Goal: Task Accomplishment & Management: Manage account settings

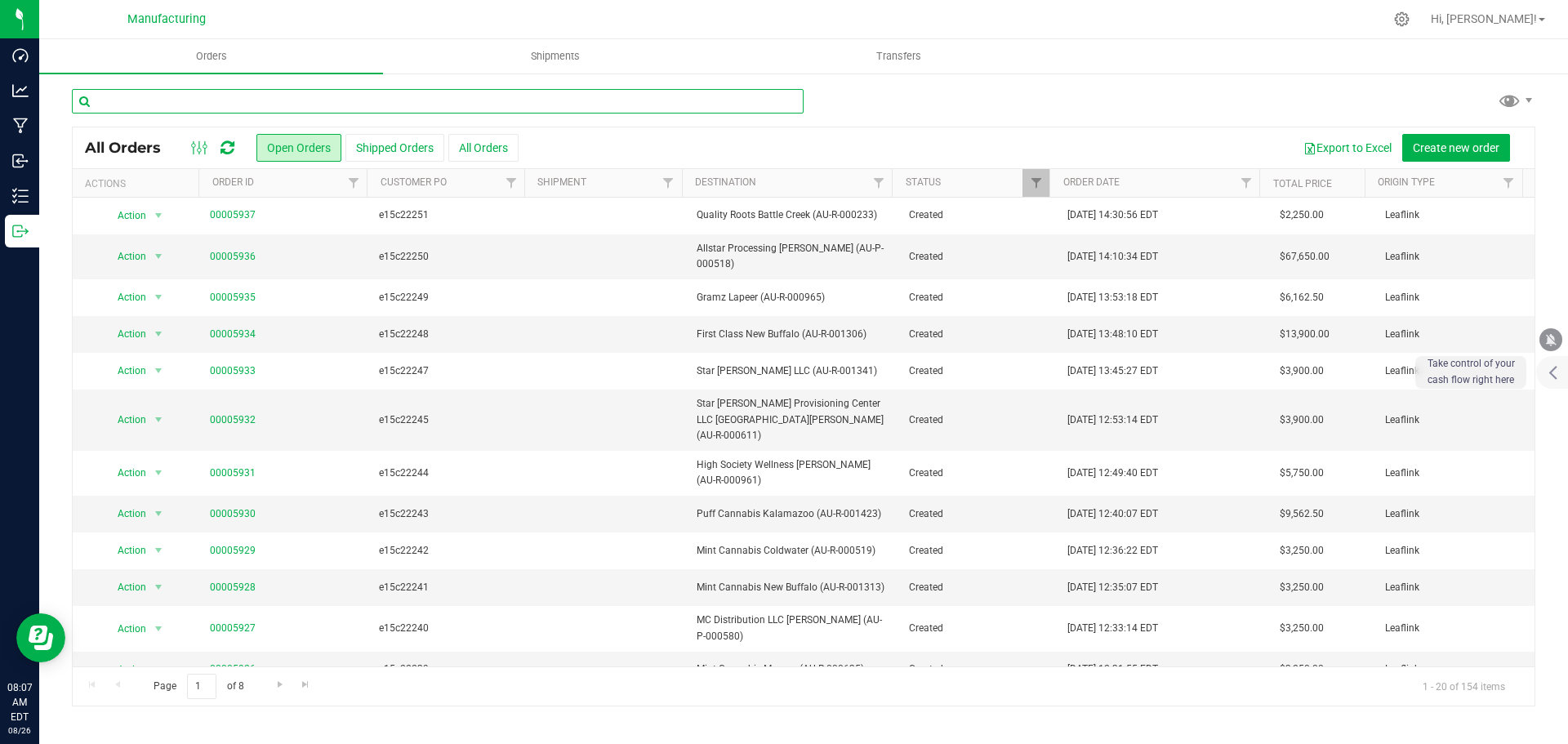
click at [322, 97] on input "text" at bounding box center [438, 102] width 732 height 25
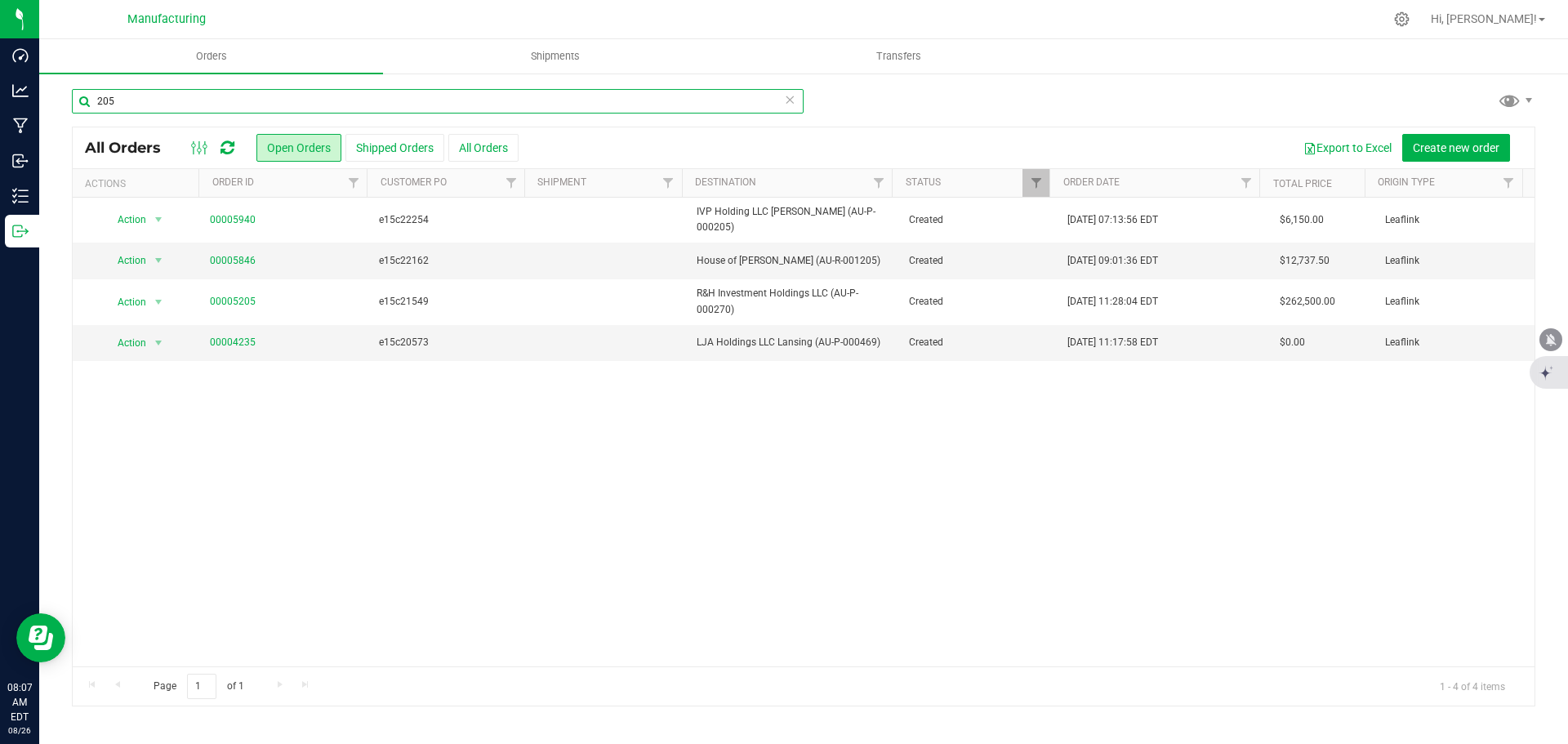
type input "205"
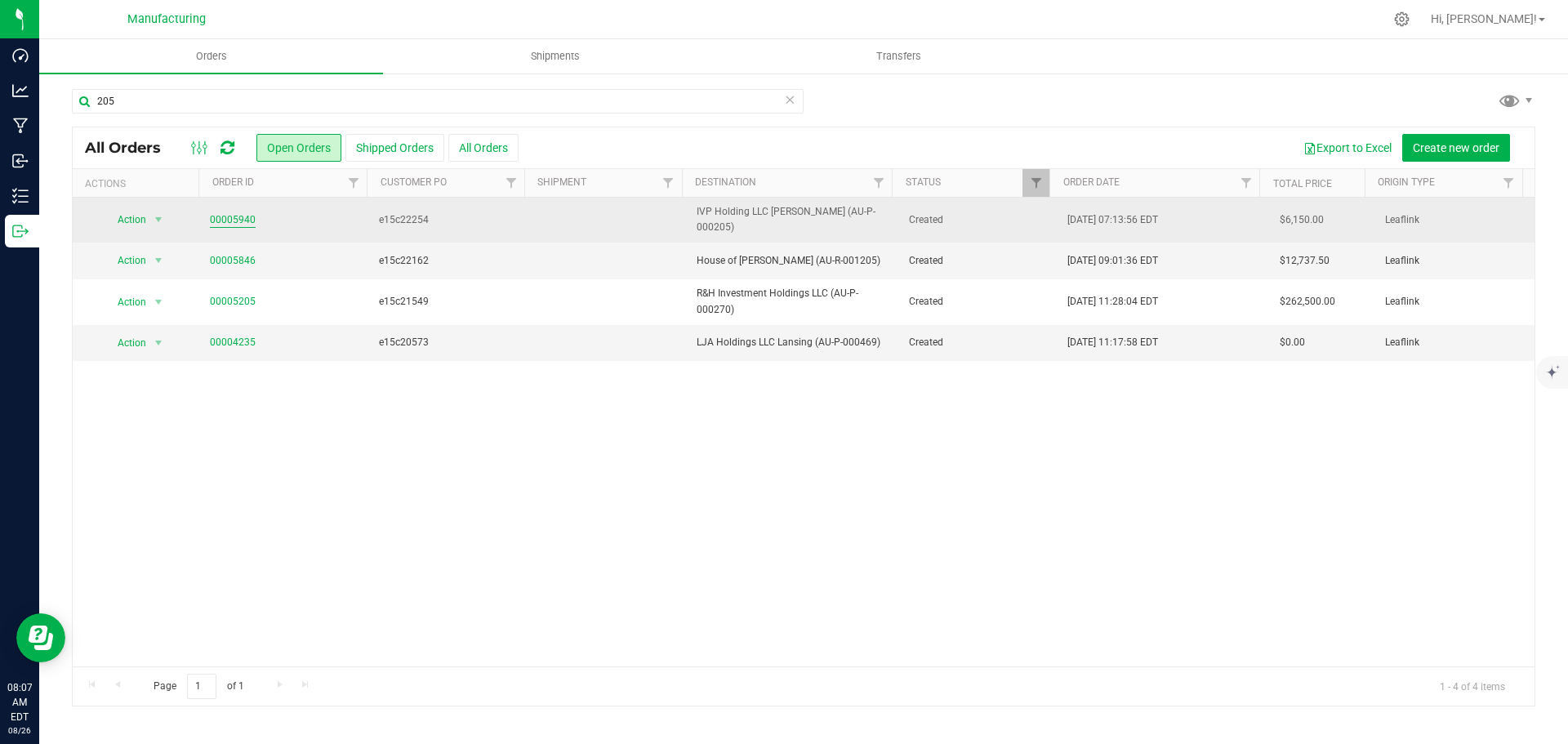
click at [237, 213] on link "00005940" at bounding box center [233, 220] width 46 height 15
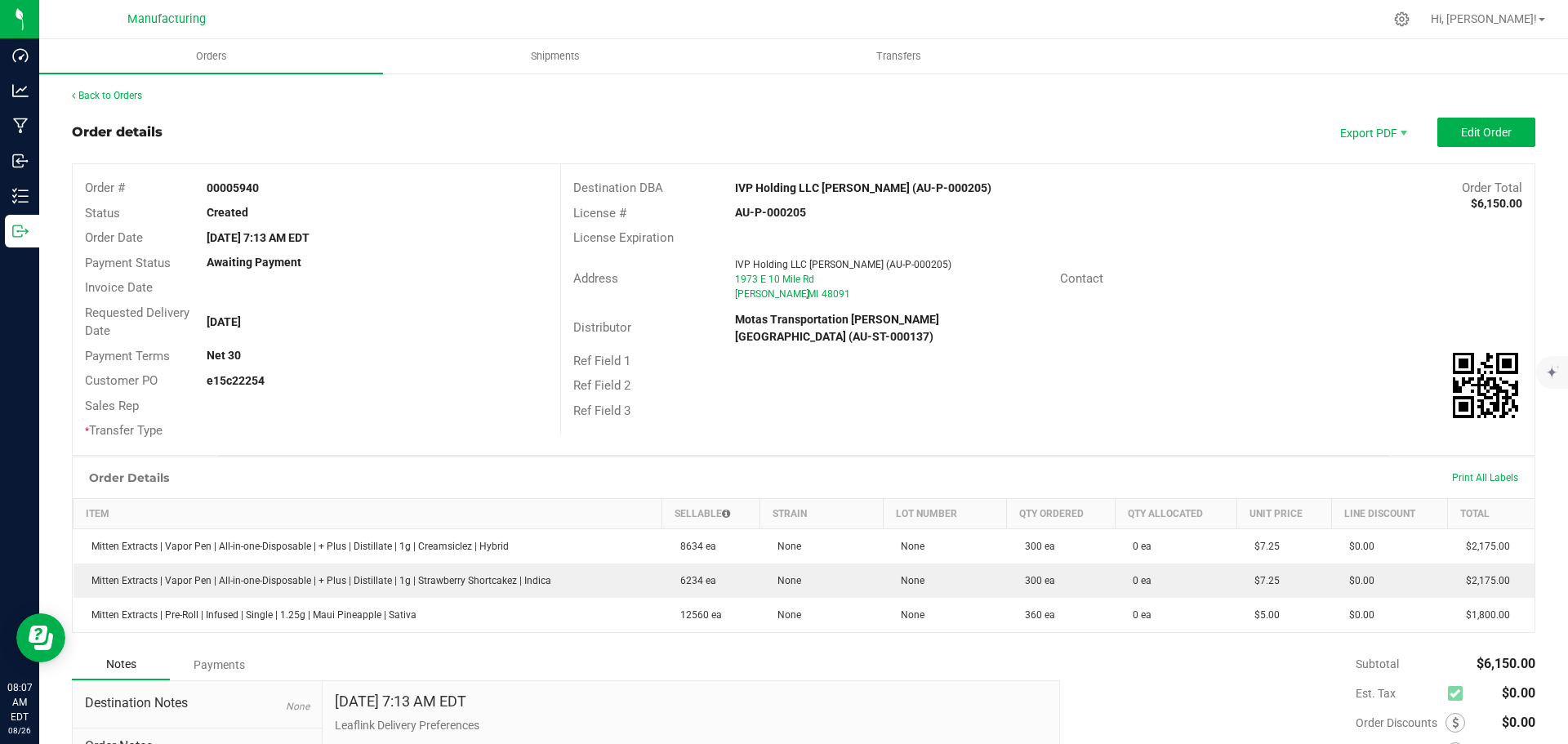
drag, startPoint x: 715, startPoint y: 184, endPoint x: 851, endPoint y: 191, distance: 136.2
click at [851, 191] on div "Destination DBA IVP Holding LLC Warren (AU-P-000205) Order Total $6,150.00" at bounding box center [1048, 188] width 974 height 26
copy div "IVP Holding LLC Warren"
click at [822, 182] on strong "IVP Holding LLC [PERSON_NAME] (AU-P-000205)" at bounding box center [863, 188] width 256 height 13
click at [706, 190] on div "Destination DBA" at bounding box center [642, 188] width 162 height 19
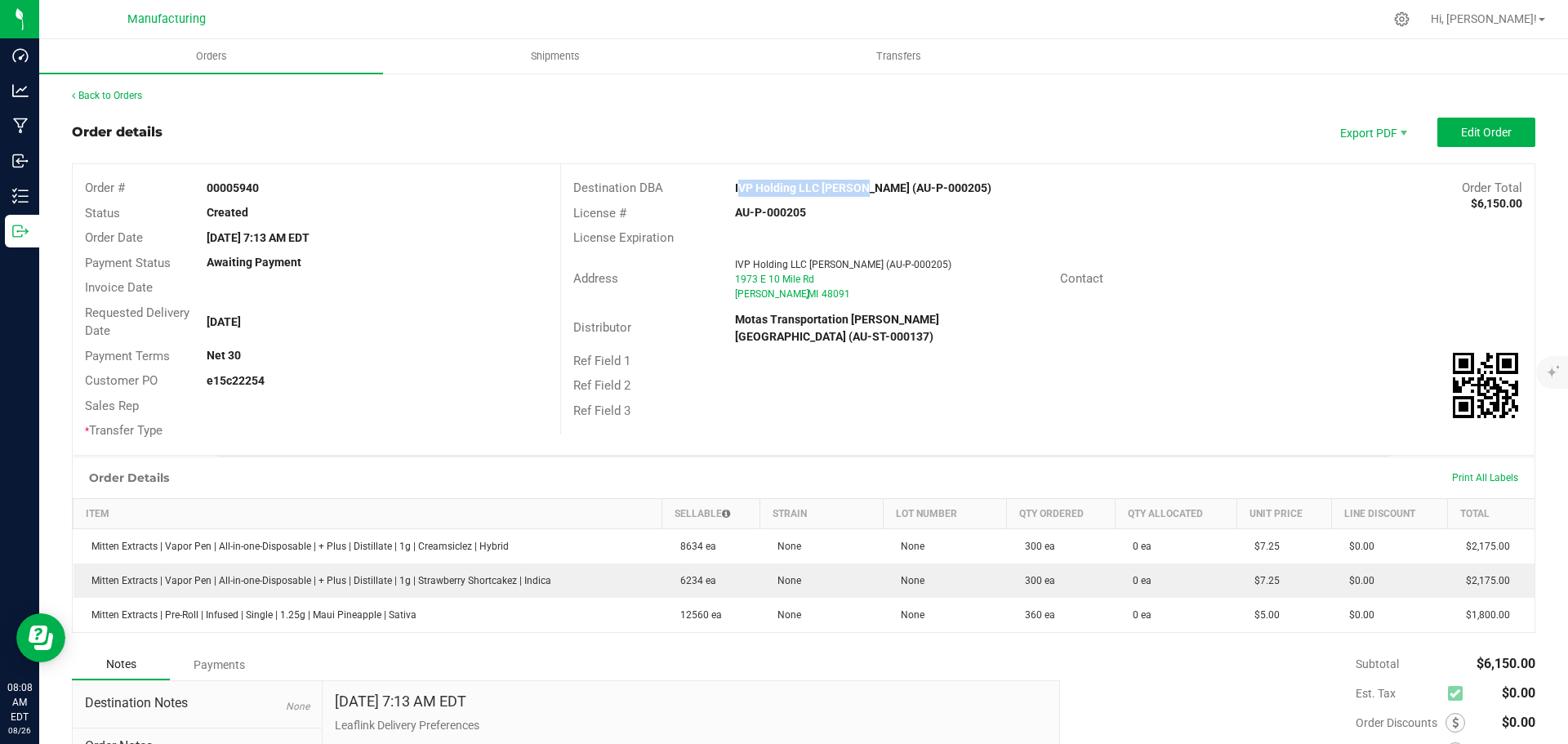
drag, startPoint x: 722, startPoint y: 187, endPoint x: 852, endPoint y: 190, distance: 130.0
click at [852, 190] on div "IVP Holding LLC [PERSON_NAME] (AU-P-000205)" at bounding box center [925, 188] width 406 height 17
copy strong "IVP Holding LLC Warren"
click at [1284, 249] on div "License Expiration" at bounding box center [1048, 237] width 974 height 26
click at [1461, 126] on span "Edit Order" at bounding box center [1485, 133] width 50 height 13
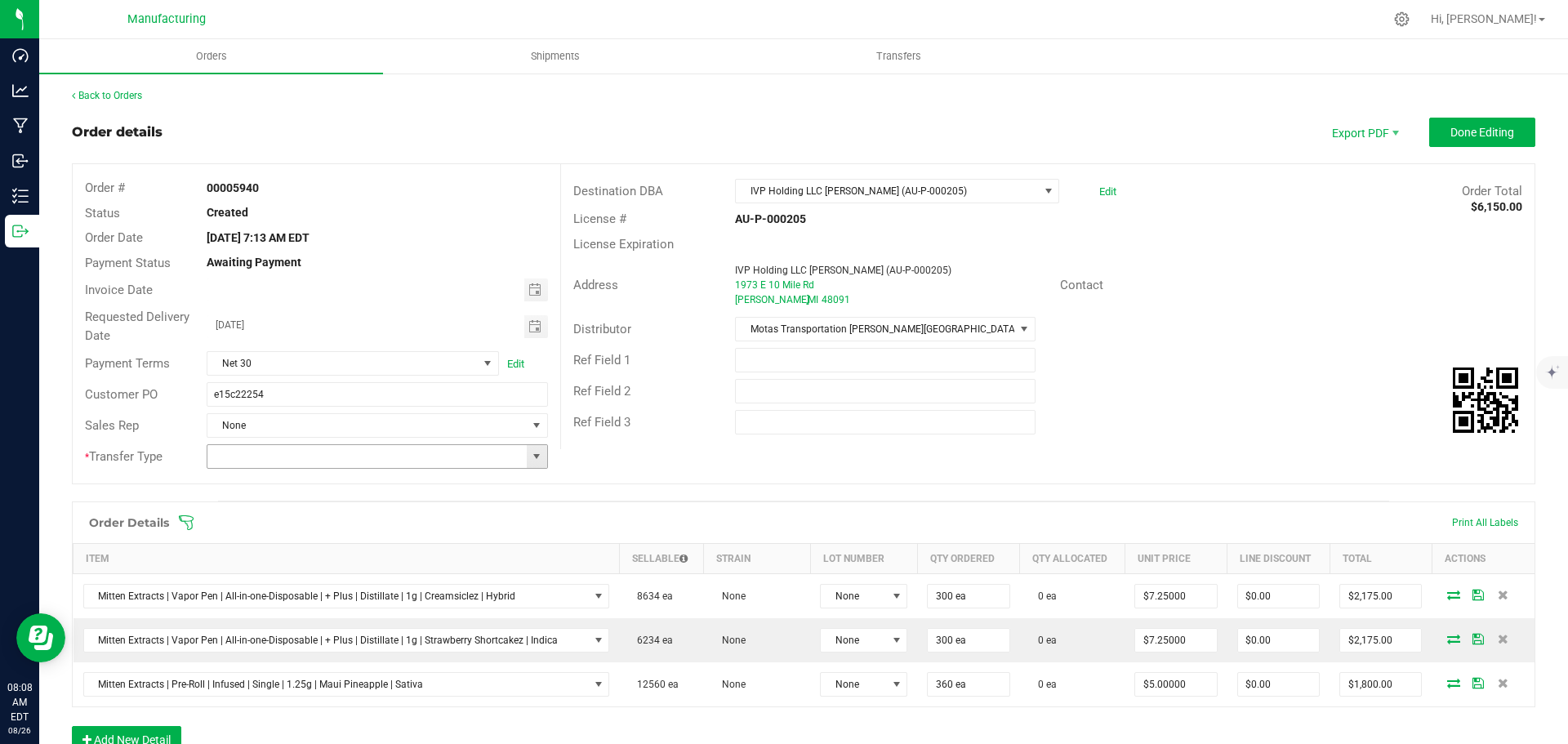
click at [534, 453] on span at bounding box center [536, 456] width 13 height 13
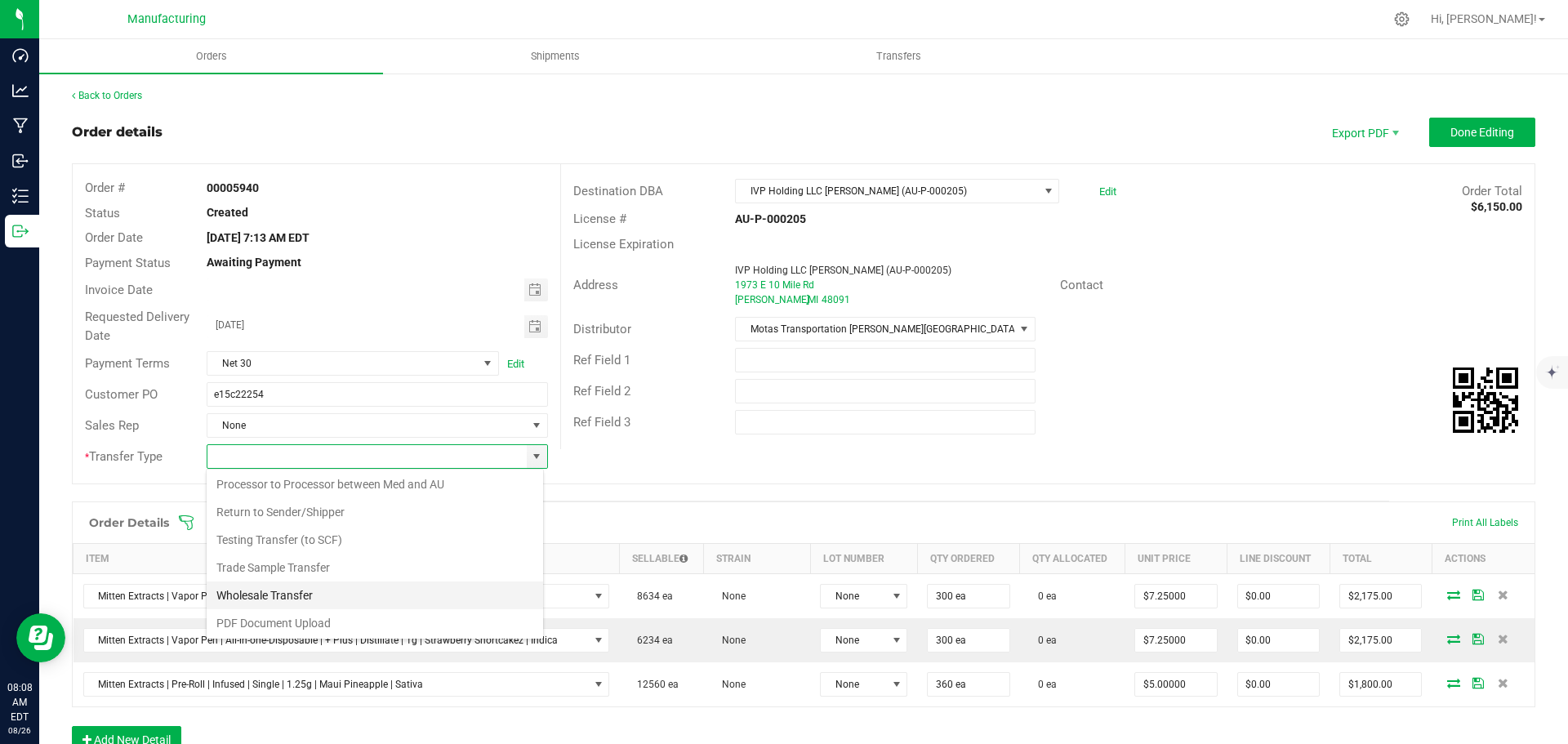
scroll to position [114, 0]
click at [301, 594] on li "Wholesale Transfer" at bounding box center [375, 593] width 336 height 28
type input "Wholesale Transfer"
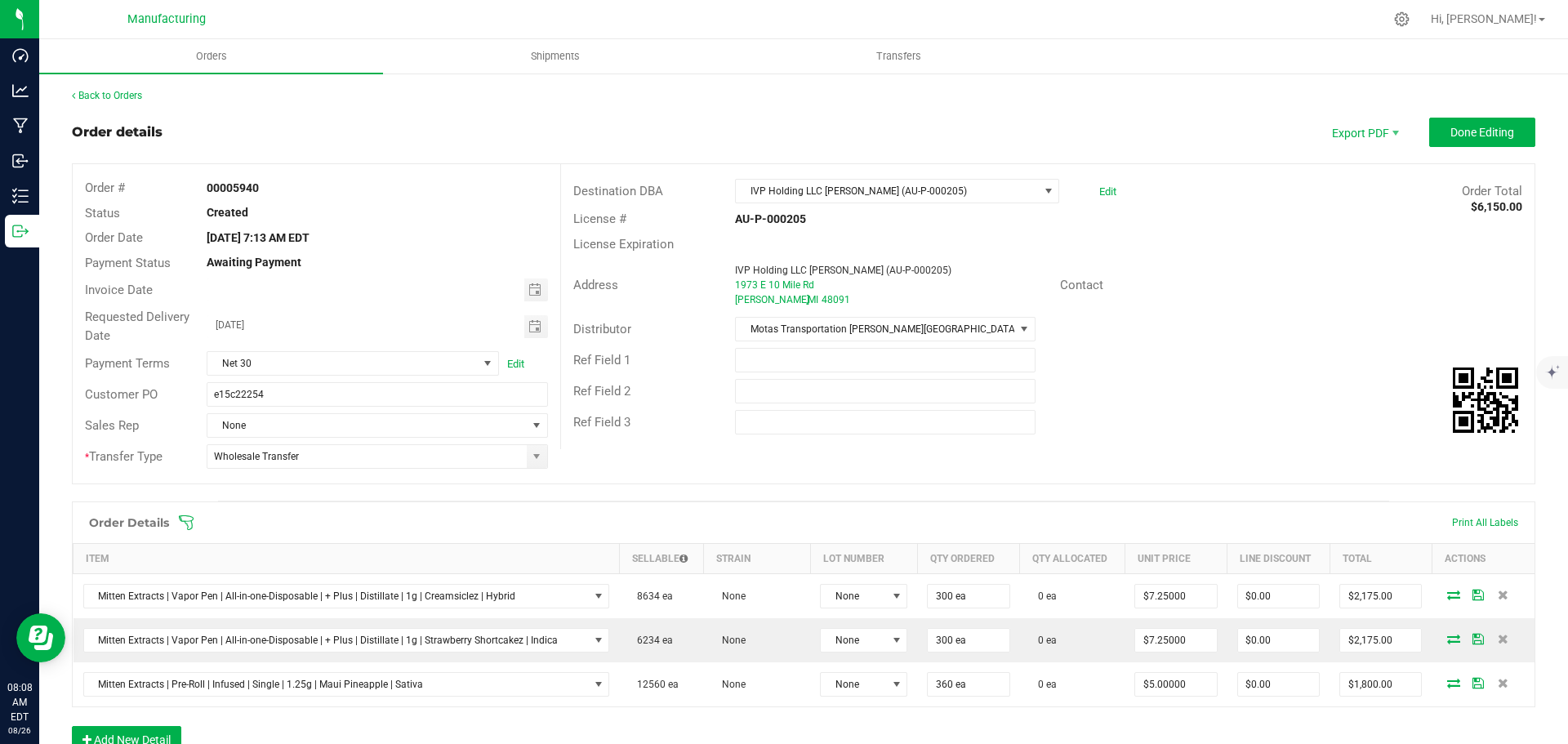
click at [184, 521] on icon at bounding box center [185, 522] width 14 height 14
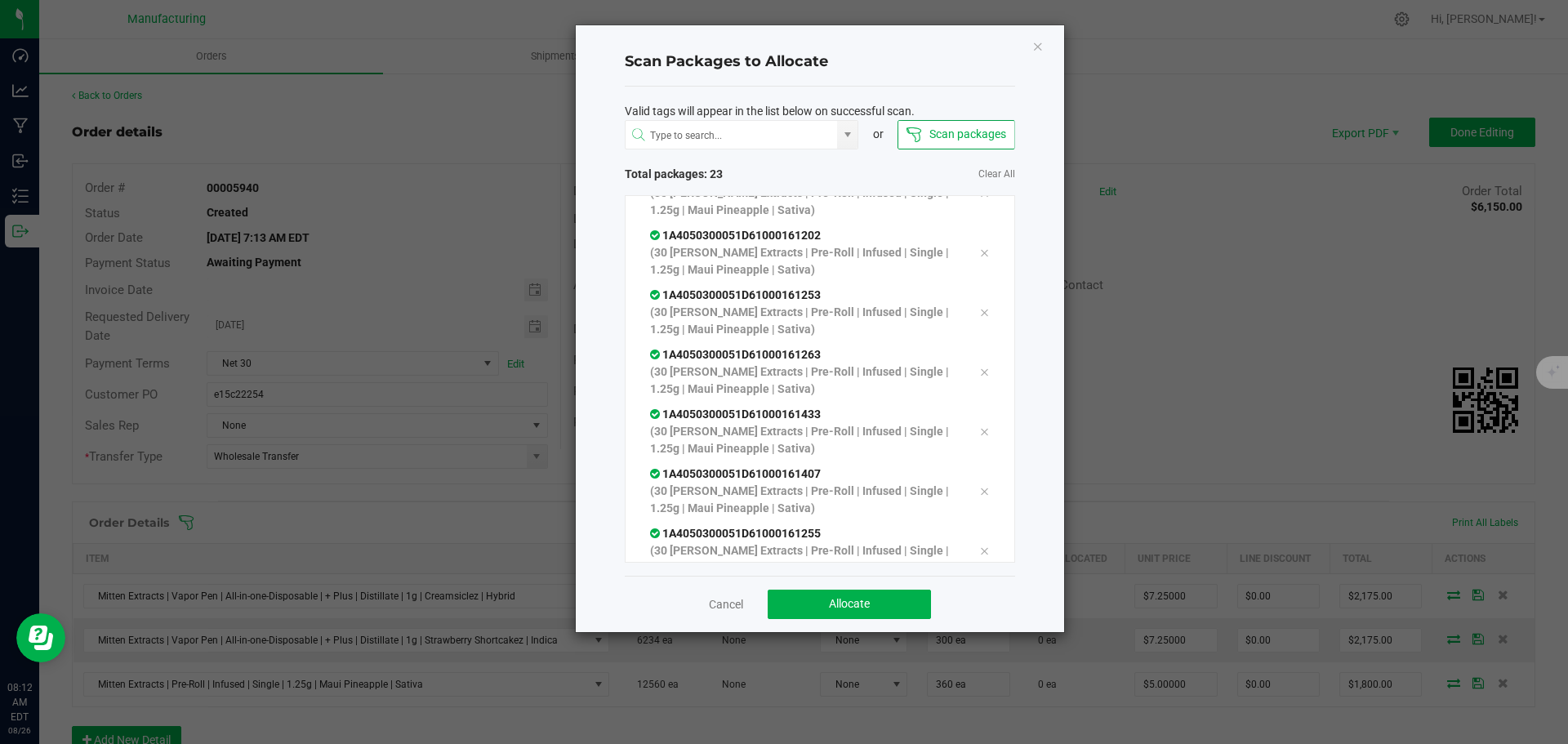
scroll to position [1149, 0]
click at [854, 598] on span "Allocate" at bounding box center [849, 604] width 41 height 13
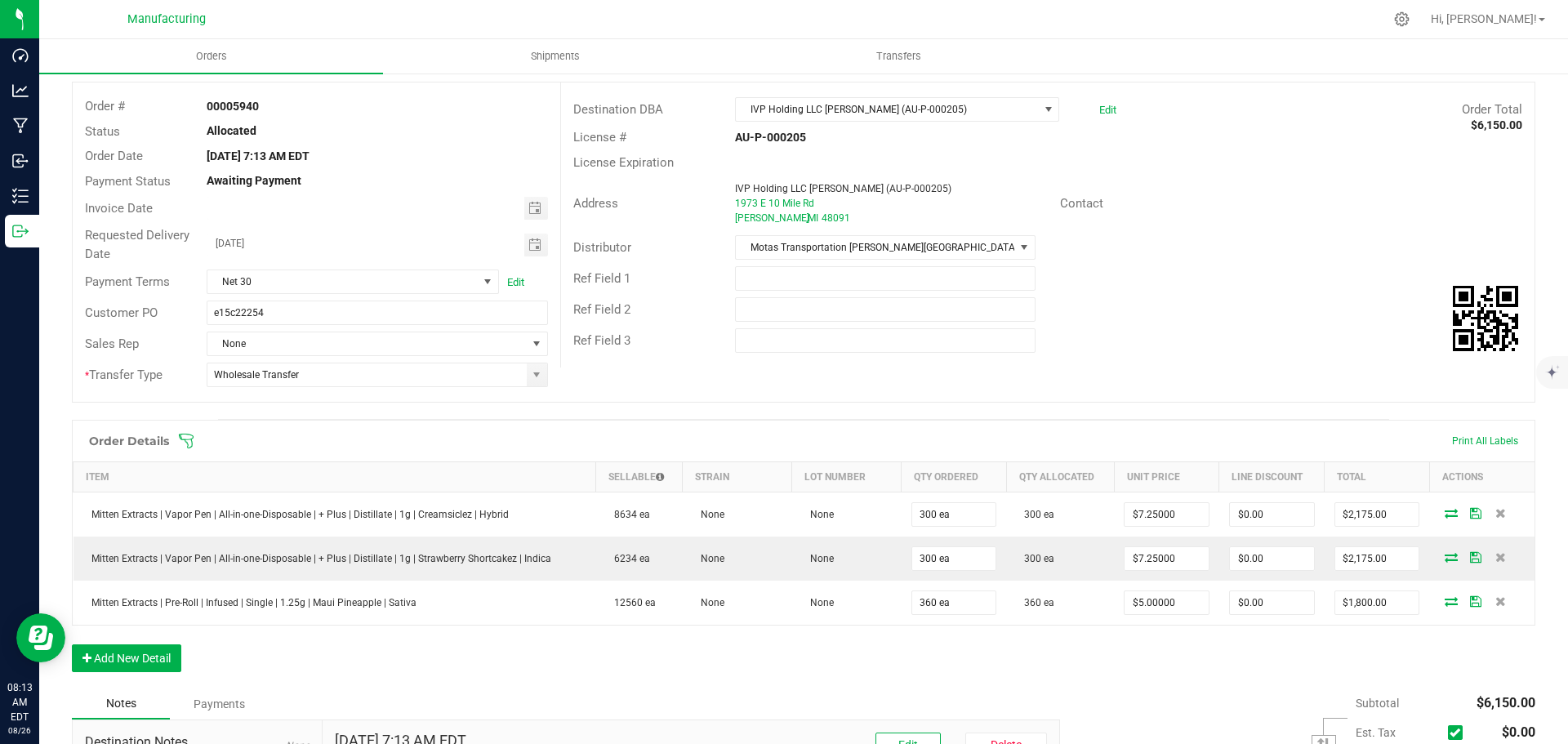
scroll to position [0, 0]
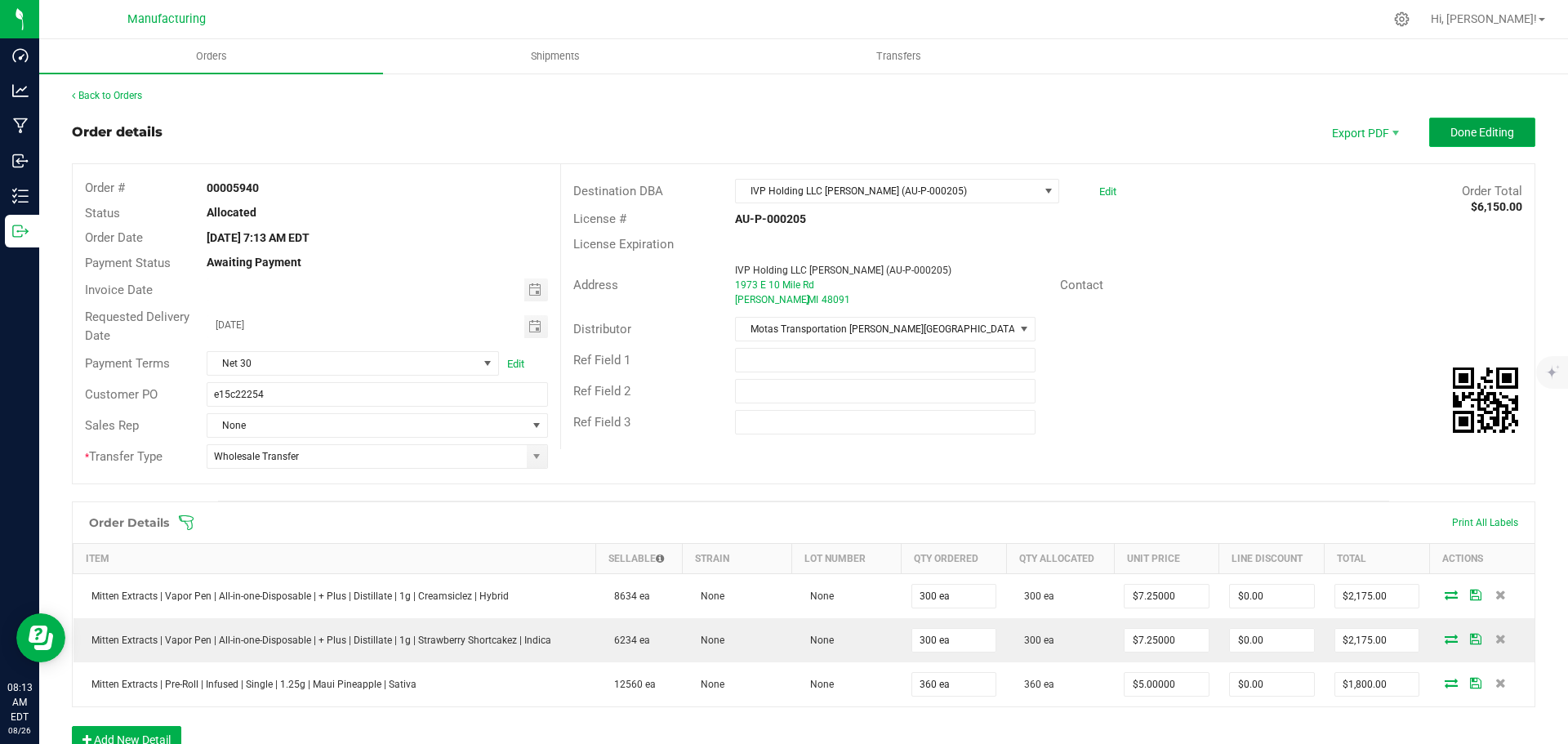
click at [1457, 129] on span "Done Editing" at bounding box center [1482, 133] width 64 height 13
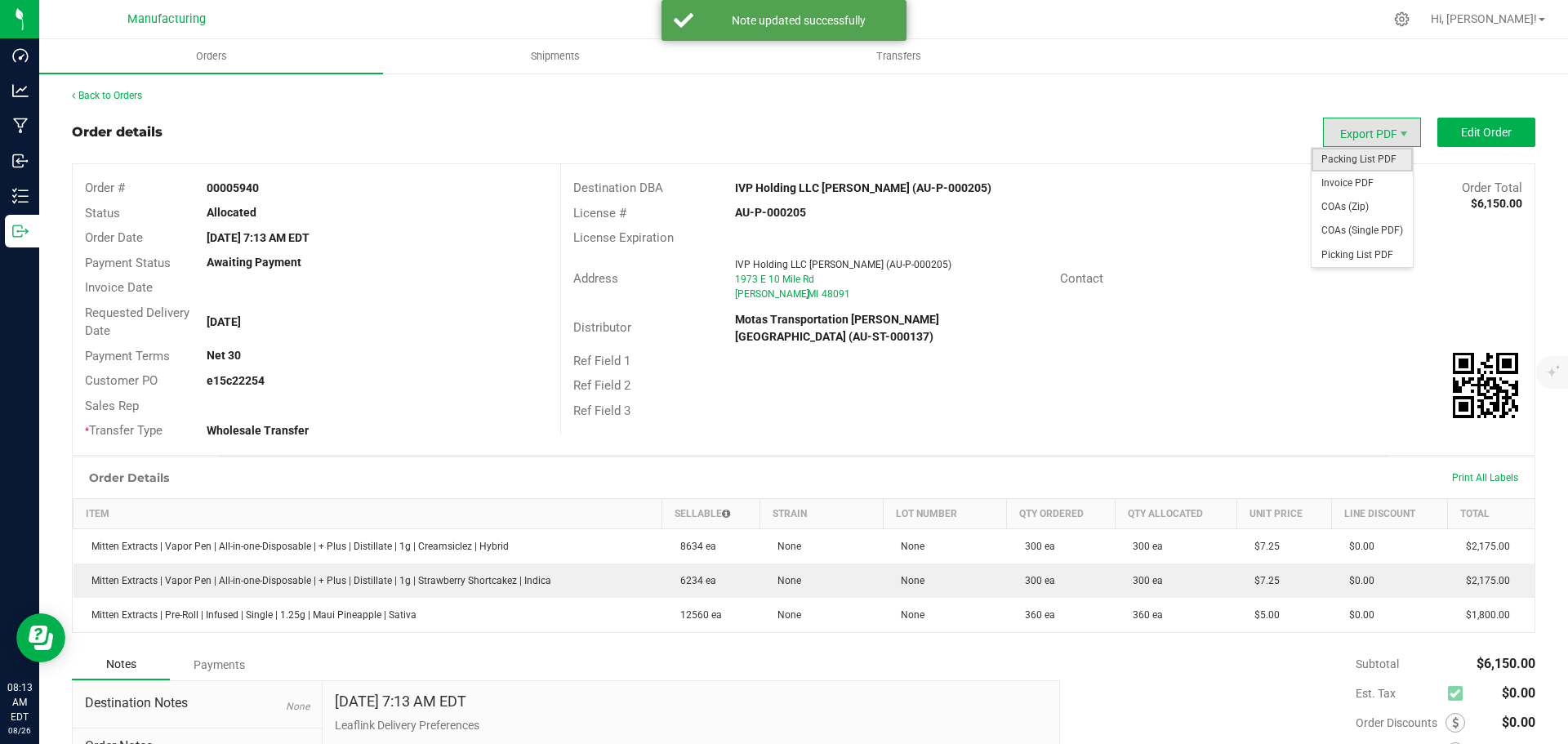
click at [1365, 155] on span "Packing List PDF" at bounding box center [1362, 159] width 102 height 24
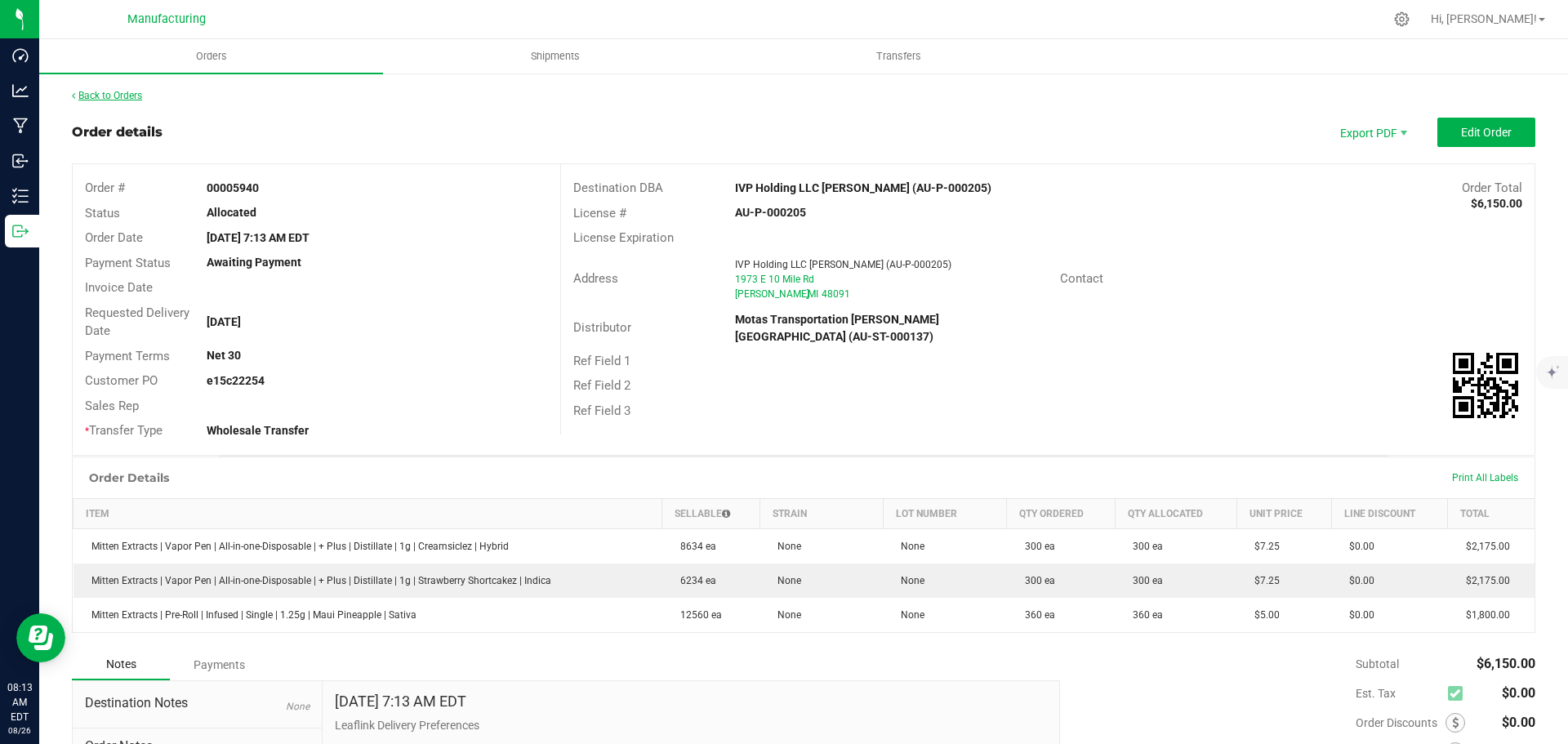
click at [110, 97] on link "Back to Orders" at bounding box center [107, 96] width 70 height 11
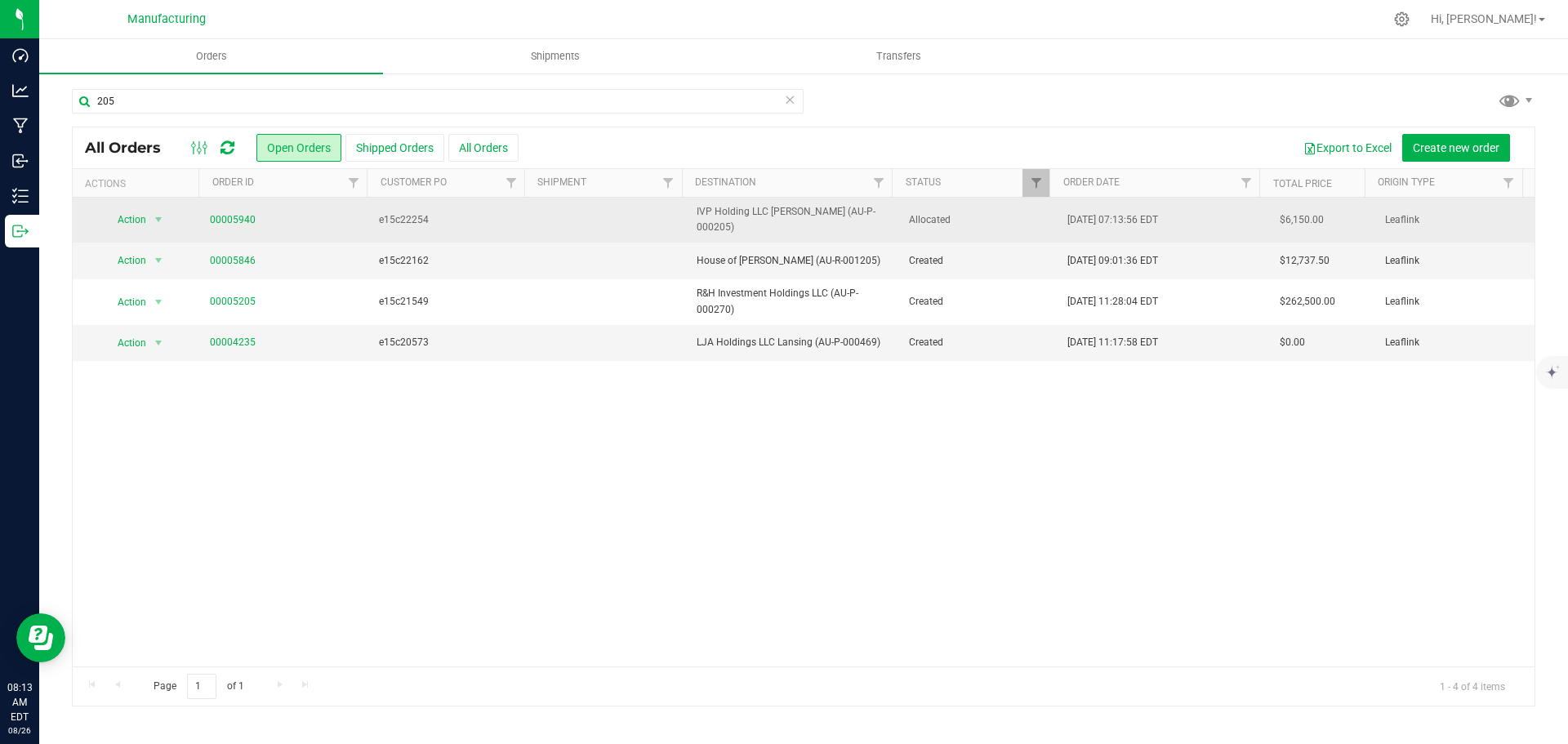
click at [1004, 206] on td "Allocated" at bounding box center [979, 219] width 159 height 45
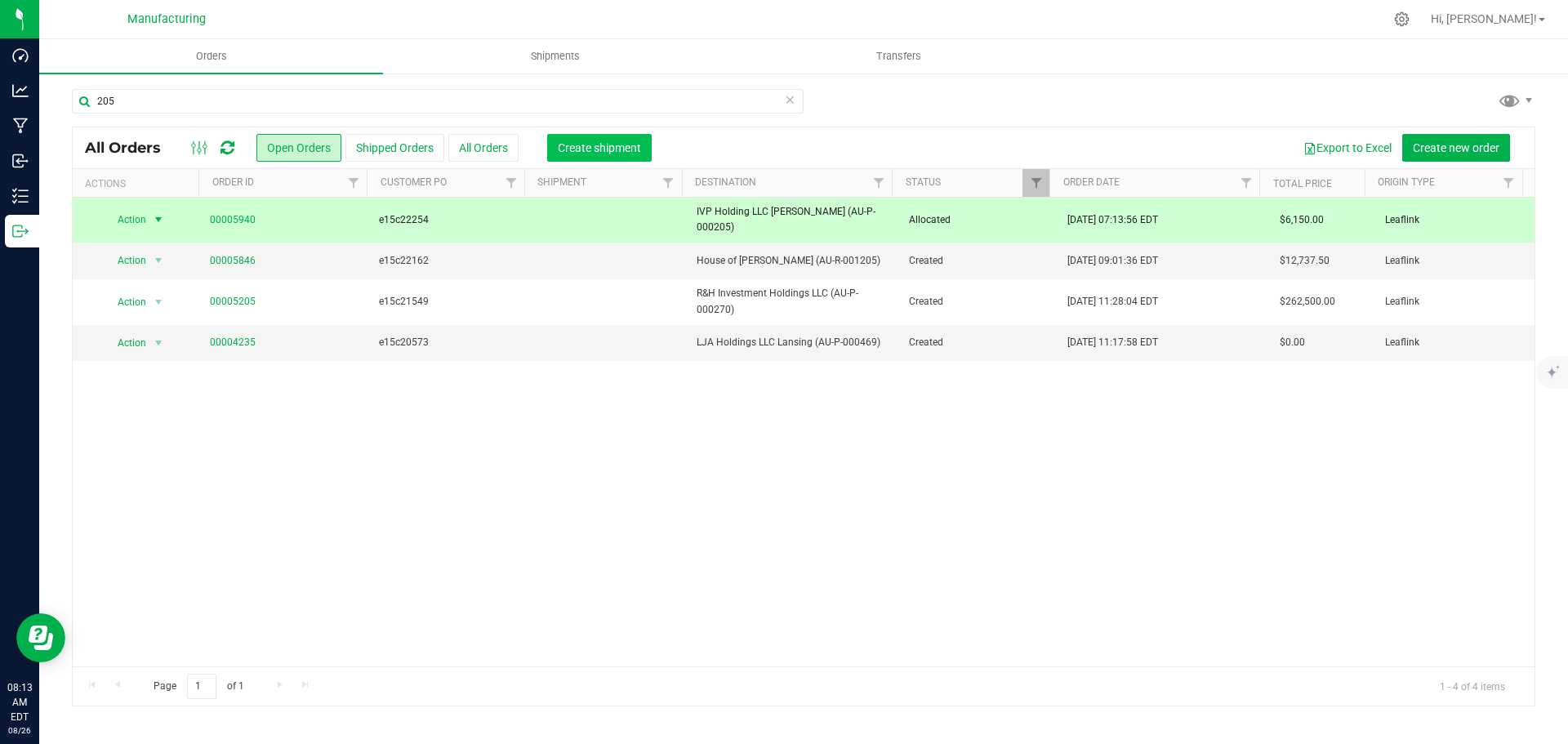
click at [624, 144] on span "Create shipment" at bounding box center [600, 148] width 84 height 13
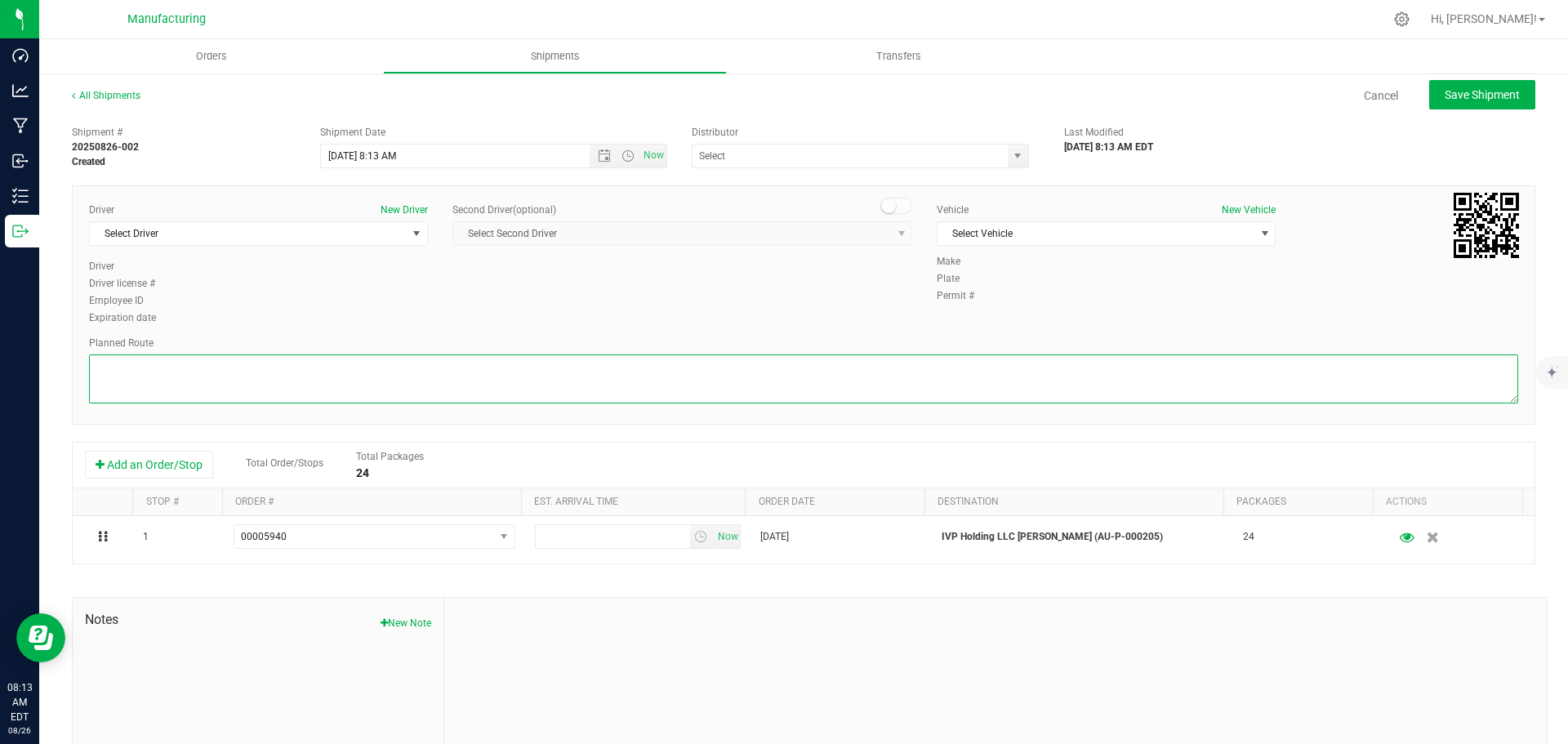
click at [711, 366] on textarea at bounding box center [804, 379] width 1429 height 49
paste textarea "Mitten Distro Dimondale To Motas -- Head south 246 ft -- Turn right 325 ft -- T…"
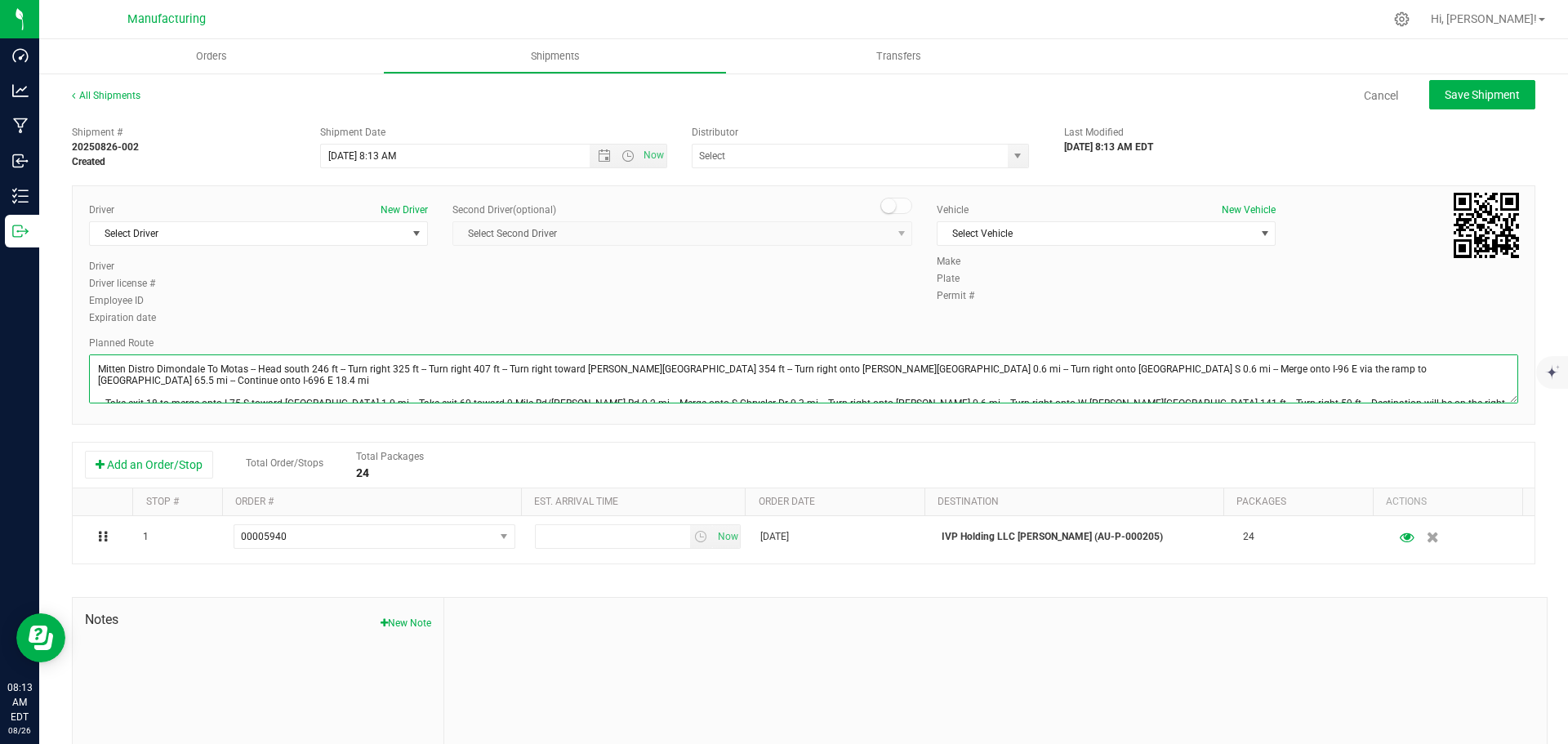
scroll to position [18, 0]
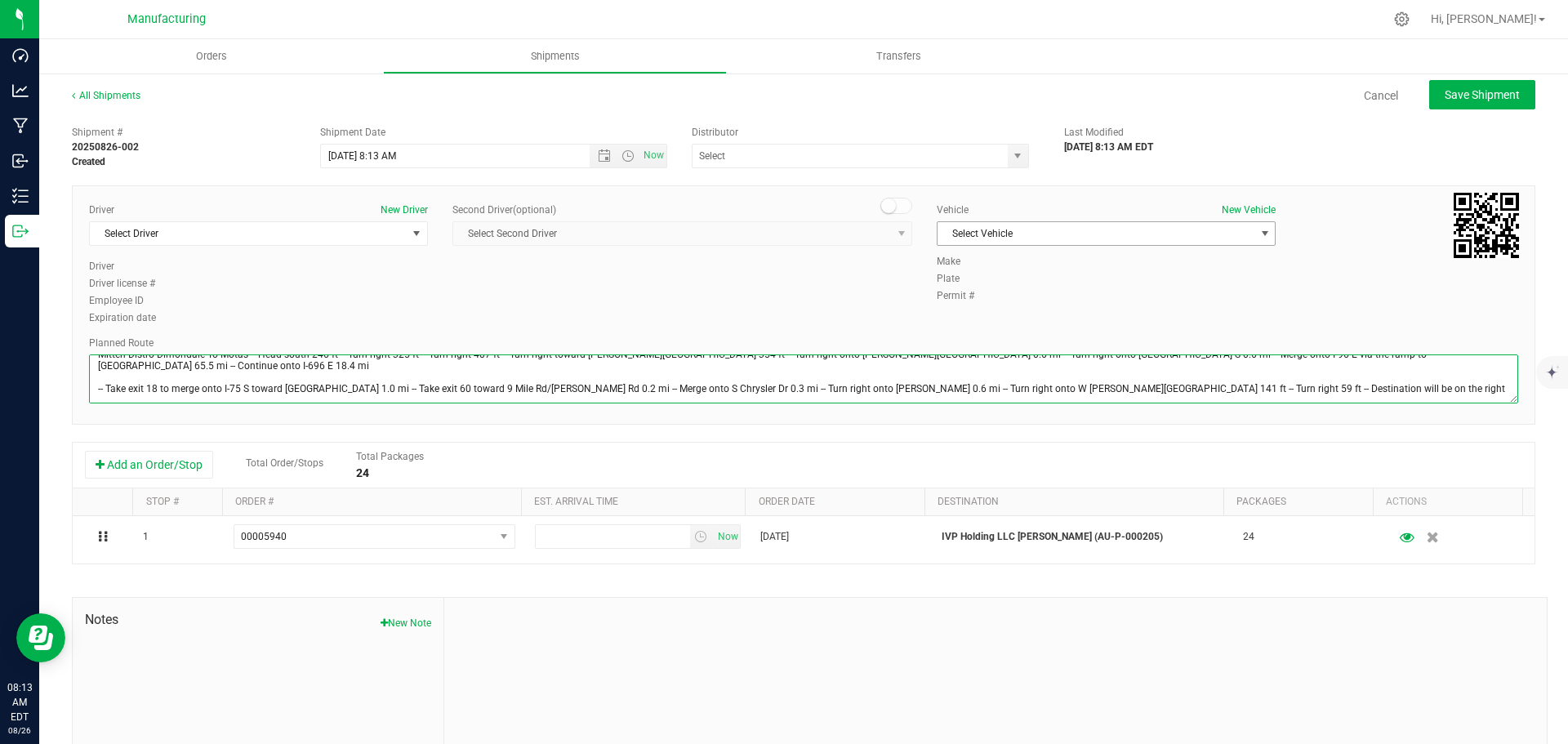
type textarea "Mitten Distro Dimondale To Motas -- Head south 246 ft -- Turn right 325 ft -- T…"
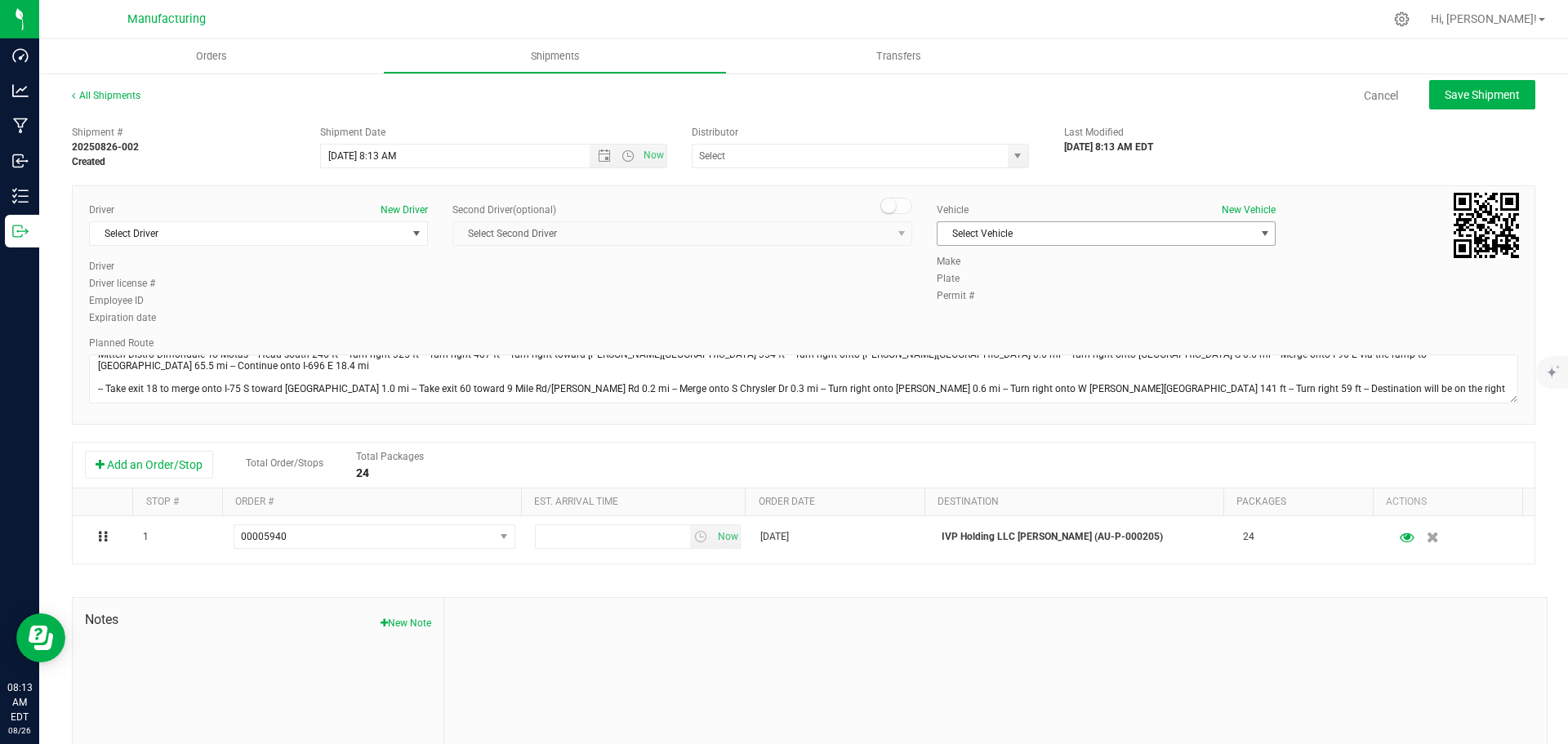
click at [1260, 237] on span "select" at bounding box center [1265, 233] width 13 height 13
click at [989, 311] on li "[MEDICAL_DATA]" at bounding box center [1098, 310] width 334 height 25
click at [1011, 155] on span "select" at bounding box center [1017, 156] width 13 height 13
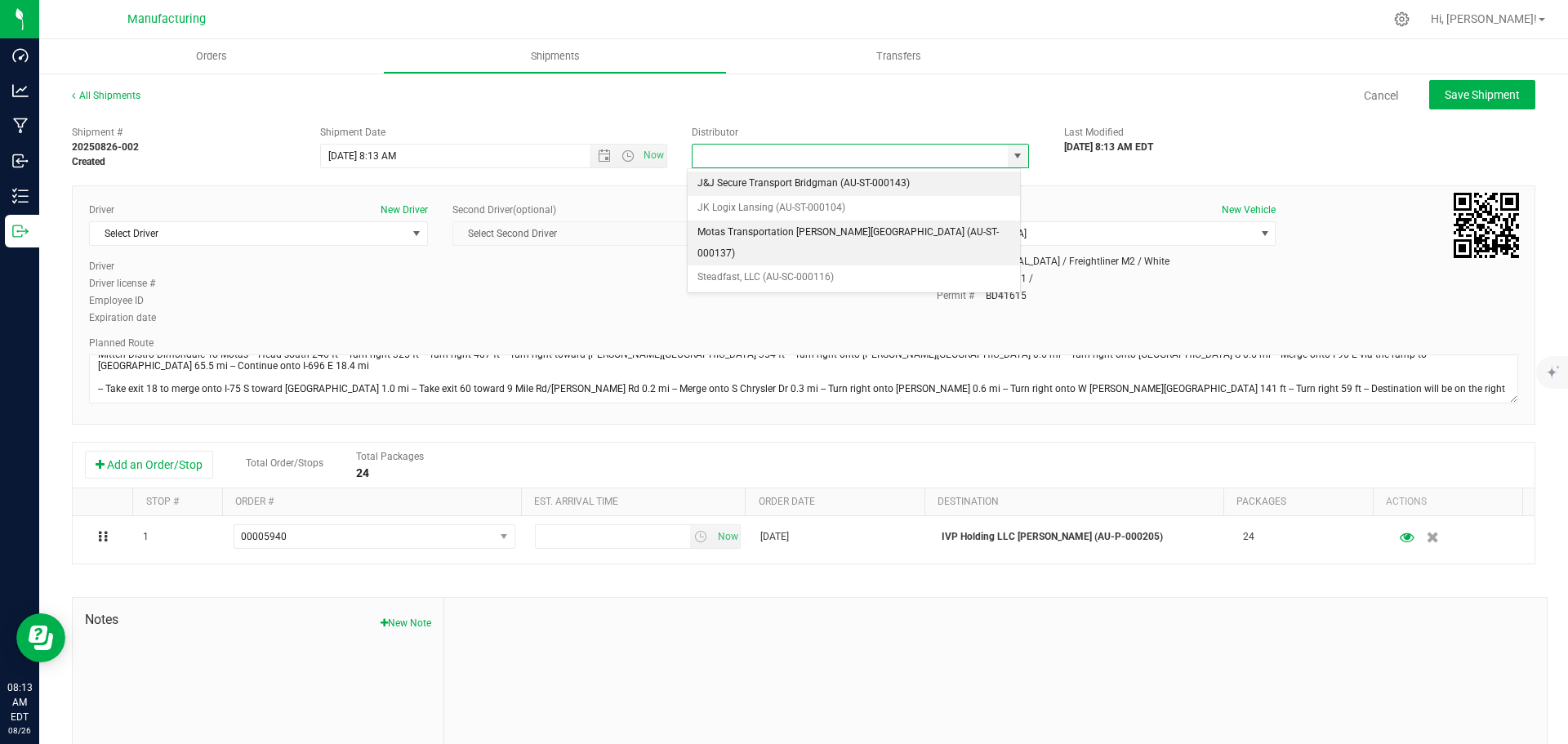
click at [749, 229] on li "Motas Transportation [PERSON_NAME][GEOGRAPHIC_DATA] (AU-ST-000137)" at bounding box center [853, 242] width 332 height 45
type input "Motas Transportation [PERSON_NAME][GEOGRAPHIC_DATA] (AU-ST-000137)"
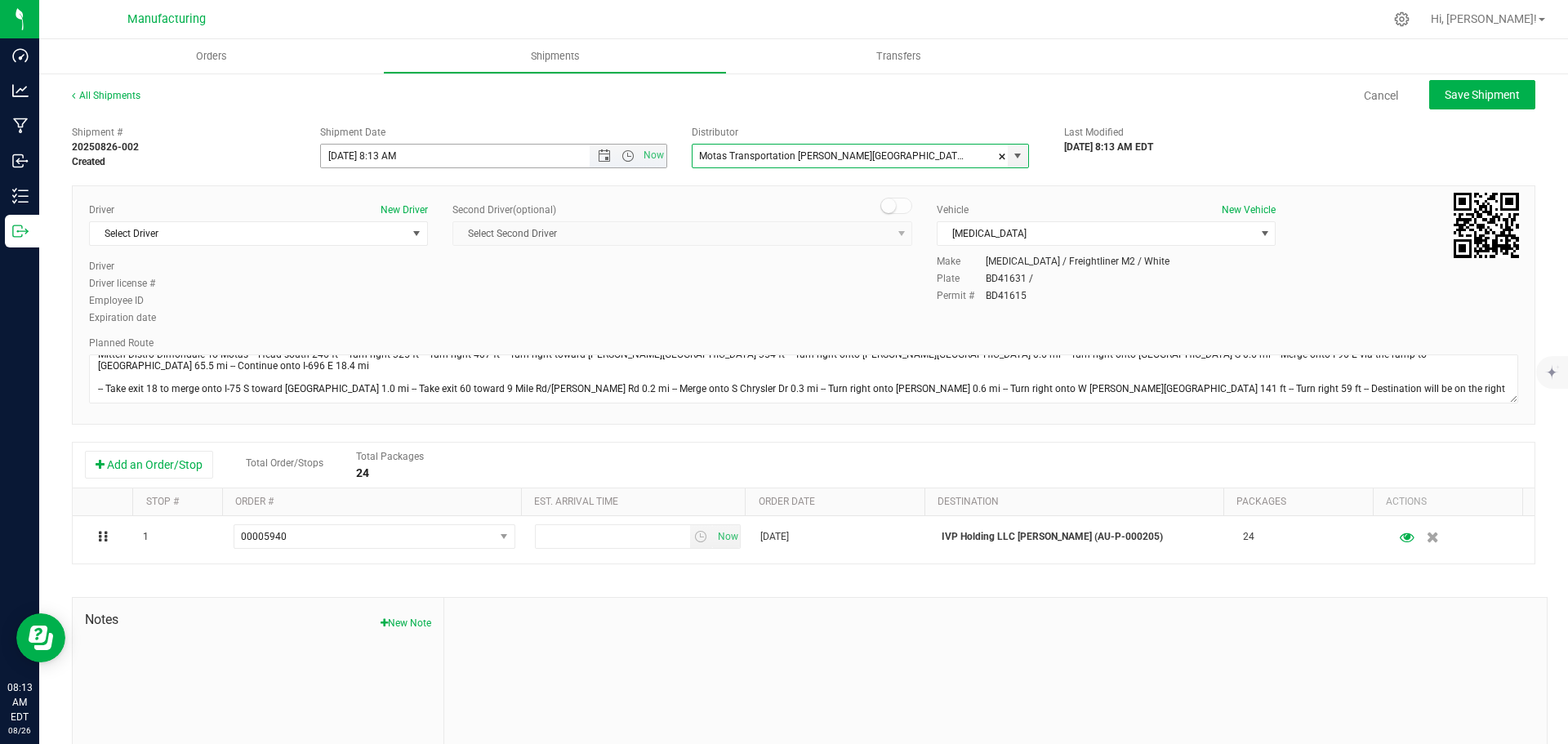
drag, startPoint x: 622, startPoint y: 157, endPoint x: 614, endPoint y: 165, distance: 11.3
click at [622, 157] on span "Open the time view" at bounding box center [628, 156] width 13 height 13
click at [358, 334] on li "11:30 AM" at bounding box center [490, 339] width 342 height 21
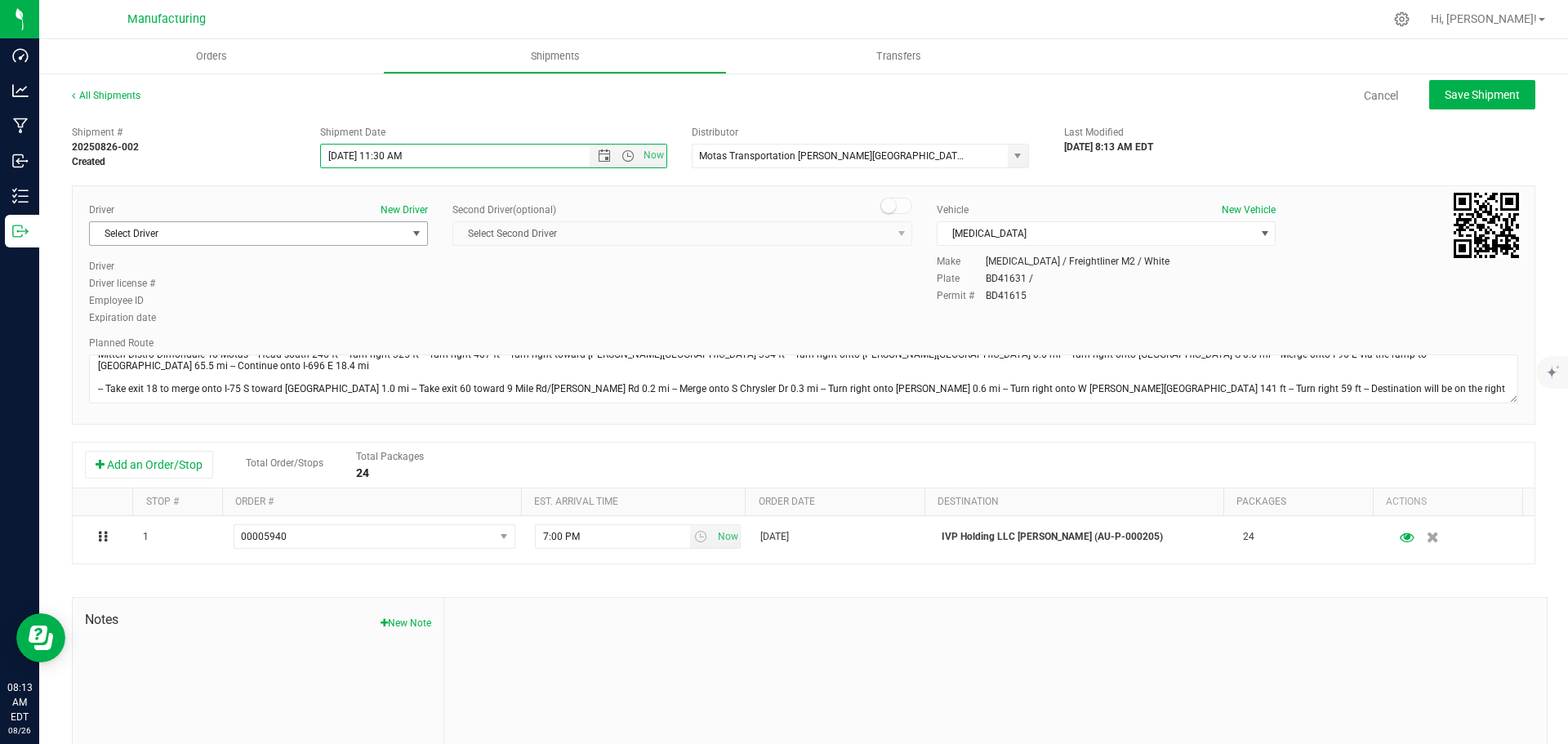
click at [413, 234] on span "select" at bounding box center [417, 233] width 13 height 13
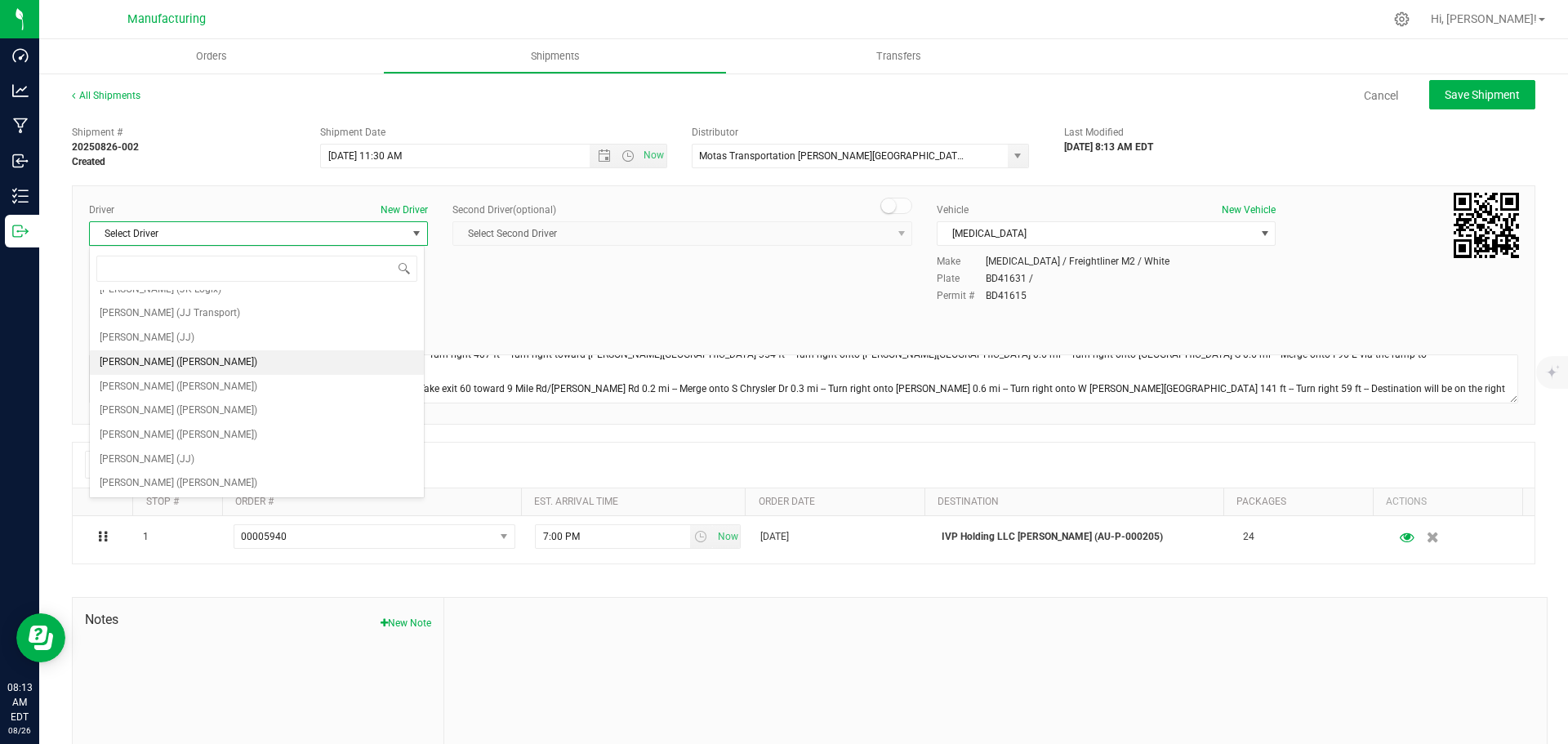
scroll to position [85, 0]
click at [197, 387] on li "[PERSON_NAME] ([PERSON_NAME])" at bounding box center [257, 386] width 334 height 25
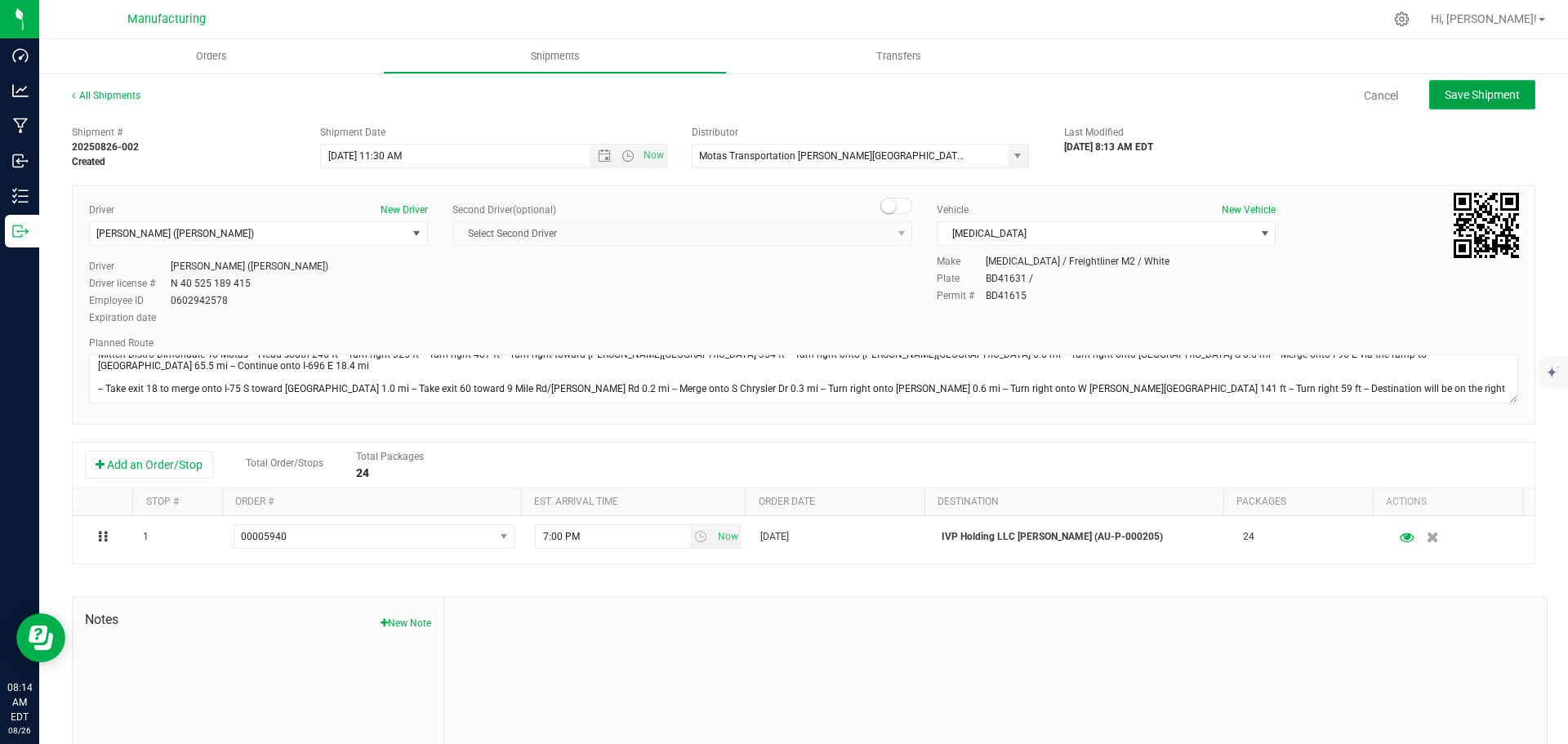
click at [1445, 98] on span "Save Shipment" at bounding box center [1482, 95] width 75 height 13
type input "[DATE] 3:30 PM"
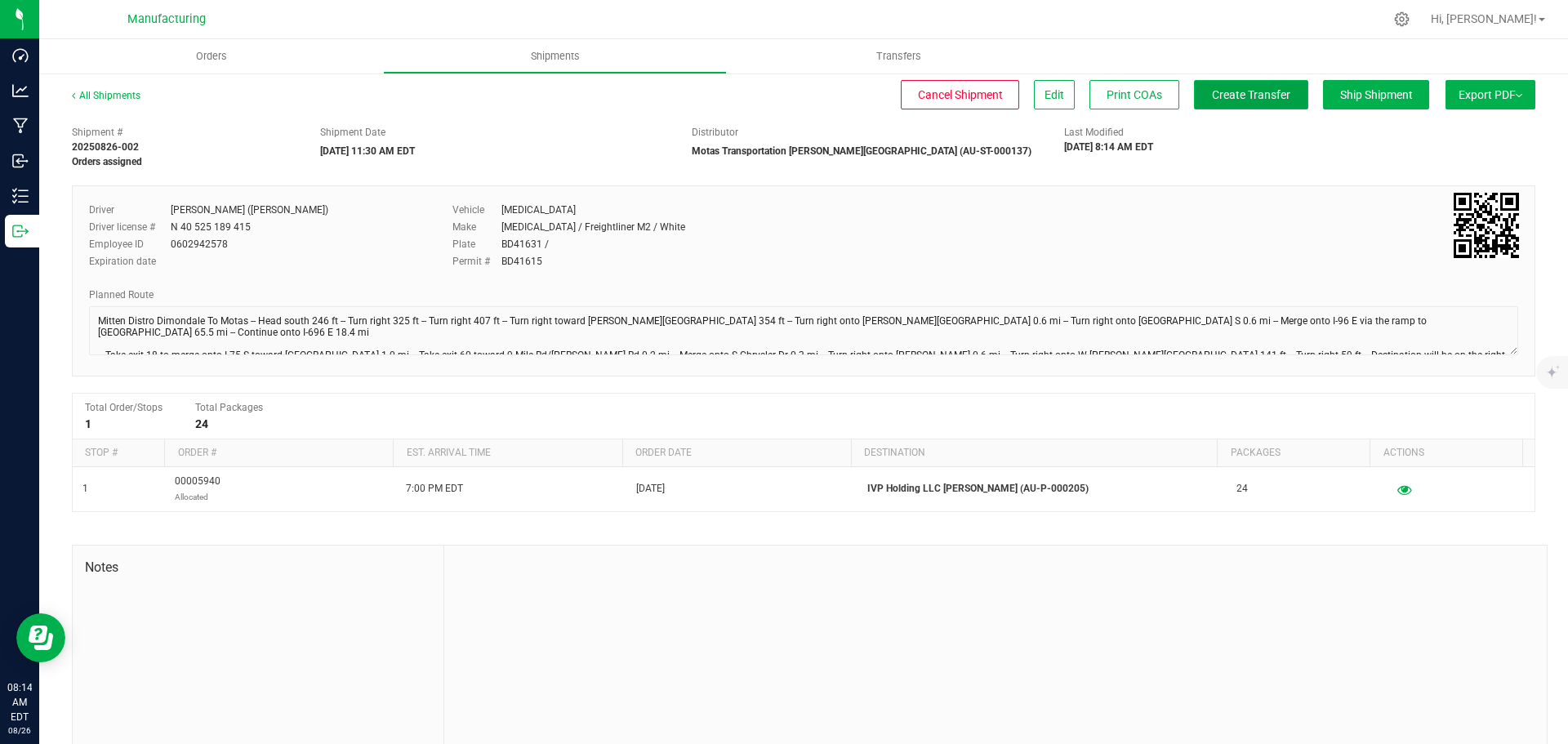
click at [1271, 100] on span "Create Transfer" at bounding box center [1251, 95] width 79 height 13
click at [201, 53] on span "Orders" at bounding box center [211, 56] width 75 height 14
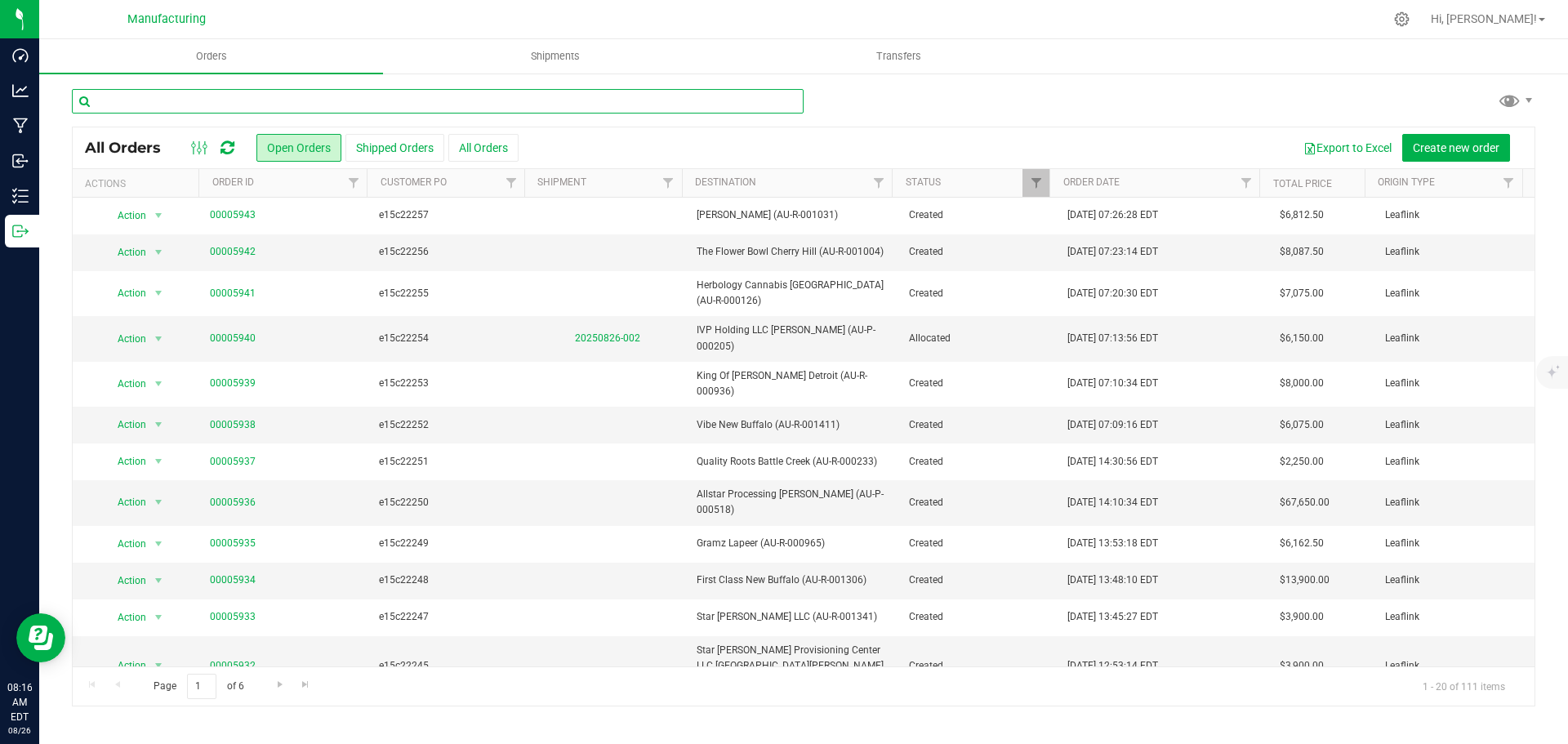
click at [404, 97] on input "text" at bounding box center [438, 102] width 732 height 25
type input "3"
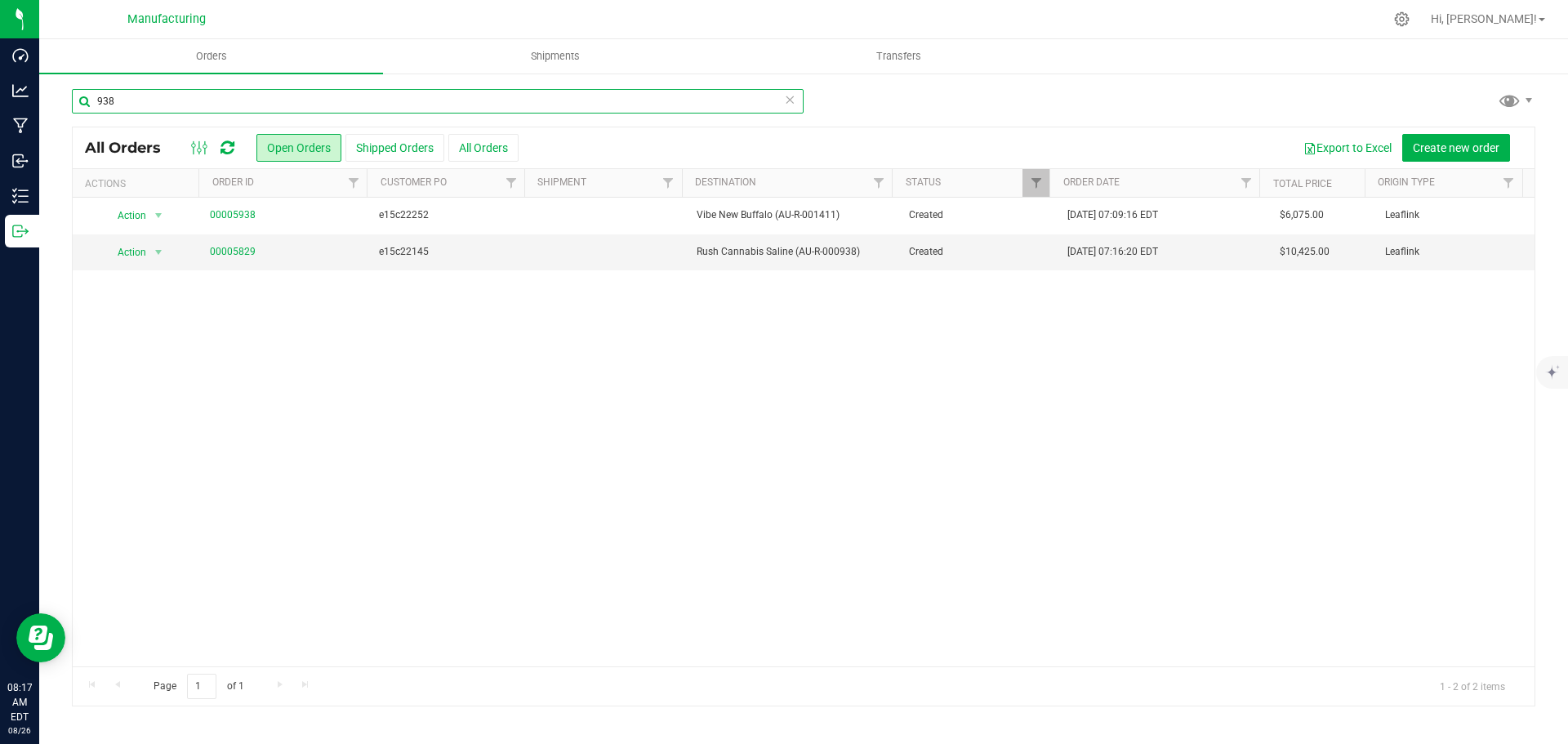
type input "938"
click at [249, 251] on link "00005829" at bounding box center [233, 251] width 46 height 15
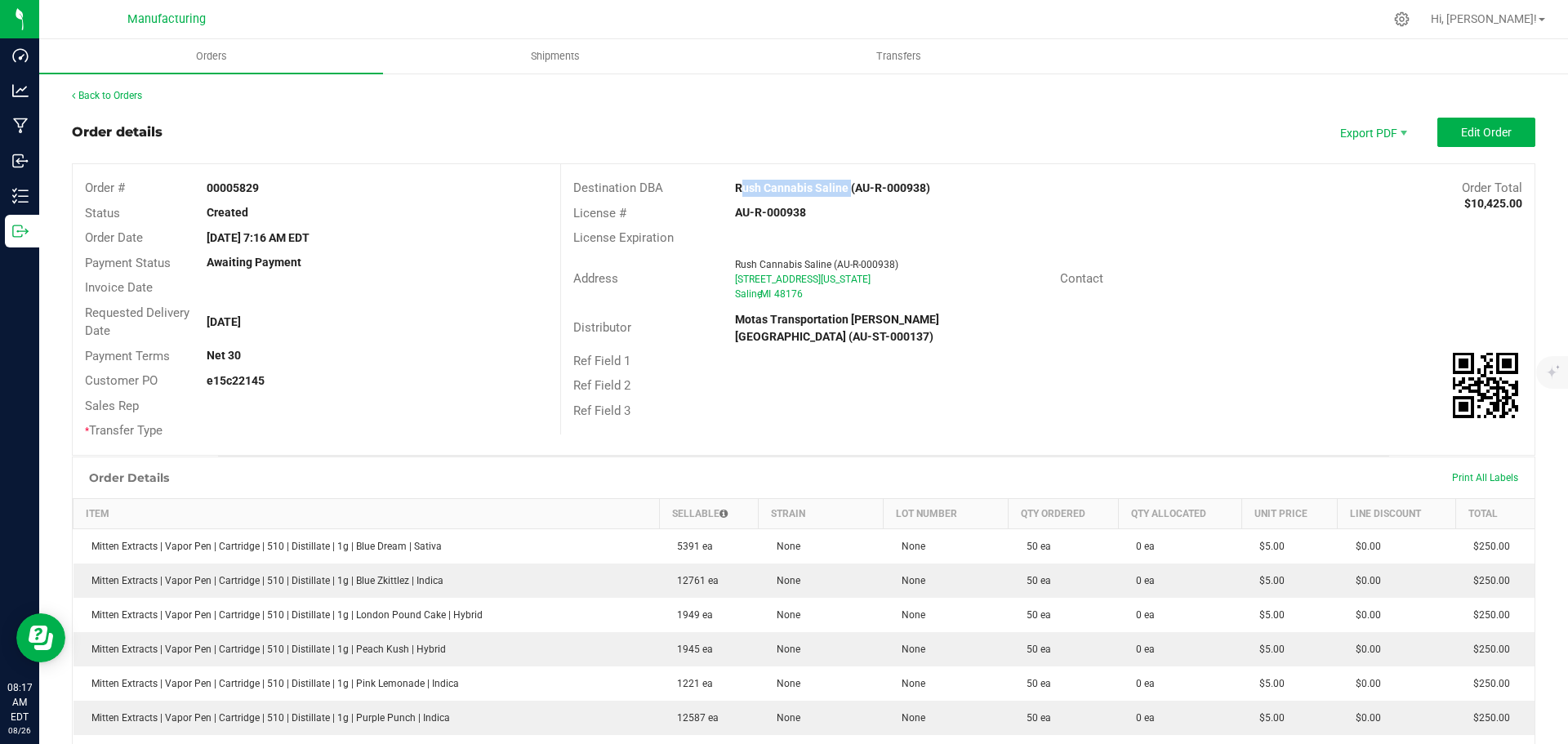
drag, startPoint x: 725, startPoint y: 187, endPoint x: 841, endPoint y: 188, distance: 116.0
click at [841, 188] on div "Rush Cannabis Saline (AU-R-000938)" at bounding box center [925, 188] width 406 height 17
copy strong "Rush Cannabis Saline"
click at [1261, 376] on div "Ref Field 2" at bounding box center [1048, 385] width 974 height 26
click at [1471, 124] on button "Edit Order" at bounding box center [1485, 132] width 98 height 29
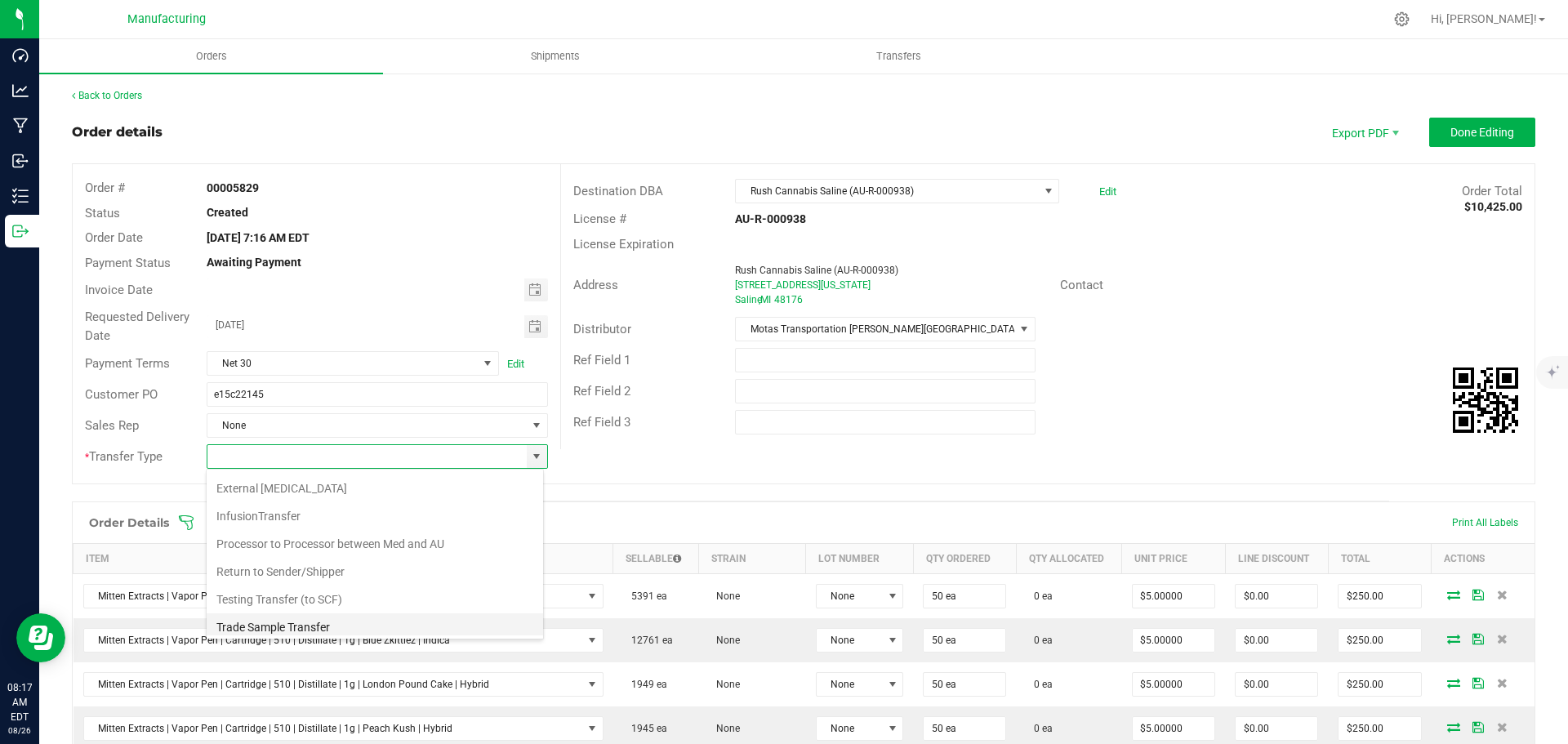
scroll to position [114, 0]
click at [304, 591] on li "Wholesale Transfer" at bounding box center [375, 593] width 336 height 28
type input "Wholesale Transfer"
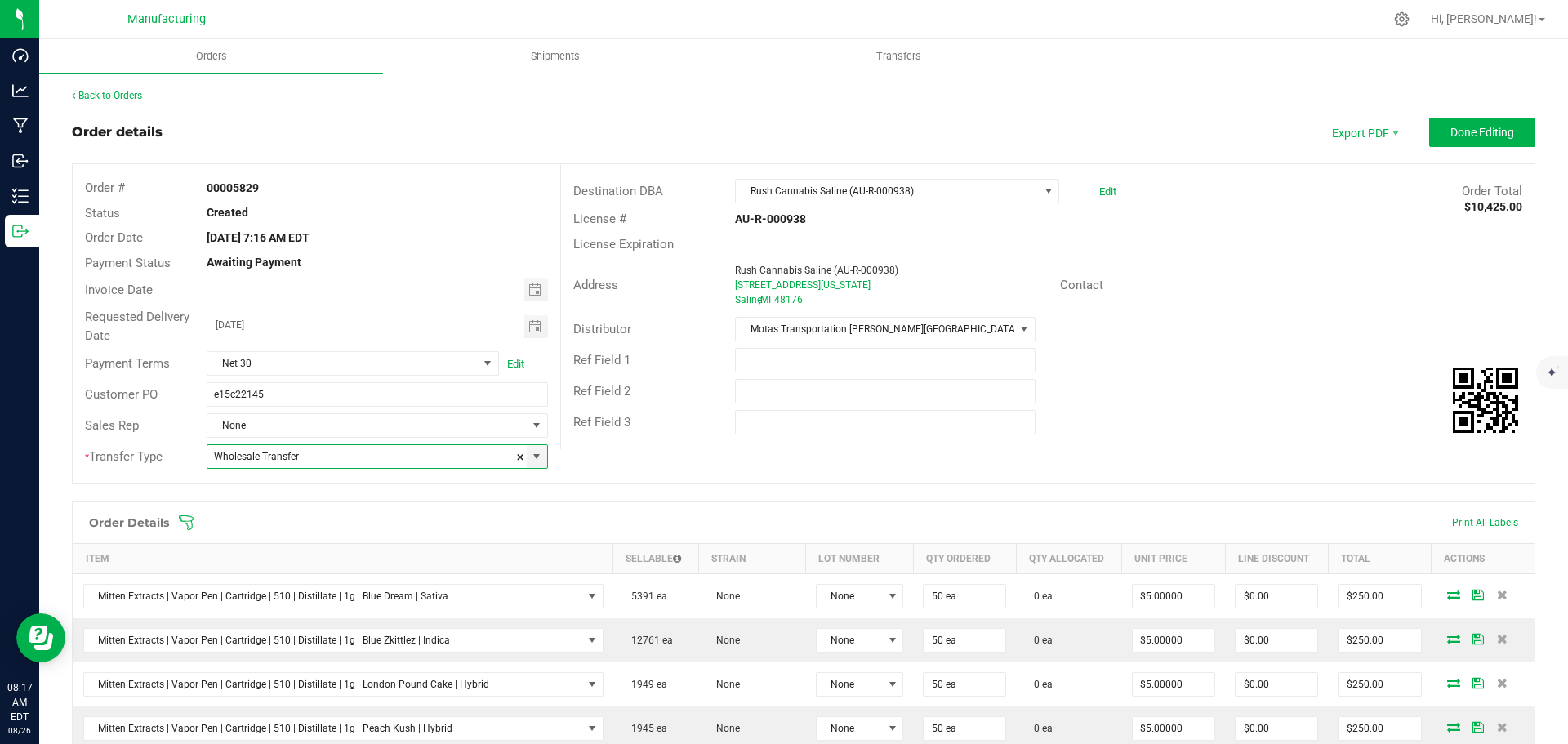
click at [186, 517] on icon at bounding box center [186, 522] width 16 height 16
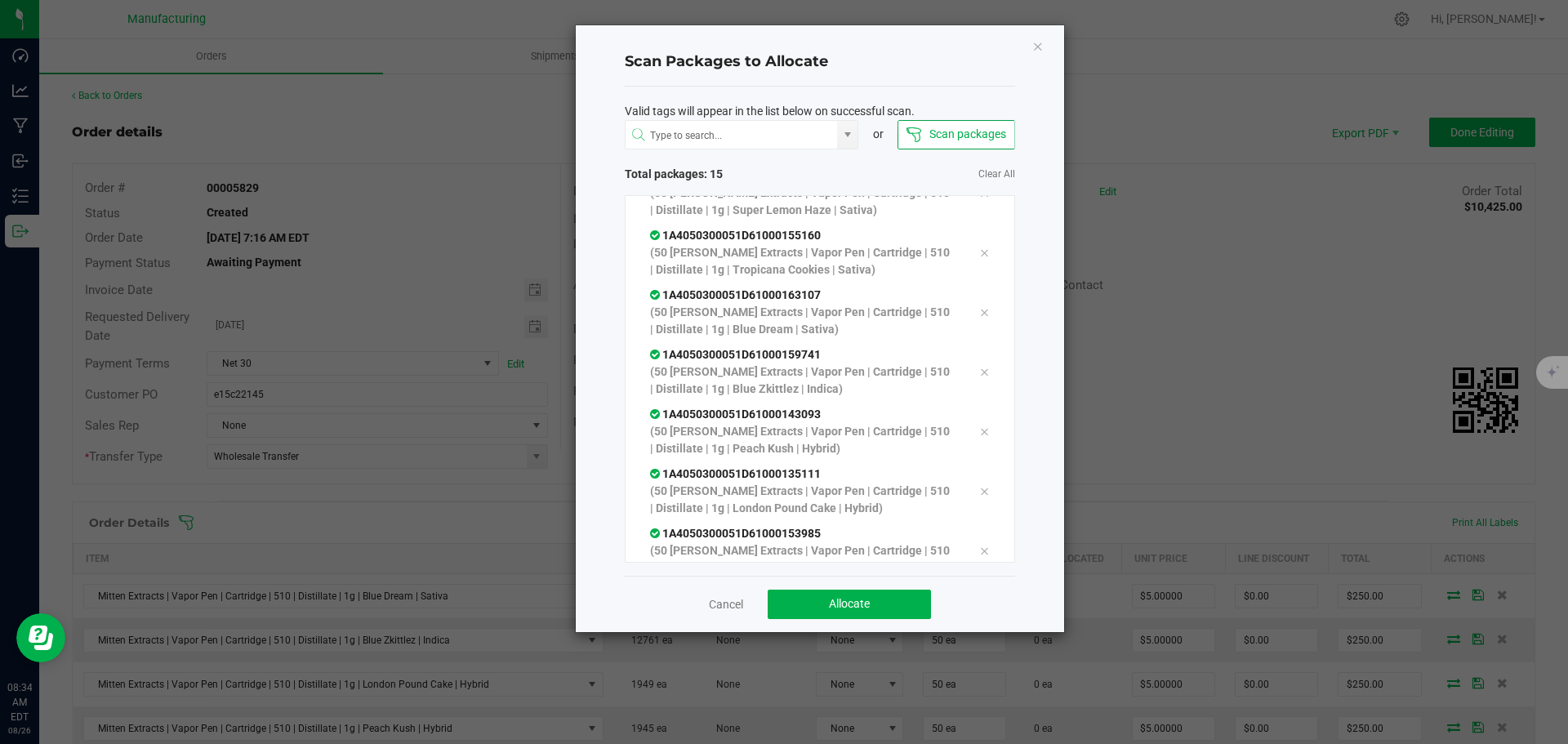
scroll to position [510, 0]
click at [863, 601] on span "Allocate" at bounding box center [849, 604] width 41 height 13
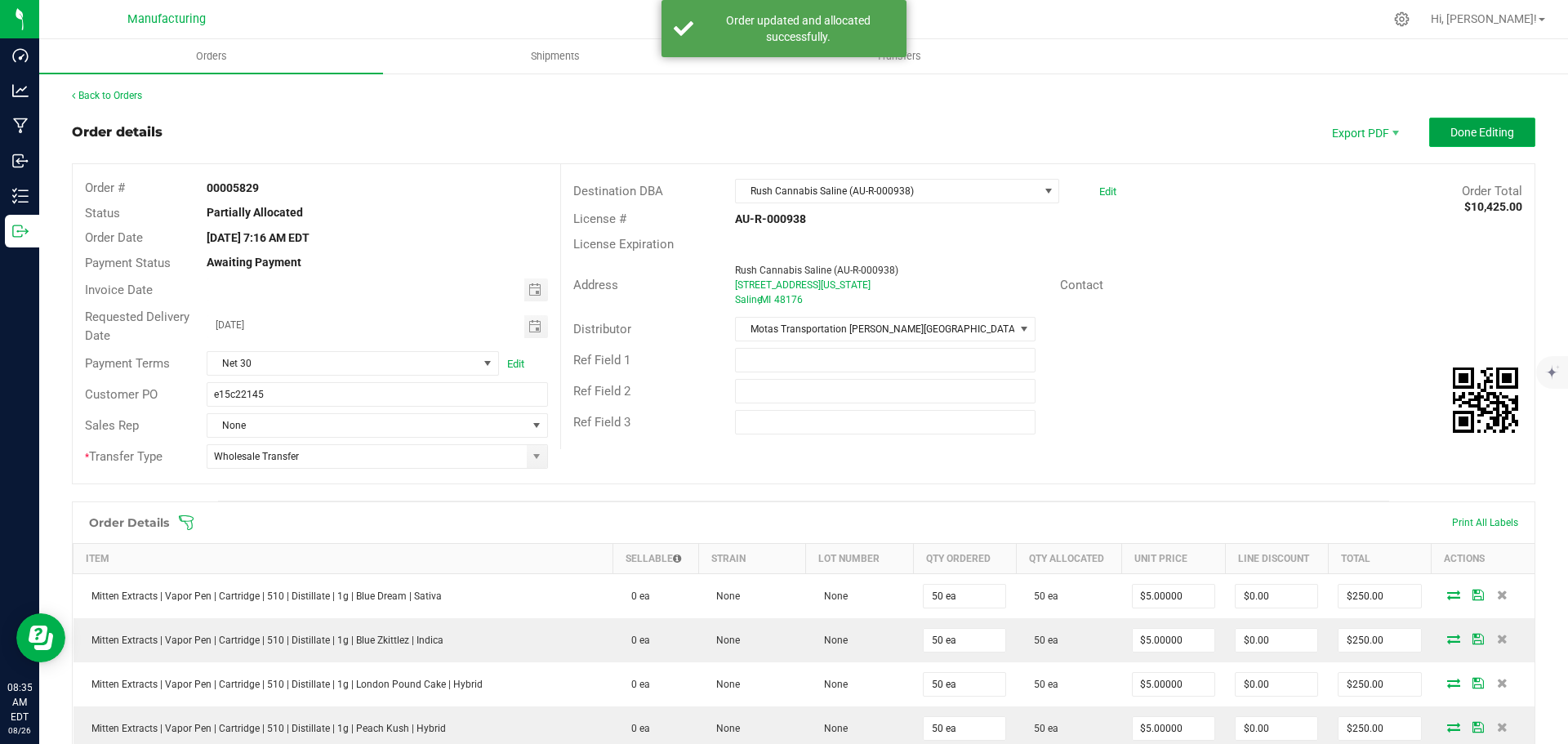
click at [1463, 129] on span "Done Editing" at bounding box center [1482, 133] width 64 height 13
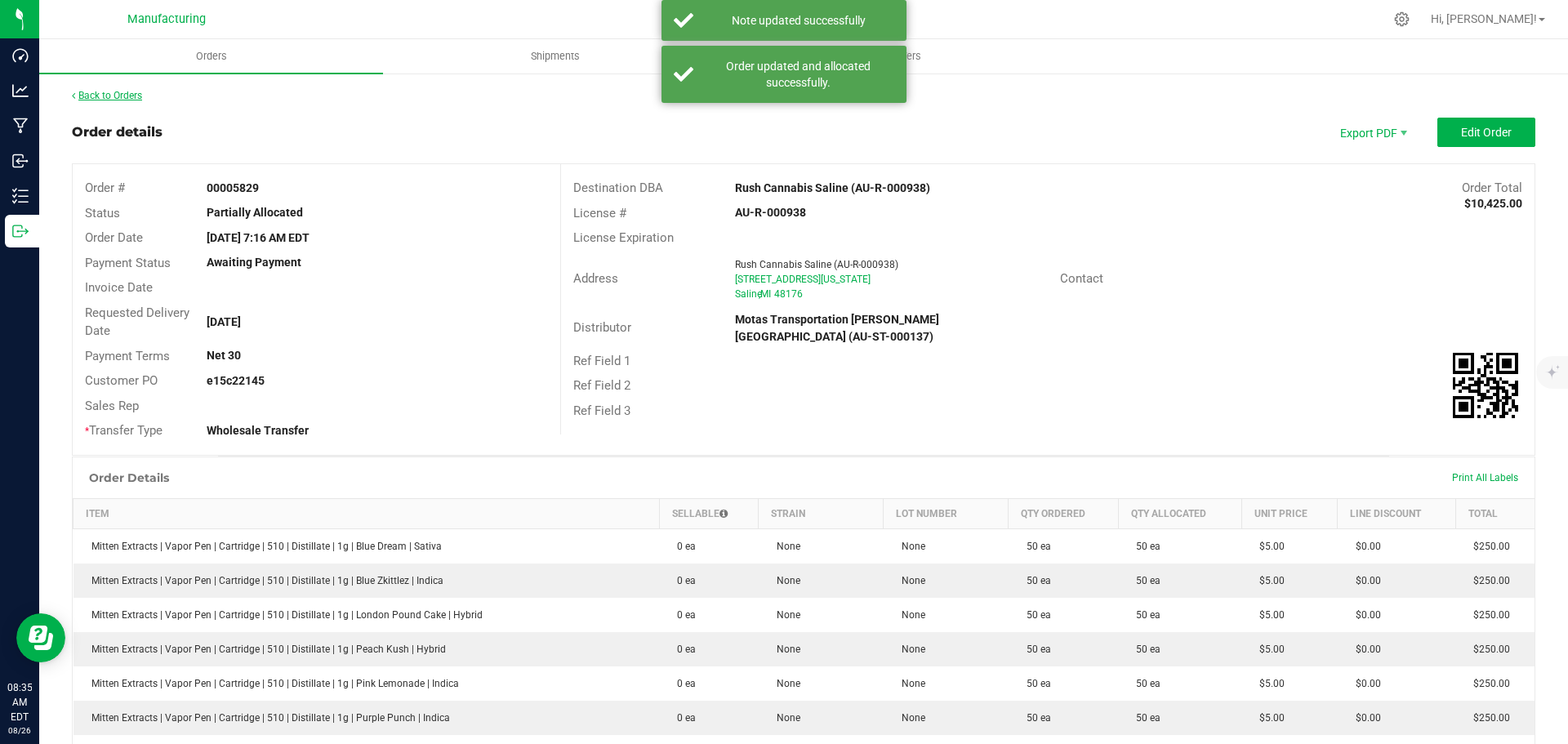
click at [124, 96] on link "Back to Orders" at bounding box center [107, 96] width 70 height 11
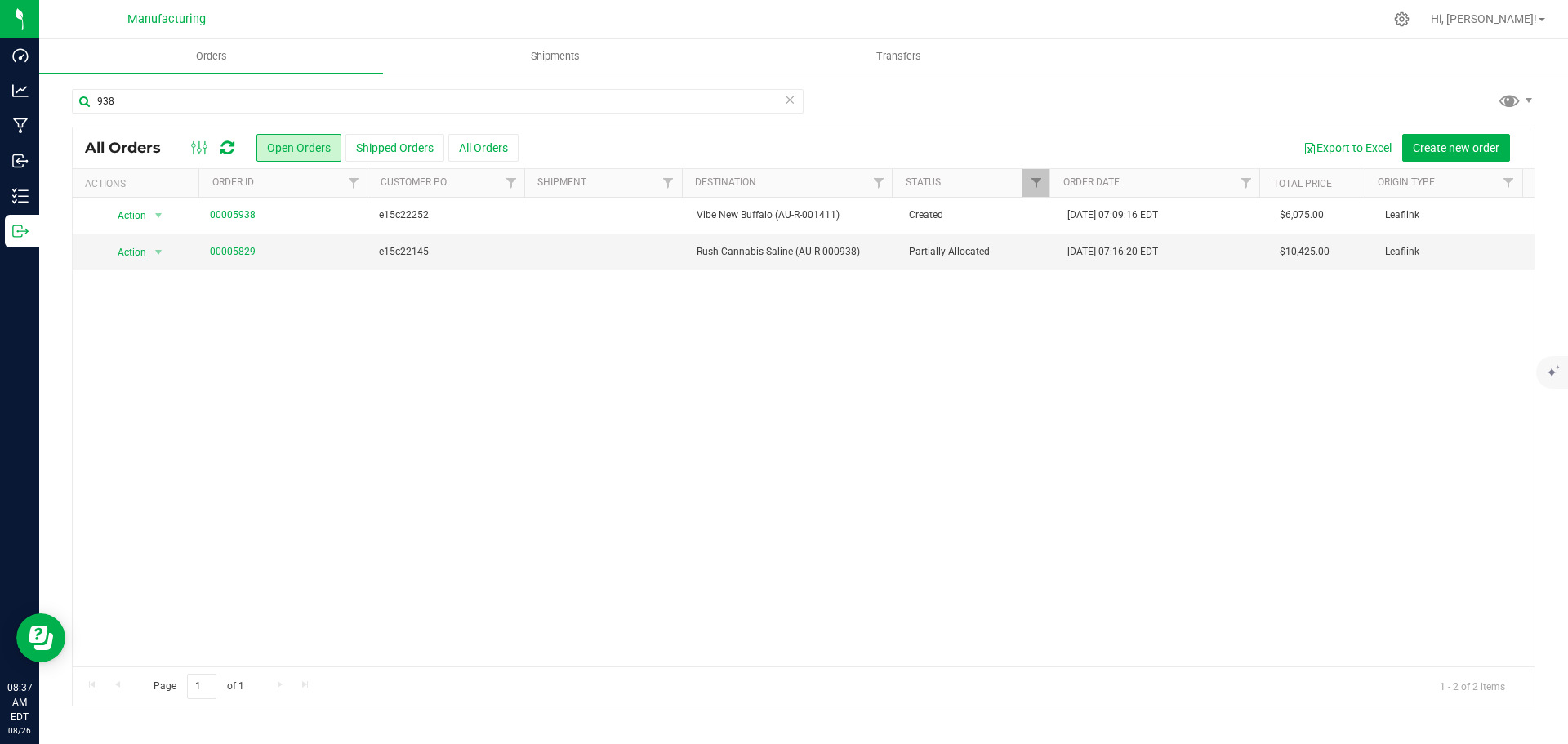
click at [232, 148] on icon at bounding box center [227, 147] width 14 height 16
click at [219, 255] on link "00005829" at bounding box center [233, 251] width 46 height 15
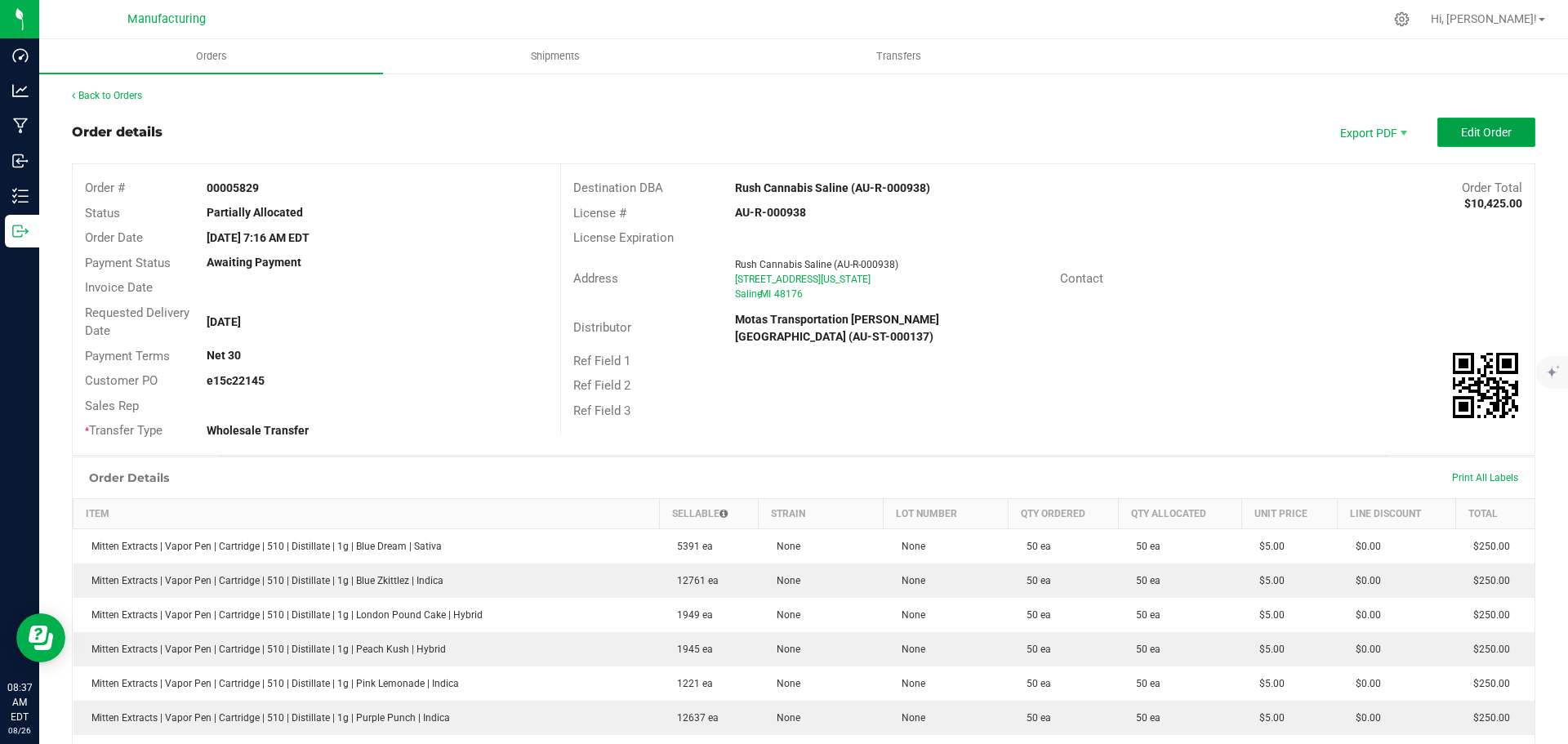
click at [1515, 132] on button "Edit Order" at bounding box center [1485, 132] width 98 height 29
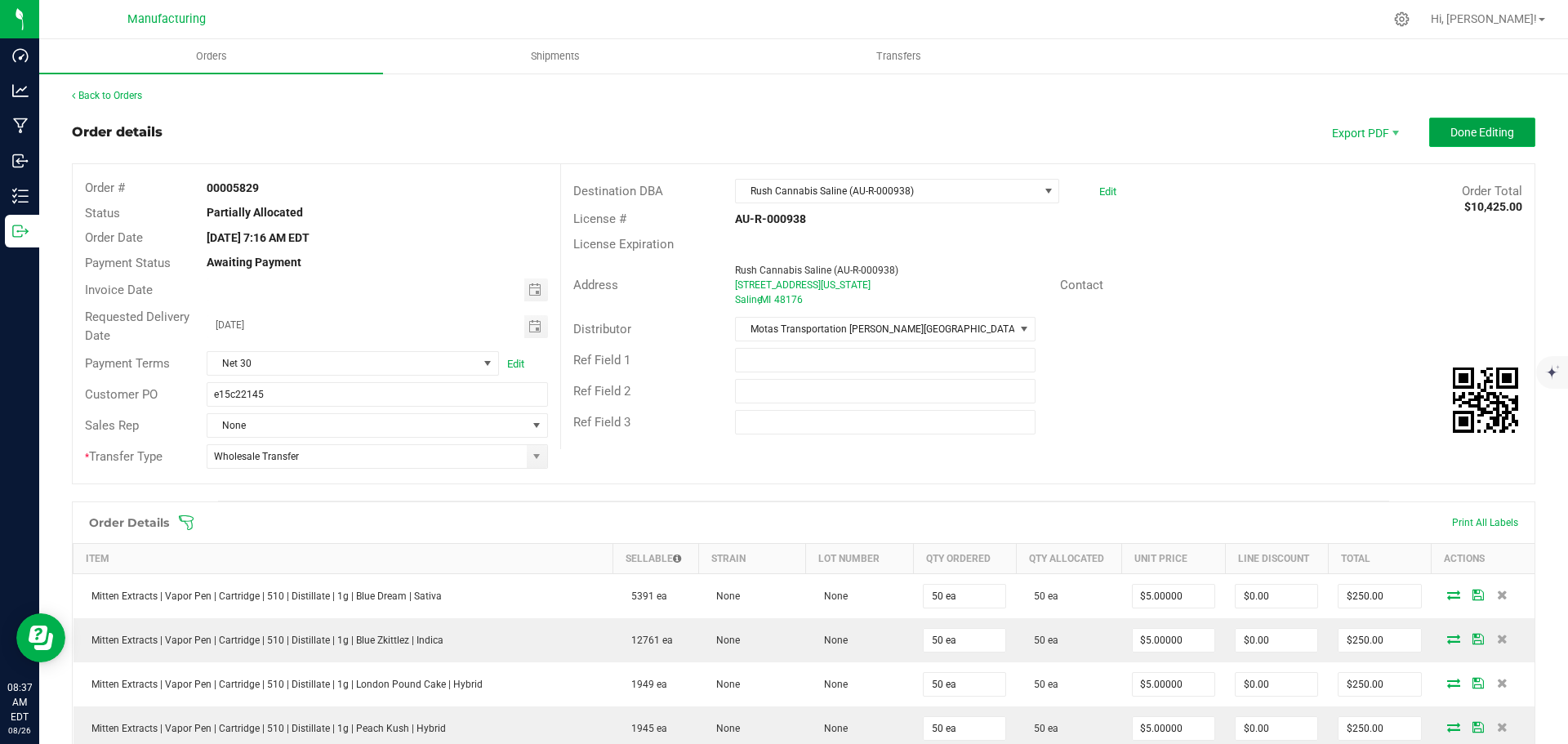
click at [1484, 133] on span "Done Editing" at bounding box center [1482, 133] width 64 height 13
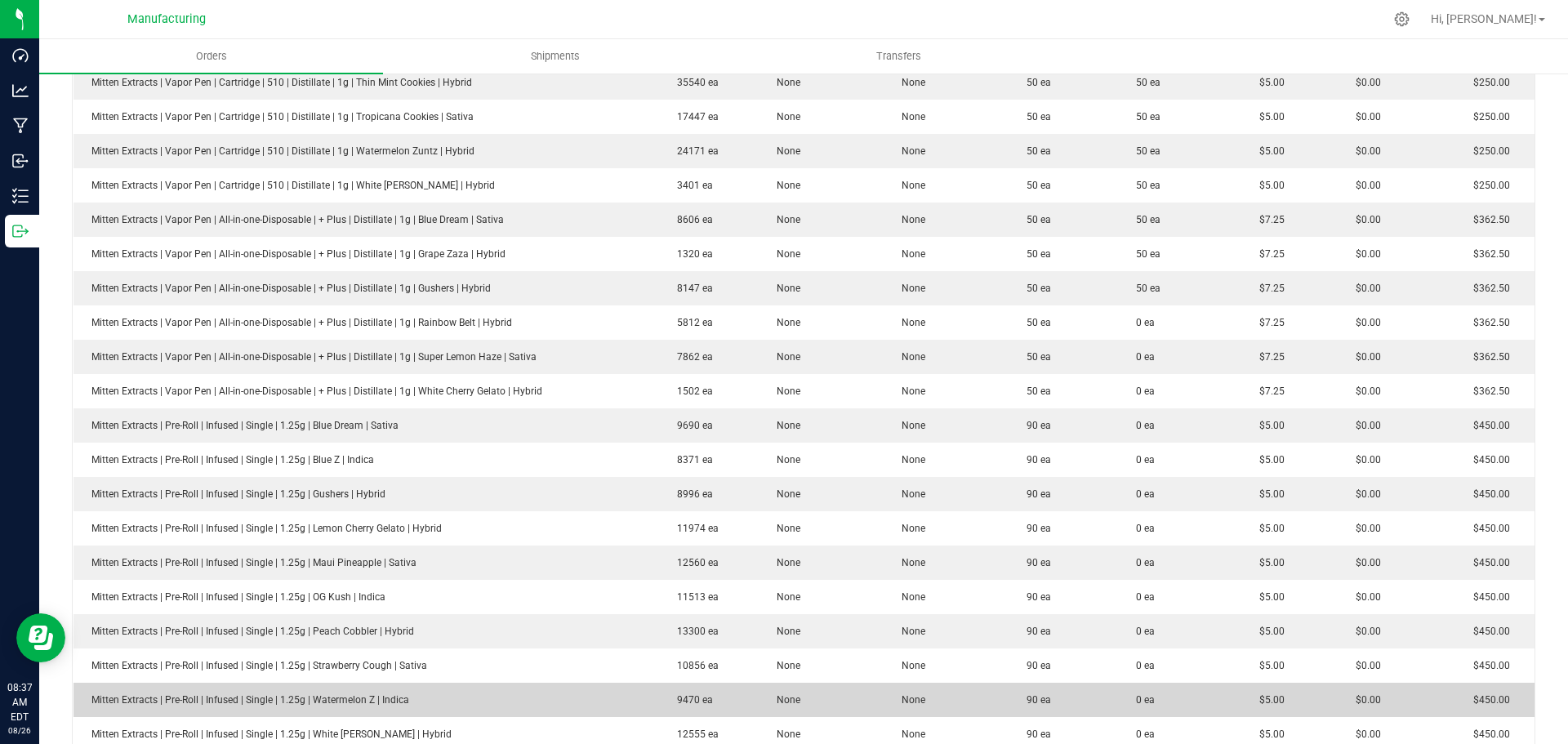
scroll to position [378, 0]
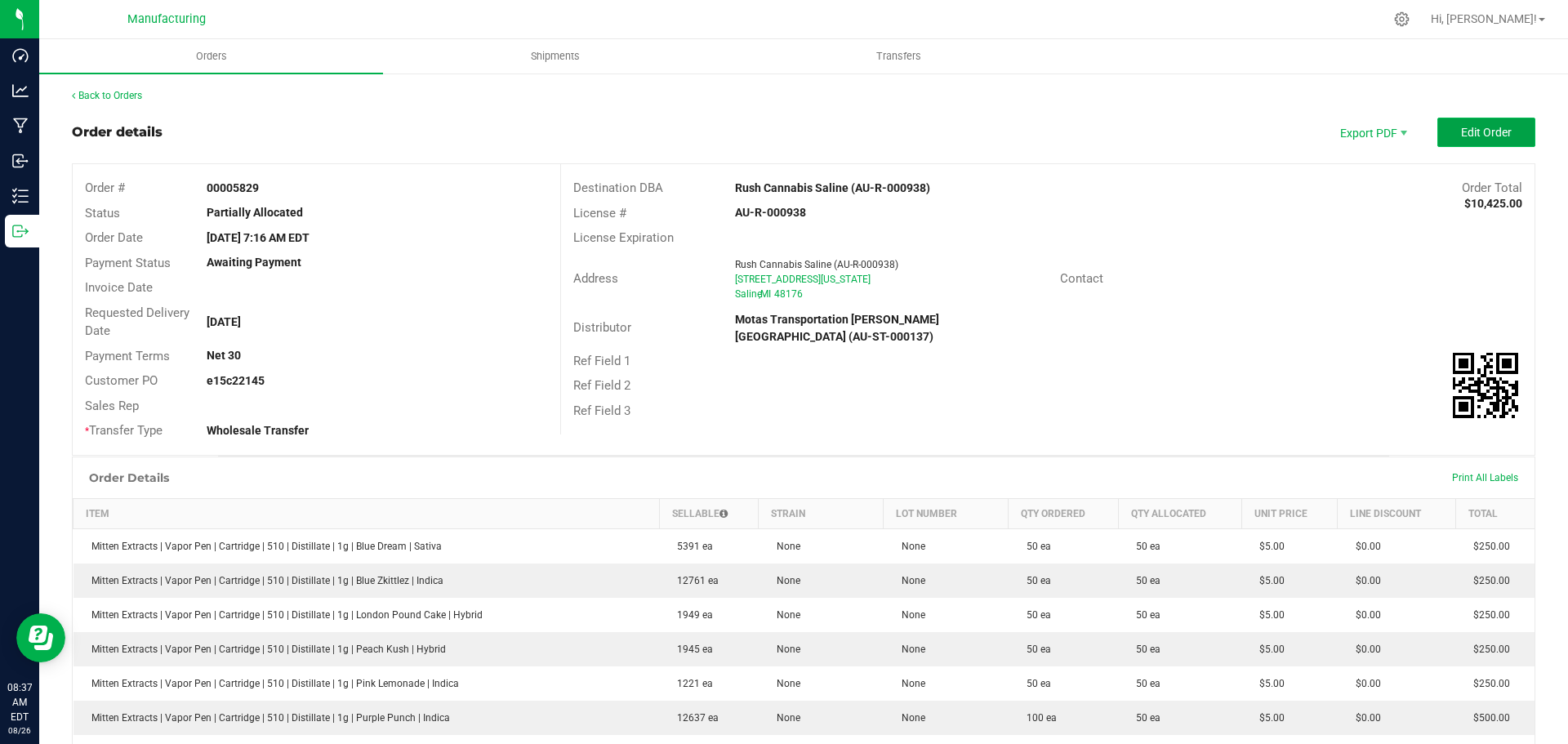
click at [1495, 134] on span "Edit Order" at bounding box center [1485, 133] width 50 height 13
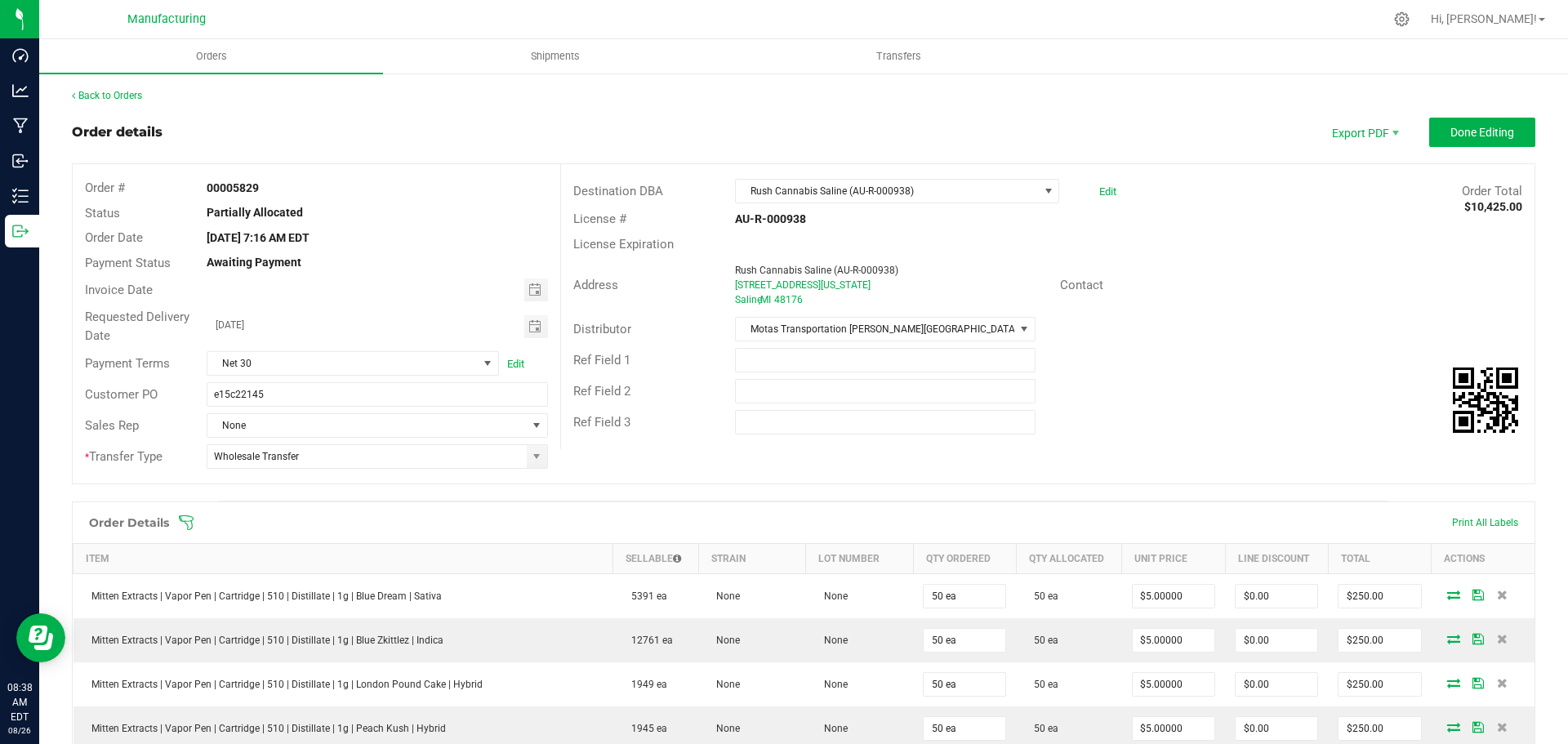
click at [187, 518] on icon at bounding box center [186, 522] width 16 height 16
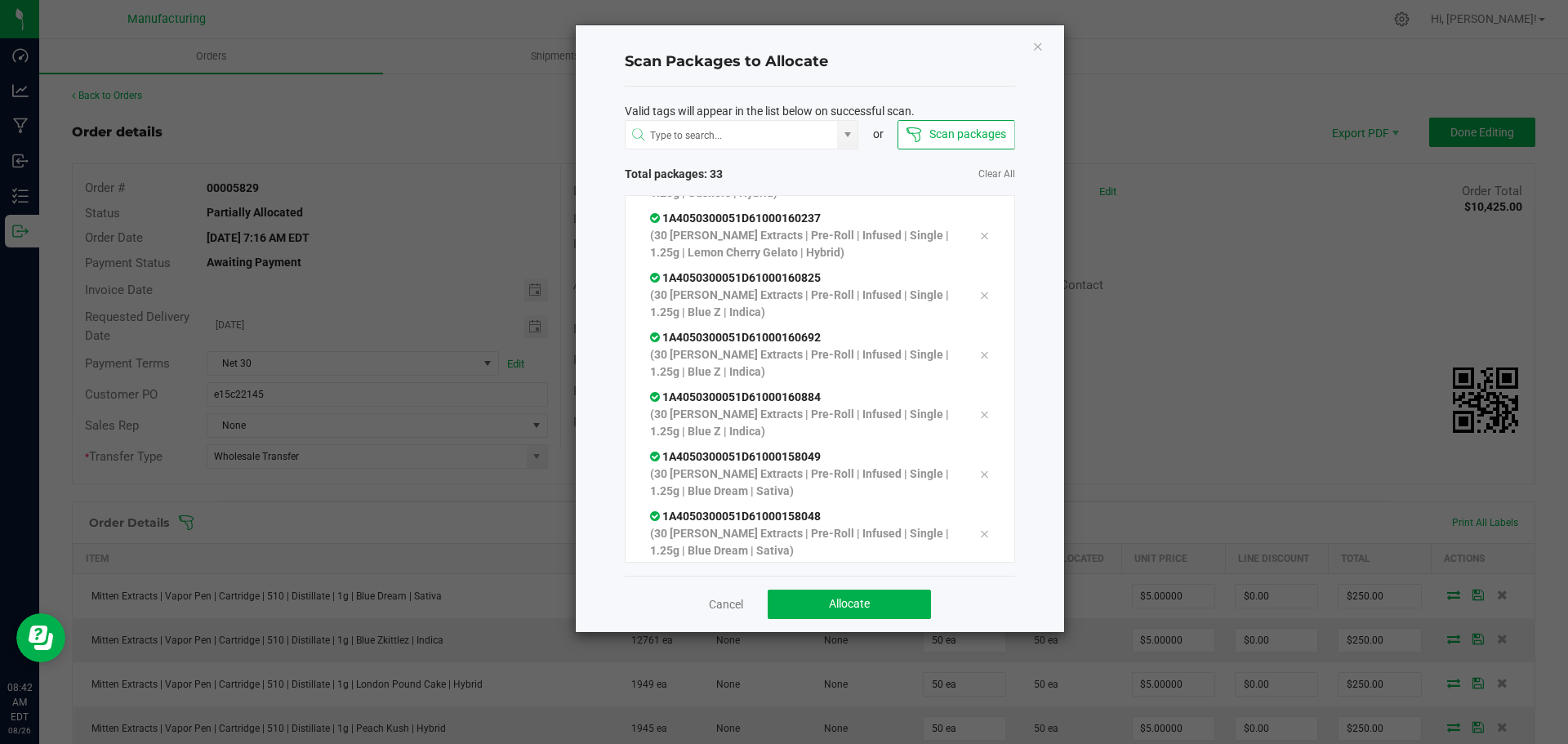
scroll to position [1694, 0]
click at [851, 595] on button "Allocate" at bounding box center [849, 604] width 163 height 29
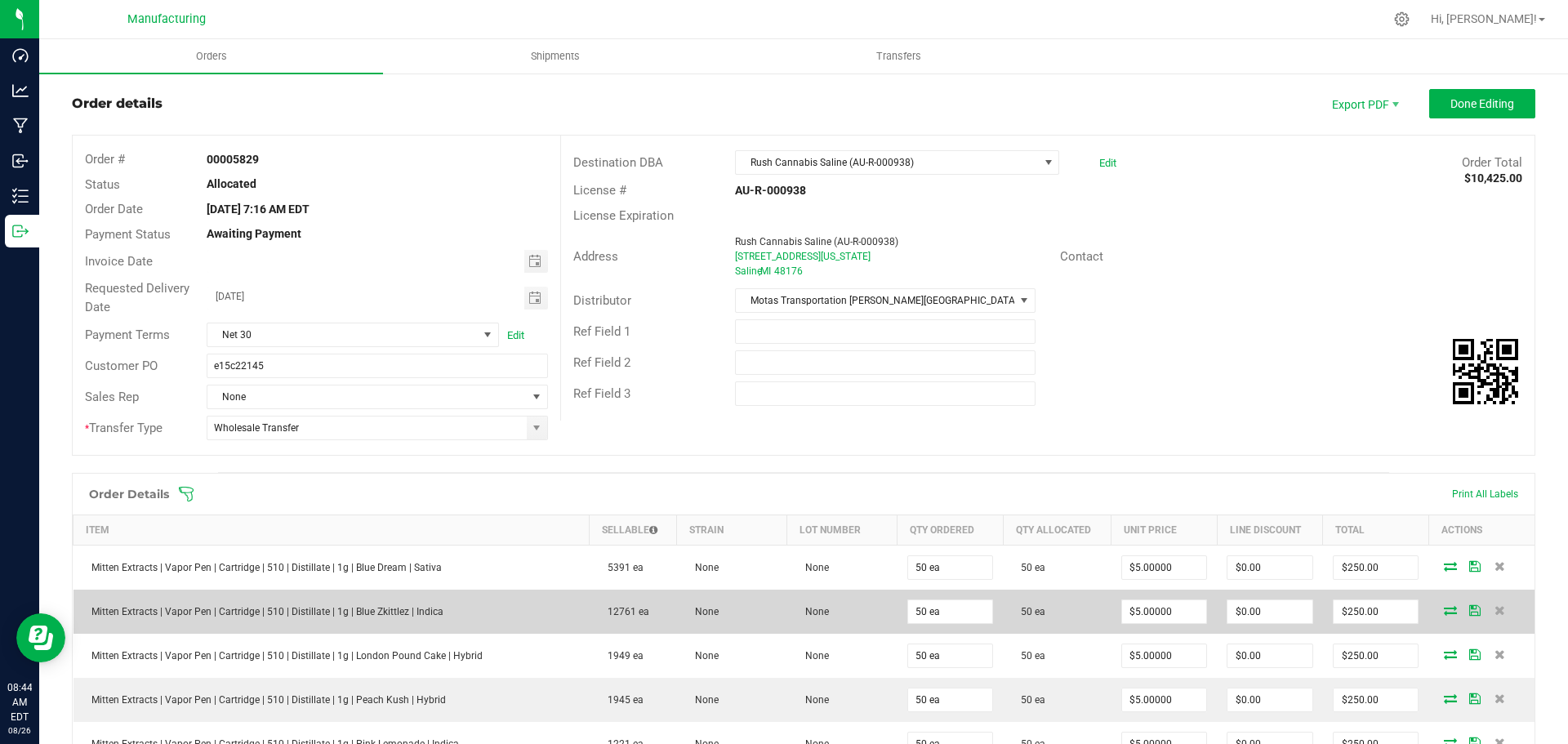
scroll to position [0, 0]
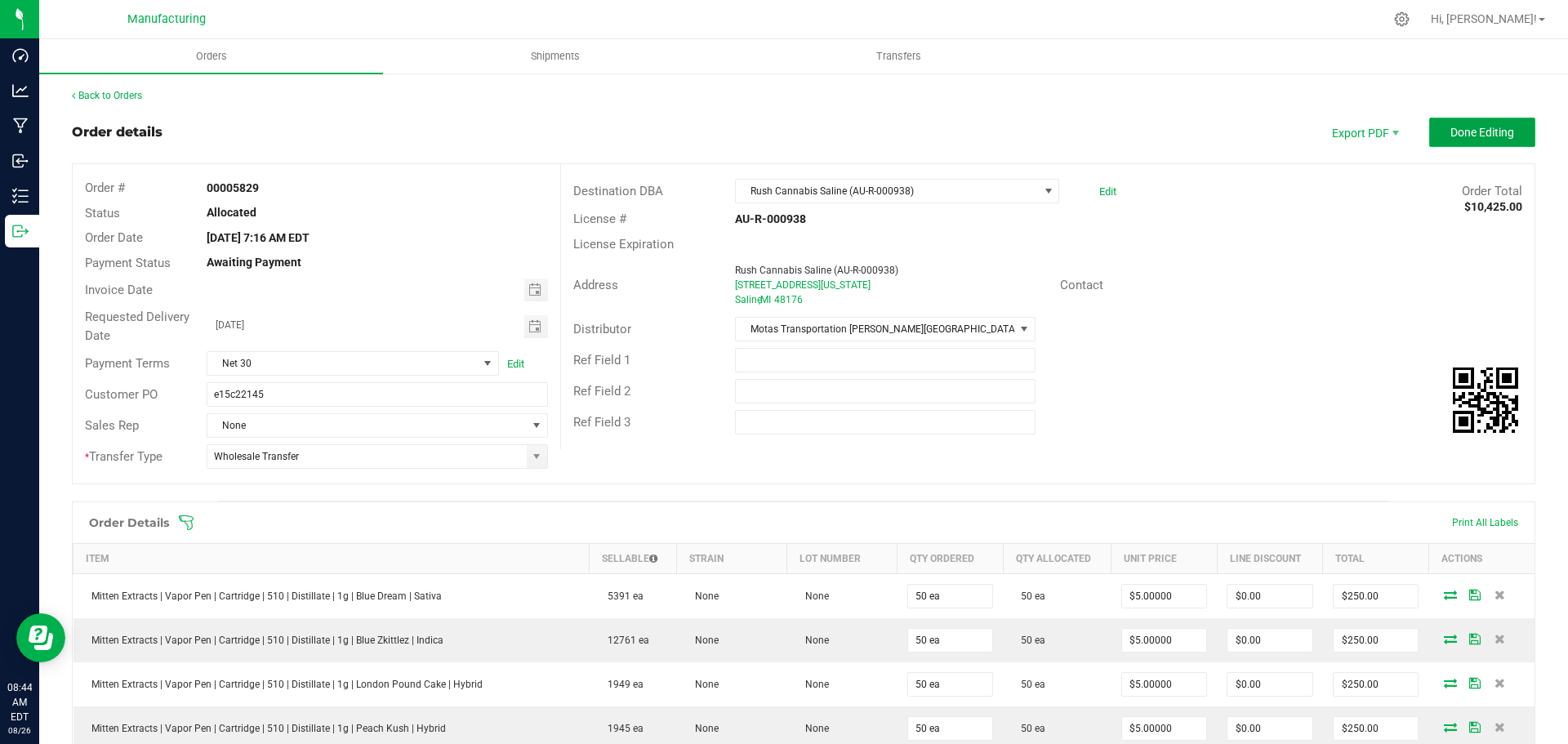
click at [1473, 128] on span "Done Editing" at bounding box center [1482, 133] width 64 height 13
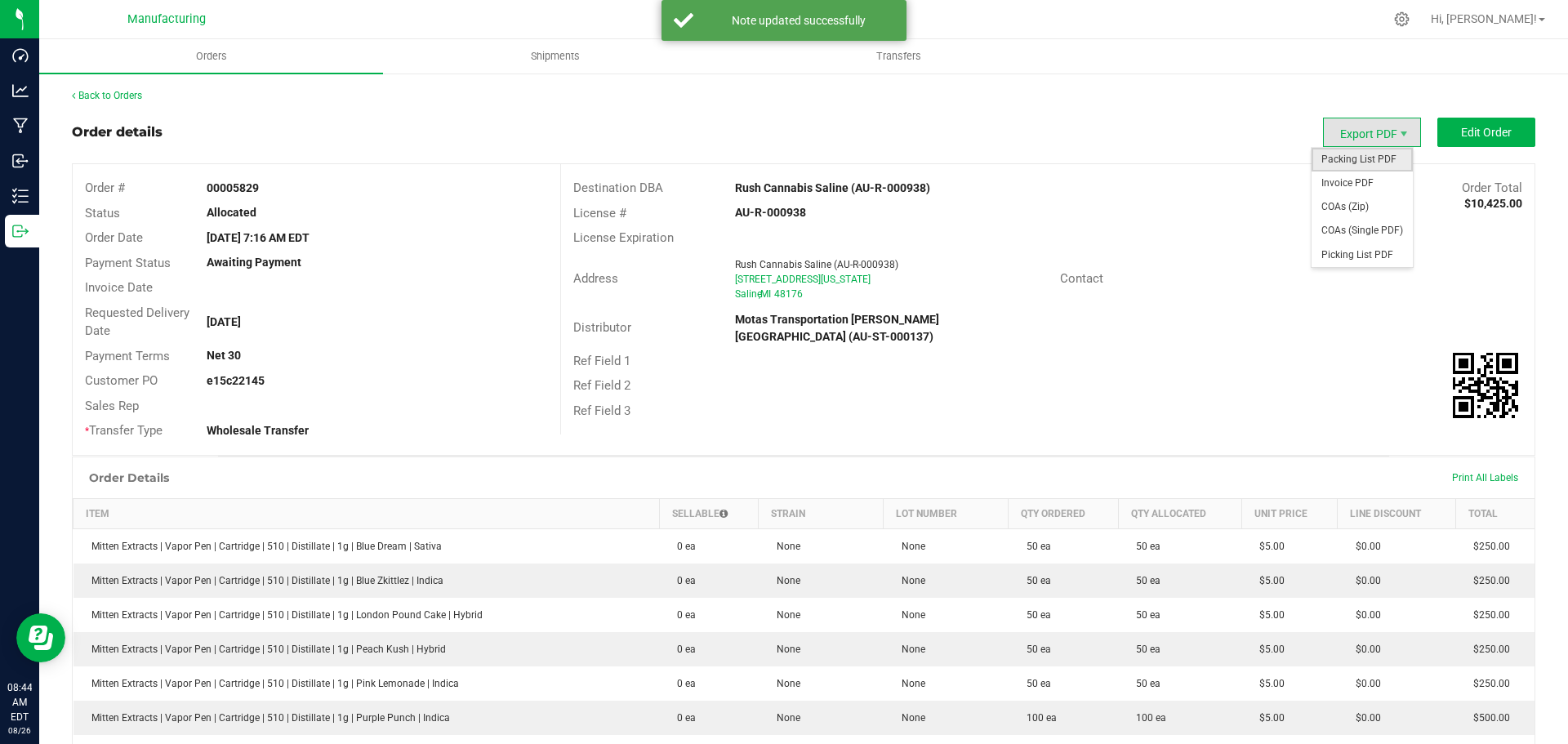
click at [1363, 162] on span "Packing List PDF" at bounding box center [1362, 159] width 102 height 24
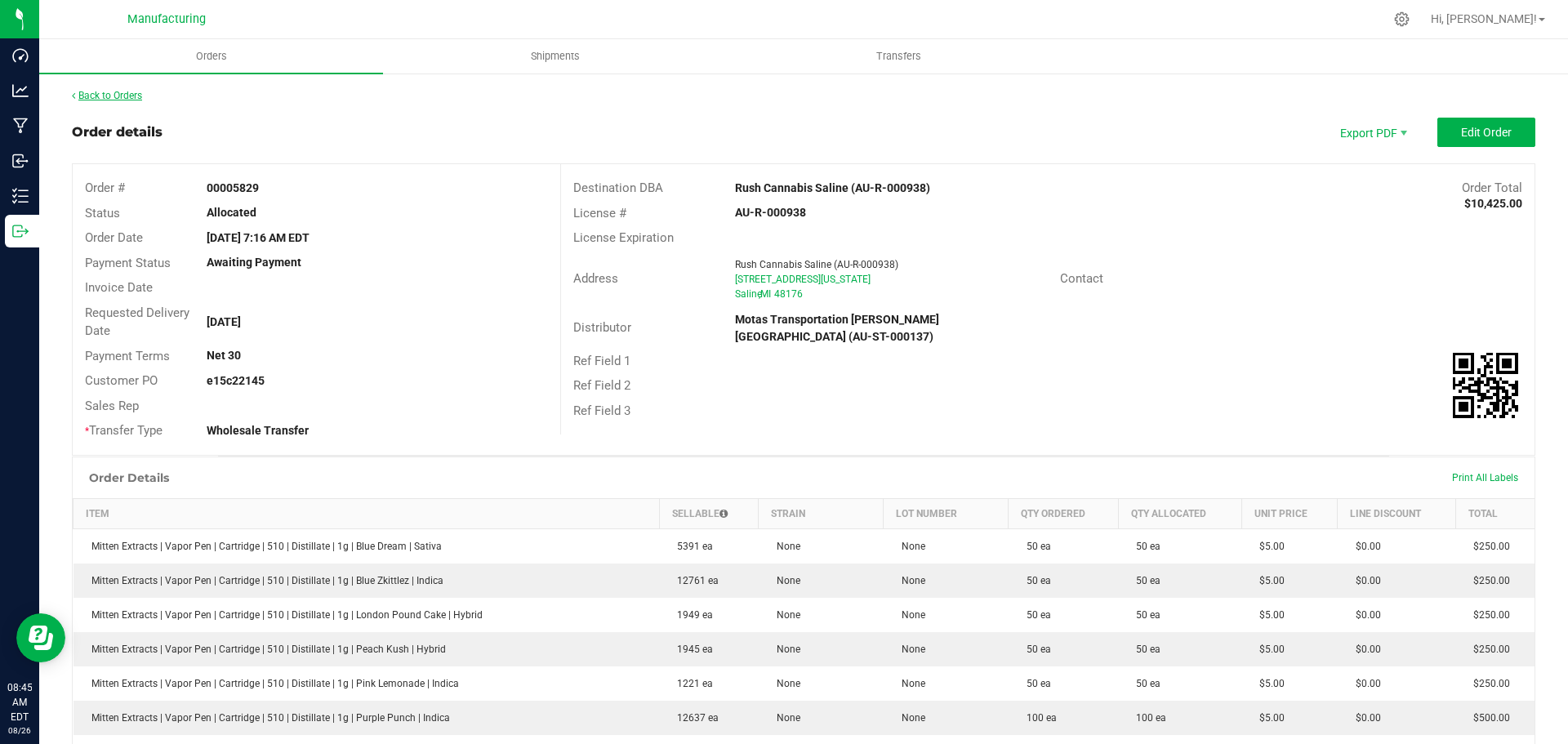
click at [101, 91] on link "Back to Orders" at bounding box center [107, 96] width 70 height 11
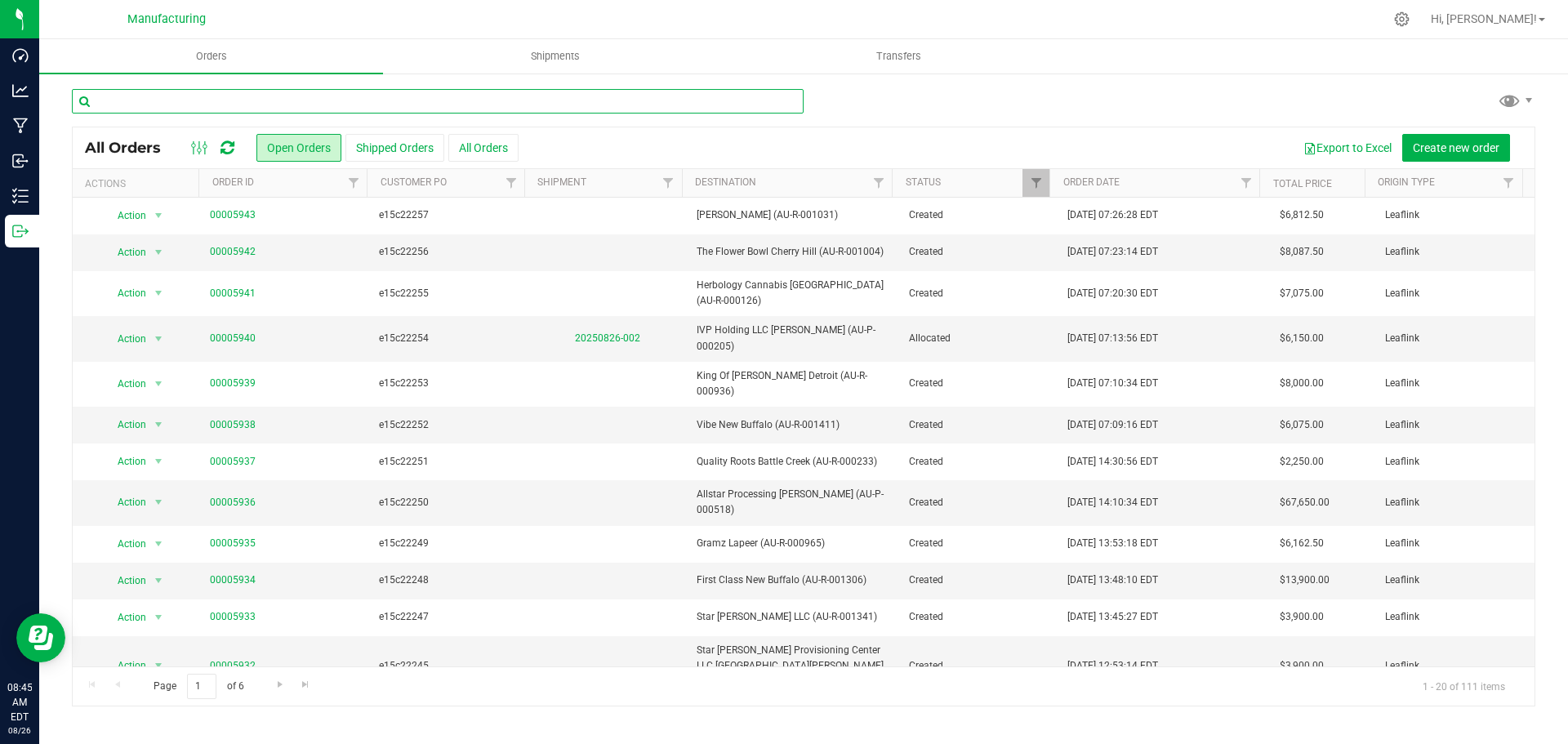
click at [292, 99] on input "text" at bounding box center [438, 102] width 732 height 25
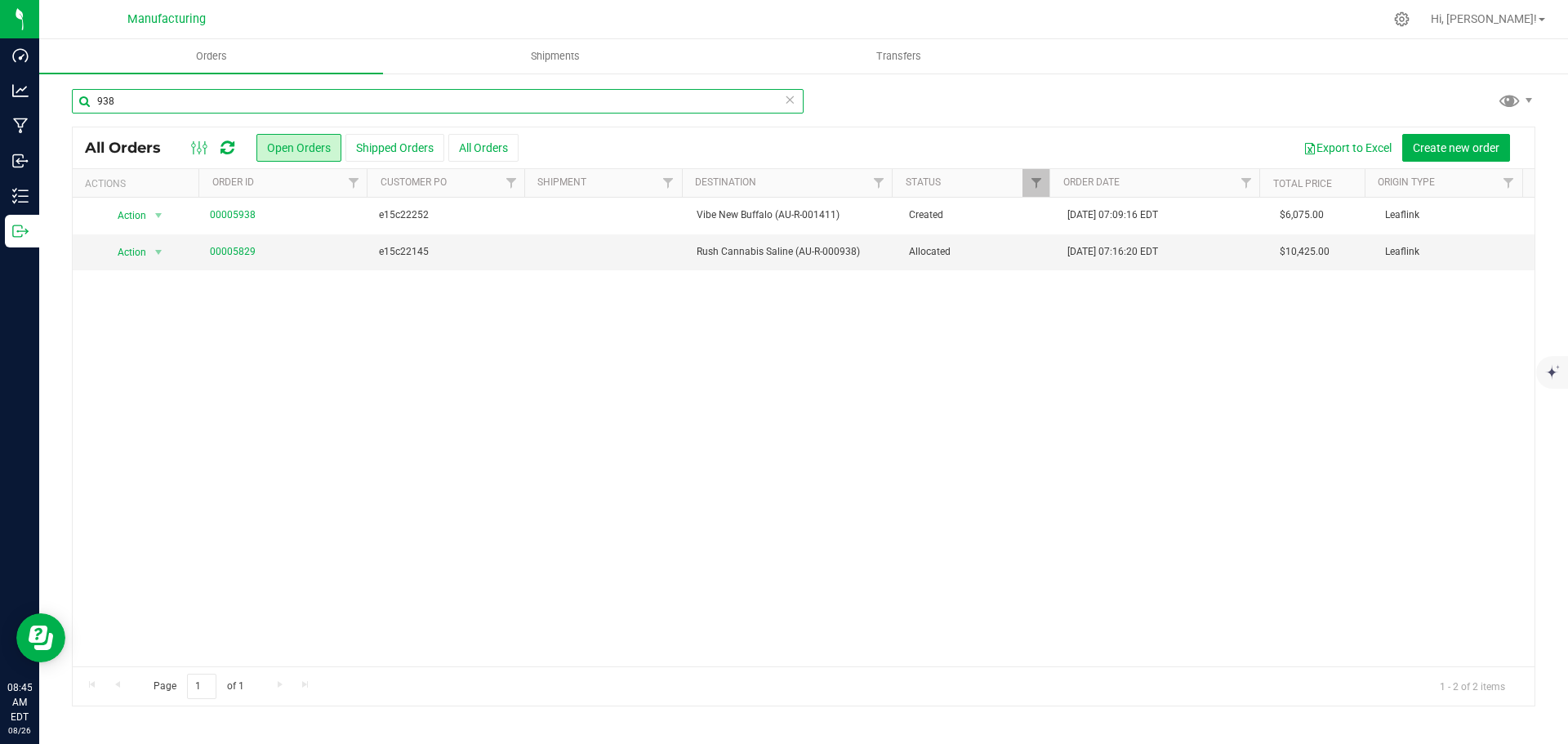
type input "938"
click at [981, 254] on span "Allocated" at bounding box center [979, 251] width 140 height 15
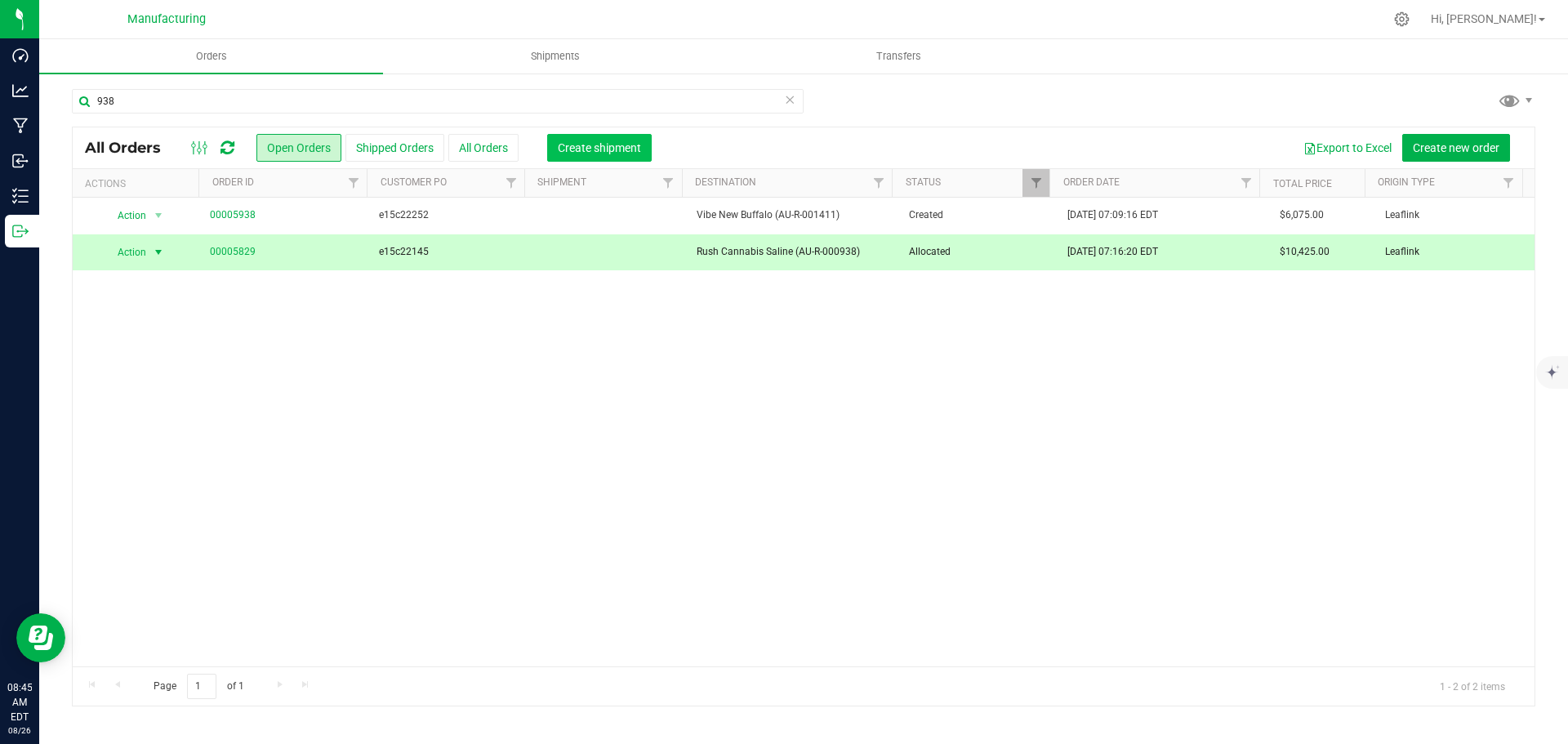
click at [603, 149] on span "Create shipment" at bounding box center [600, 148] width 84 height 13
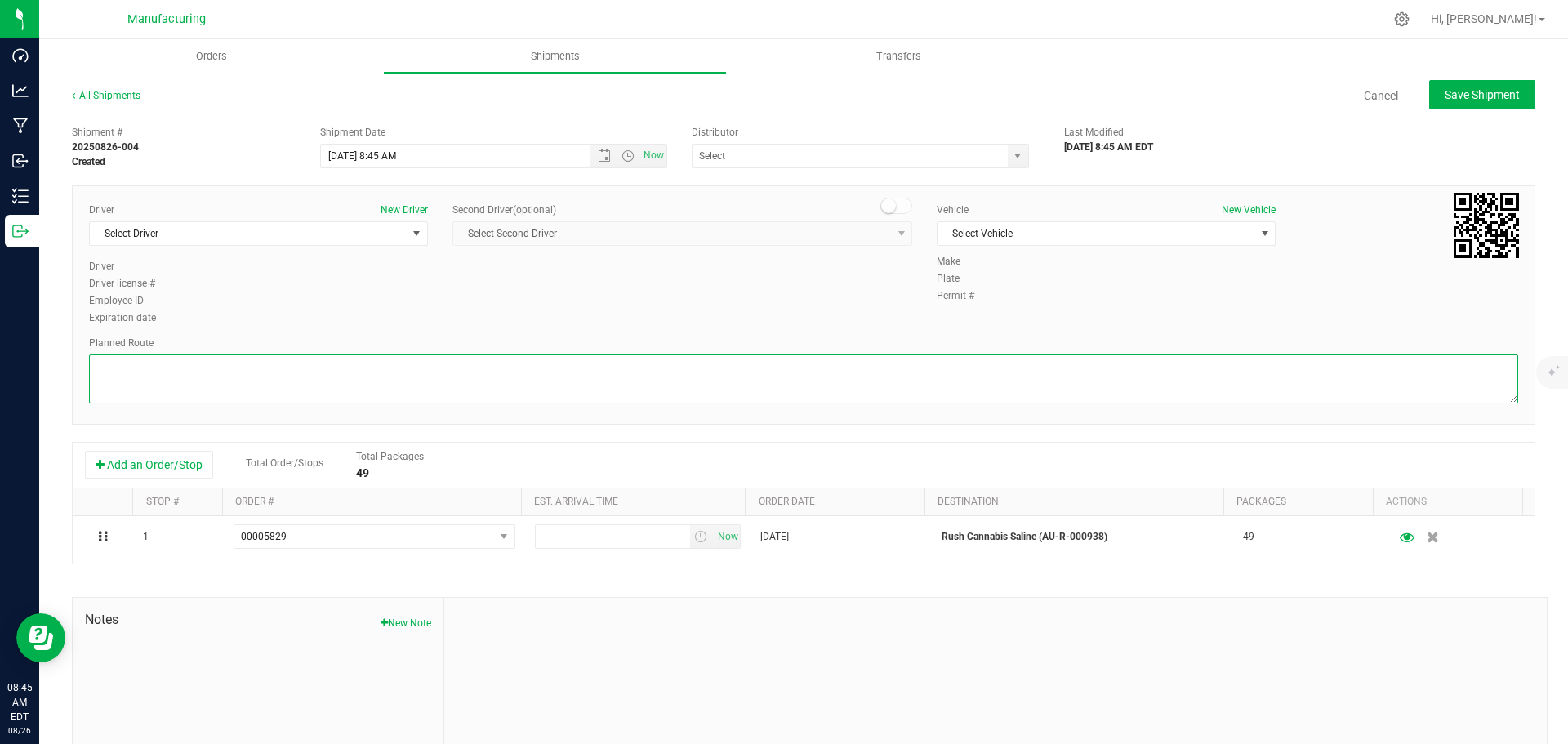
click at [943, 370] on textarea at bounding box center [804, 379] width 1429 height 49
paste textarea "Mitten Distro Dimondale To Motas -- Head south 246 ft -- Turn right 325 ft -- T…"
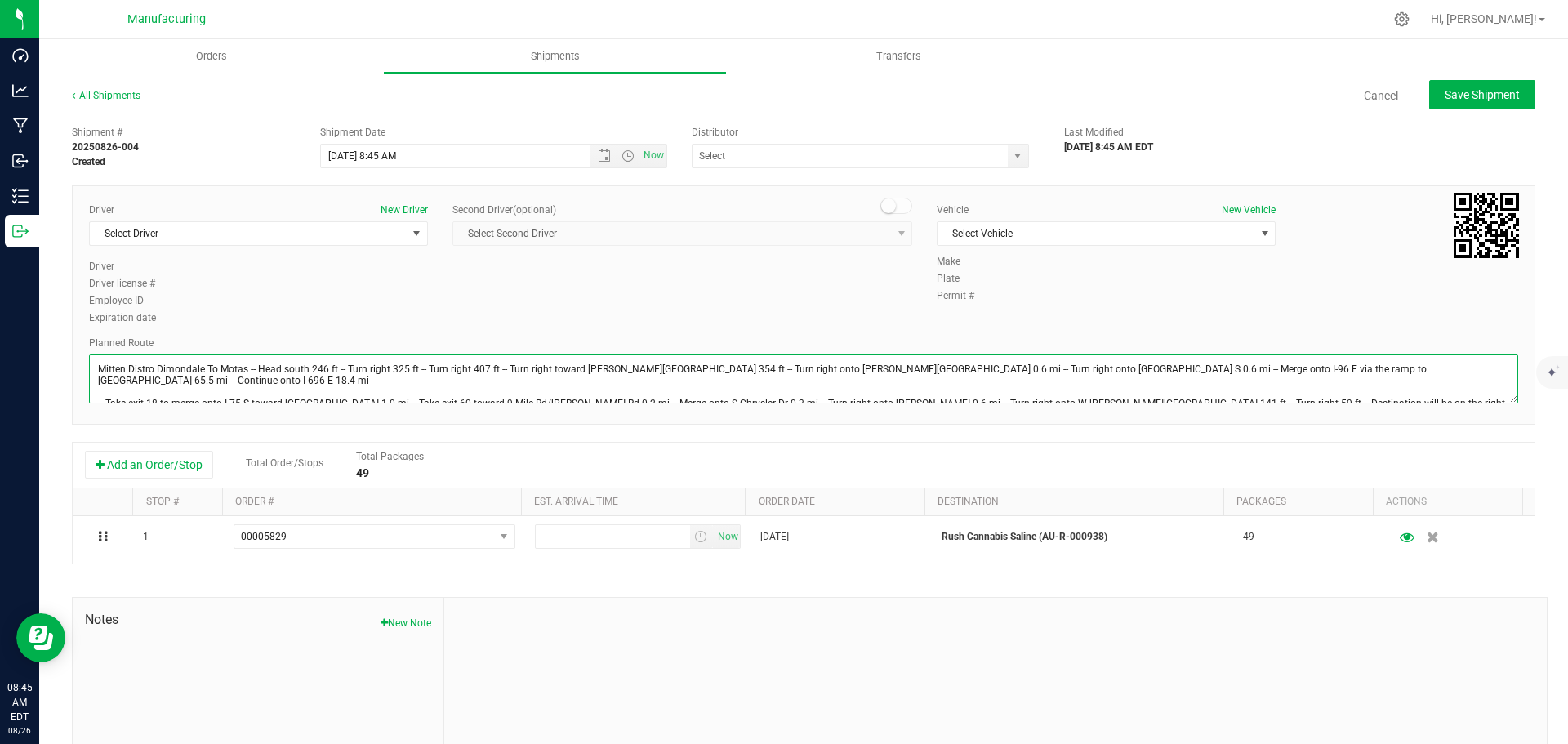
scroll to position [18, 0]
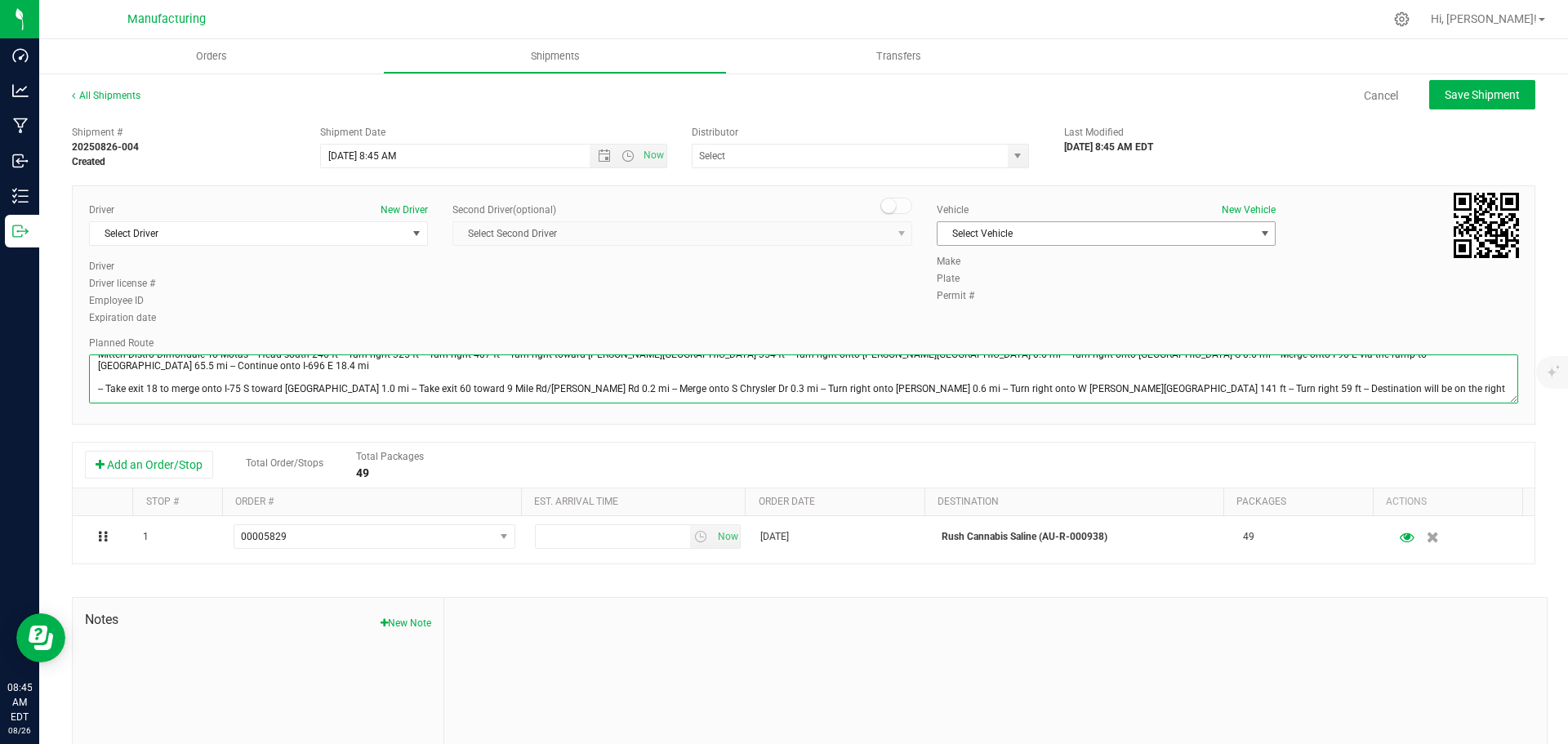
type textarea "Mitten Distro Dimondale To Motas -- Head south 246 ft -- Turn right 325 ft -- T…"
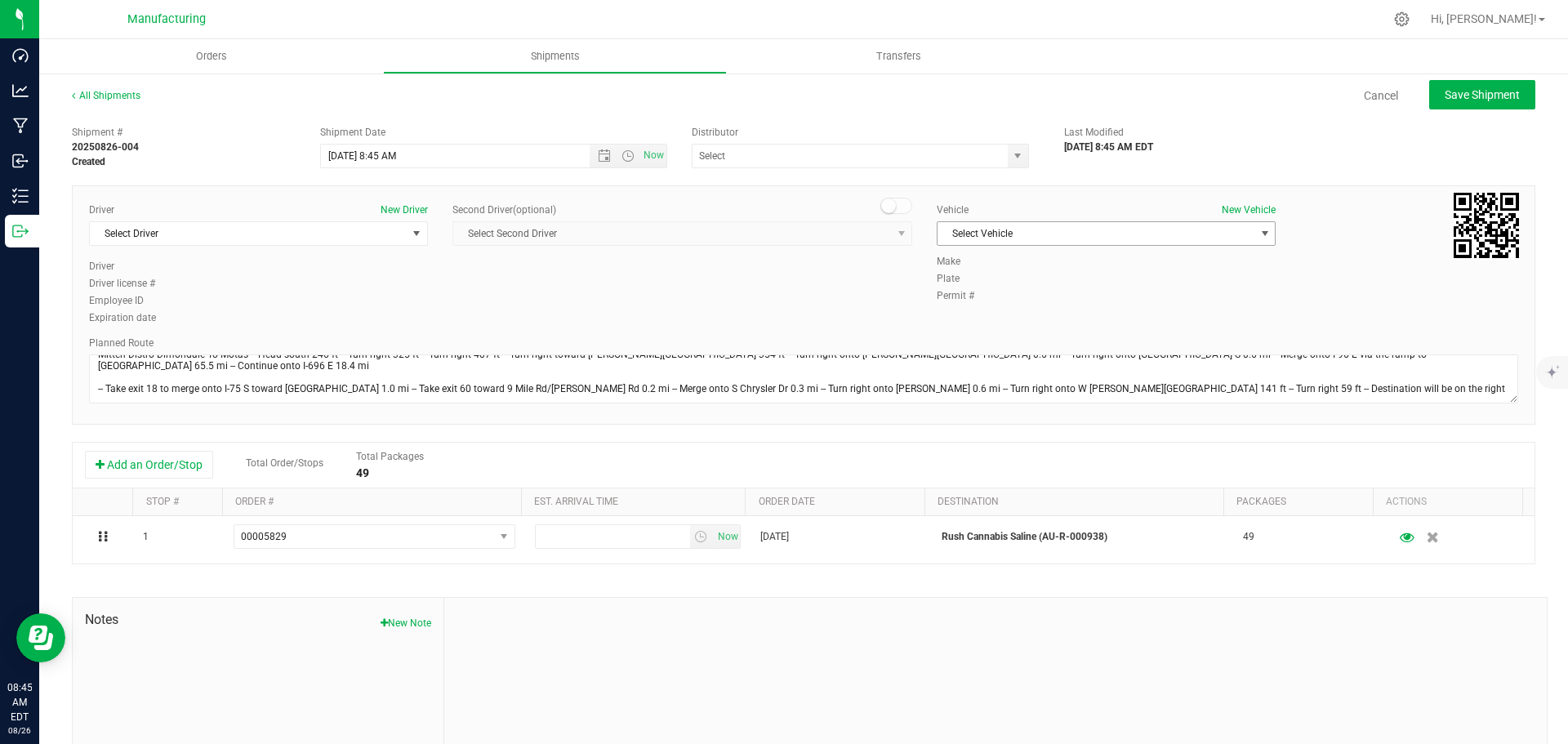
click at [1093, 238] on span "Select Vehicle" at bounding box center [1096, 233] width 317 height 23
click at [974, 313] on li "[MEDICAL_DATA]" at bounding box center [1098, 310] width 334 height 25
click at [1014, 155] on span "select" at bounding box center [1017, 156] width 13 height 13
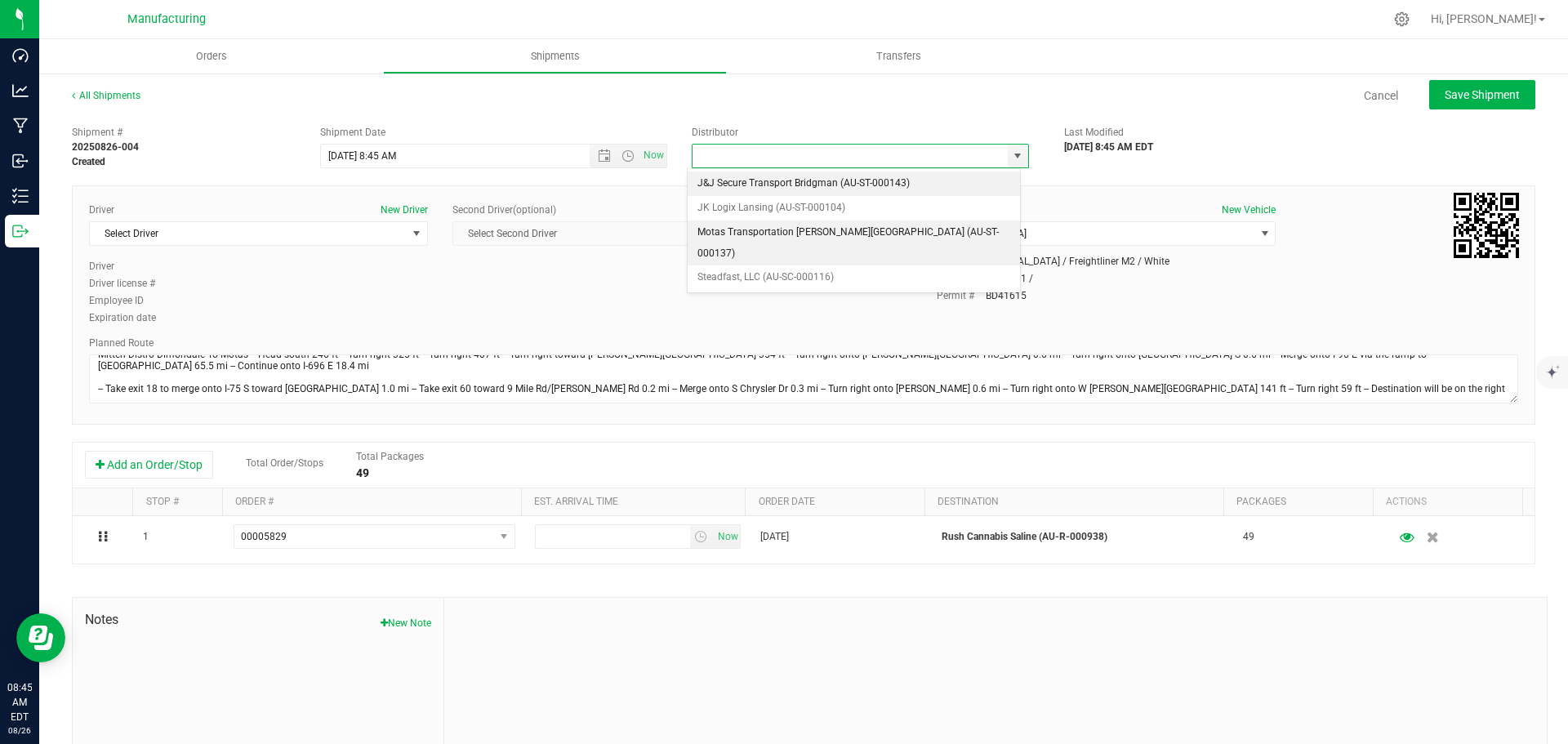
click at [761, 232] on li "Motas Transportation [PERSON_NAME][GEOGRAPHIC_DATA] (AU-ST-000137)" at bounding box center [853, 242] width 332 height 45
type input "Motas Transportation [PERSON_NAME][GEOGRAPHIC_DATA] (AU-ST-000137)"
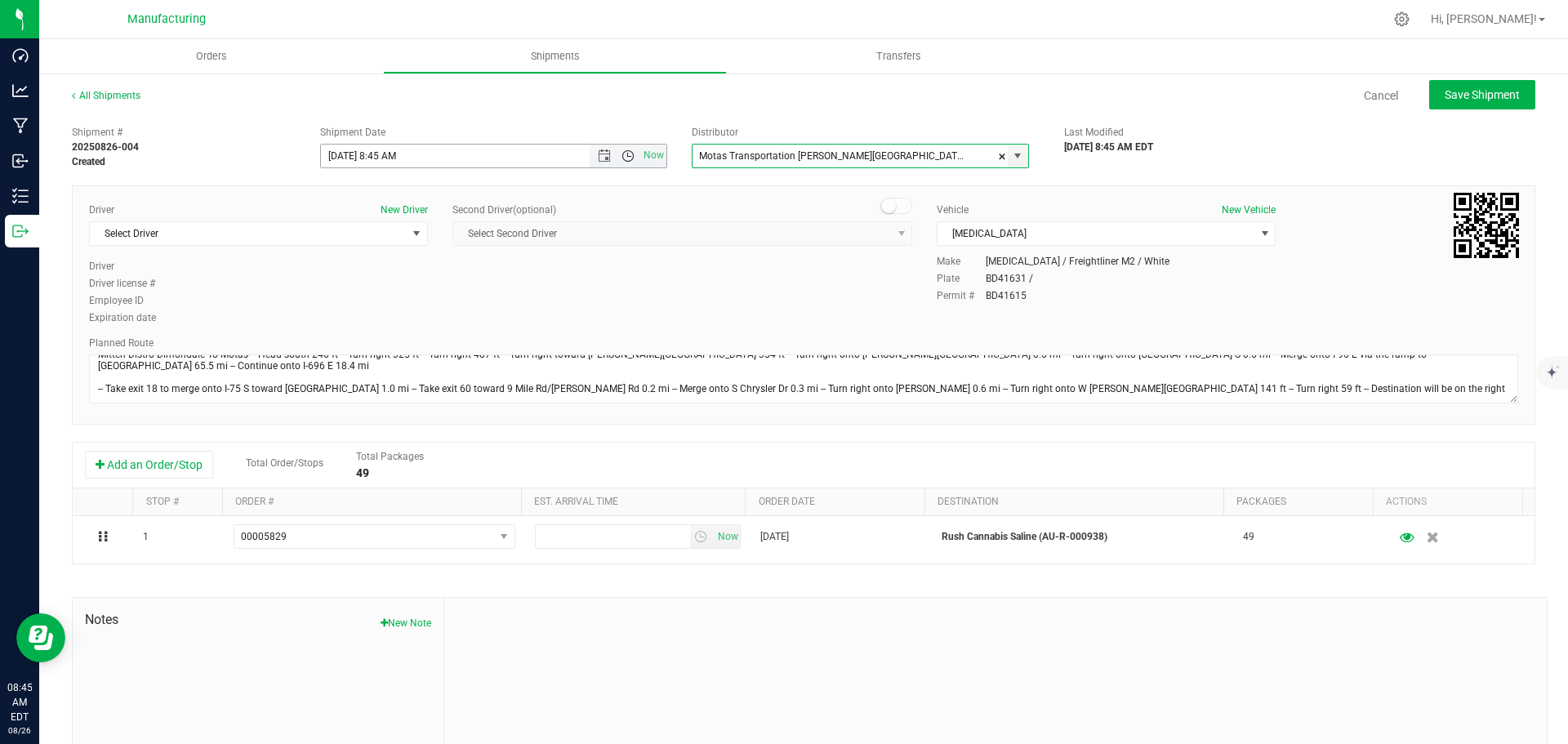
click at [625, 153] on span "Open the time view" at bounding box center [628, 156] width 13 height 13
click at [369, 334] on li "11:30 AM" at bounding box center [490, 339] width 342 height 21
click at [248, 235] on span "Select Driver" at bounding box center [249, 233] width 317 height 23
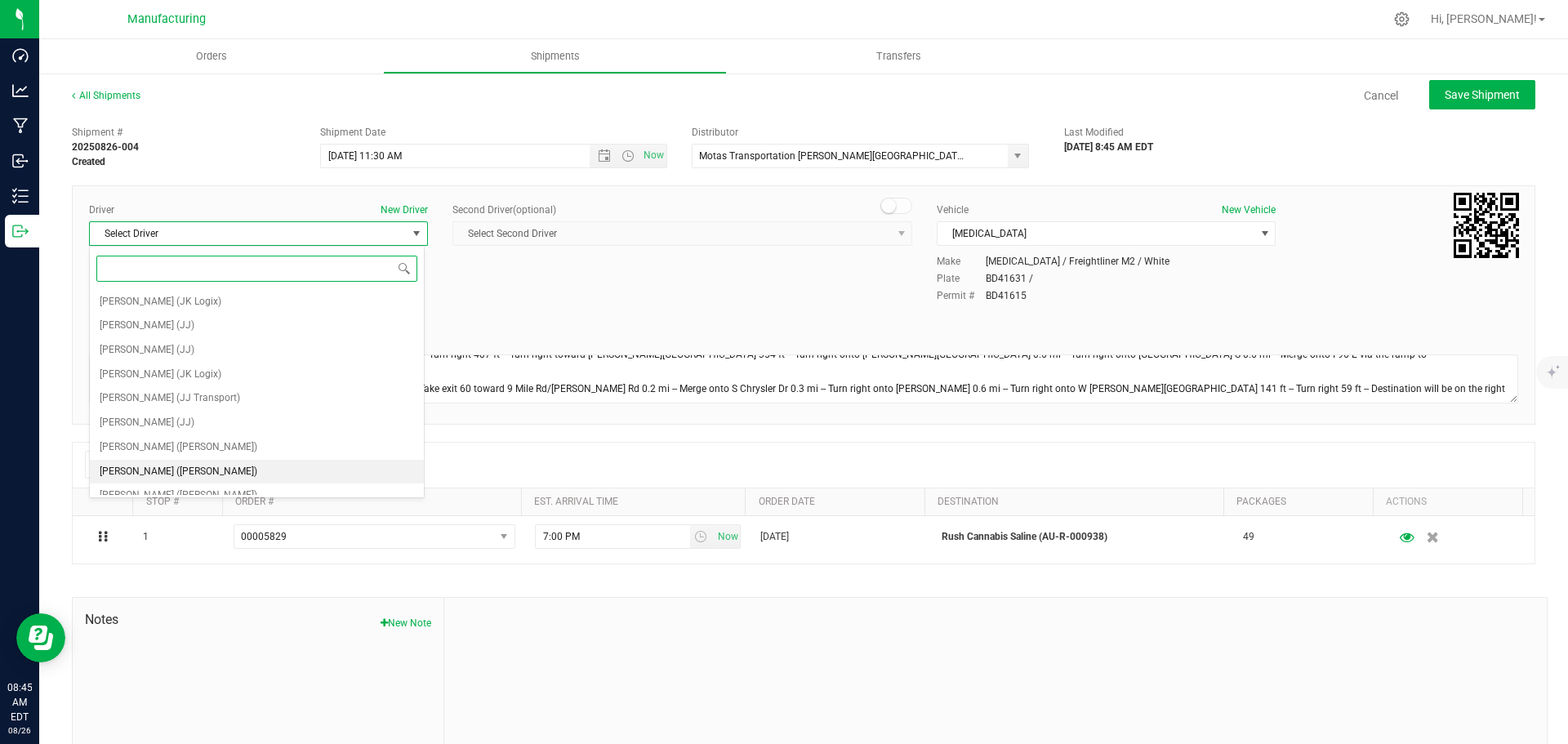
click at [111, 471] on span "[PERSON_NAME] ([PERSON_NAME])" at bounding box center [178, 472] width 158 height 21
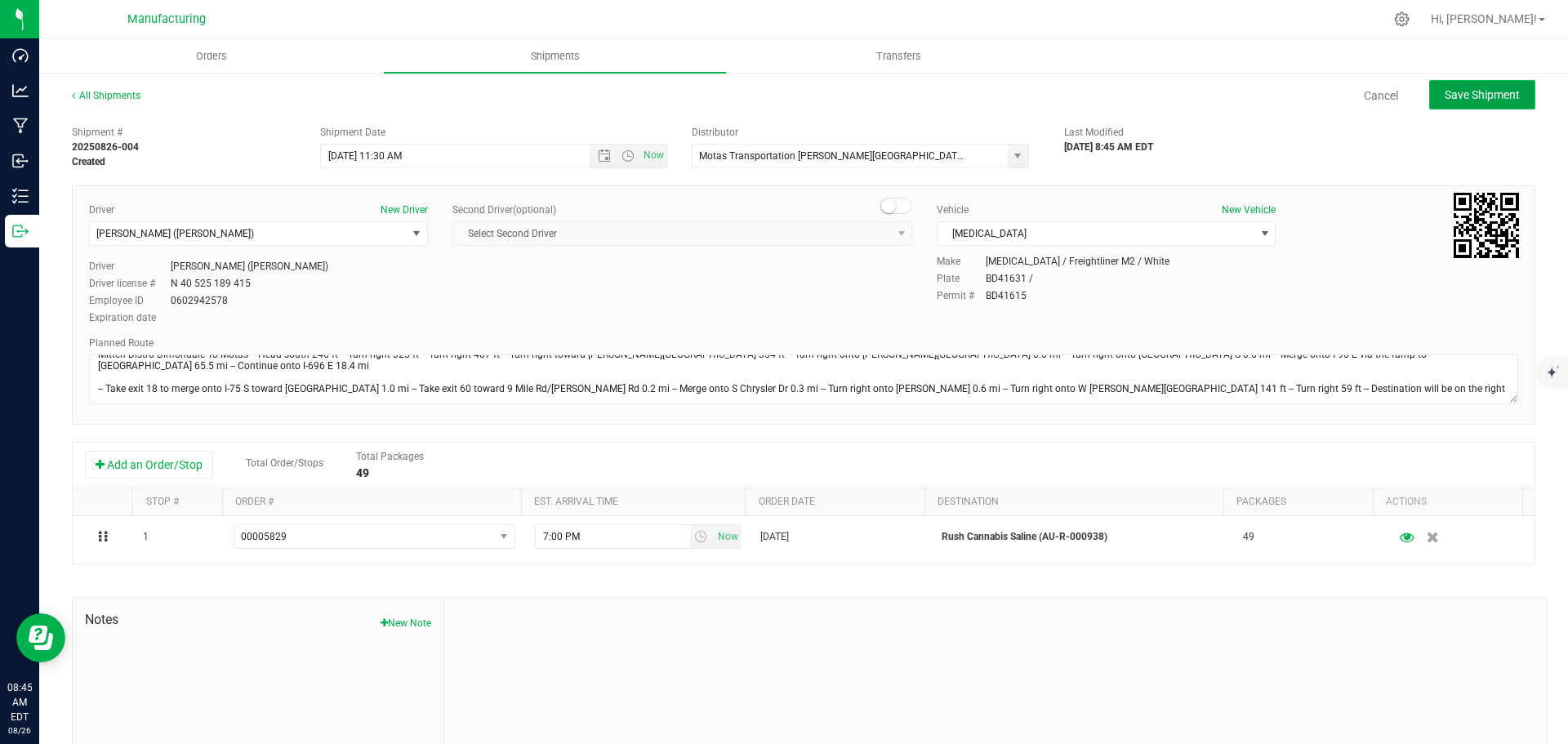
click at [1452, 91] on span "Save Shipment" at bounding box center [1482, 95] width 75 height 13
type input "[DATE] 3:30 PM"
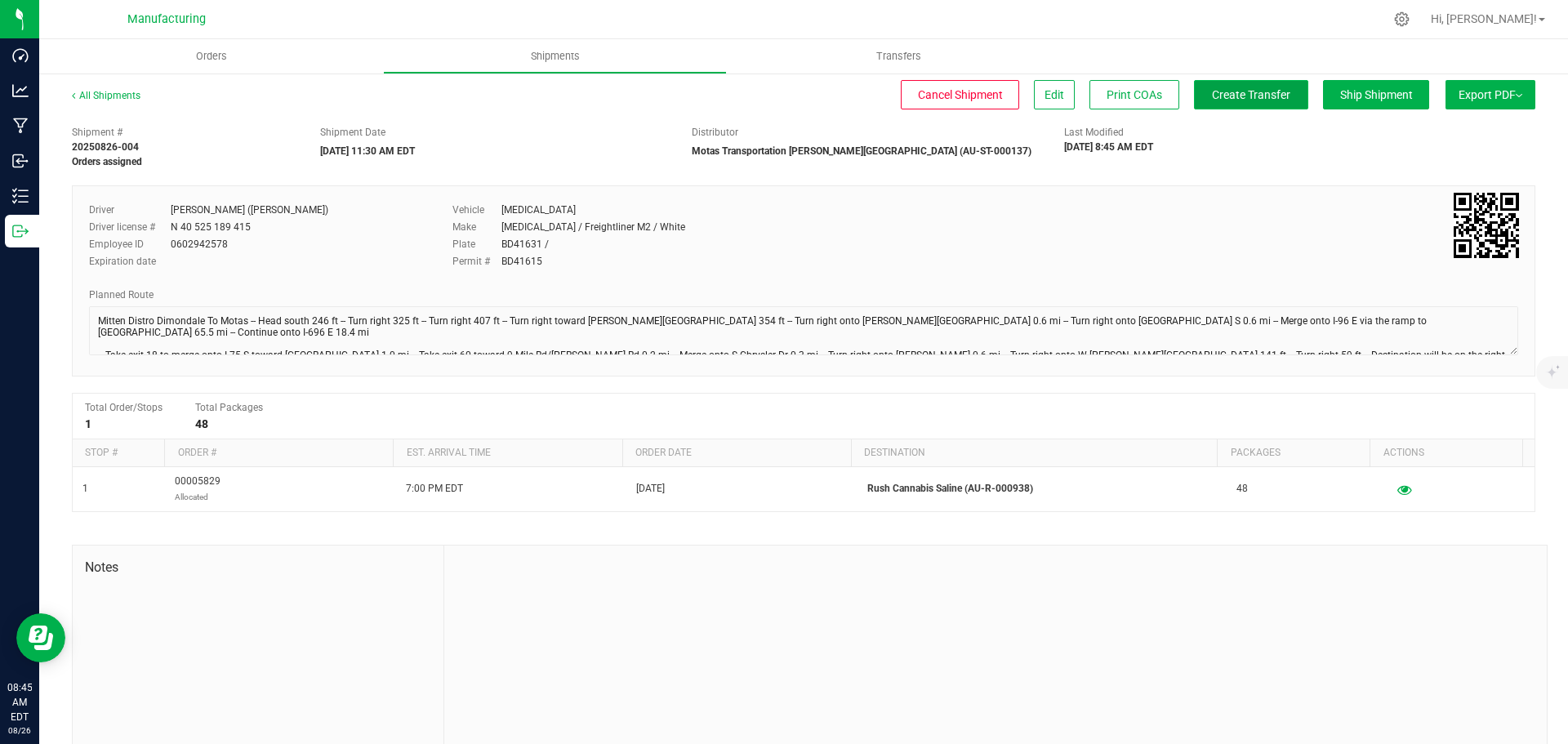
click at [1212, 96] on span "Create Transfer" at bounding box center [1251, 95] width 79 height 13
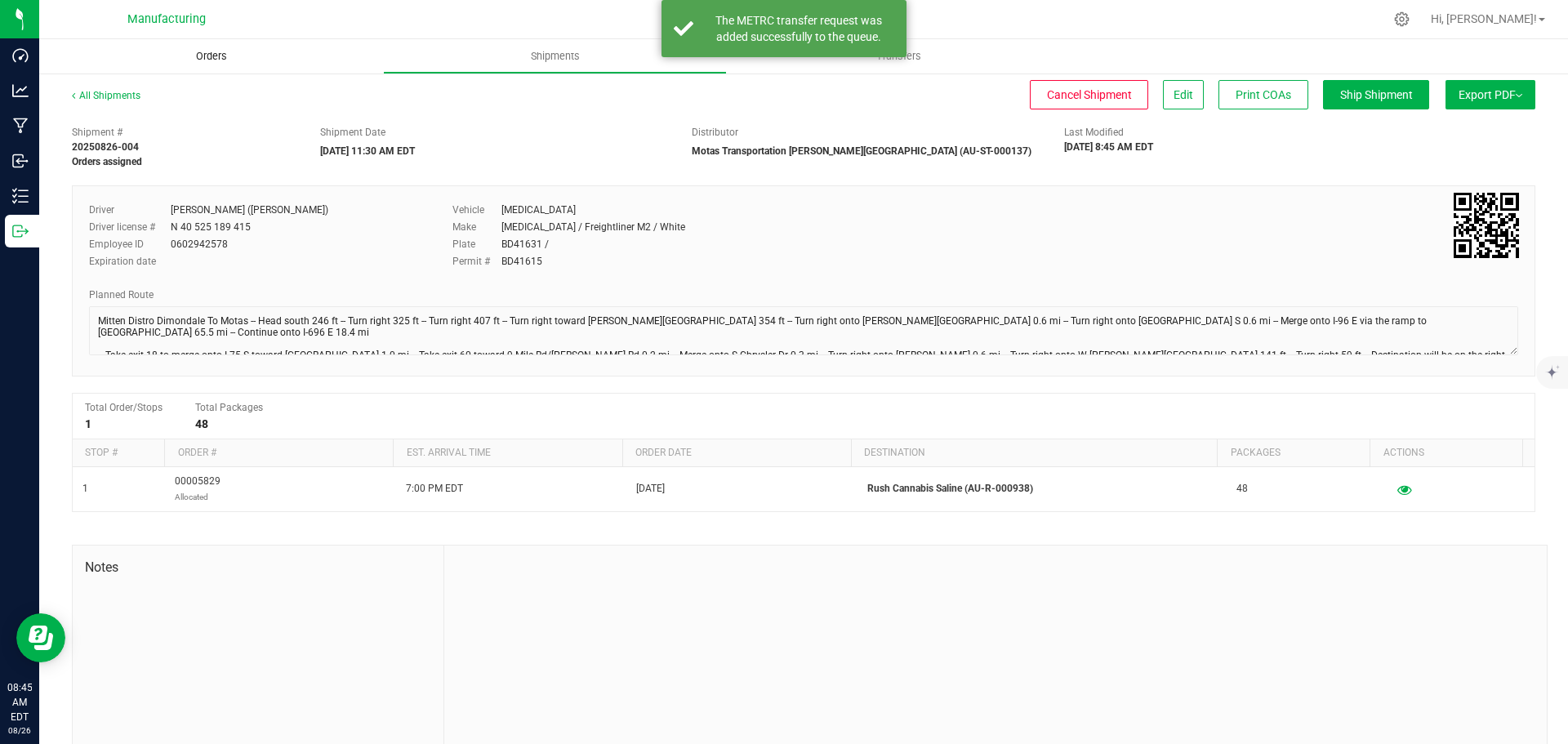
click at [208, 55] on span "Orders" at bounding box center [211, 56] width 75 height 14
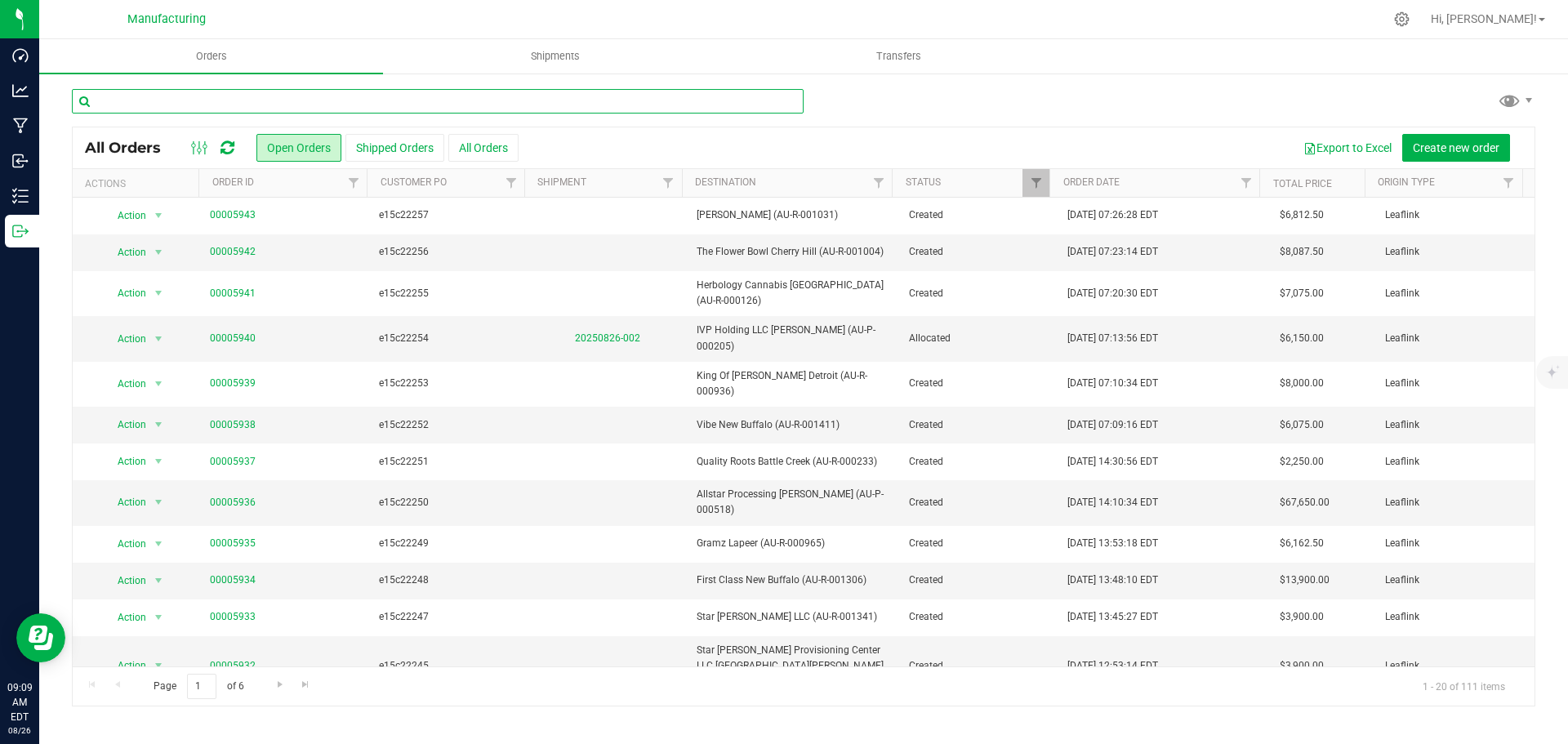
click at [176, 99] on input "text" at bounding box center [438, 102] width 732 height 25
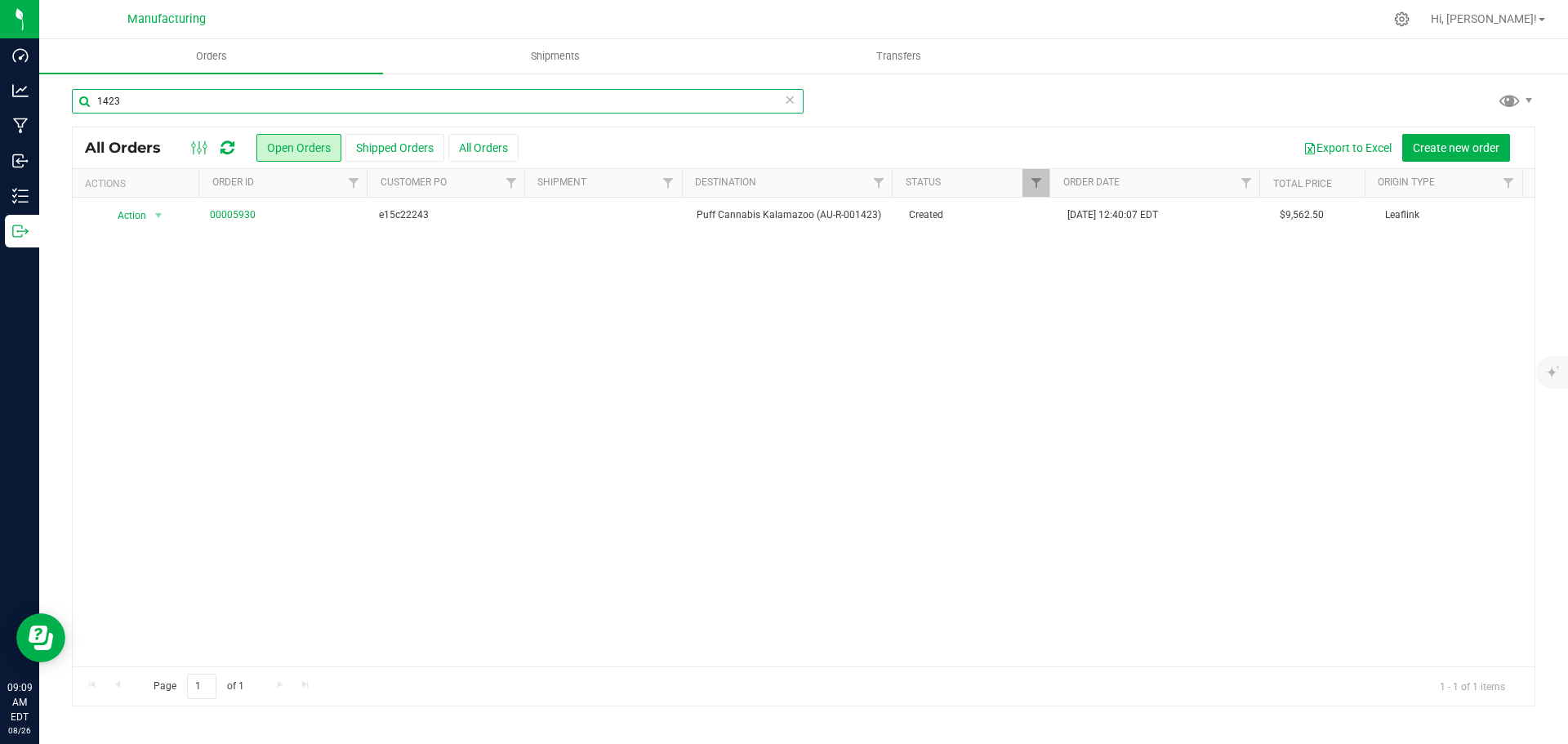
type input "1423"
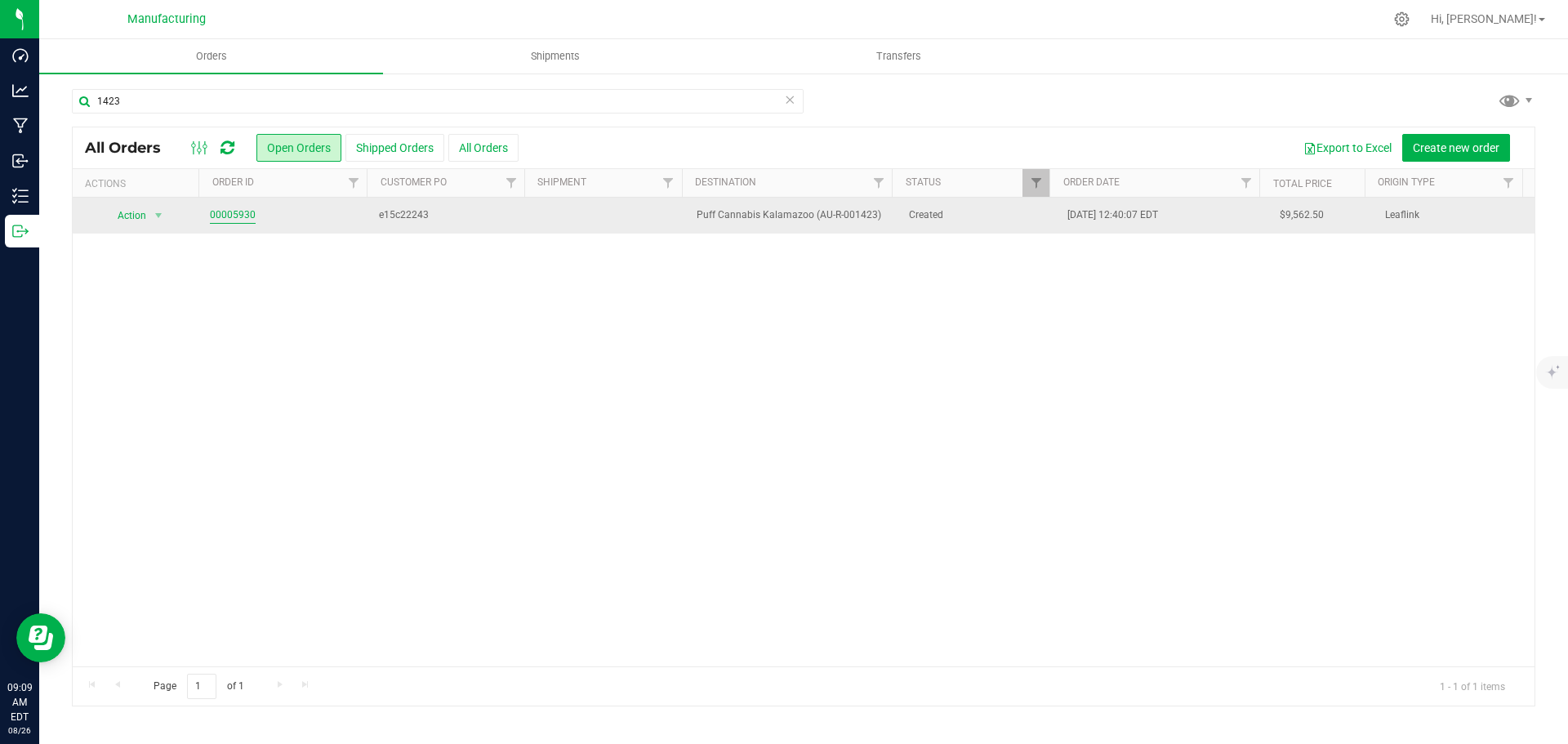
click at [226, 214] on link "00005930" at bounding box center [233, 215] width 46 height 15
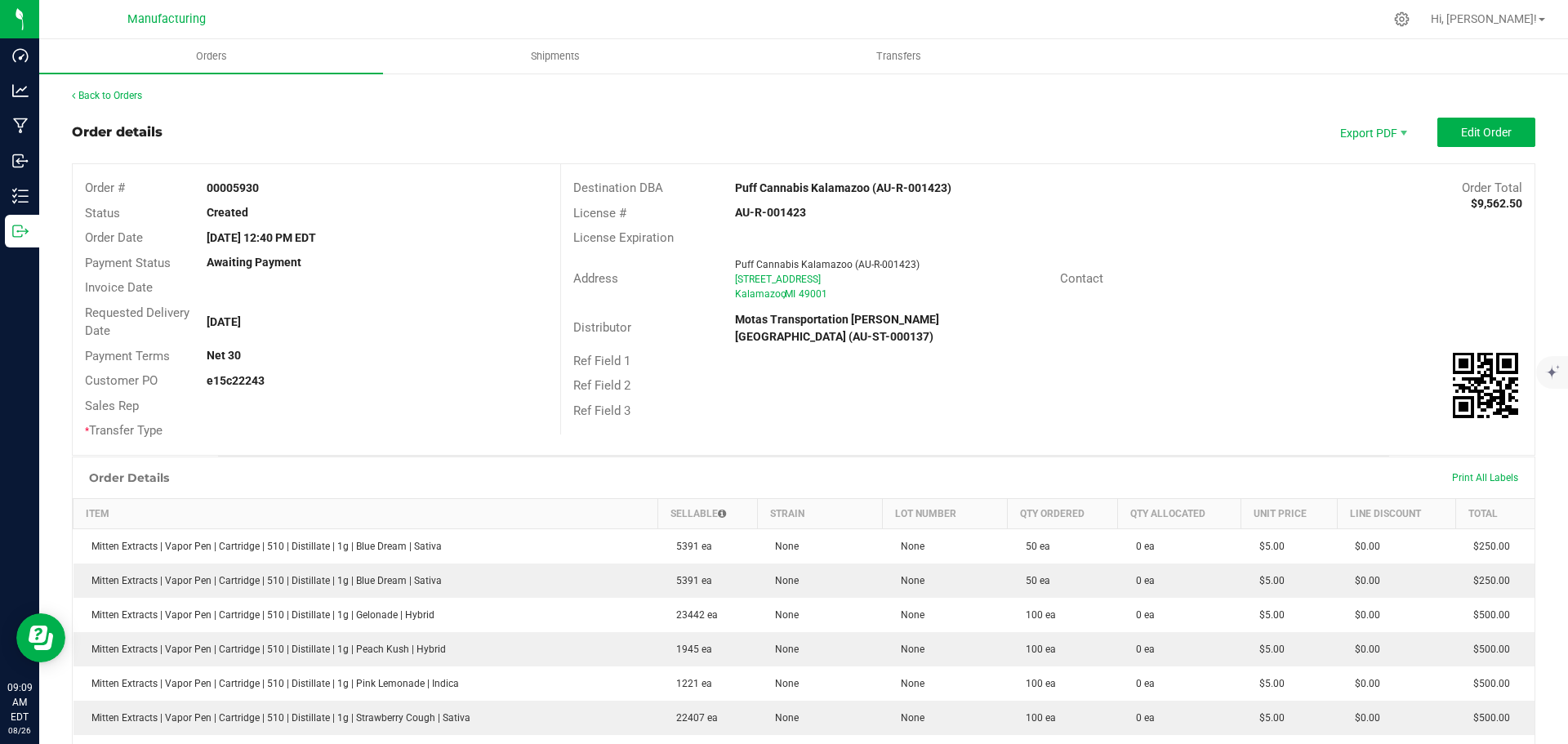
drag, startPoint x: 711, startPoint y: 184, endPoint x: 865, endPoint y: 184, distance: 154.0
click at [865, 184] on div "Destination DBA Puff Cannabis Kalamazoo (AU-R-001423) Order Total $9,562.50" at bounding box center [1048, 188] width 974 height 26
copy div "Puff Cannabis Kalamazoo"
click at [1053, 220] on div "License # AU-R-001423" at bounding box center [1048, 214] width 974 height 26
drag, startPoint x: 723, startPoint y: 185, endPoint x: 865, endPoint y: 188, distance: 142.0
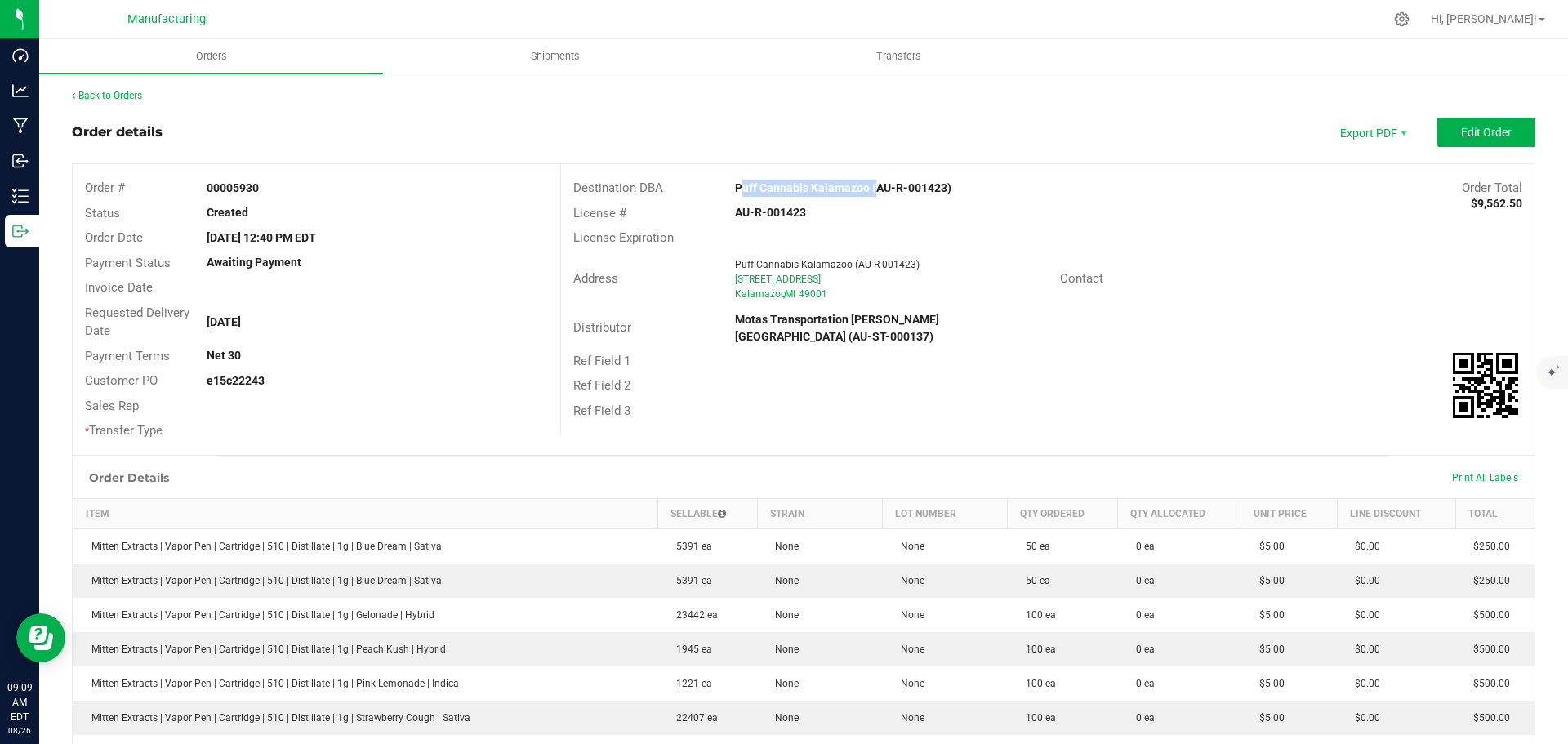
click at [865, 188] on div "Puff Cannabis Kalamazoo (AU-R-001423)" at bounding box center [925, 188] width 406 height 17
copy strong "Puff Cannabis Kalamazoo"
click at [1239, 399] on div "Ref Field 3" at bounding box center [1048, 411] width 974 height 26
click at [1478, 130] on span "Edit Order" at bounding box center [1485, 133] width 50 height 13
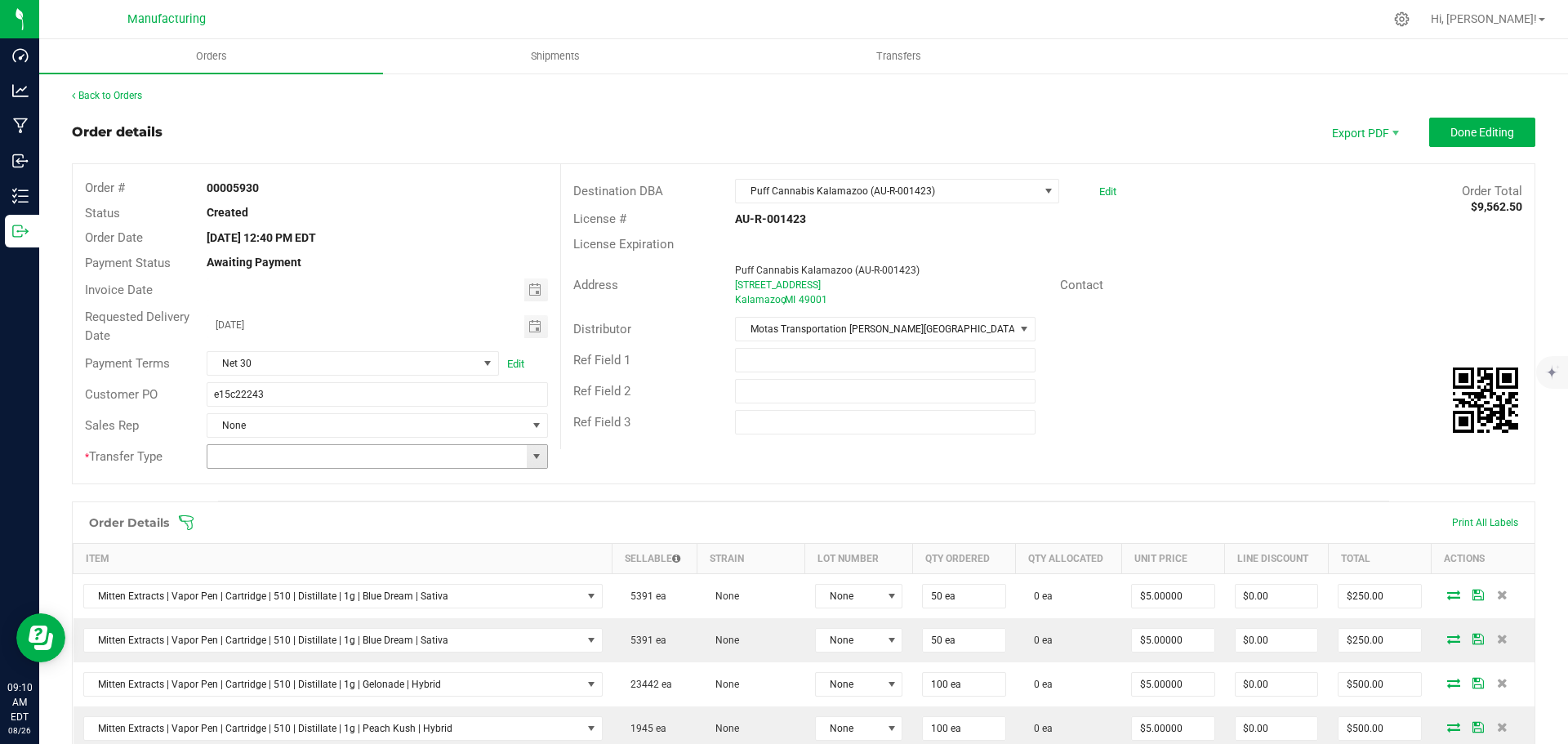
click at [531, 459] on span at bounding box center [536, 456] width 13 height 13
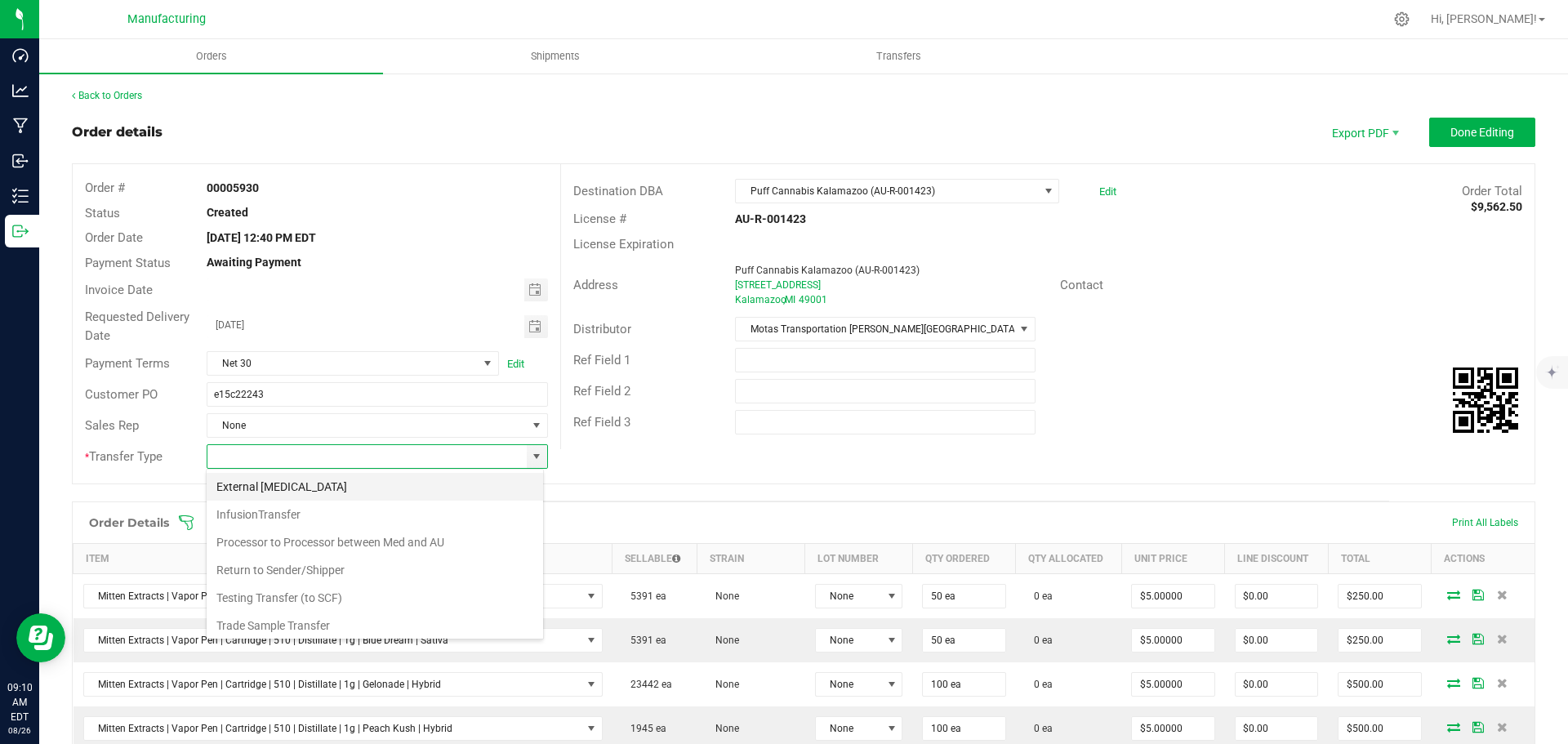
scroll to position [114, 0]
click at [280, 586] on li "Wholesale Transfer" at bounding box center [375, 593] width 336 height 28
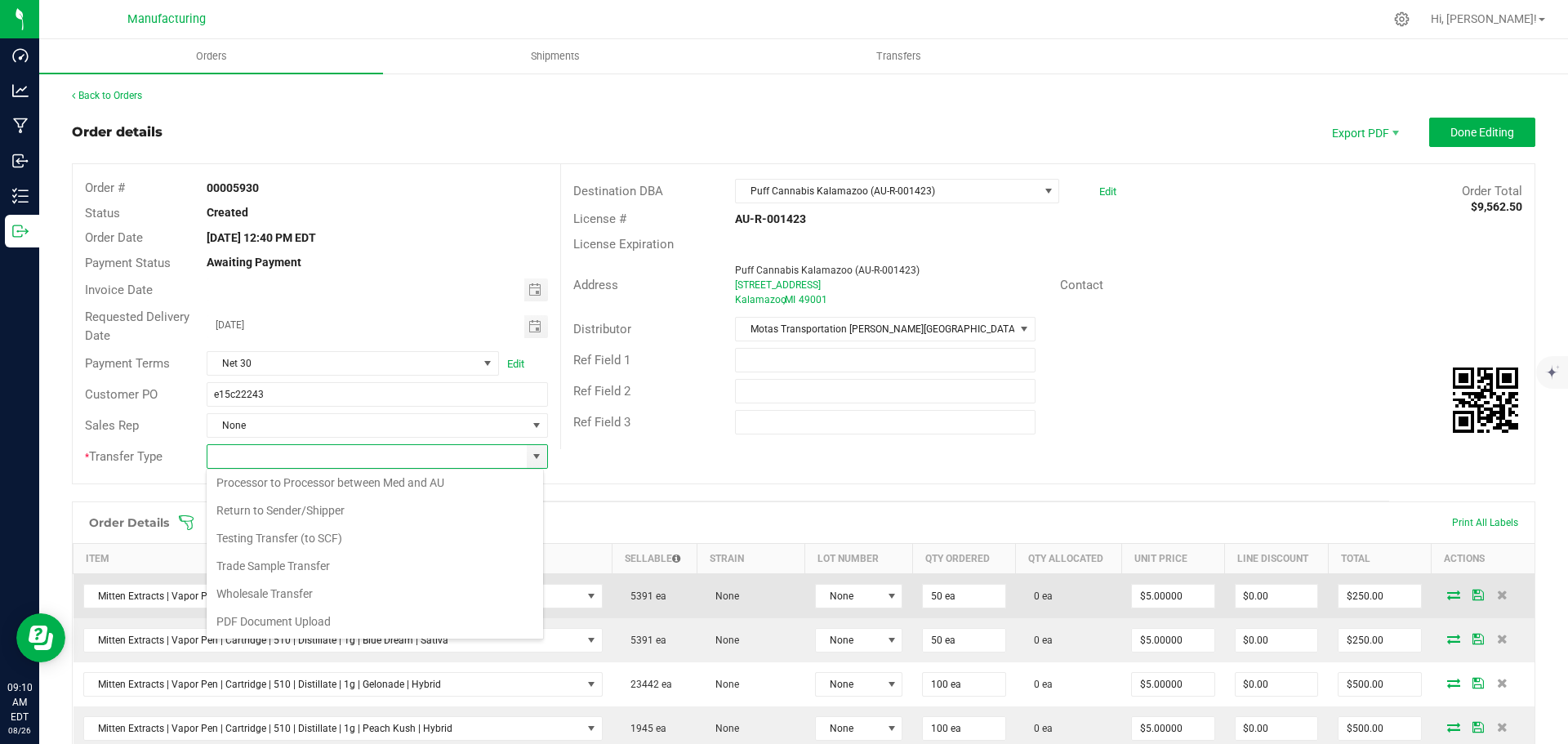
type input "Wholesale Transfer"
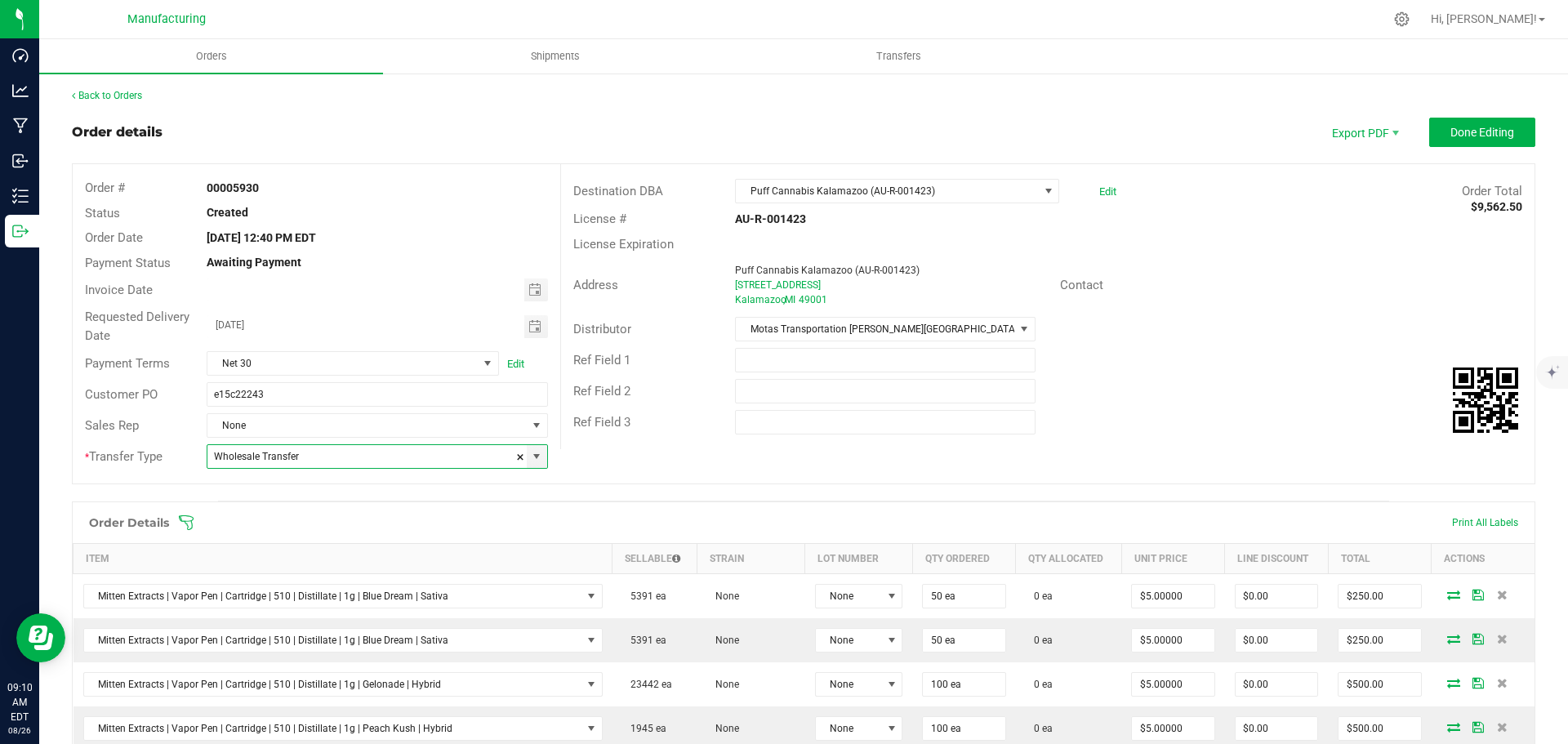
click at [180, 518] on icon at bounding box center [185, 522] width 14 height 14
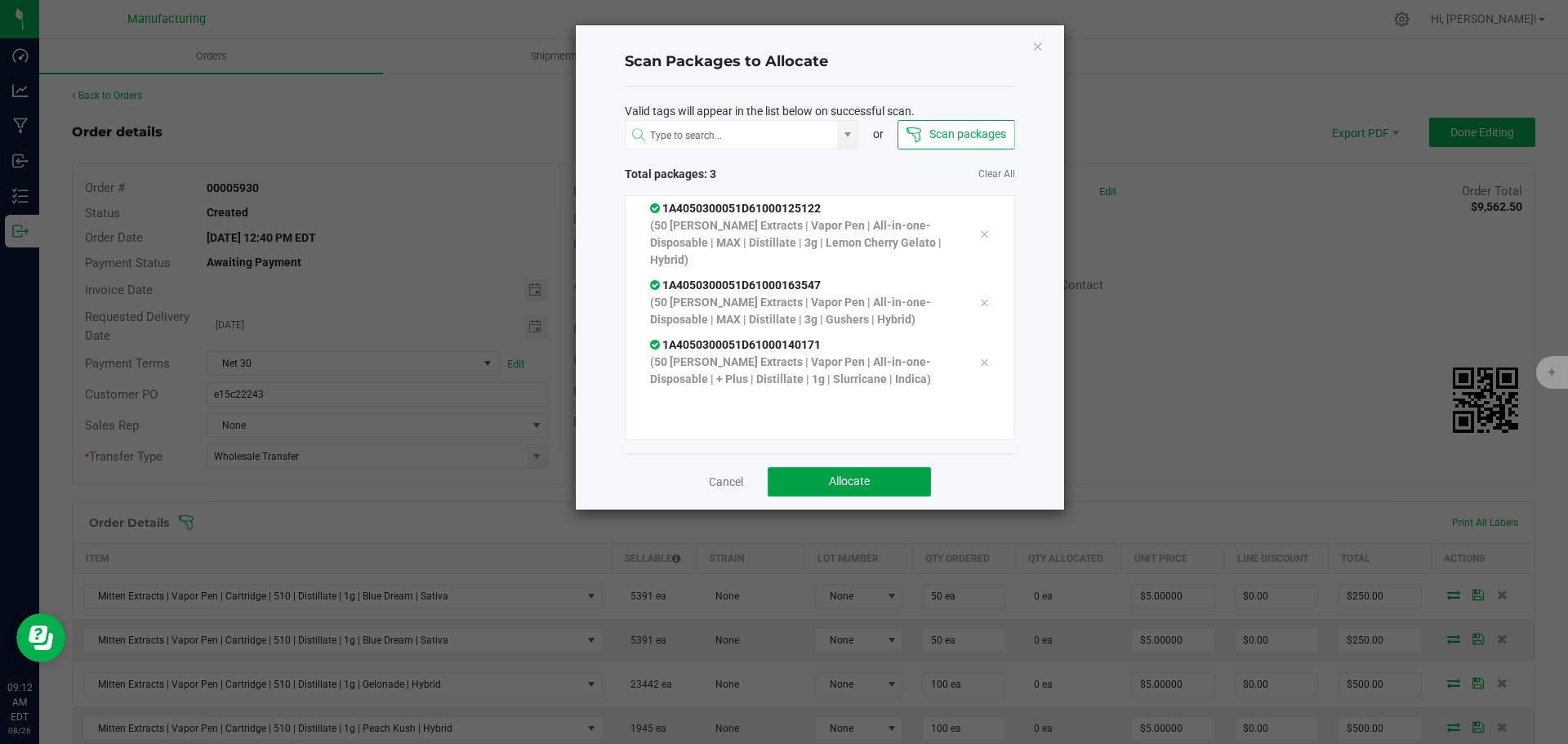
click at [800, 482] on button "Allocate" at bounding box center [849, 481] width 163 height 29
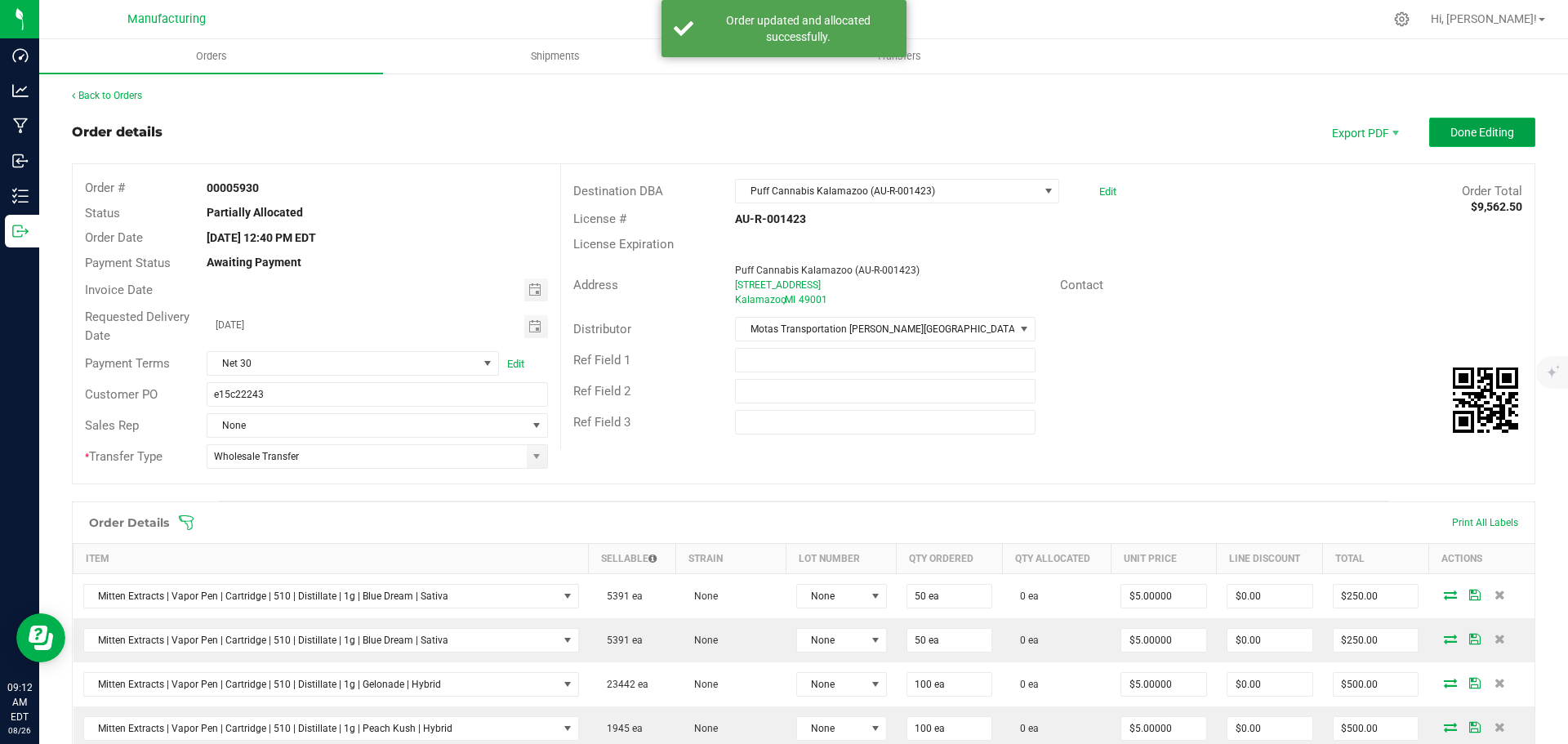
drag, startPoint x: 1460, startPoint y: 141, endPoint x: 1467, endPoint y: 140, distance: 7.1
click at [1460, 141] on button "Done Editing" at bounding box center [1483, 132] width 106 height 29
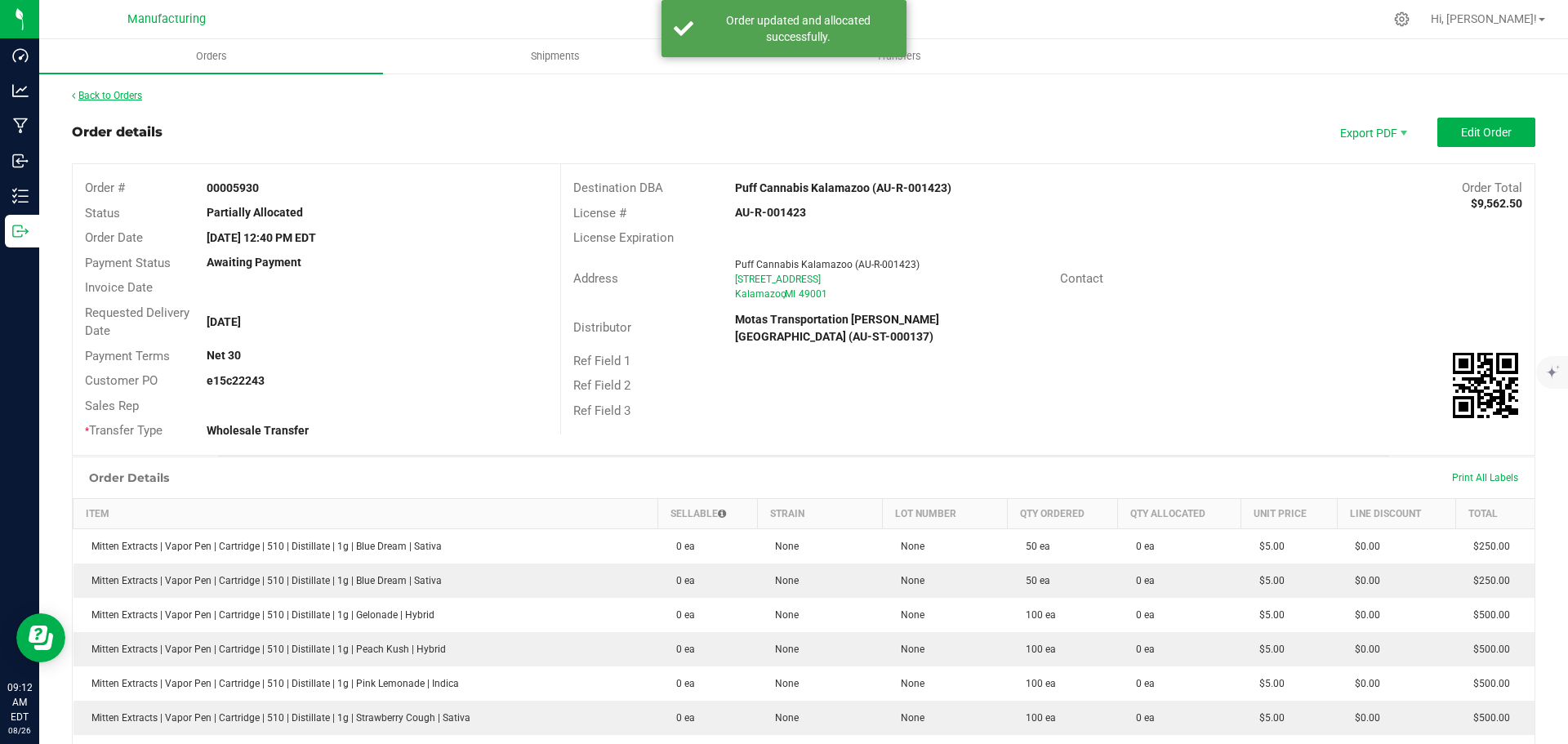
click at [110, 99] on link "Back to Orders" at bounding box center [107, 96] width 70 height 11
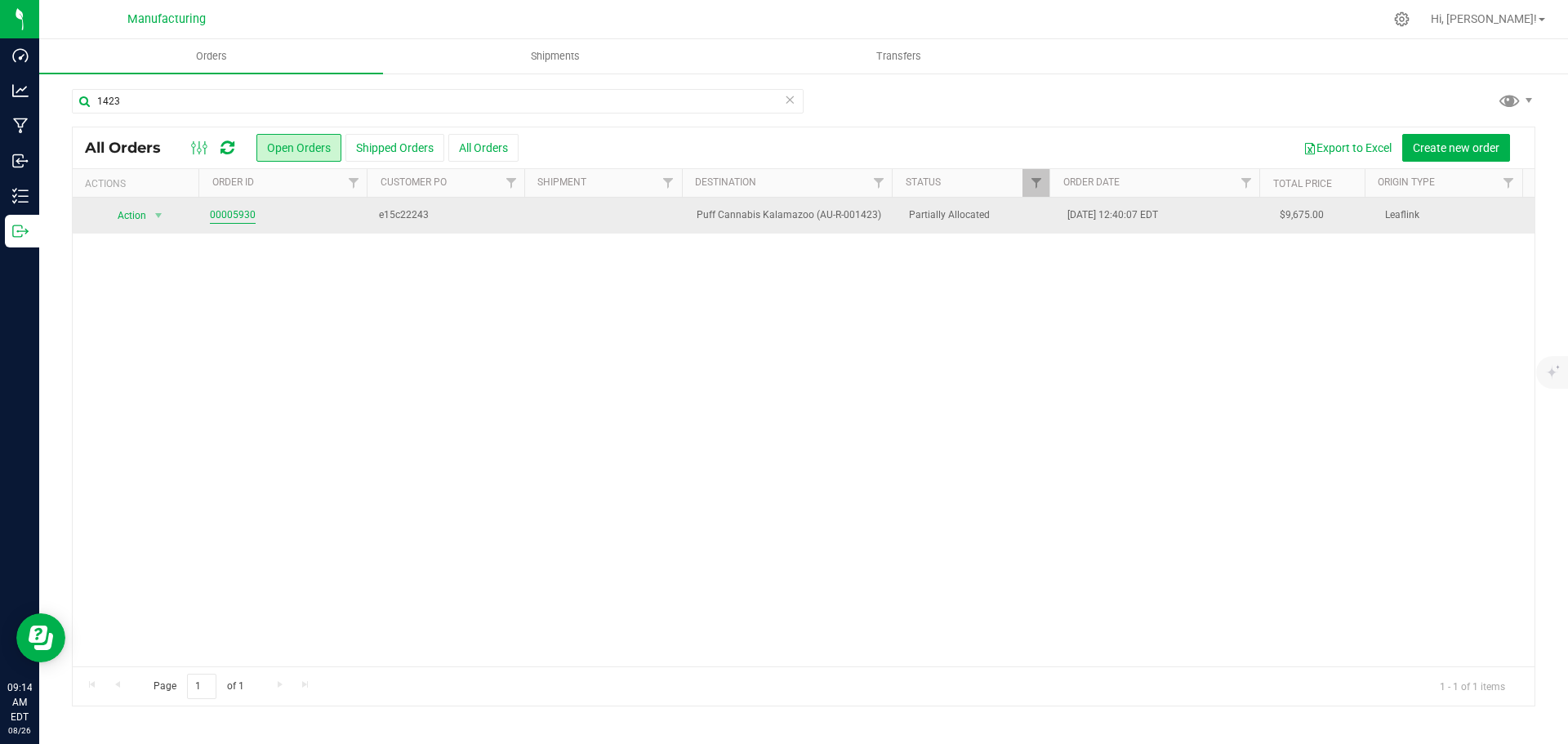
click at [241, 222] on link "00005930" at bounding box center [233, 215] width 46 height 15
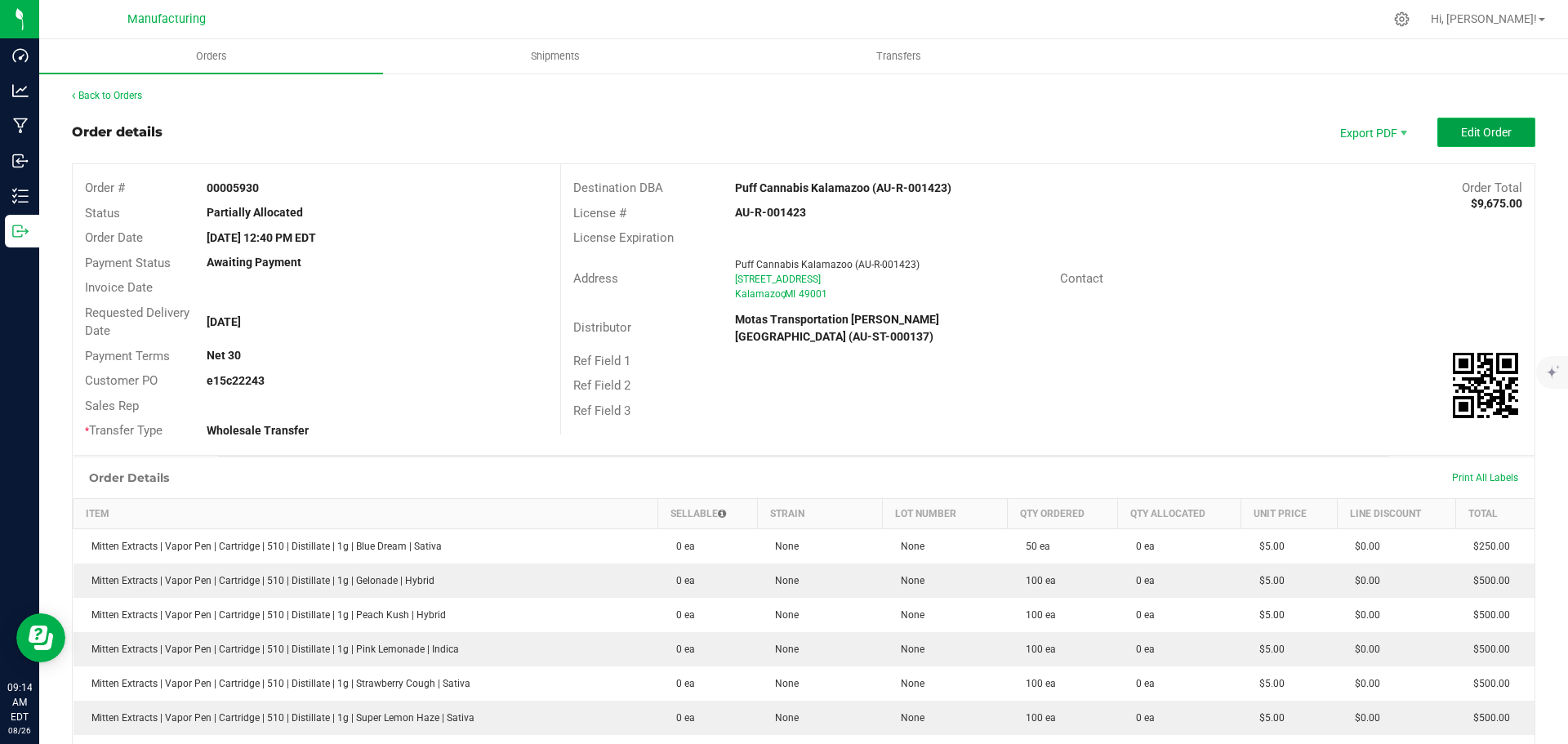
click at [1497, 131] on span "Edit Order" at bounding box center [1485, 133] width 50 height 13
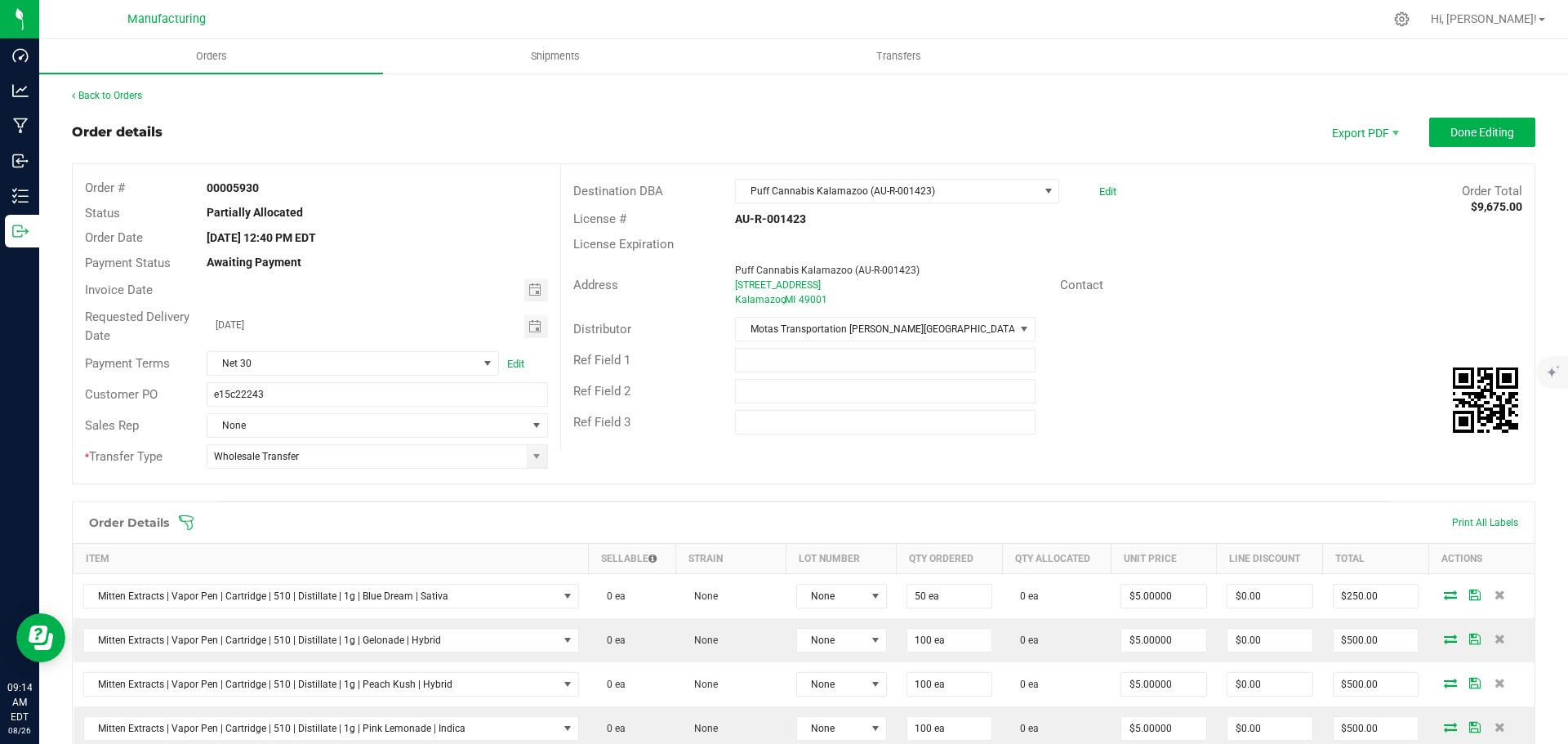
click at [186, 515] on icon at bounding box center [185, 522] width 14 height 14
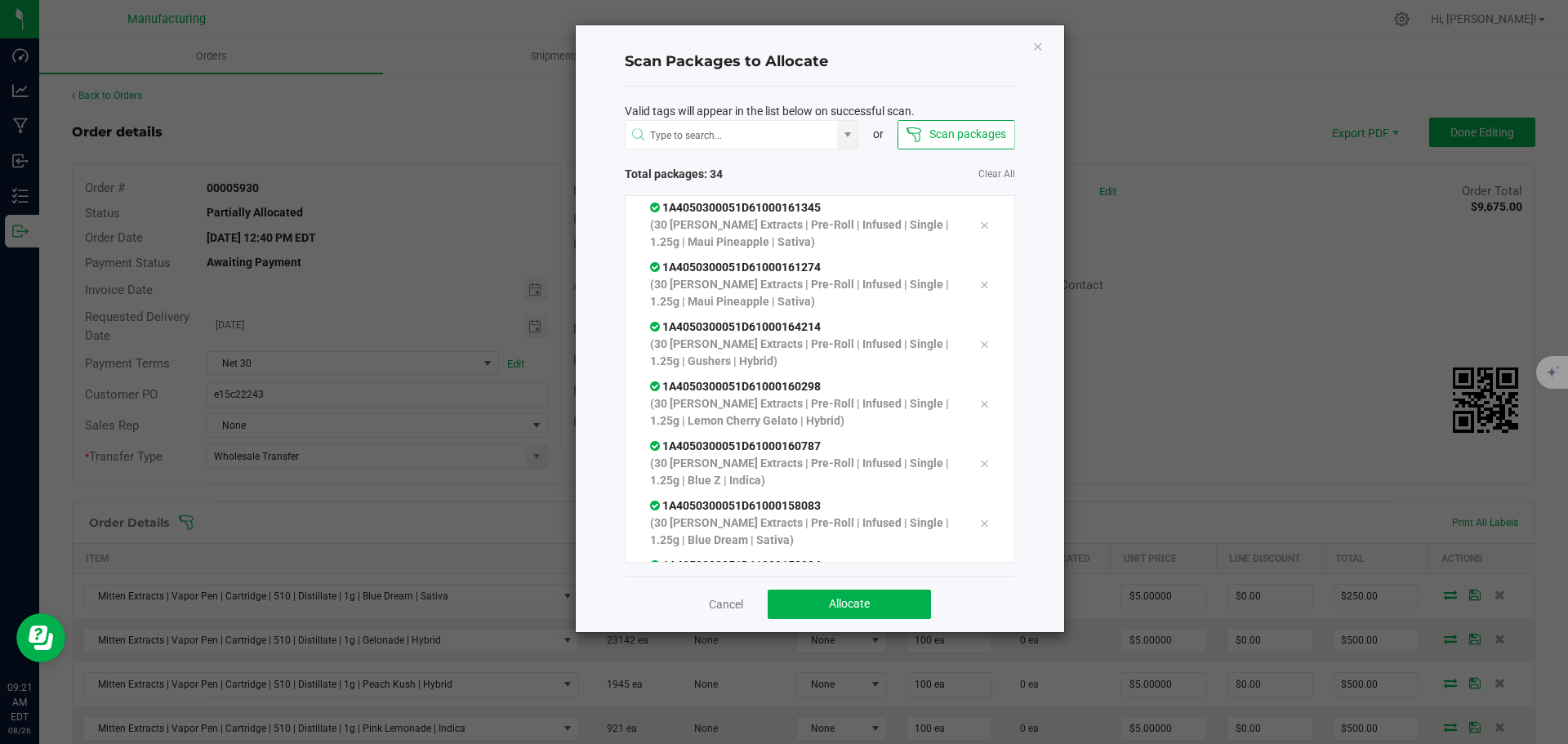
scroll to position [1702, 0]
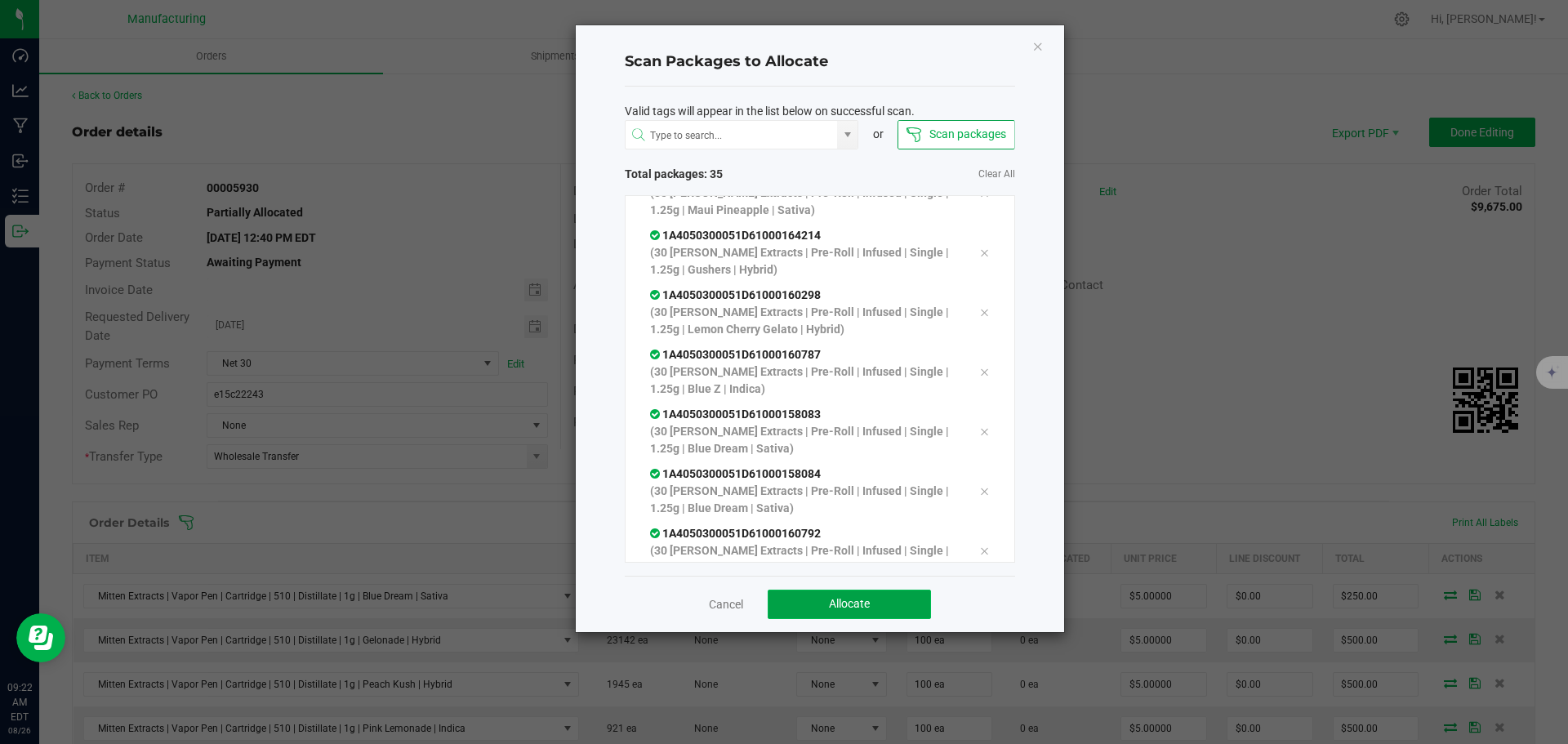
click at [885, 597] on button "Allocate" at bounding box center [849, 604] width 163 height 29
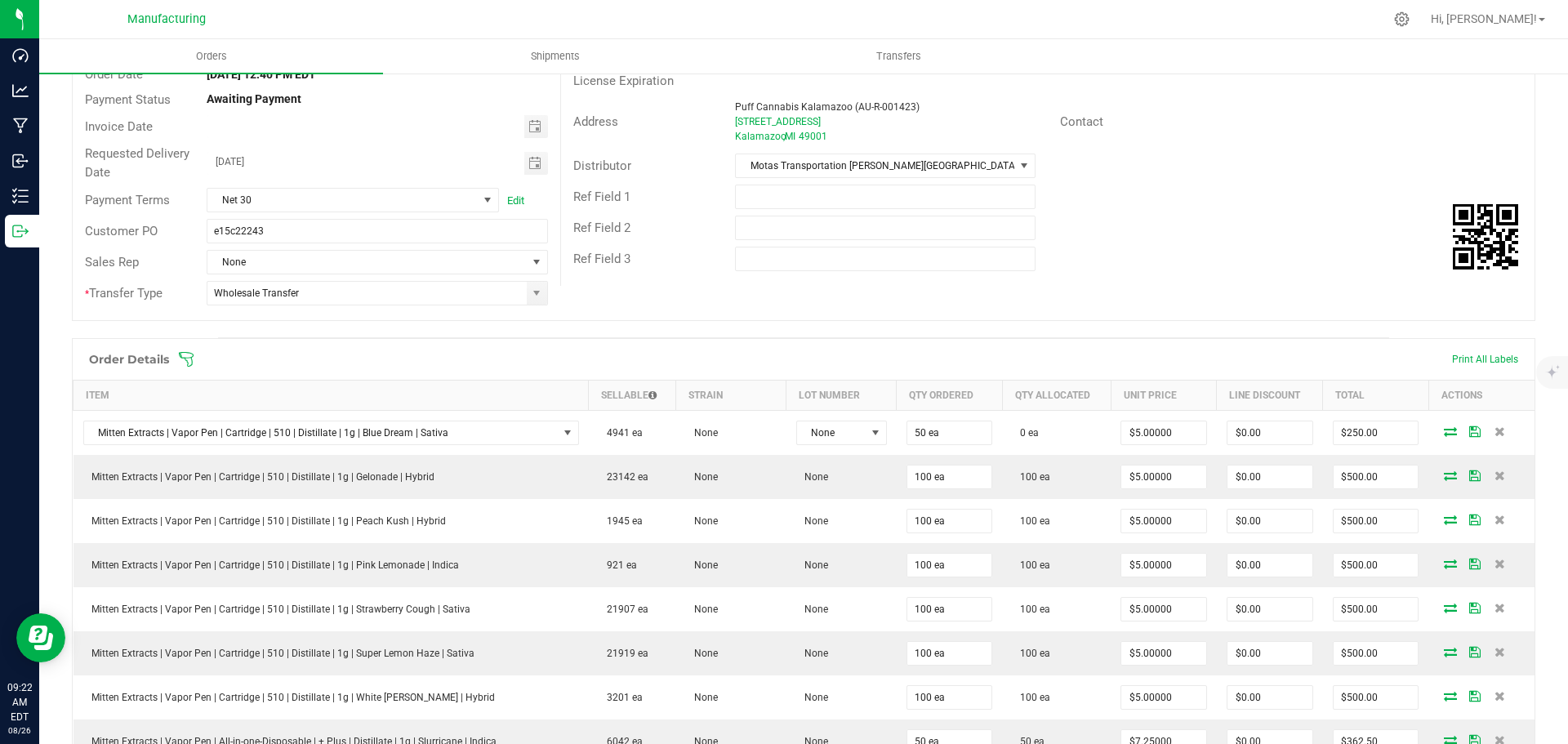
scroll to position [0, 0]
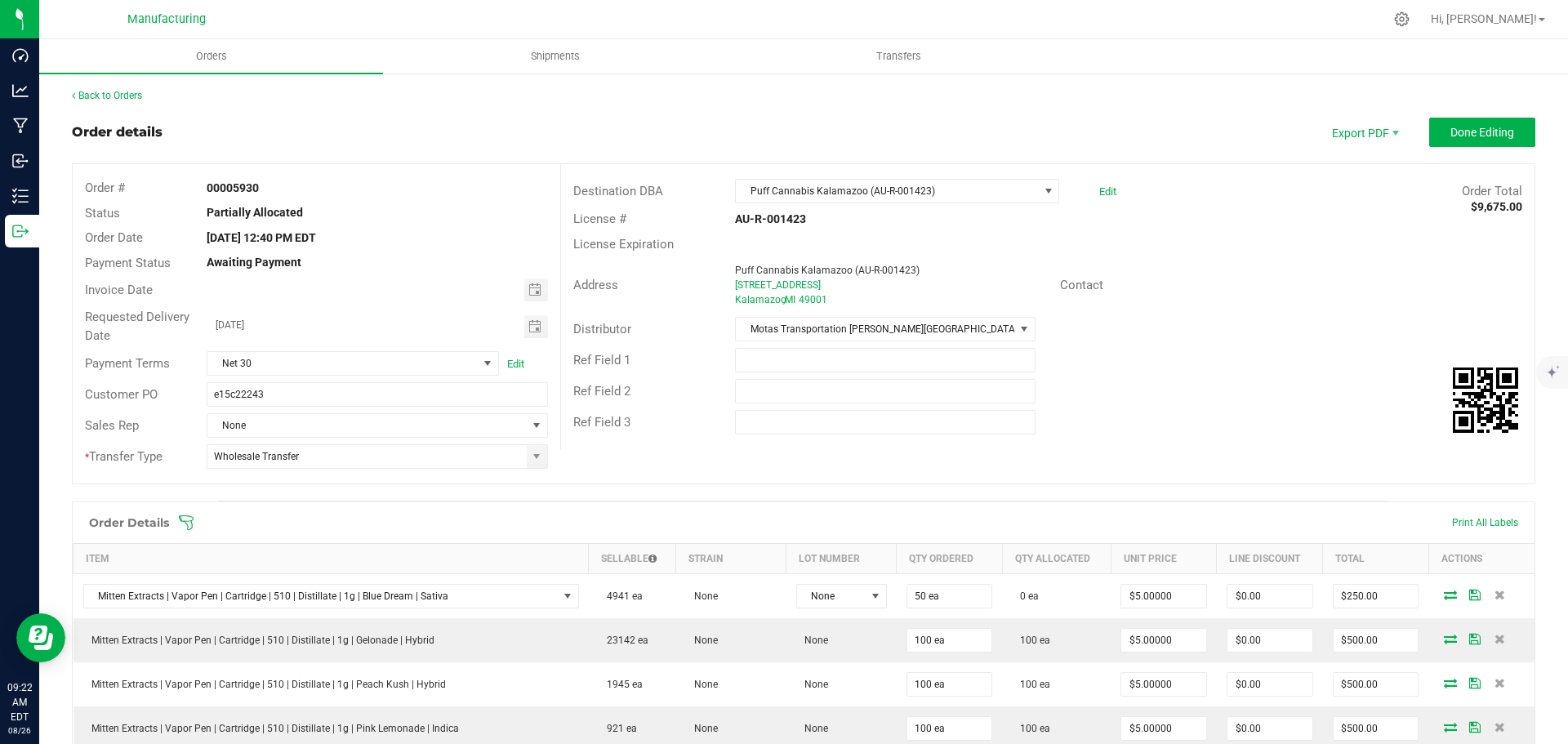
click at [186, 520] on icon at bounding box center [186, 522] width 16 height 16
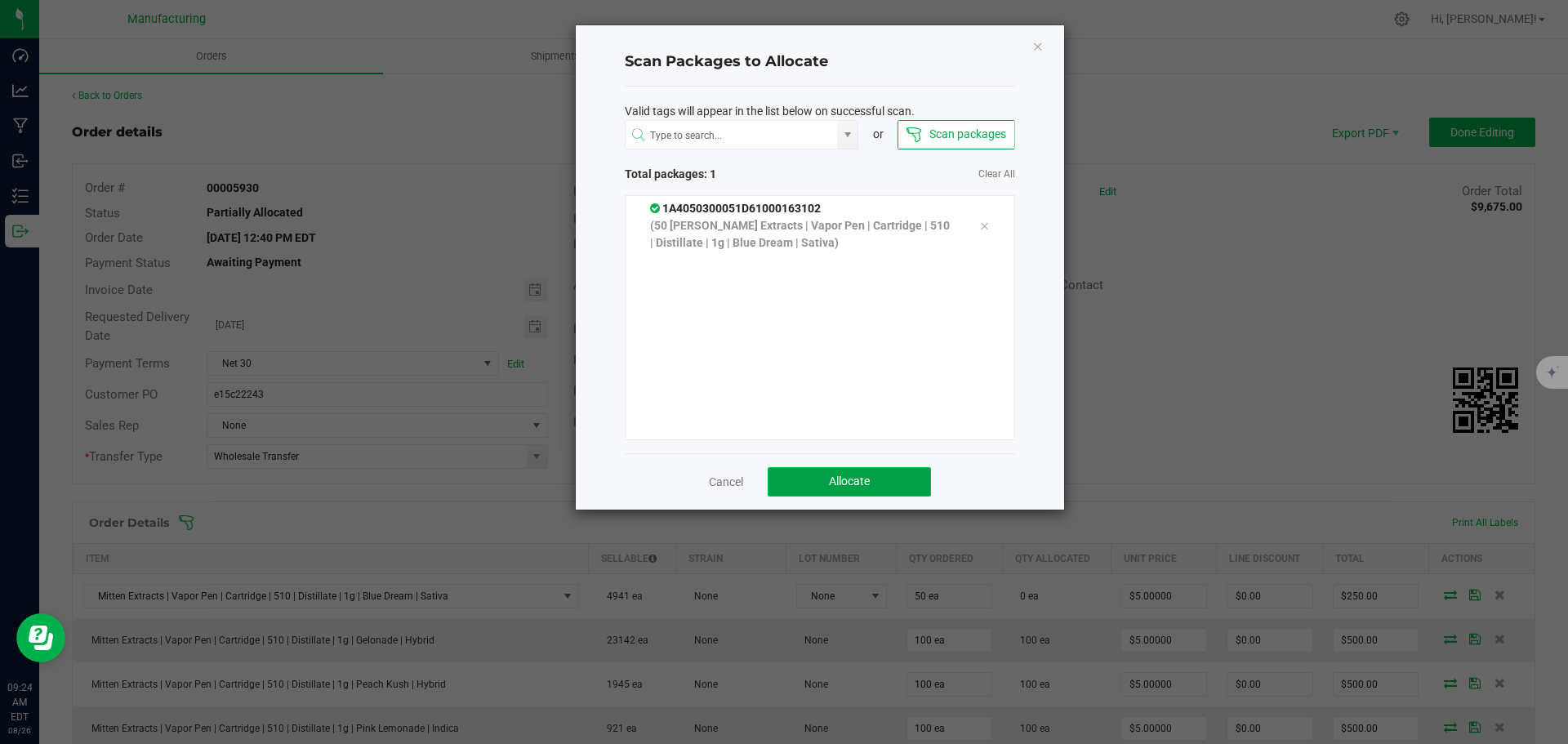
click at [899, 483] on button "Allocate" at bounding box center [849, 481] width 163 height 29
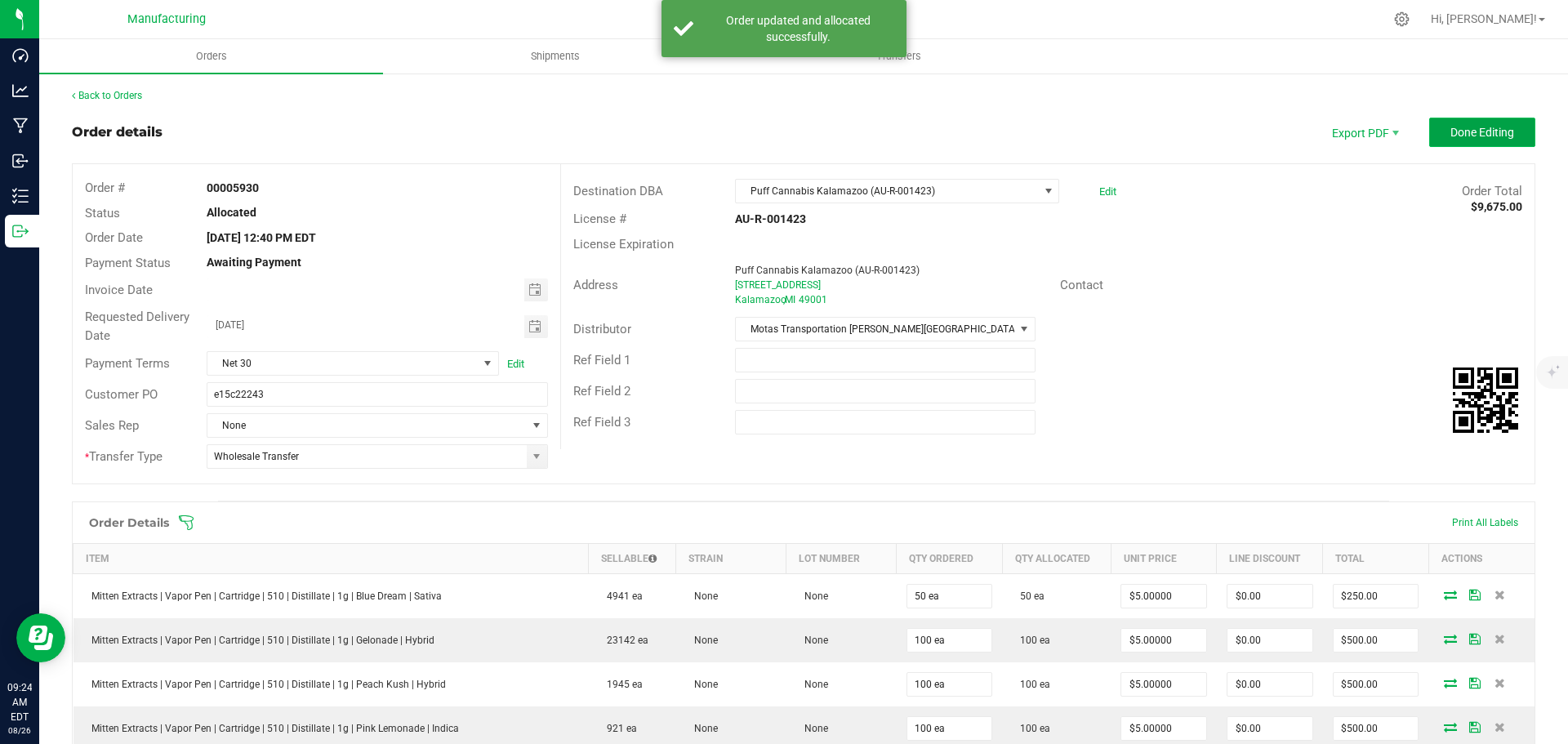
click at [1450, 129] on span "Done Editing" at bounding box center [1482, 133] width 64 height 13
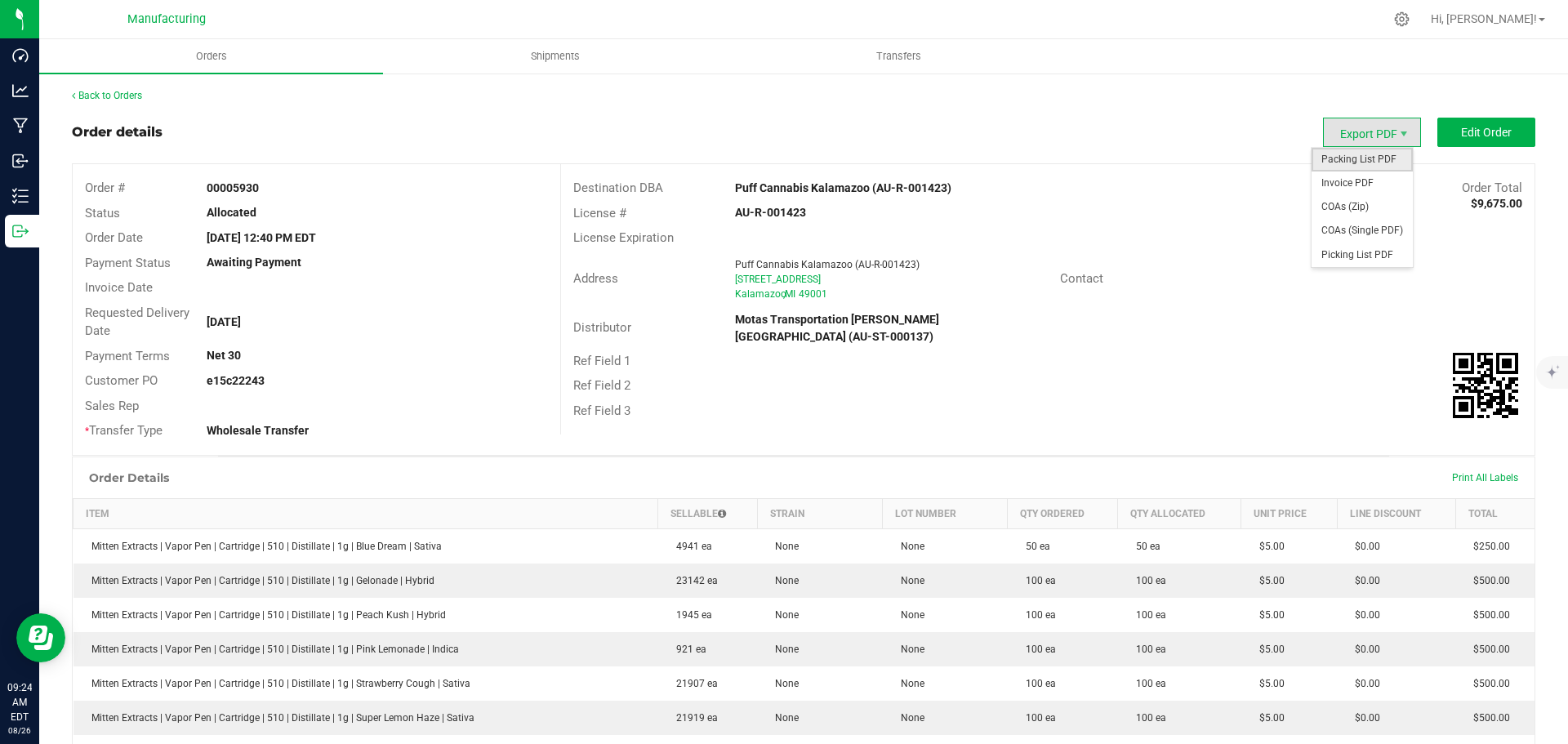
click at [1366, 158] on span "Packing List PDF" at bounding box center [1362, 159] width 102 height 24
click at [98, 91] on link "Back to Orders" at bounding box center [107, 96] width 70 height 11
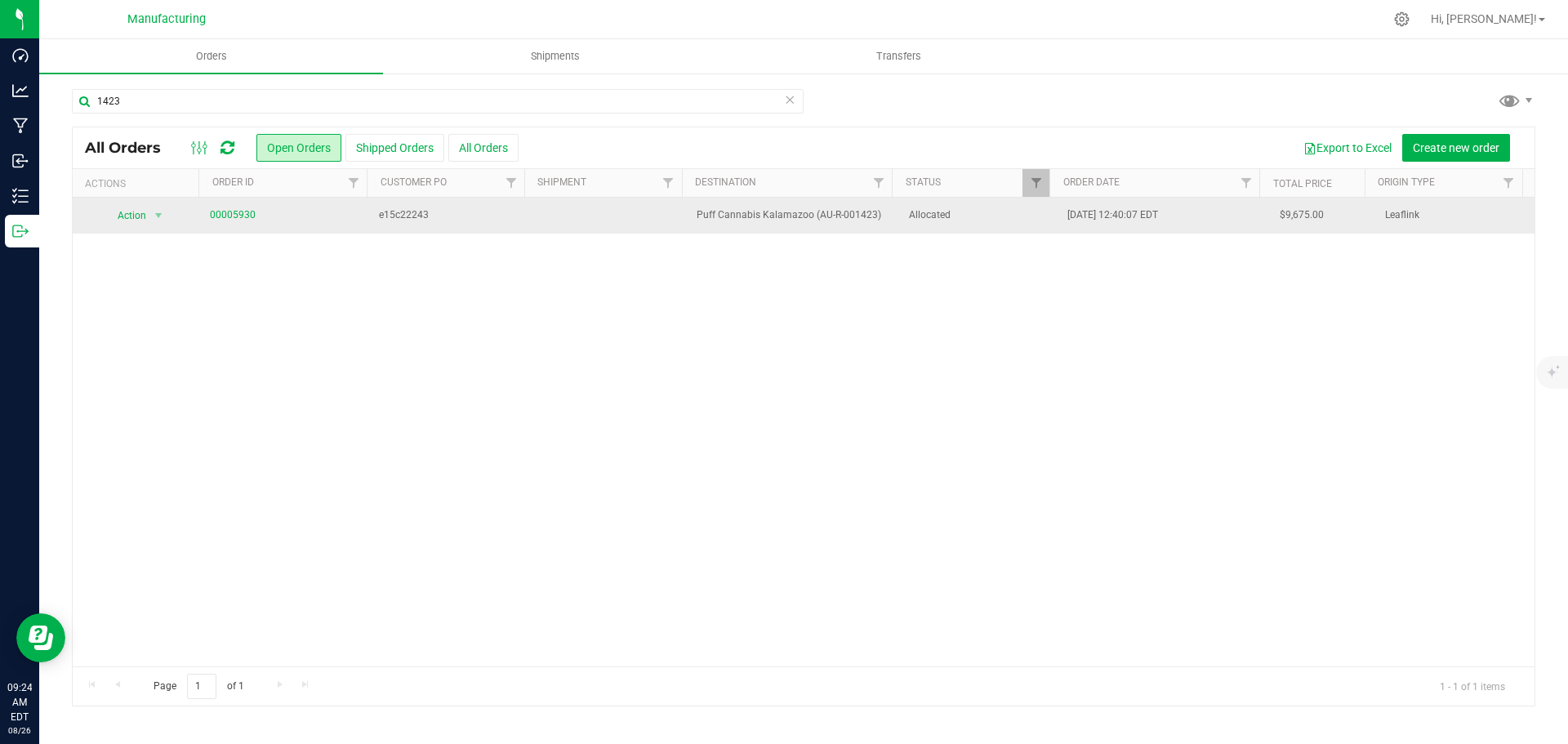
click at [964, 219] on span "Allocated" at bounding box center [979, 215] width 140 height 15
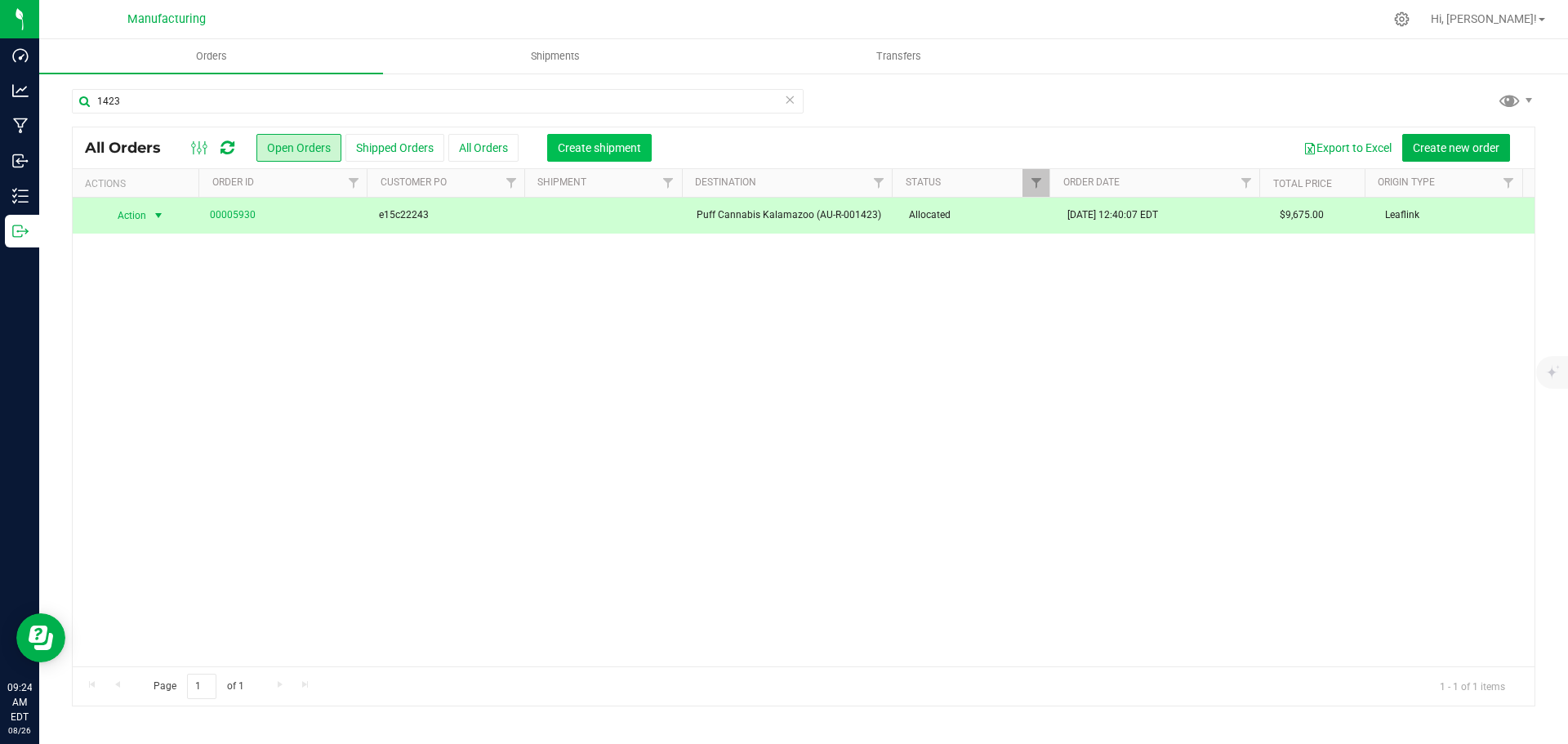
click at [597, 142] on span "Create shipment" at bounding box center [600, 148] width 84 height 13
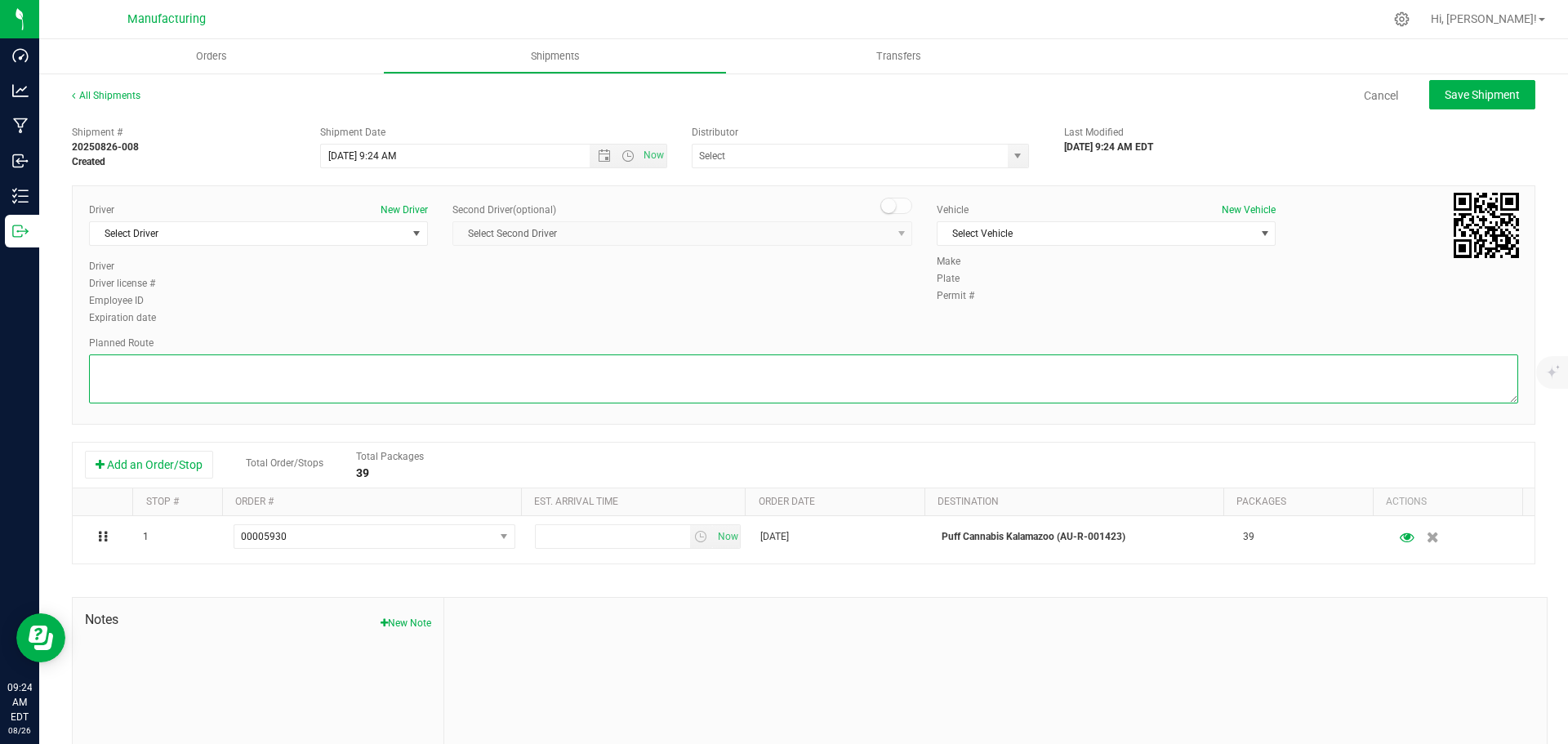
drag, startPoint x: 799, startPoint y: 375, endPoint x: 775, endPoint y: 418, distance: 49.2
click at [799, 375] on textarea at bounding box center [804, 379] width 1429 height 49
paste textarea "Mitten Distro Dimondale To Motas -- Head south 246 ft -- Turn right 325 ft -- T…"
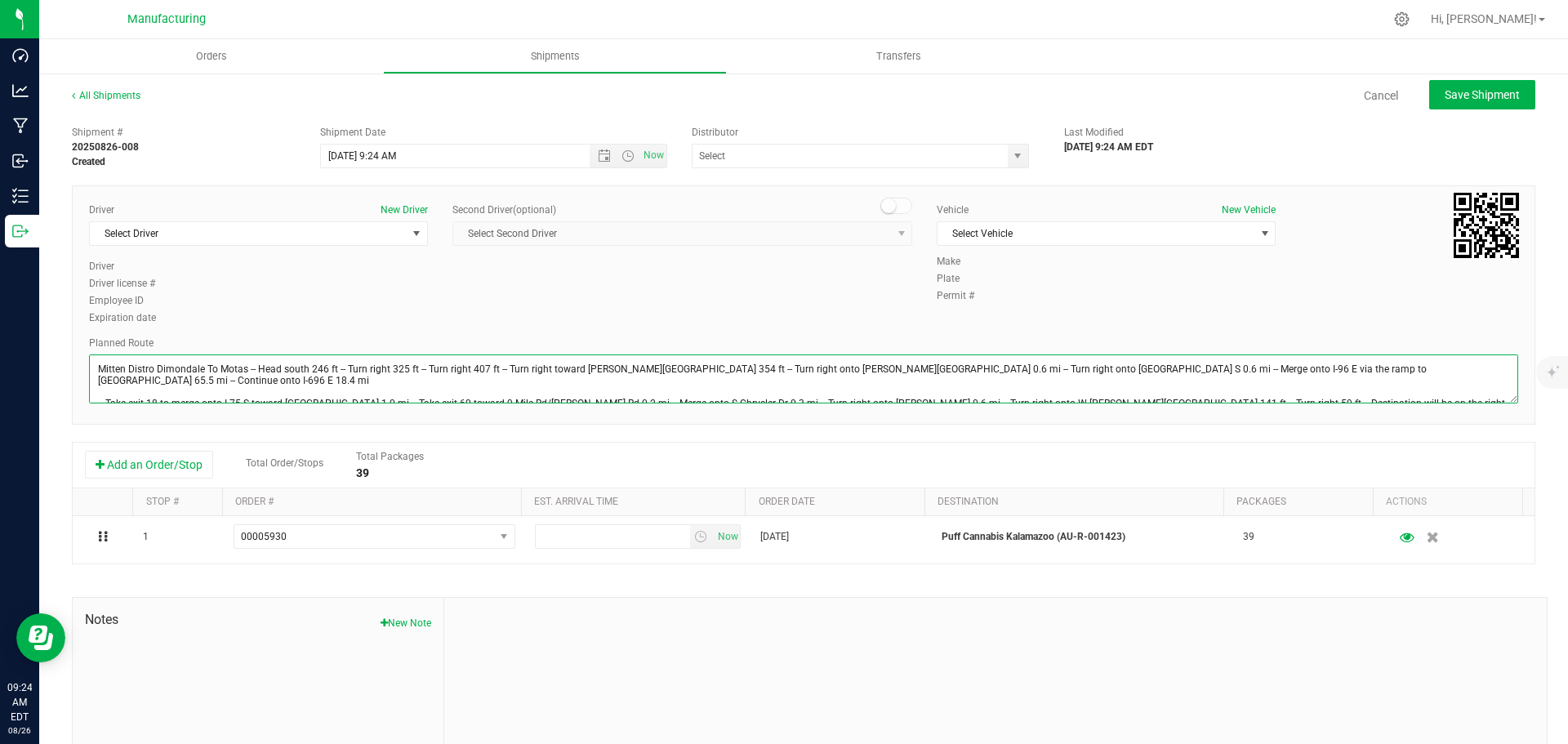
scroll to position [18, 0]
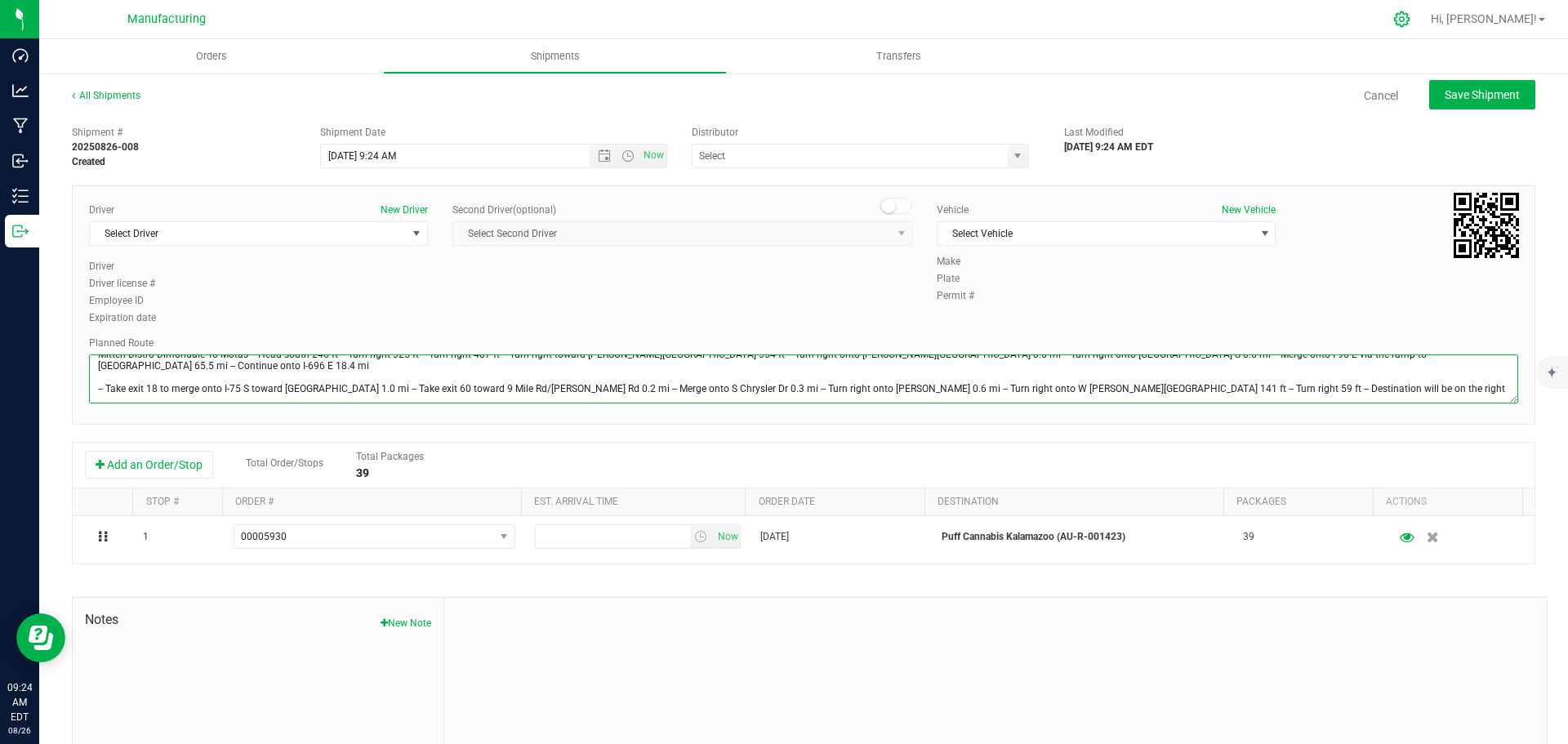
type textarea "Mitten Distro Dimondale To Motas -- Head south 246 ft -- Turn right 325 ft -- T…"
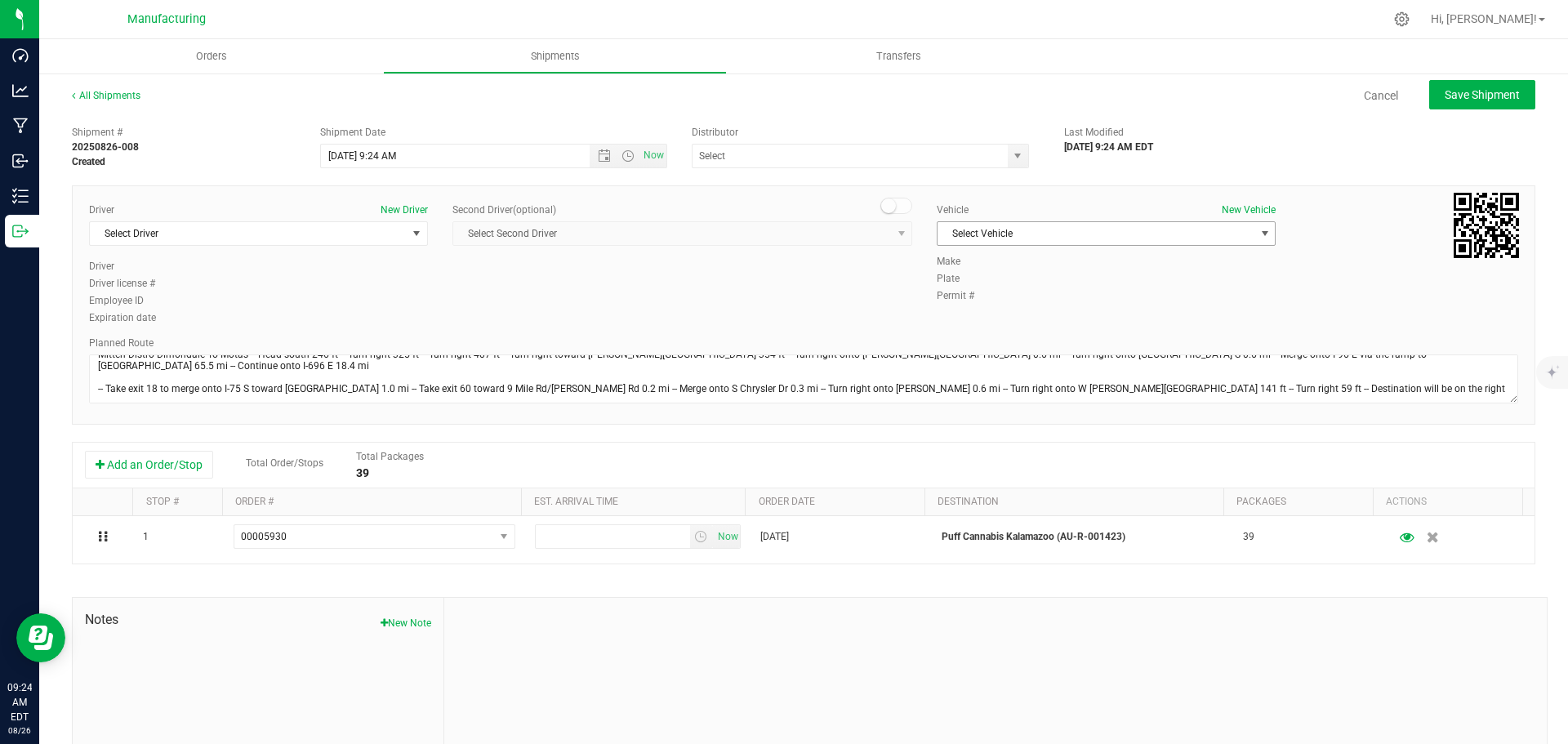
click at [1051, 232] on span "Select Vehicle" at bounding box center [1096, 233] width 317 height 23
click at [975, 299] on li "[MEDICAL_DATA]" at bounding box center [1098, 310] width 334 height 25
click at [1008, 148] on span "select" at bounding box center [1018, 156] width 21 height 23
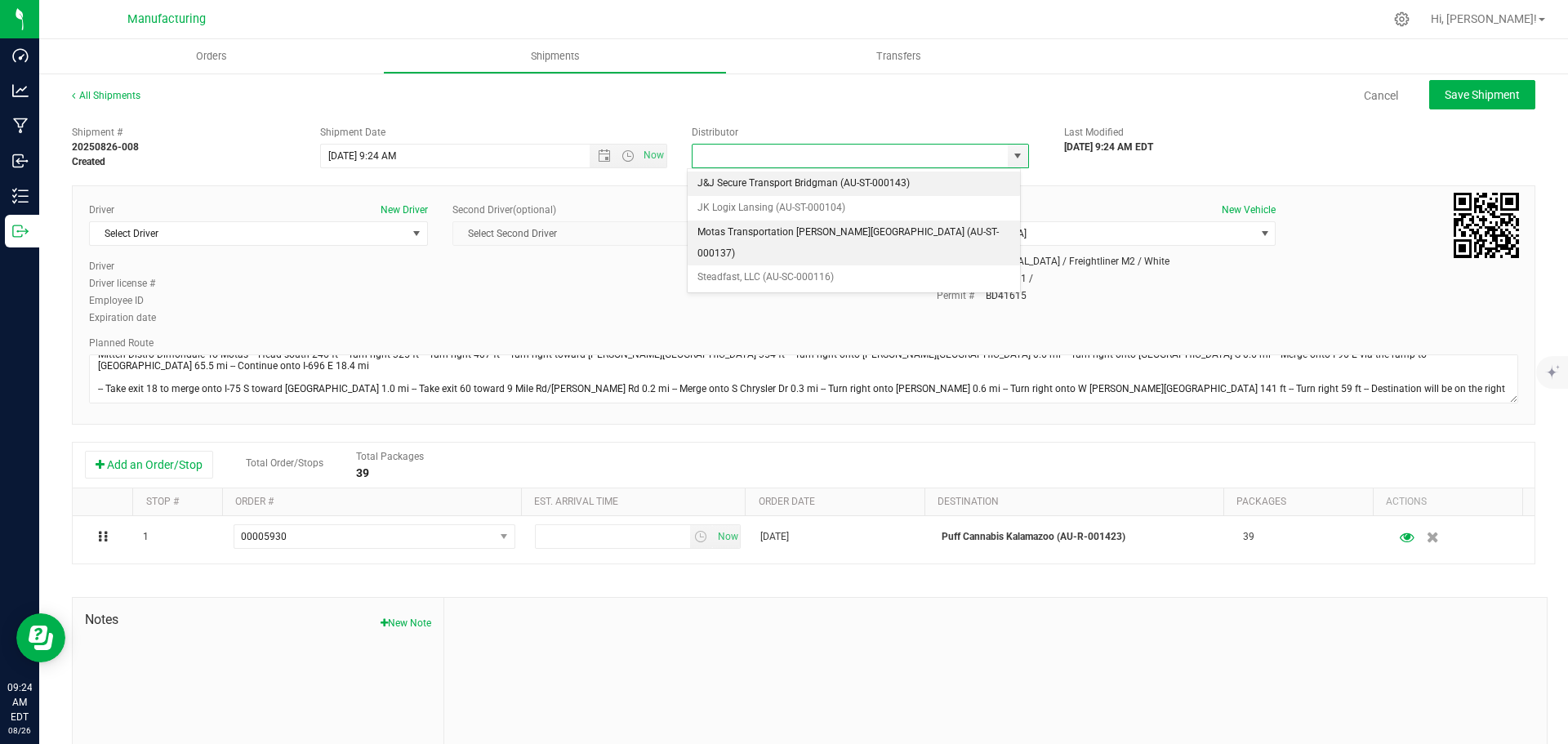
click at [705, 229] on li "Motas Transportation [PERSON_NAME][GEOGRAPHIC_DATA] (AU-ST-000137)" at bounding box center [853, 242] width 332 height 45
type input "Motas Transportation [PERSON_NAME][GEOGRAPHIC_DATA] (AU-ST-000137)"
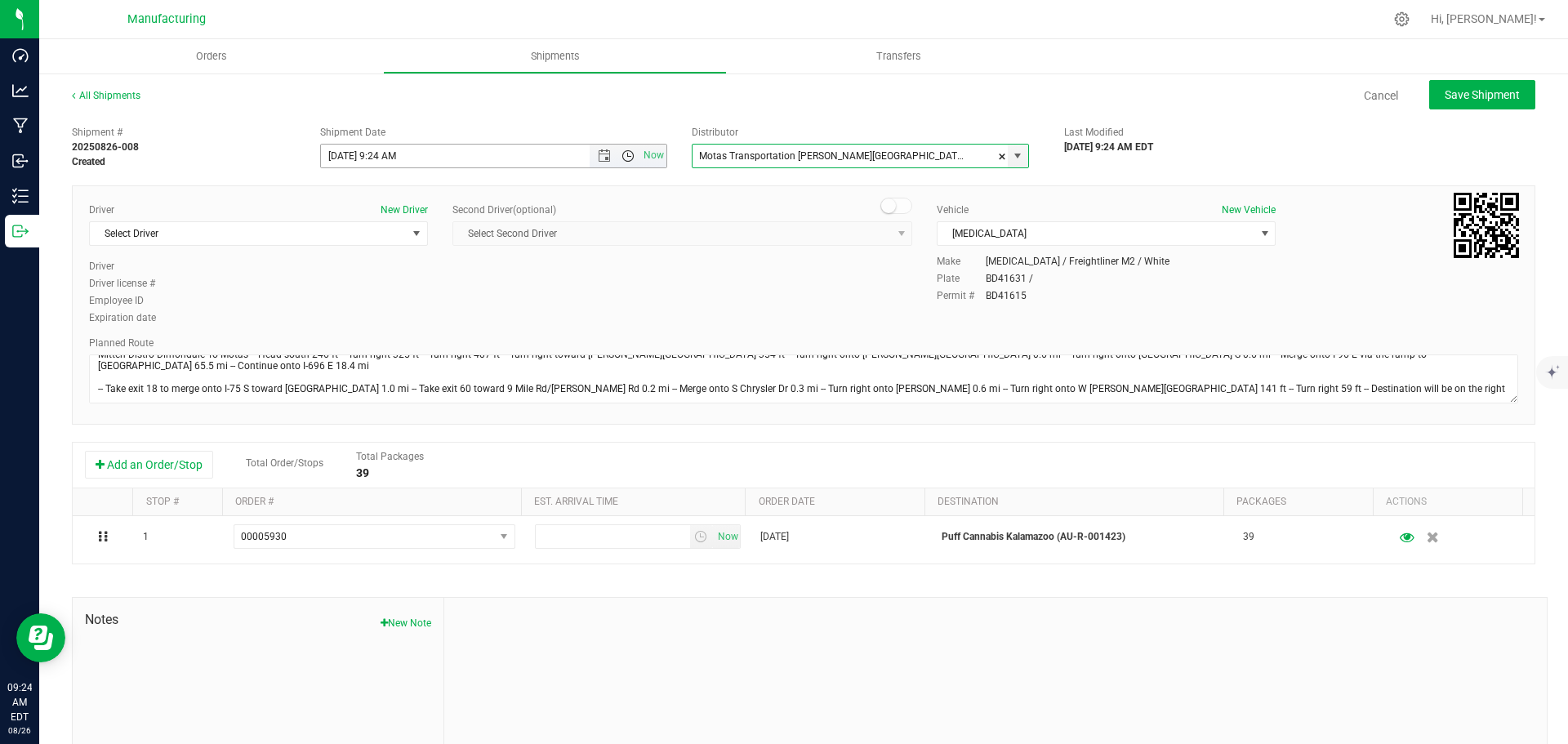
click at [629, 157] on span "Open the time view" at bounding box center [627, 156] width 28 height 13
click at [386, 253] on li "11:30 AM" at bounding box center [490, 257] width 342 height 21
click at [336, 235] on span "Select Driver" at bounding box center [249, 233] width 317 height 23
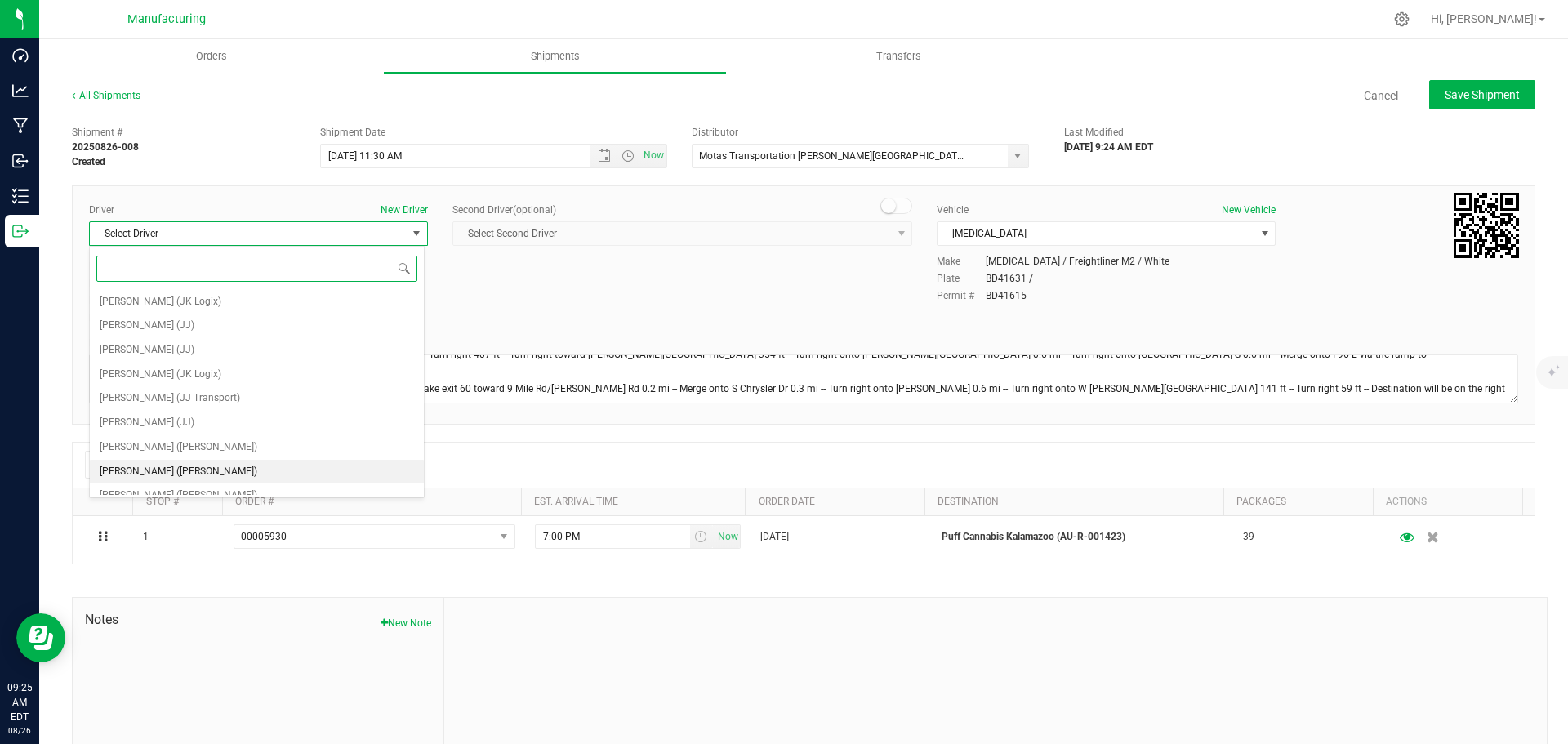
click at [143, 464] on span "[PERSON_NAME] ([PERSON_NAME])" at bounding box center [178, 472] width 158 height 21
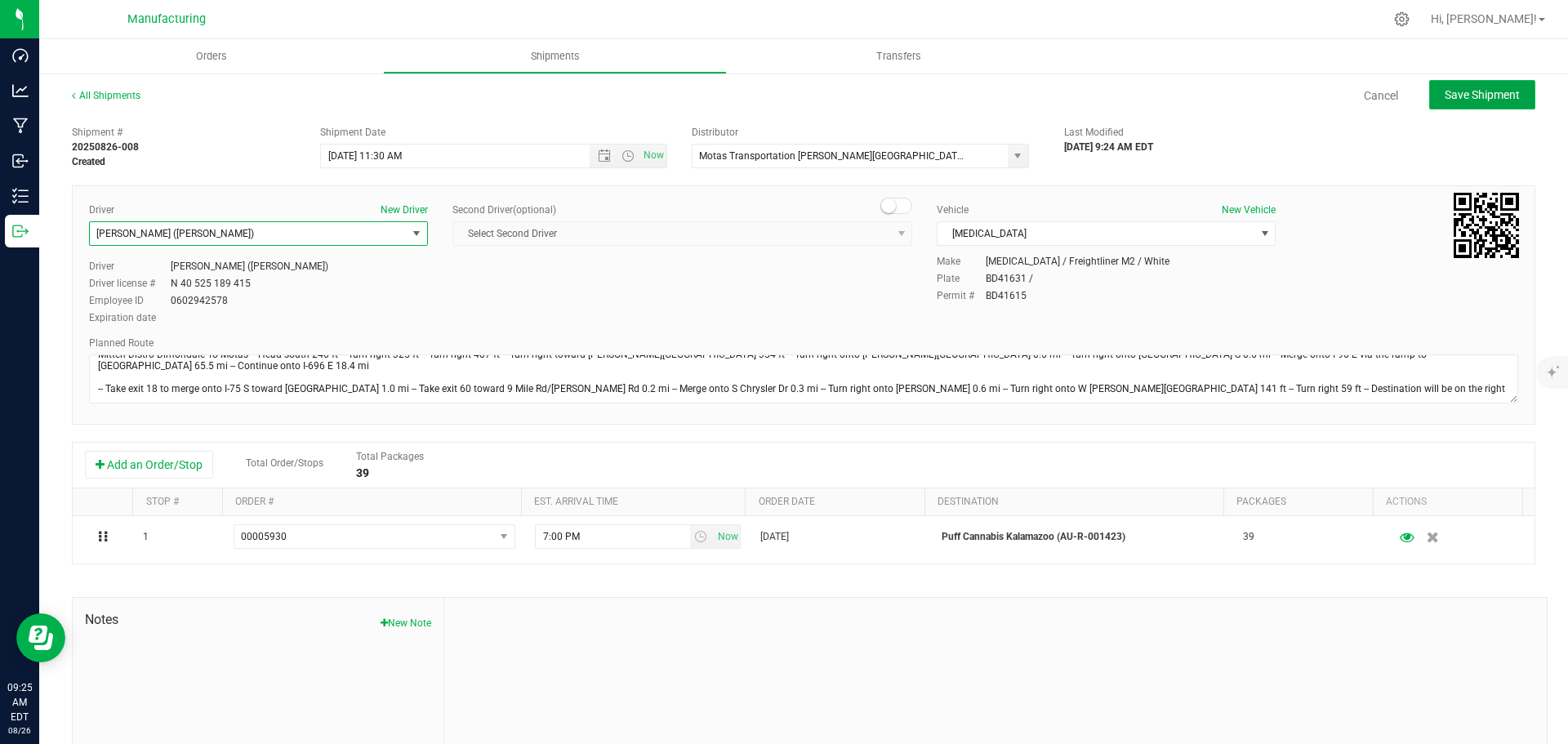
click at [1476, 95] on span "Save Shipment" at bounding box center [1482, 95] width 75 height 13
type input "[DATE] 3:30 PM"
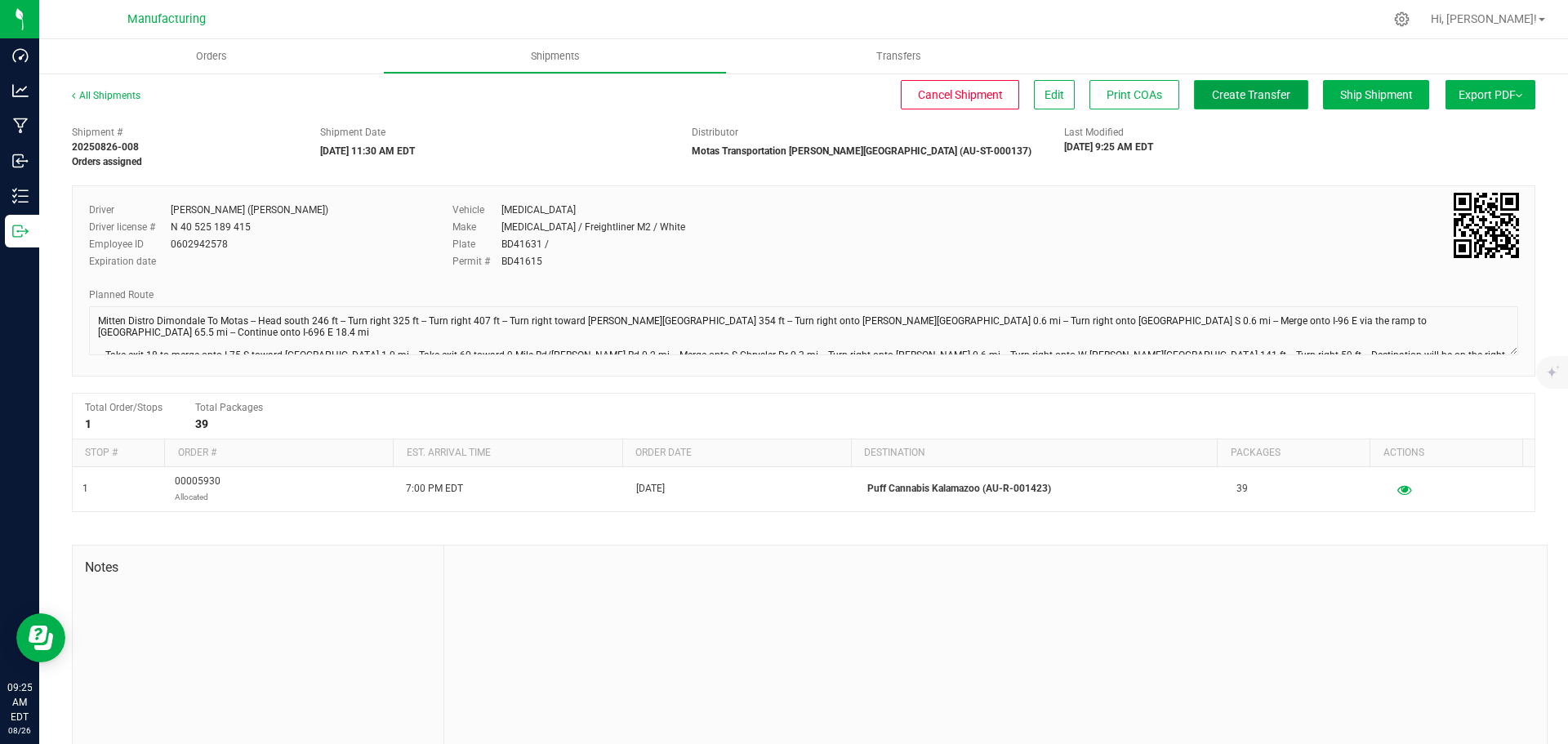
click at [1228, 83] on button "Create Transfer" at bounding box center [1251, 94] width 114 height 29
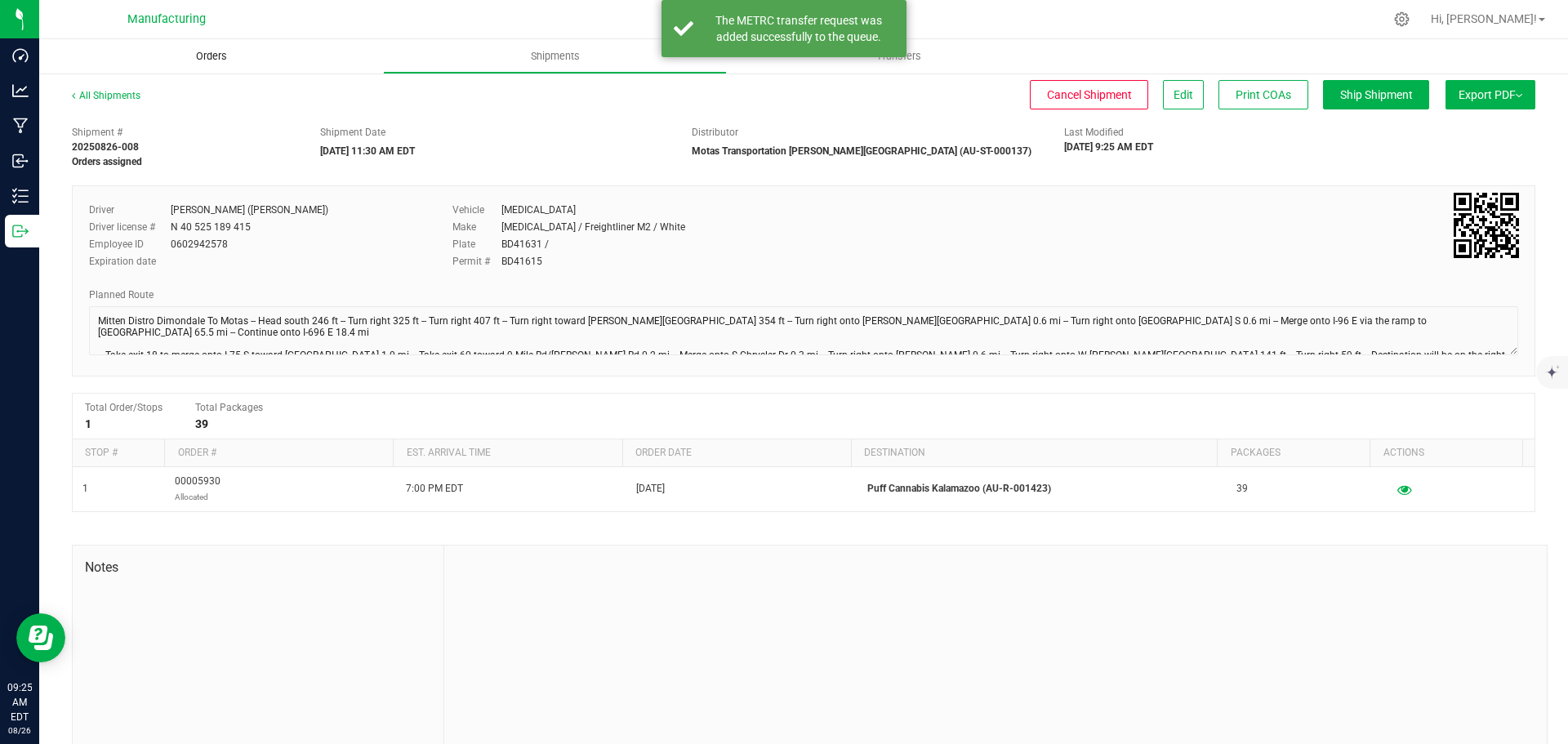
click at [204, 51] on span "Orders" at bounding box center [211, 56] width 75 height 14
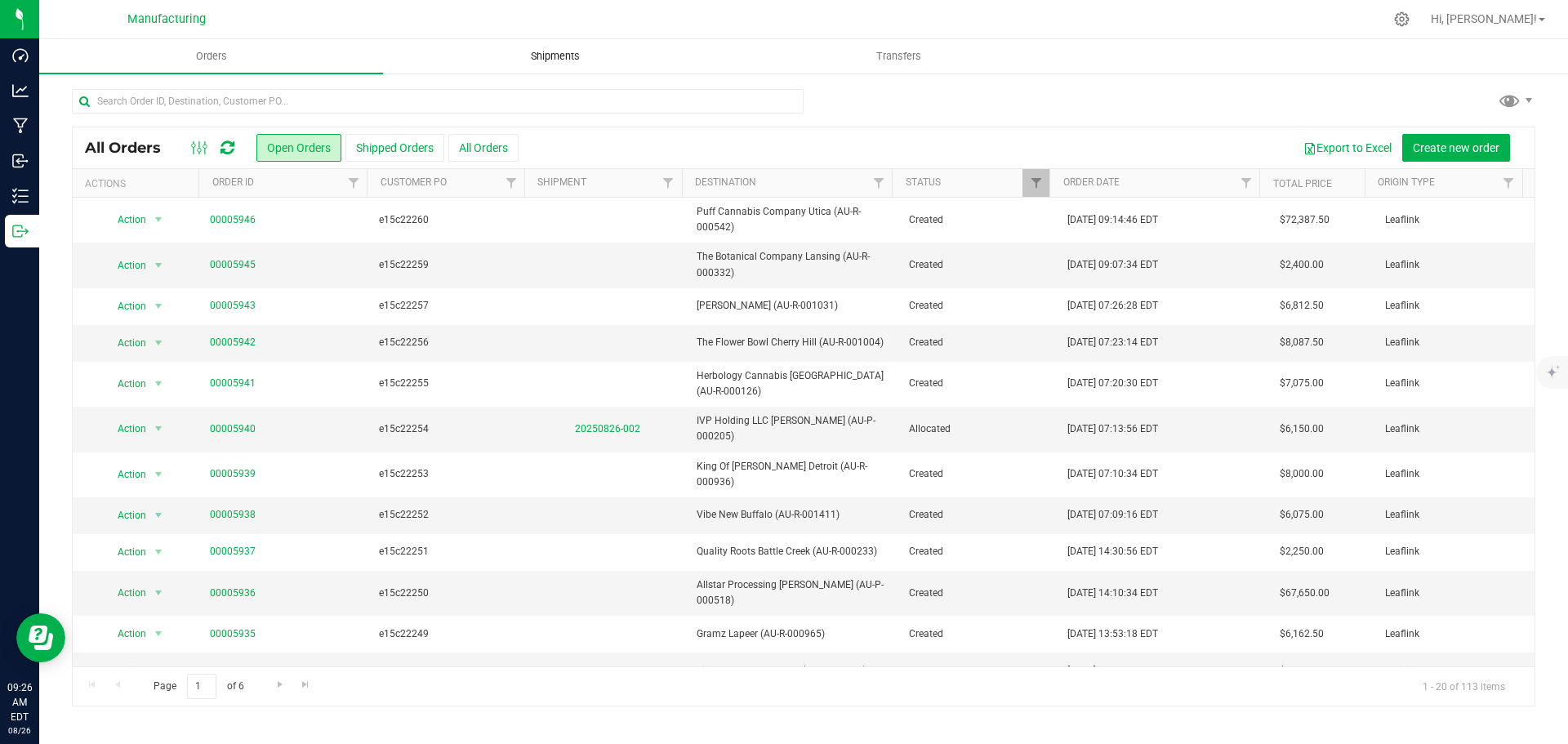
click at [547, 46] on uib-tab-heading "Shipments" at bounding box center [554, 56] width 343 height 32
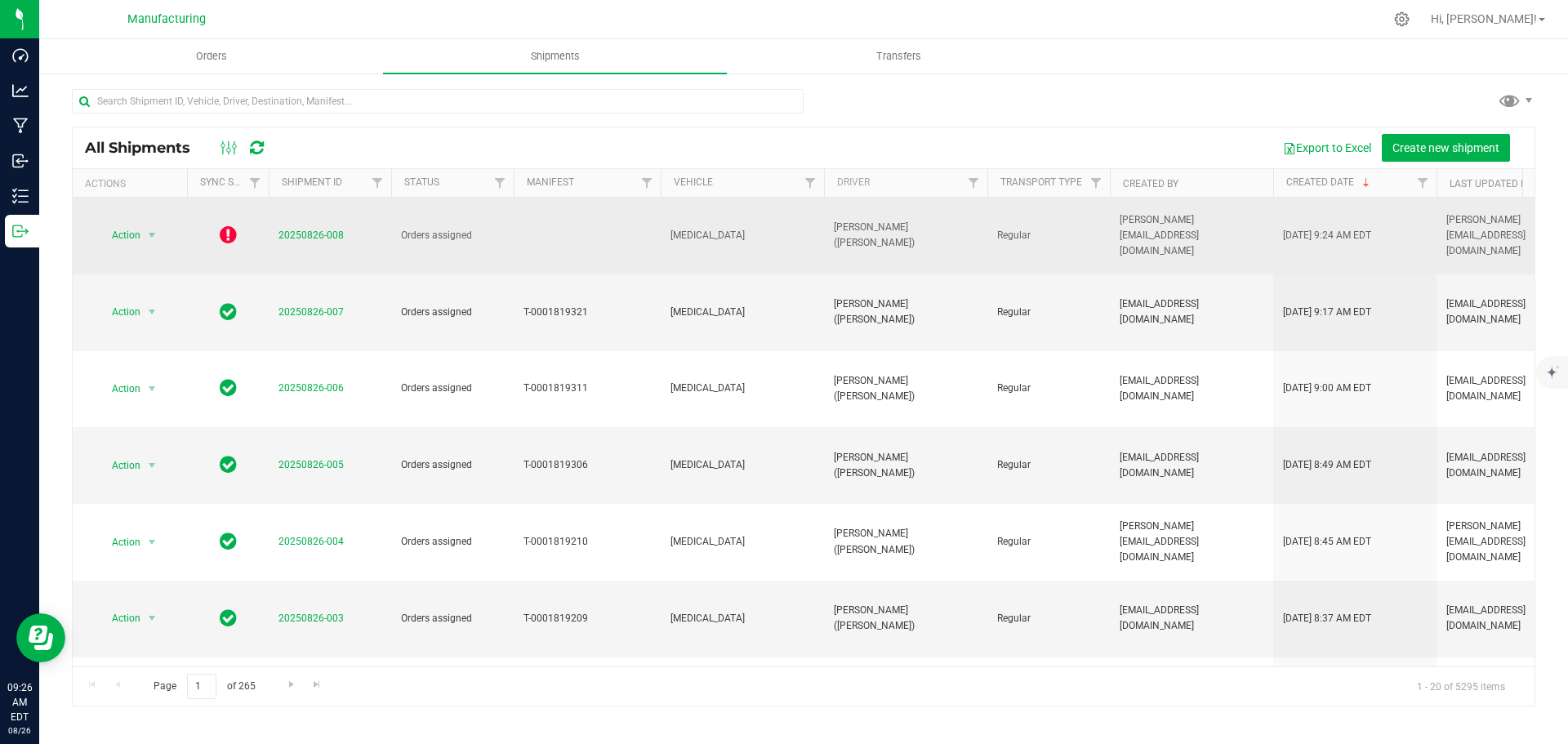
click at [221, 225] on icon at bounding box center [228, 234] width 17 height 20
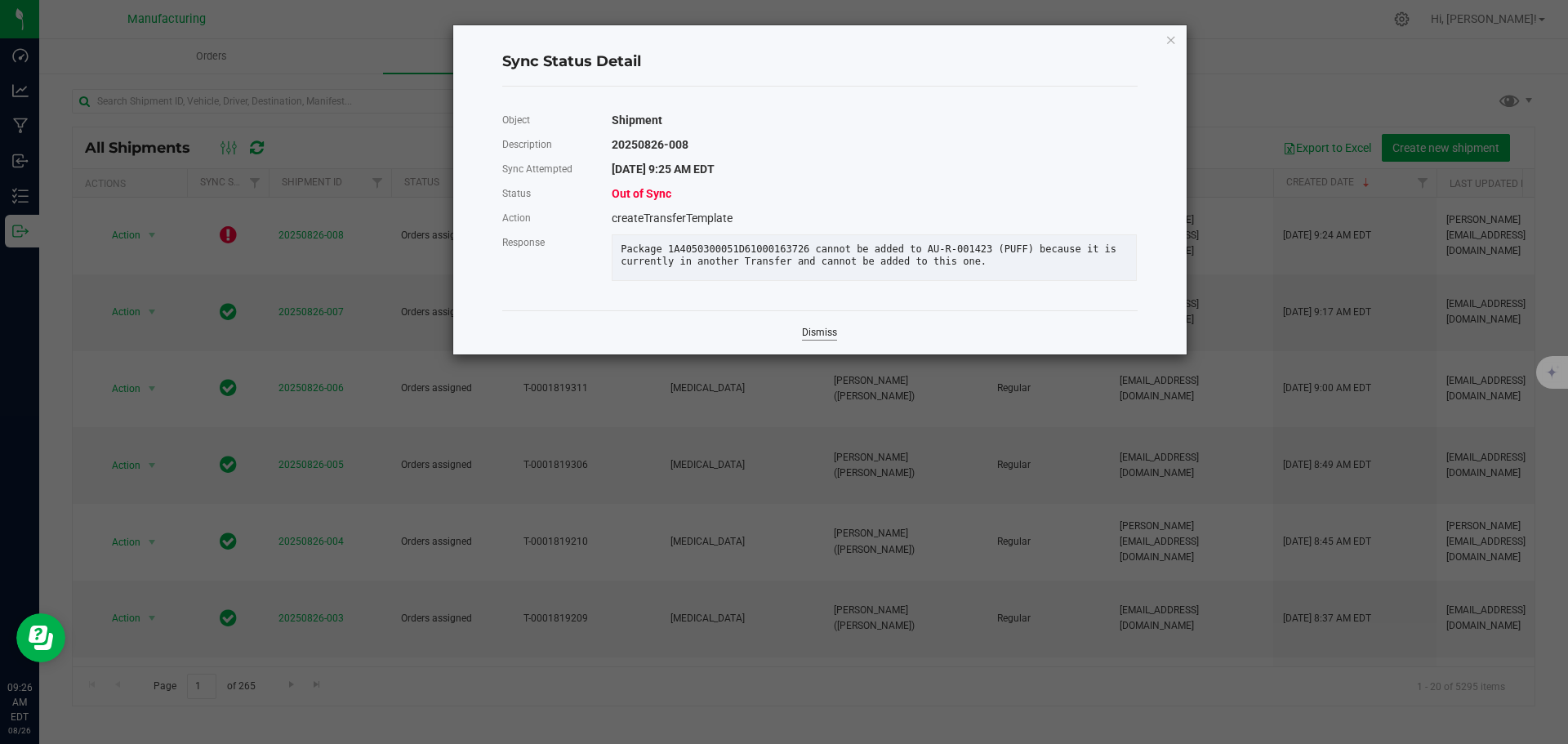
click at [813, 340] on link "Dismiss" at bounding box center [819, 332] width 35 height 14
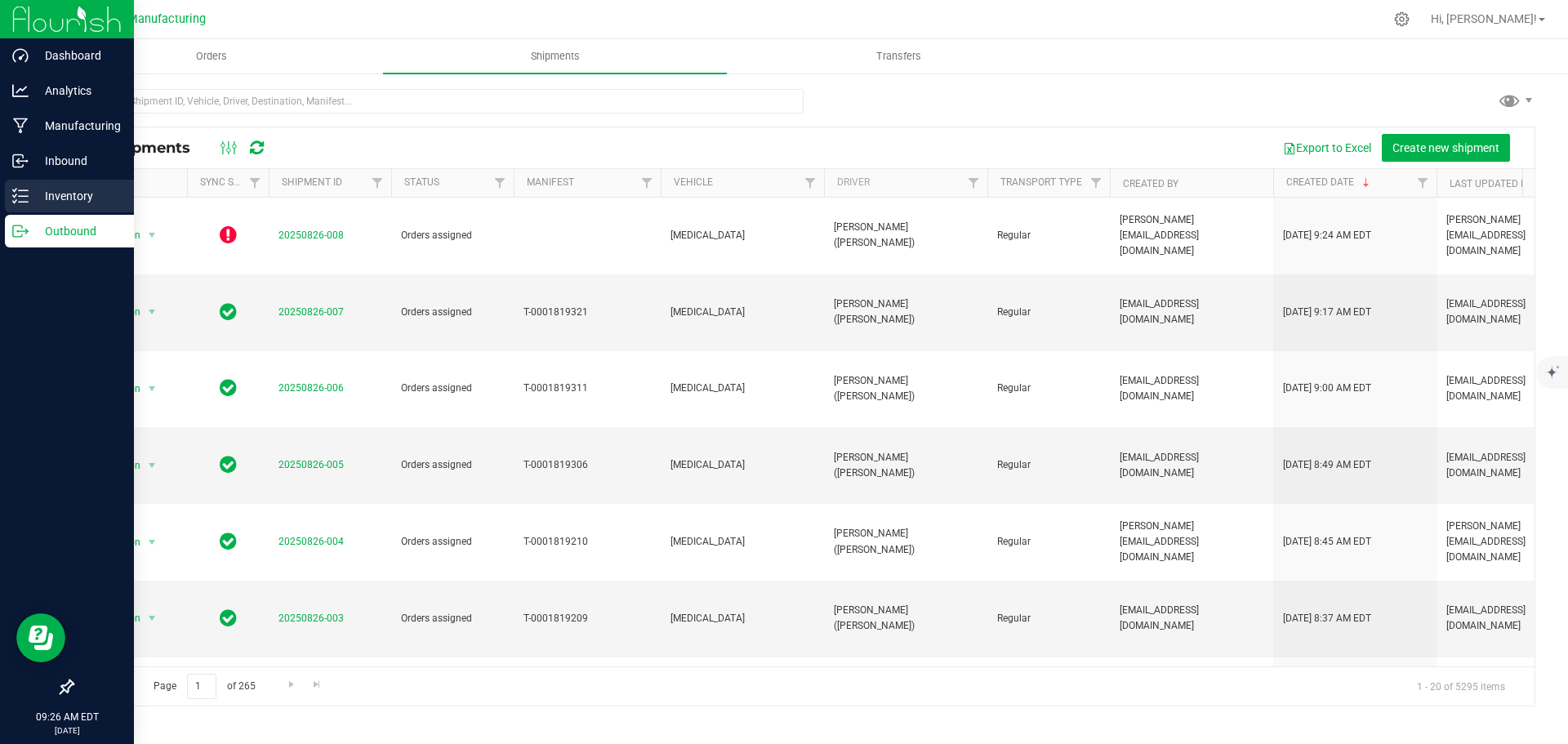
click at [35, 193] on p "Inventory" at bounding box center [77, 195] width 98 height 20
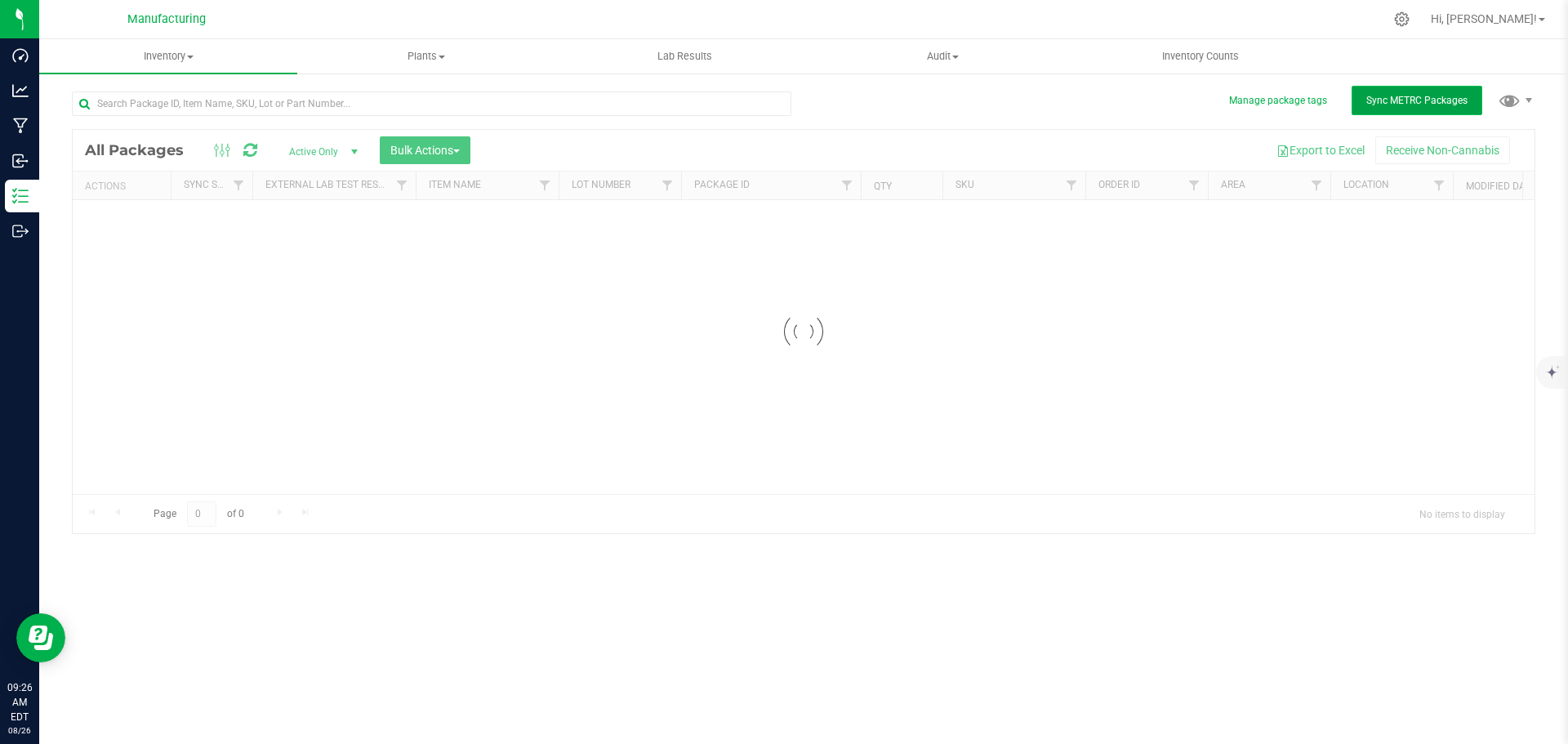
click at [1436, 108] on button "Sync METRC Packages" at bounding box center [1417, 100] width 131 height 29
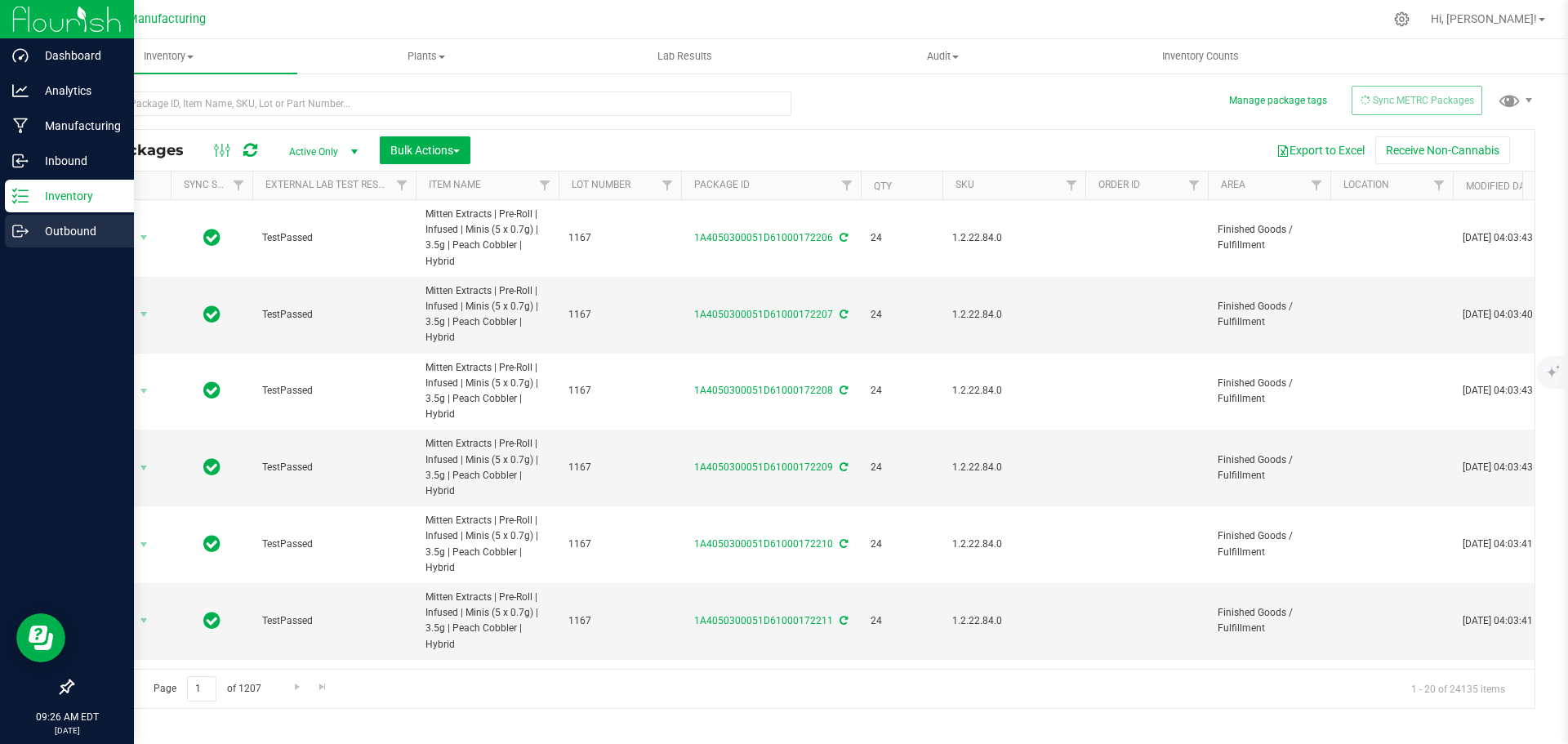
click at [32, 223] on p "Outbound" at bounding box center [77, 231] width 98 height 20
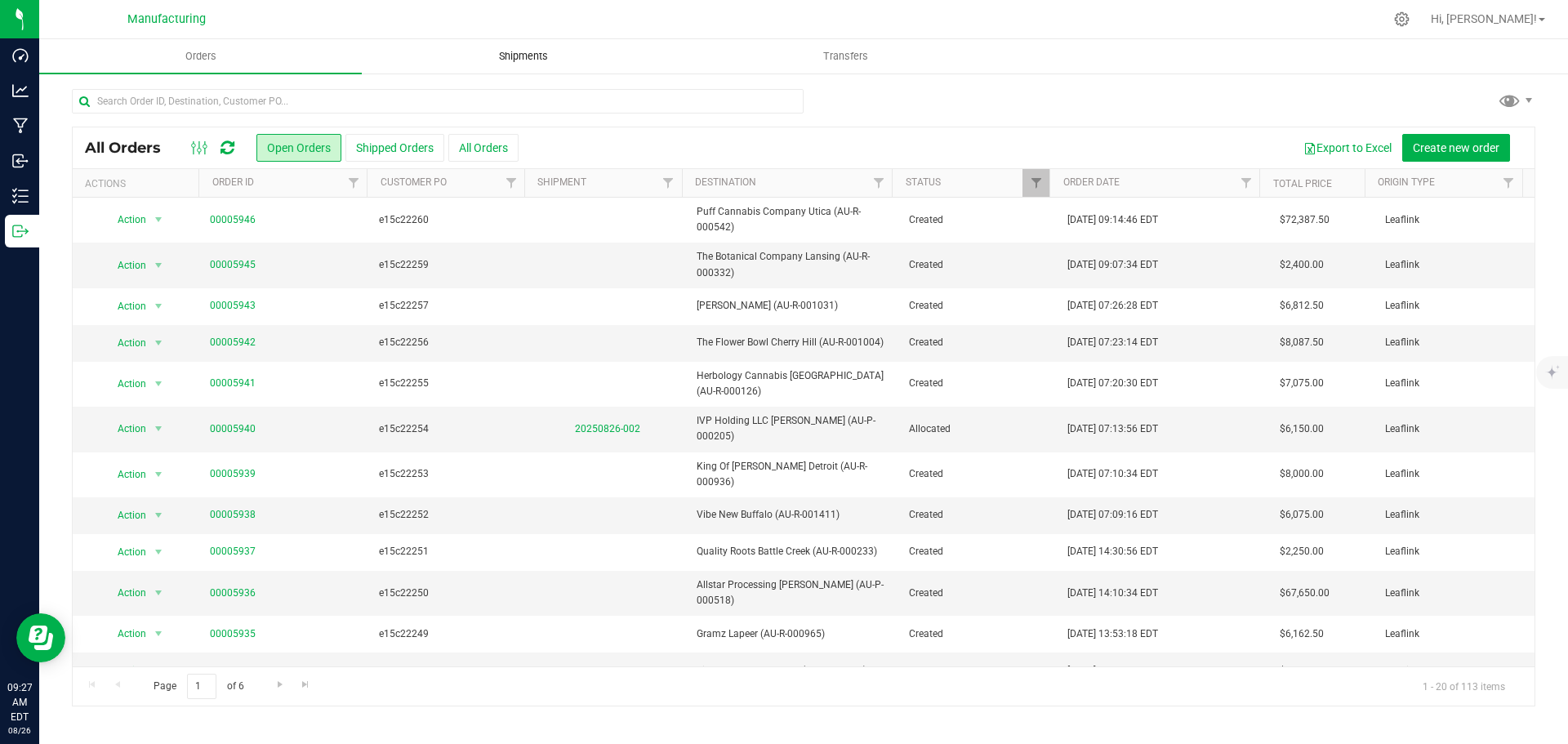
click at [539, 56] on span "Shipments" at bounding box center [523, 56] width 93 height 14
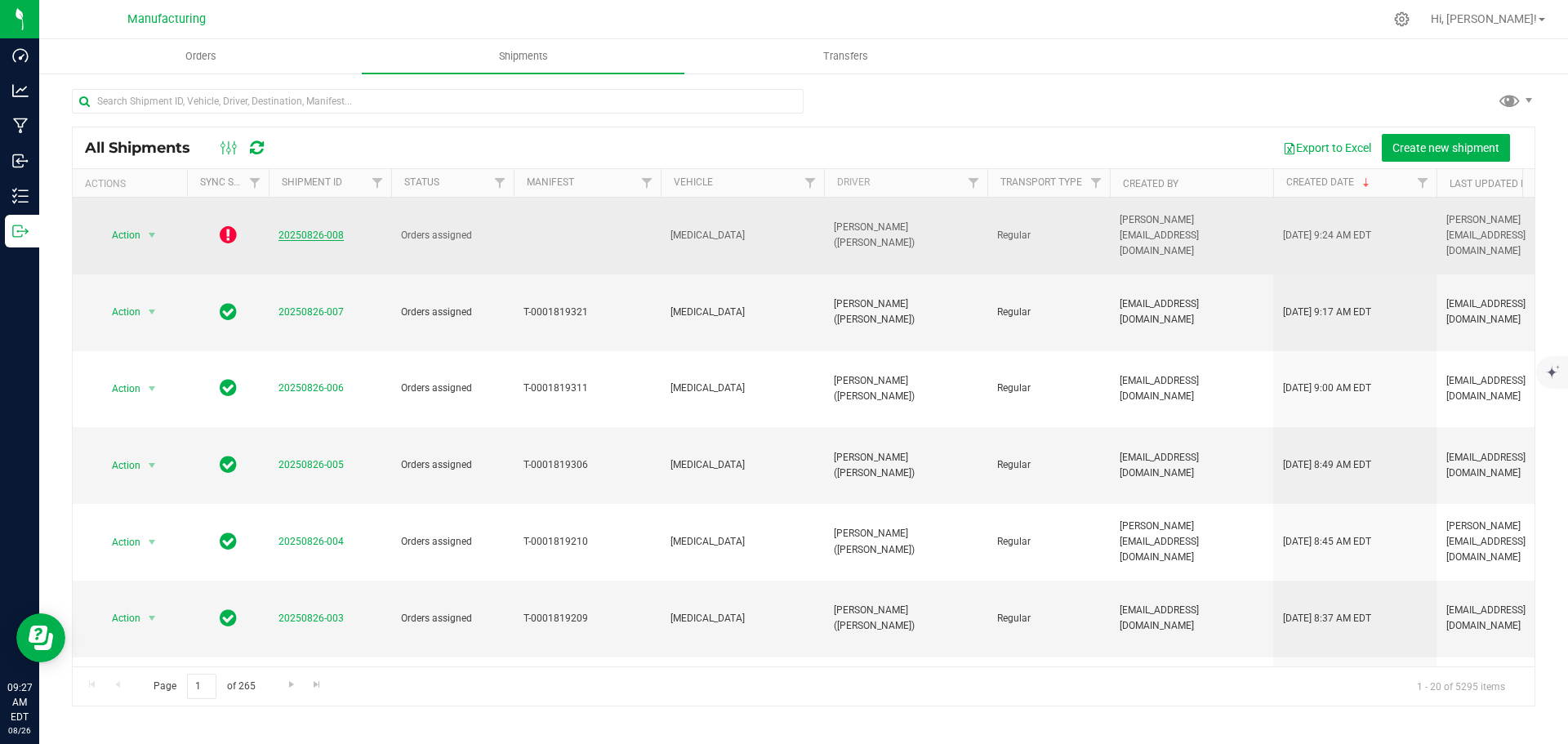
click at [308, 230] on link "20250826-008" at bounding box center [310, 235] width 65 height 11
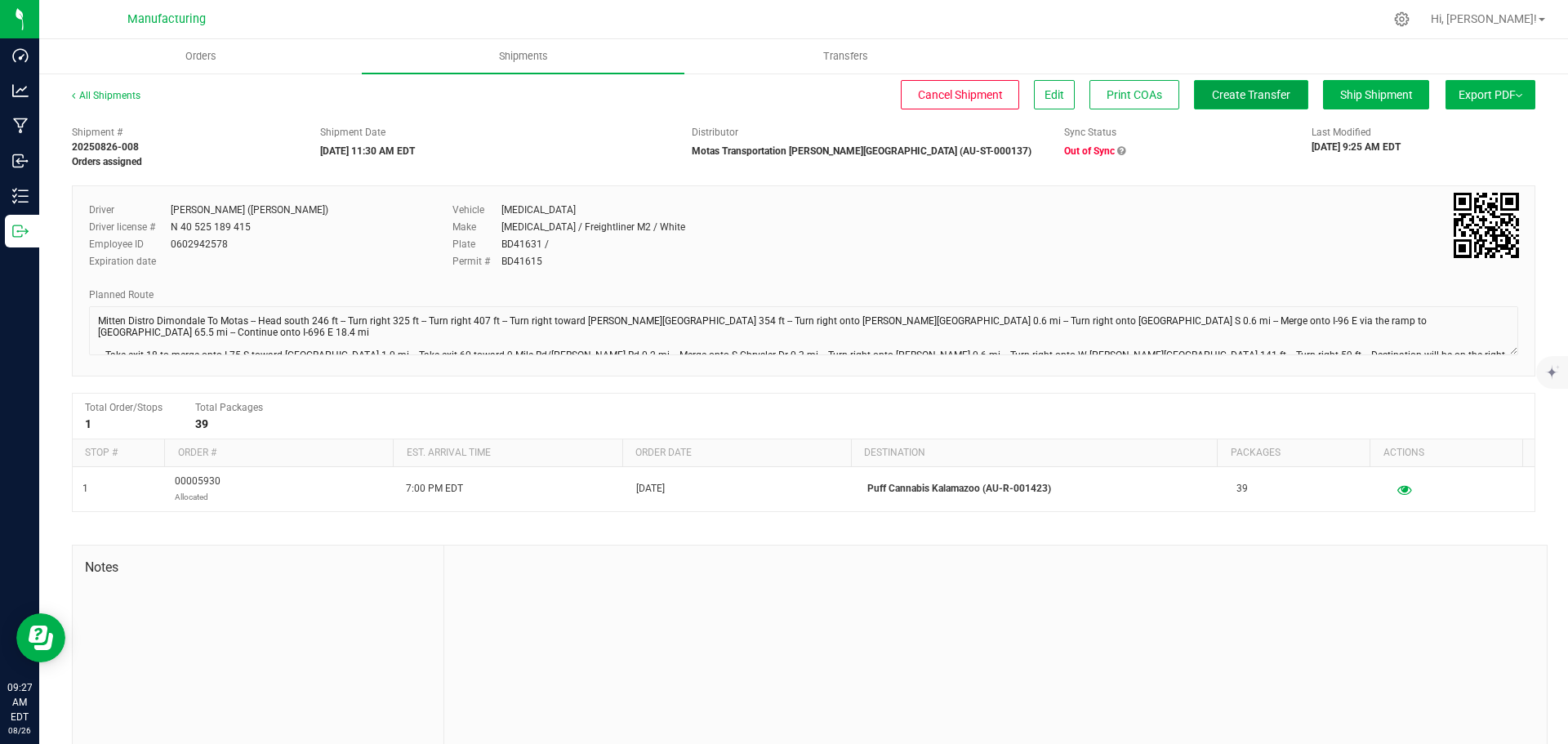
click at [1220, 91] on span "Create Transfer" at bounding box center [1251, 95] width 79 height 13
click at [129, 100] on link "All Shipments" at bounding box center [106, 96] width 68 height 11
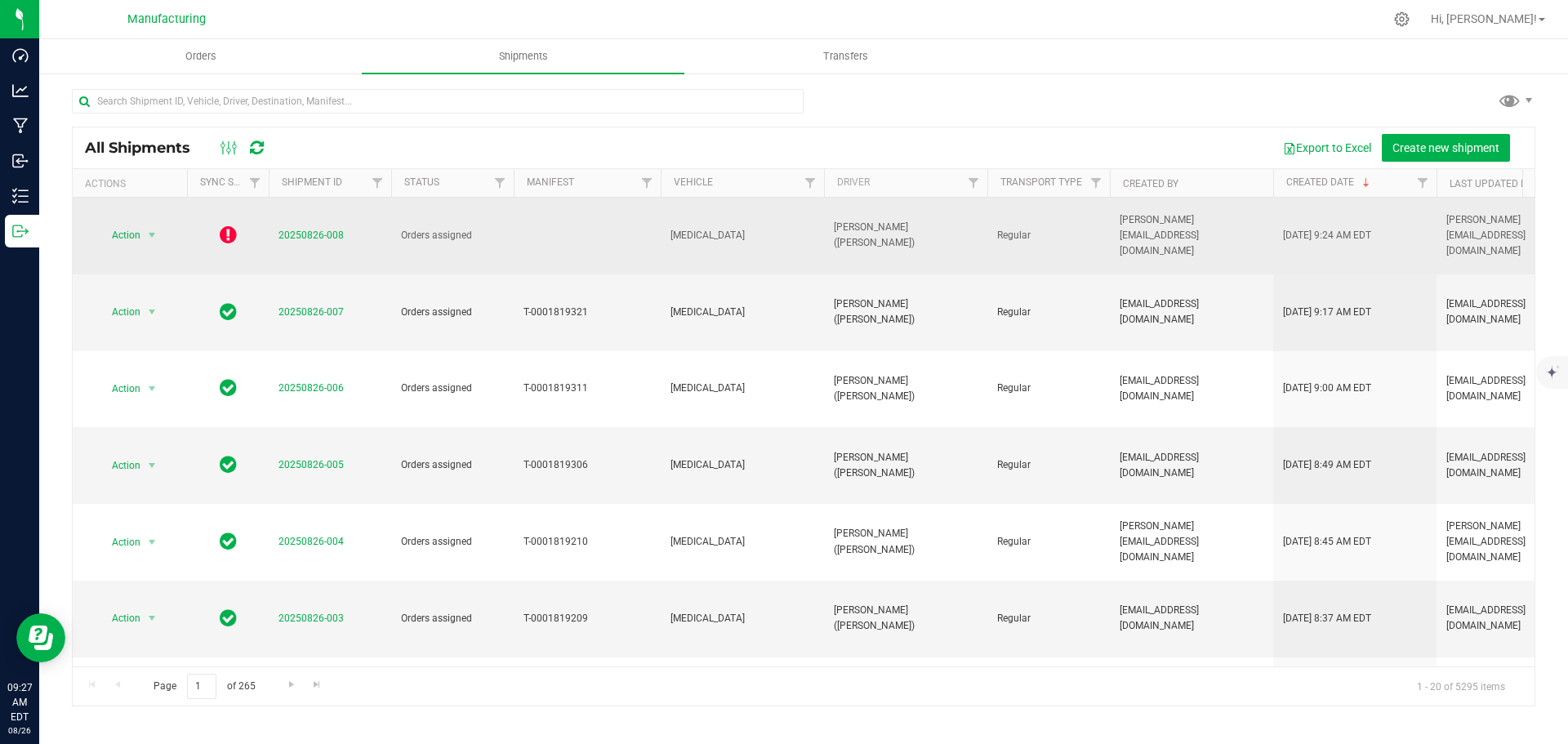
click at [232, 225] on icon at bounding box center [228, 234] width 17 height 20
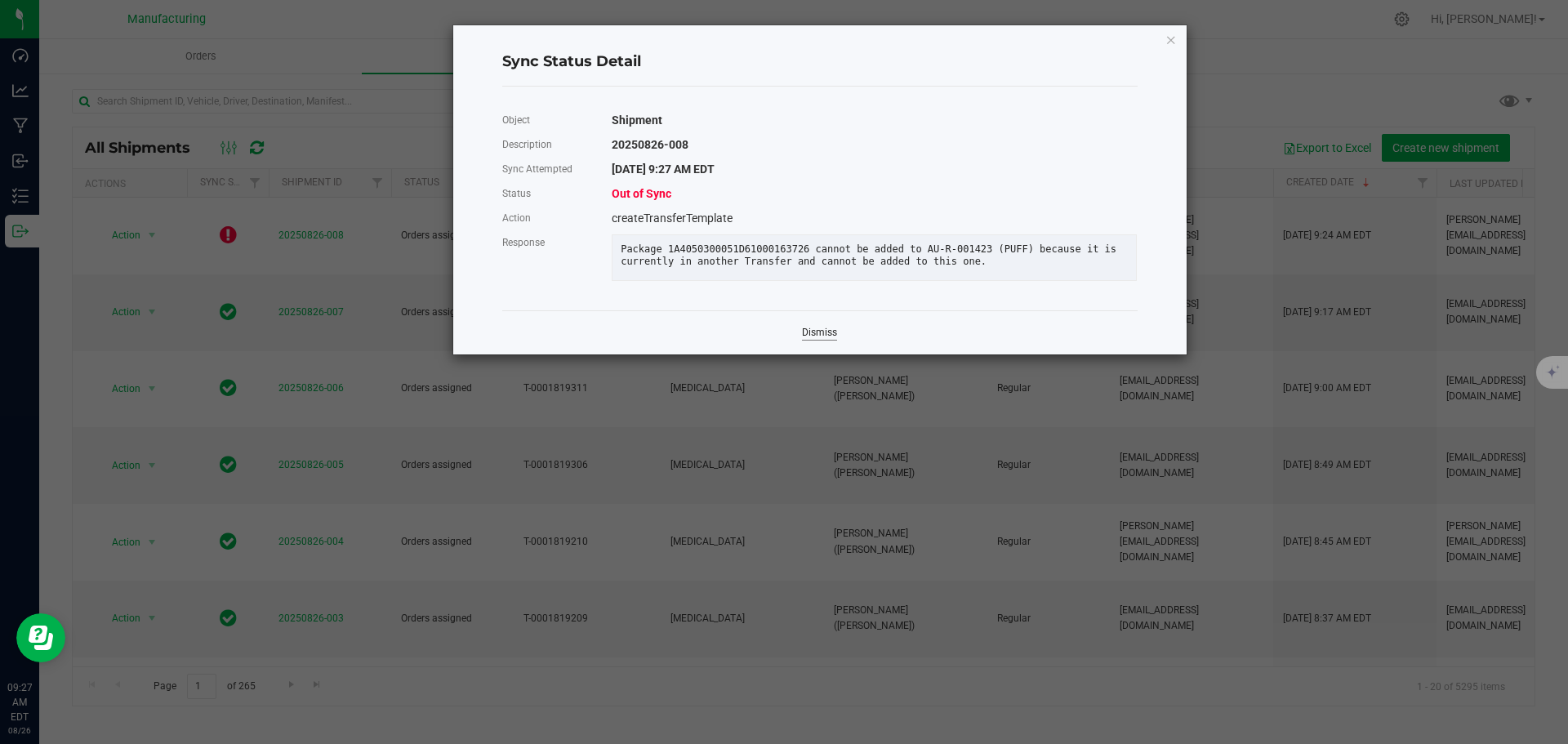
click at [831, 340] on link "Dismiss" at bounding box center [819, 332] width 35 height 14
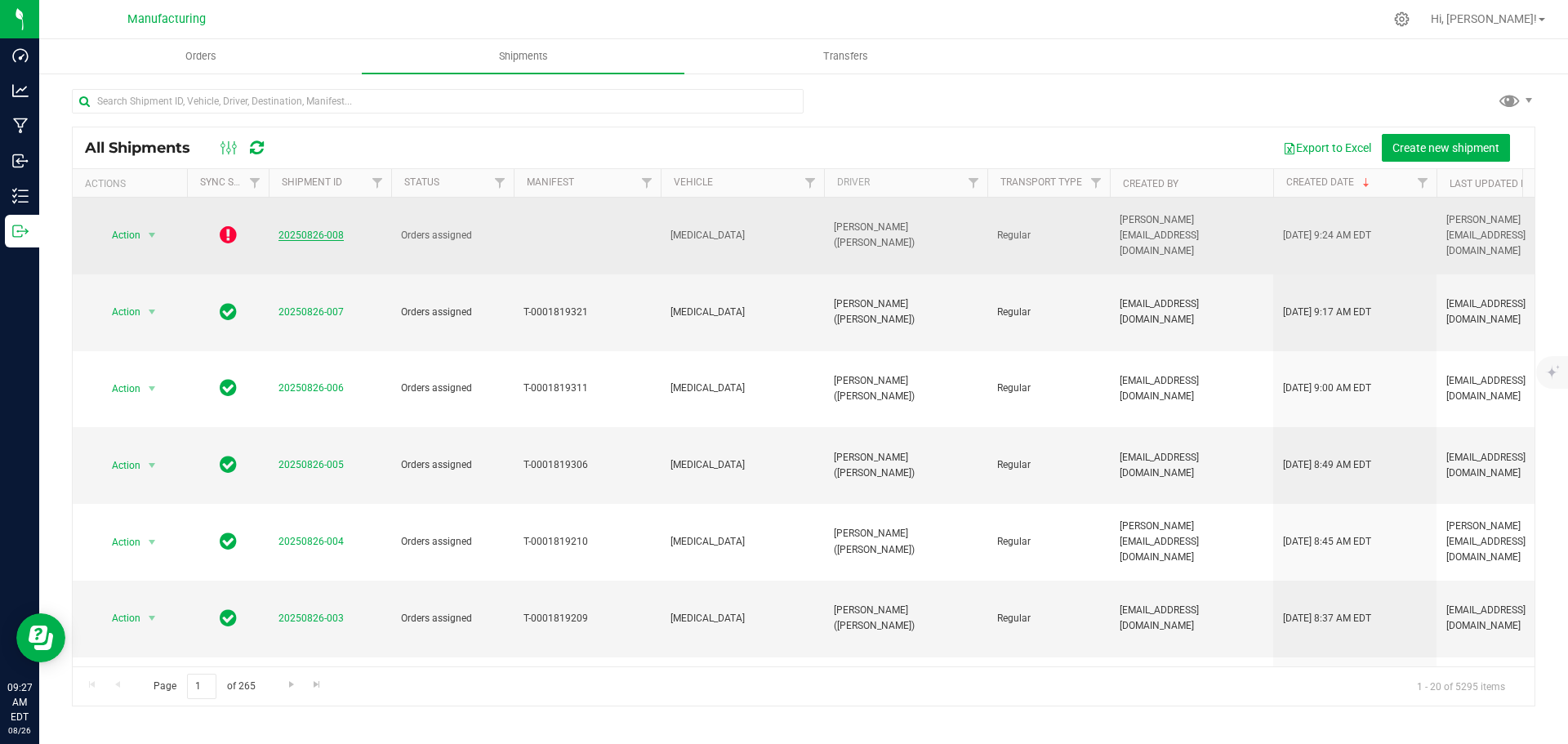
click at [312, 230] on link "20250826-008" at bounding box center [310, 235] width 65 height 11
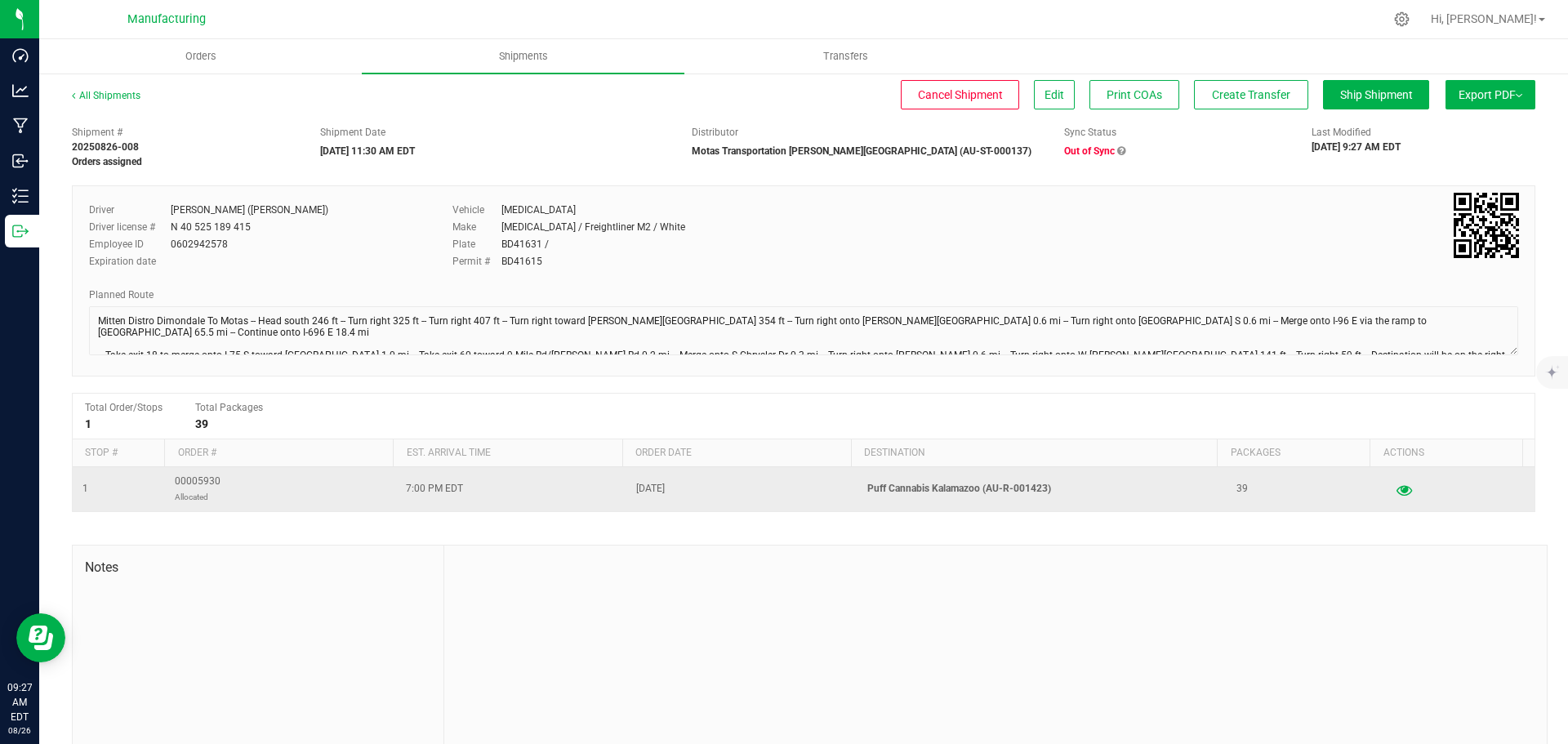
click at [1396, 489] on icon "button" at bounding box center [1404, 489] width 15 height 11
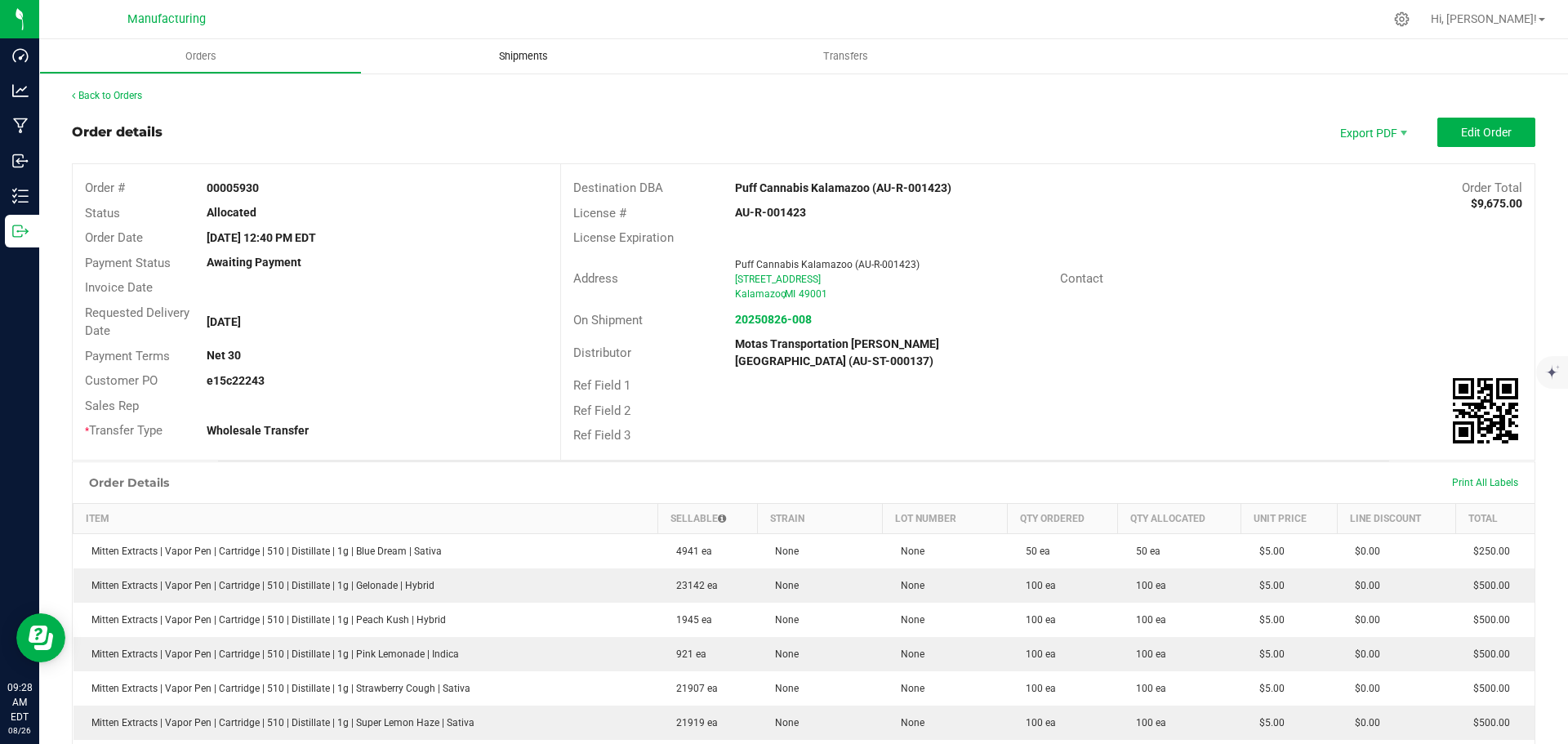
click at [547, 53] on span "Shipments" at bounding box center [523, 56] width 93 height 14
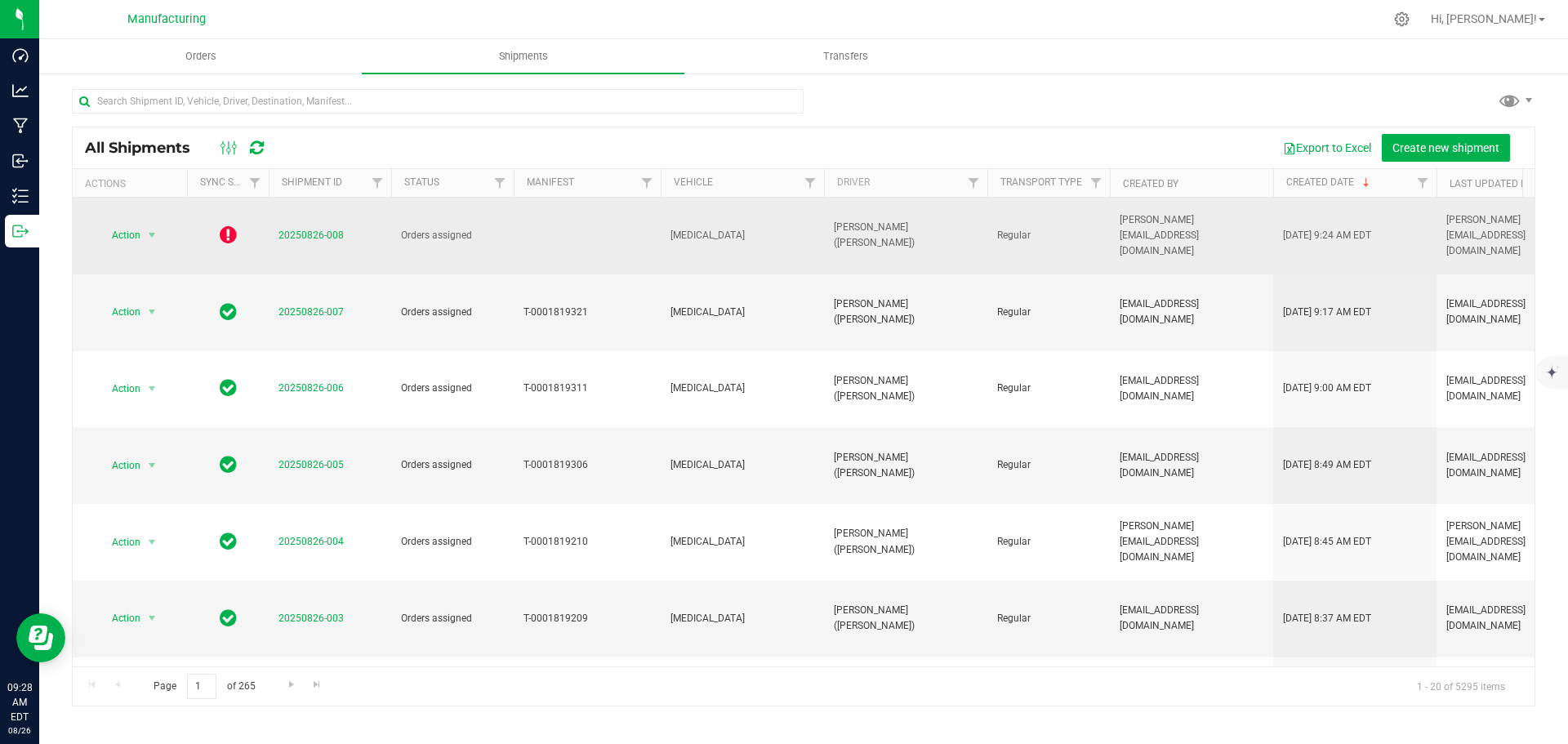
click at [228, 225] on icon at bounding box center [228, 234] width 17 height 20
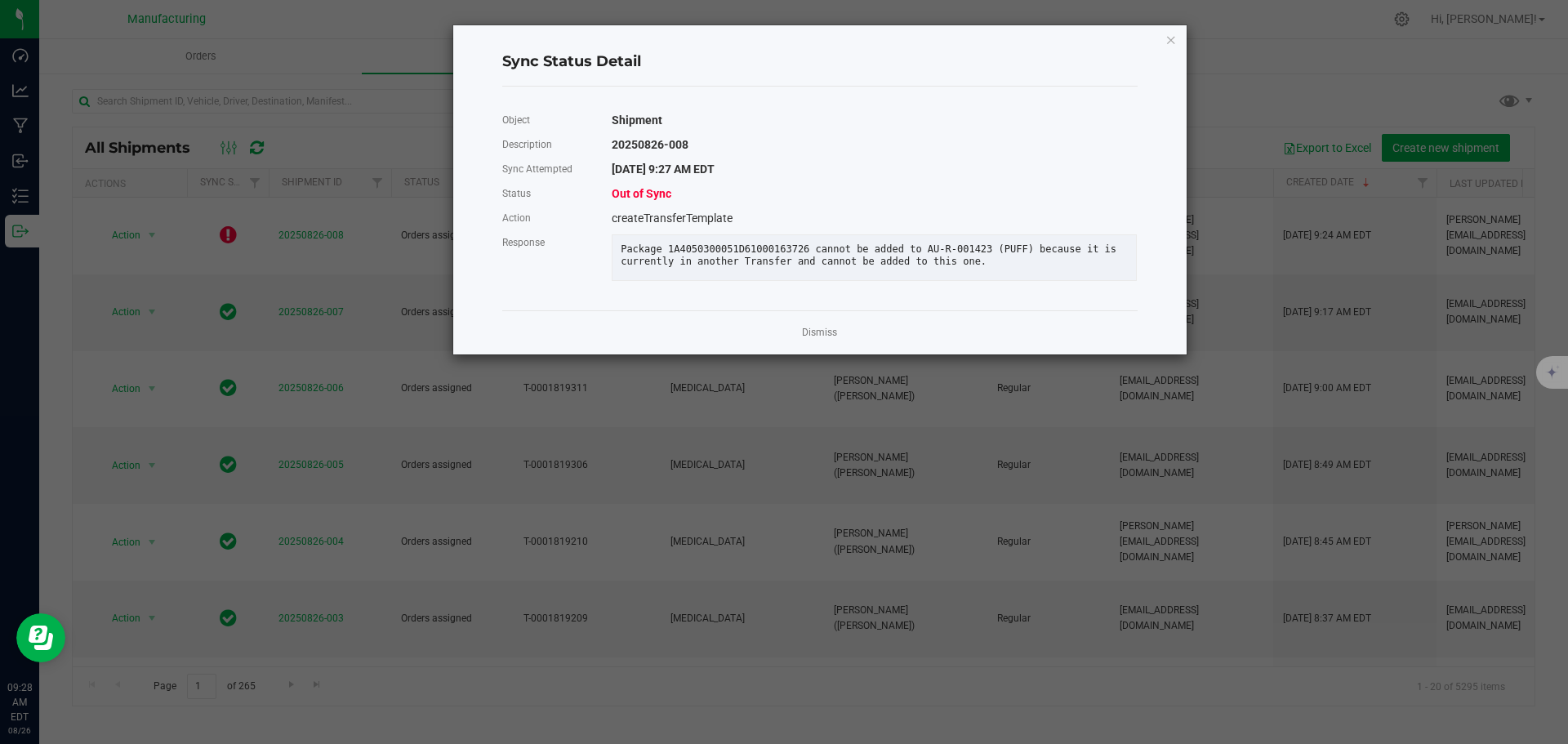
click at [838, 338] on div "Dismiss" at bounding box center [819, 332] width 635 height 44
click at [820, 340] on link "Dismiss" at bounding box center [819, 332] width 35 height 14
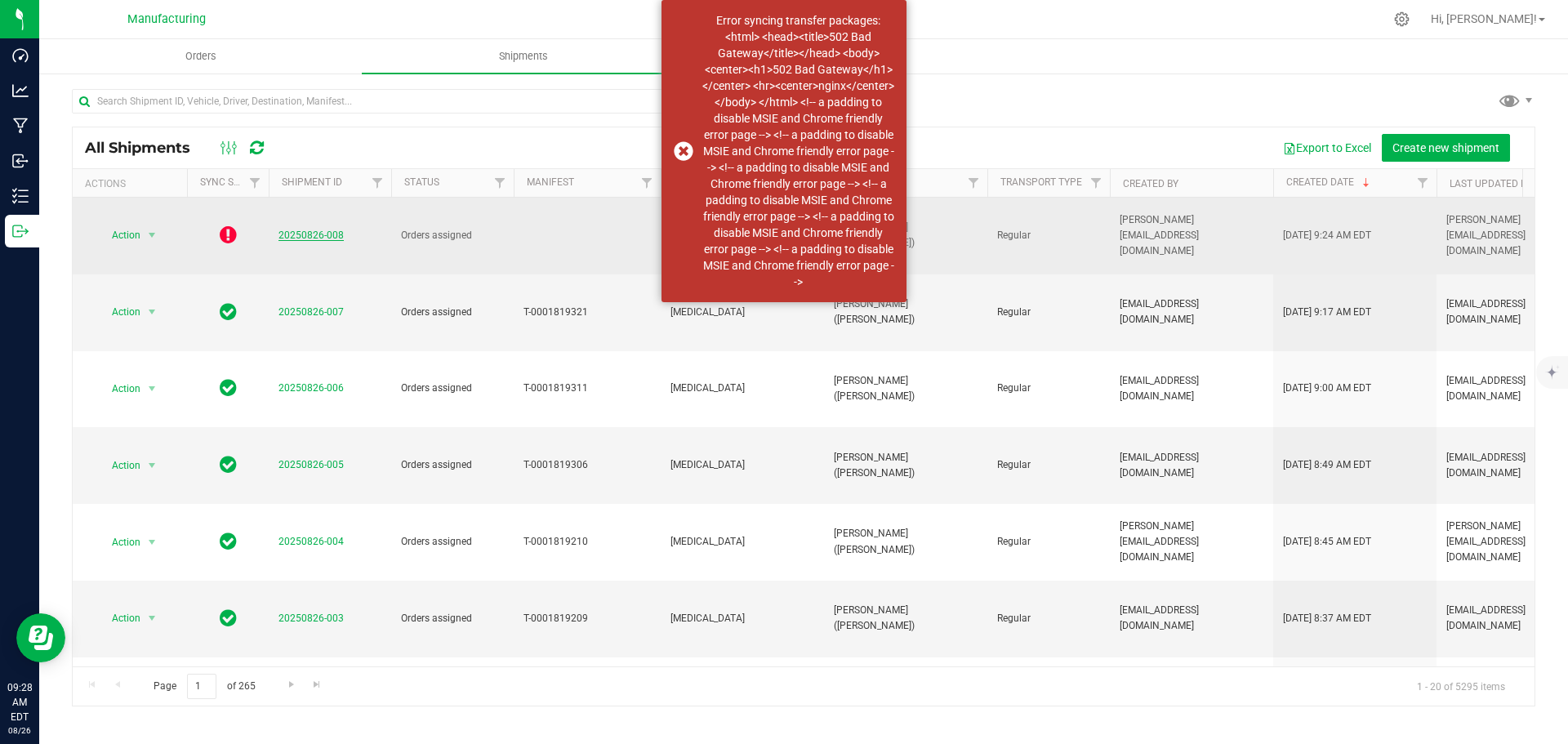
click at [329, 230] on link "20250826-008" at bounding box center [310, 235] width 65 height 11
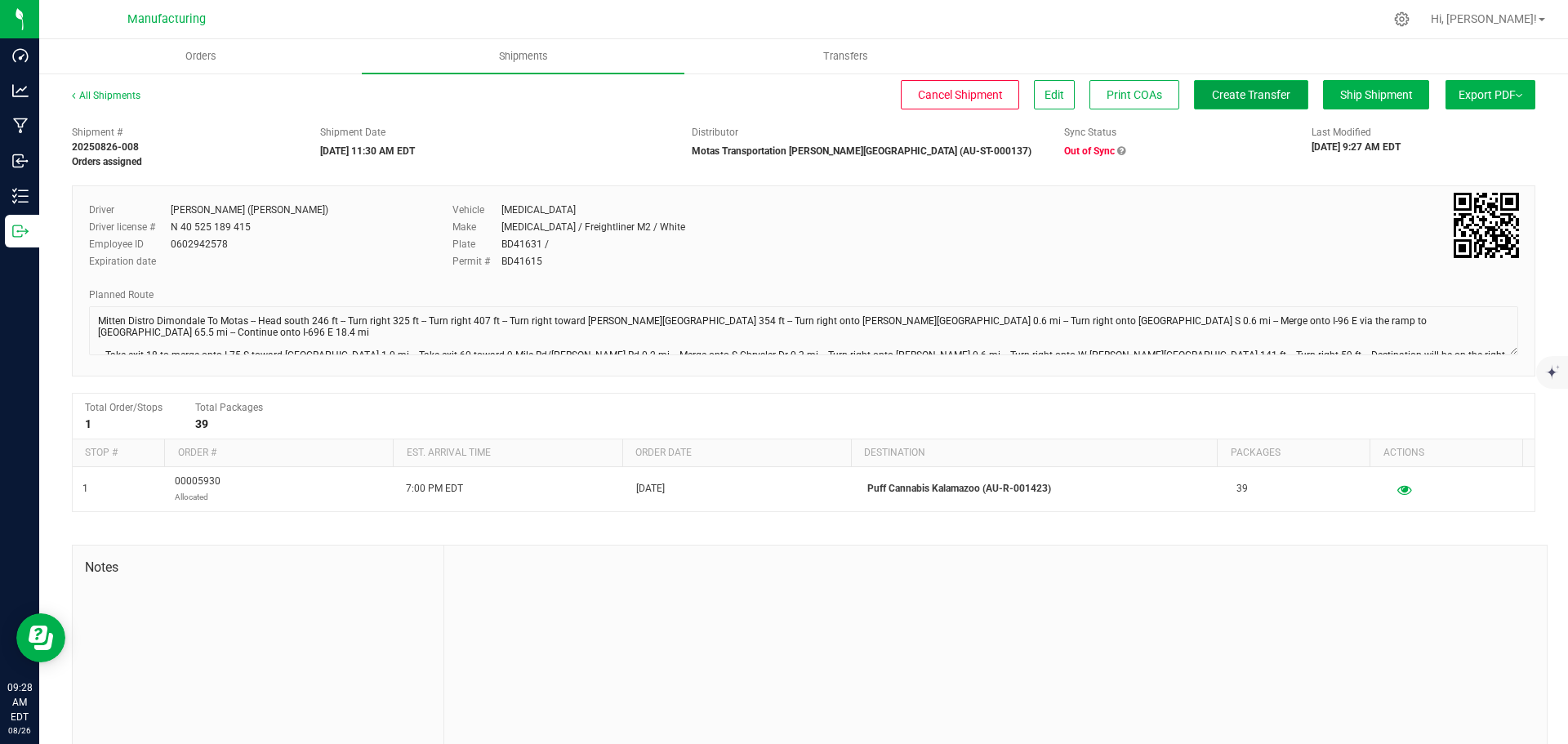
click at [1212, 88] on span "Create Transfer" at bounding box center [1251, 95] width 79 height 13
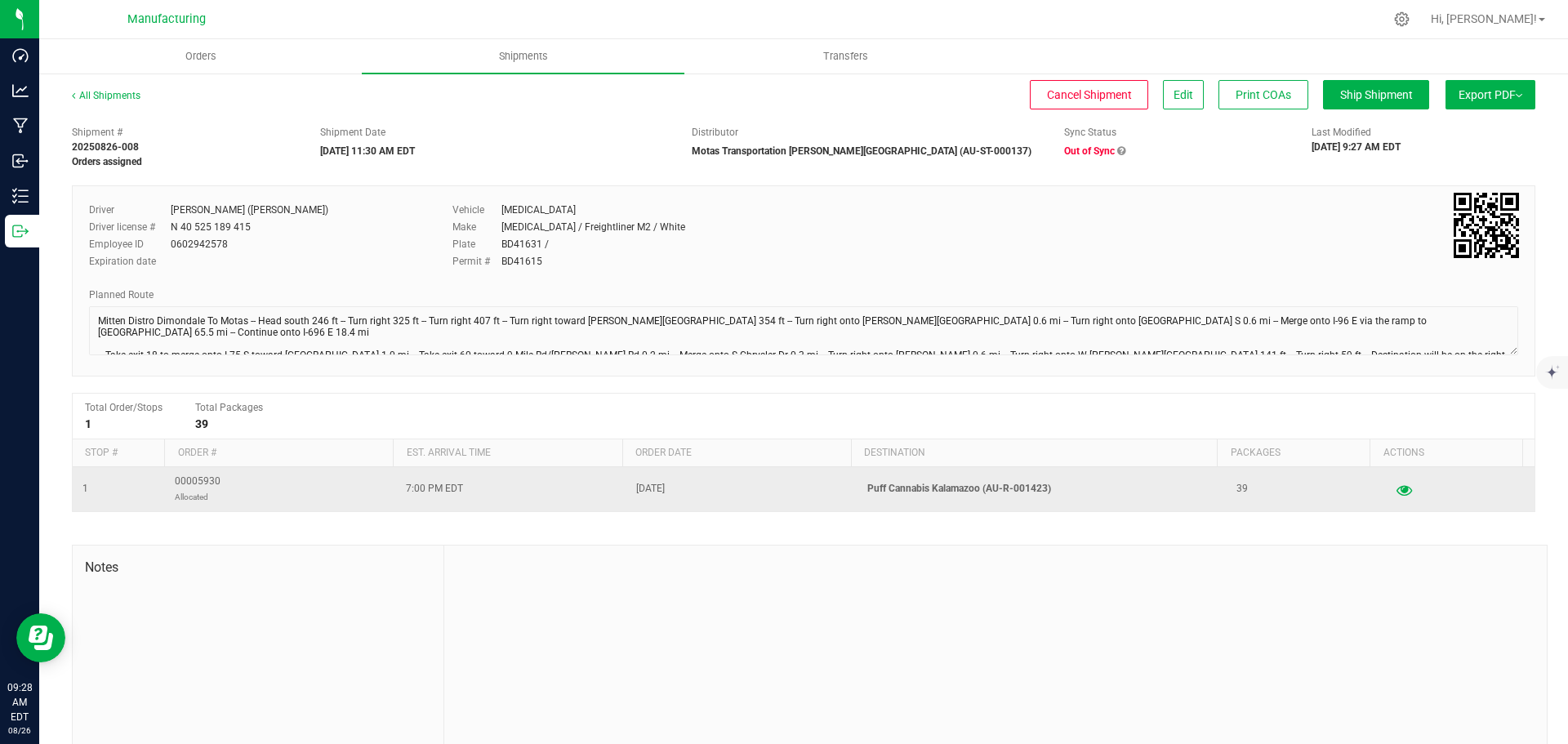
click at [1396, 487] on icon "button" at bounding box center [1404, 489] width 15 height 11
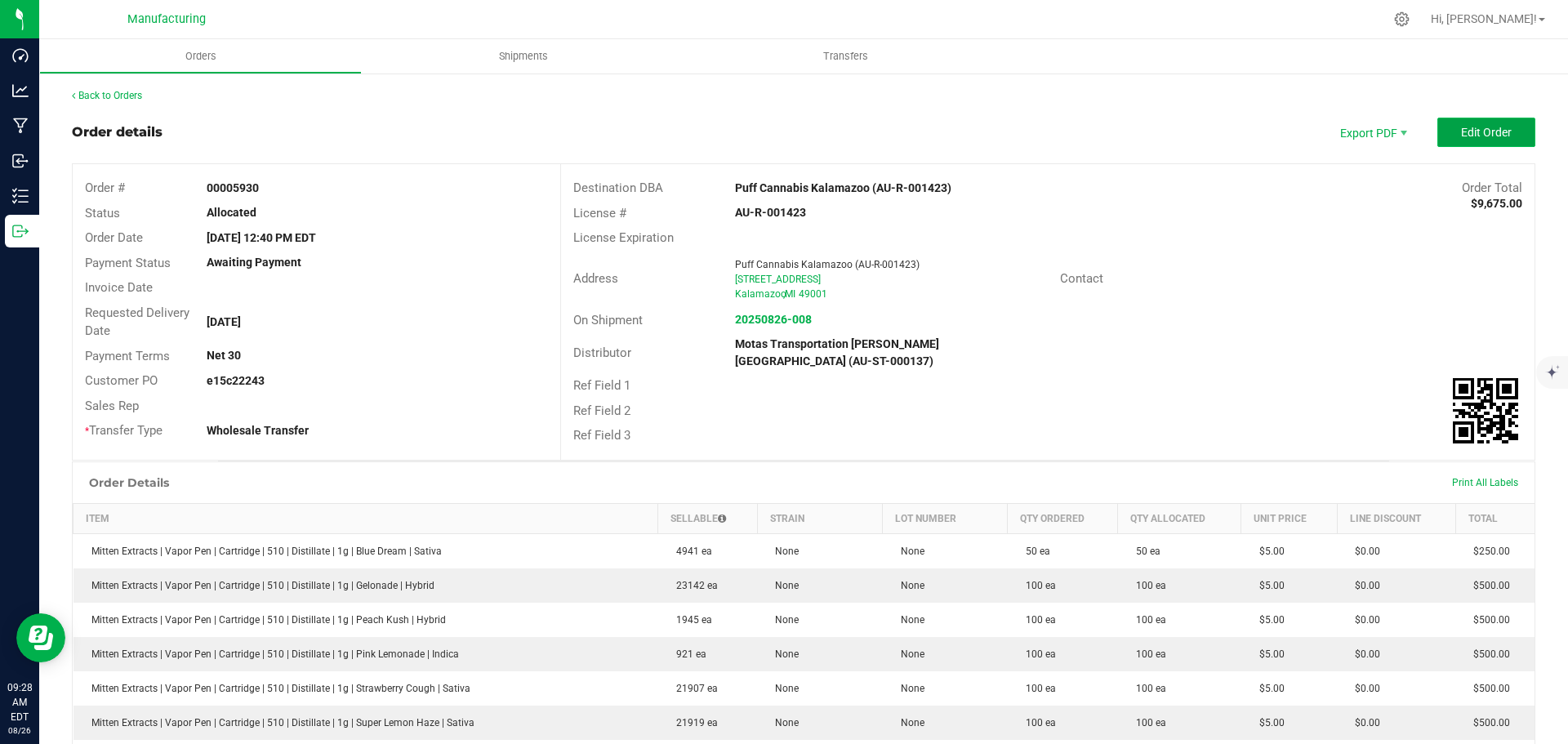
click at [1470, 123] on button "Edit Order" at bounding box center [1485, 132] width 98 height 29
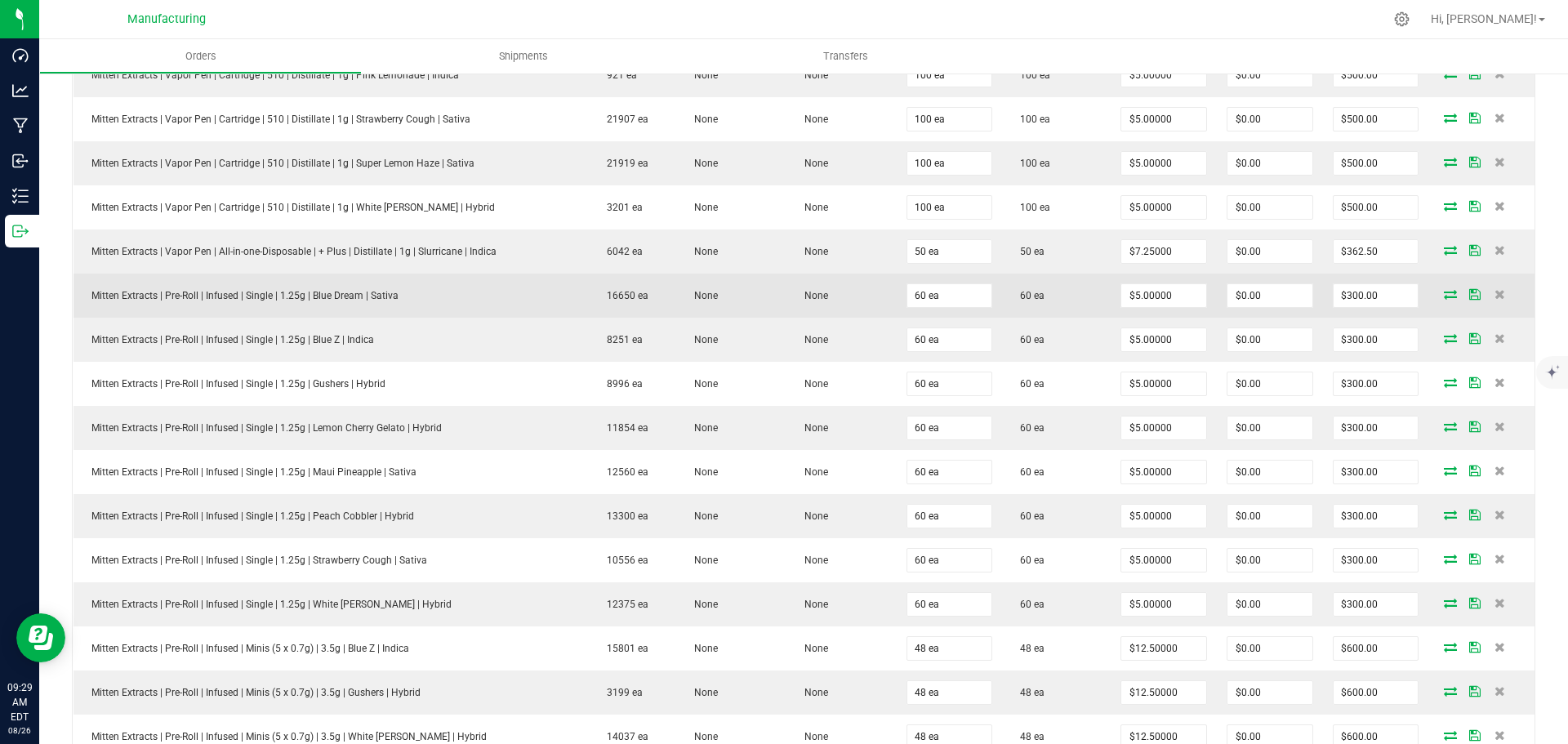
scroll to position [571, 0]
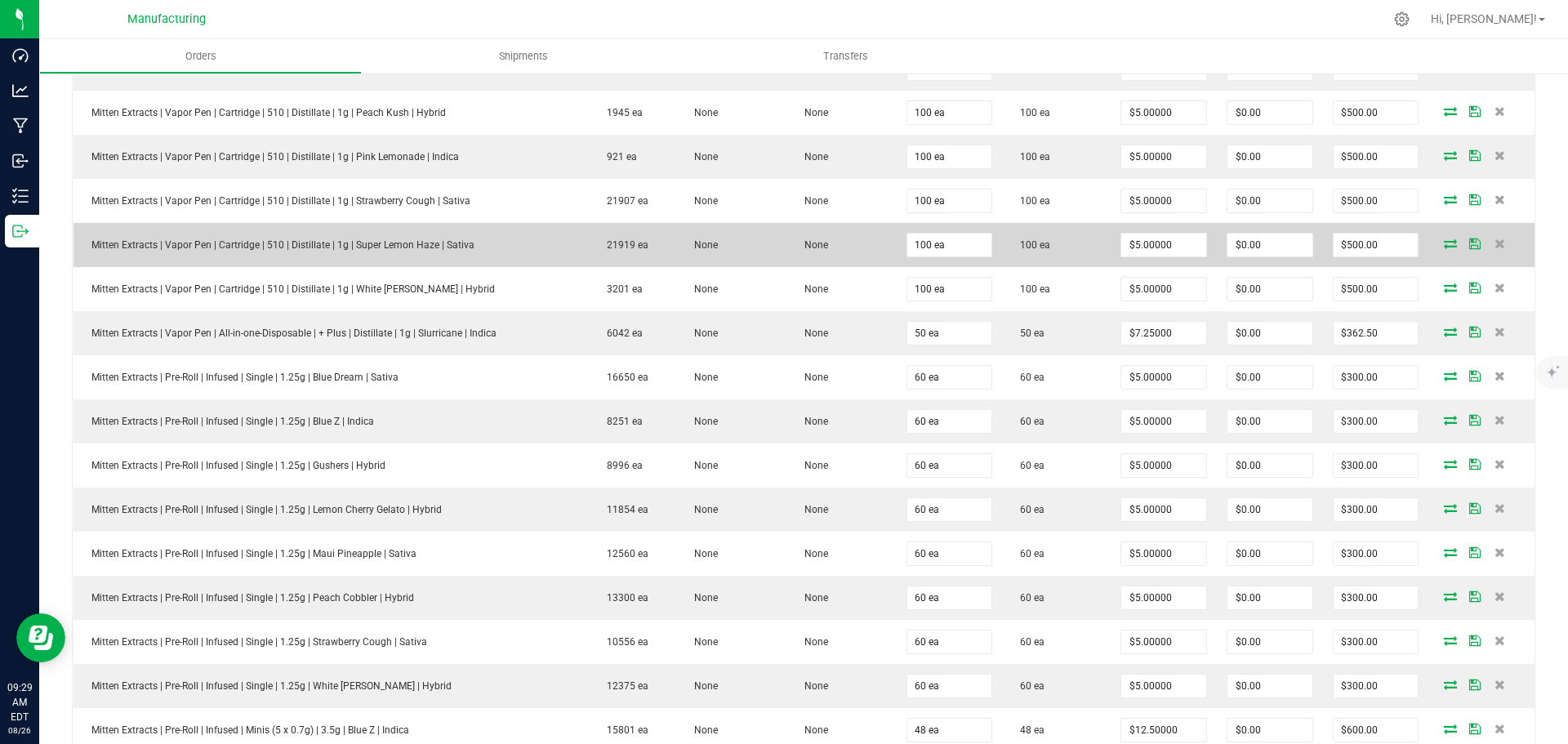
click at [1434, 235] on td at bounding box center [1482, 245] width 106 height 44
click at [1444, 243] on icon at bounding box center [1450, 243] width 13 height 9
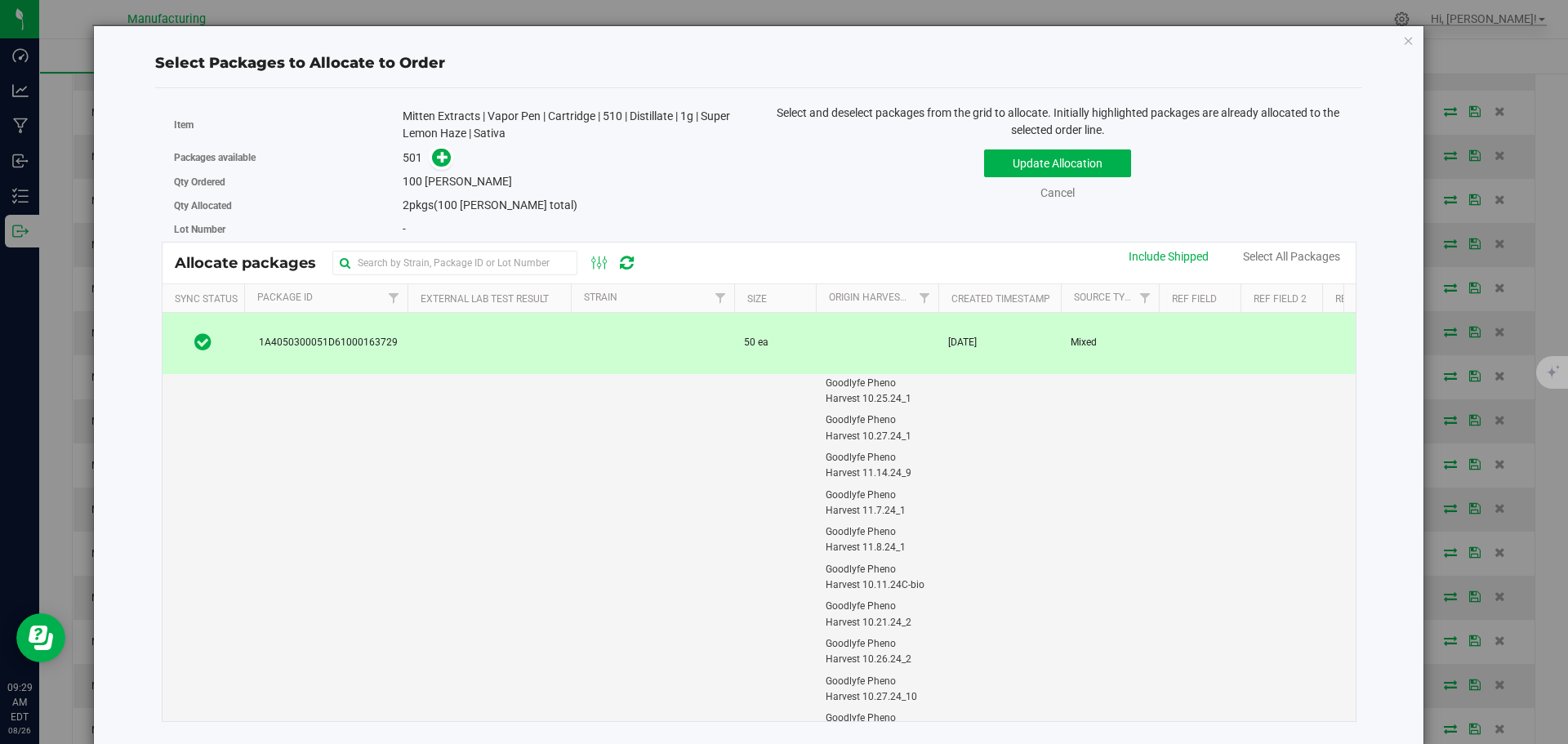
scroll to position [4654, 0]
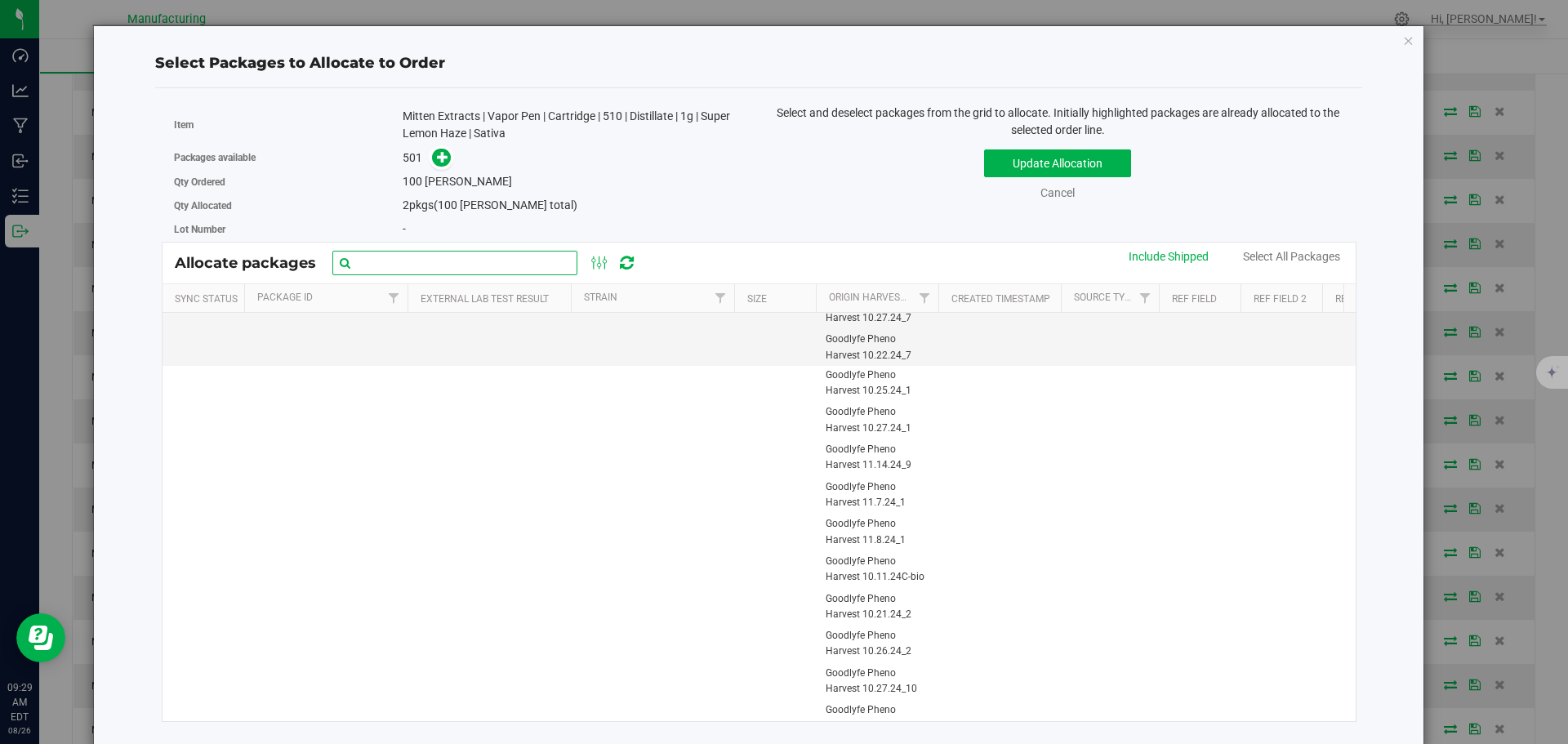
click at [441, 265] on input "text" at bounding box center [455, 263] width 245 height 25
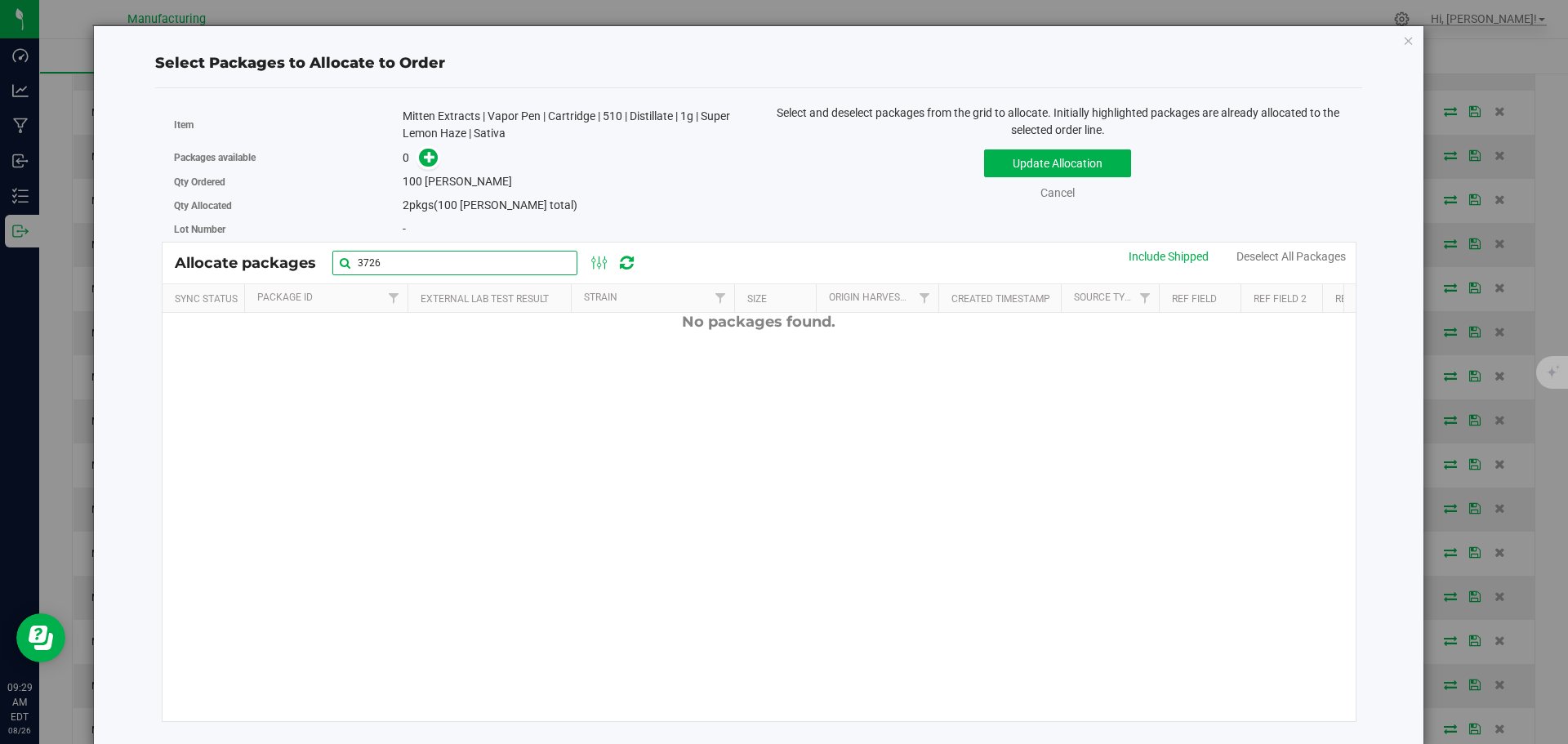
scroll to position [0, 0]
type input "3726"
click at [622, 260] on icon at bounding box center [626, 262] width 14 height 16
click at [1040, 191] on link "Cancel" at bounding box center [1057, 193] width 34 height 13
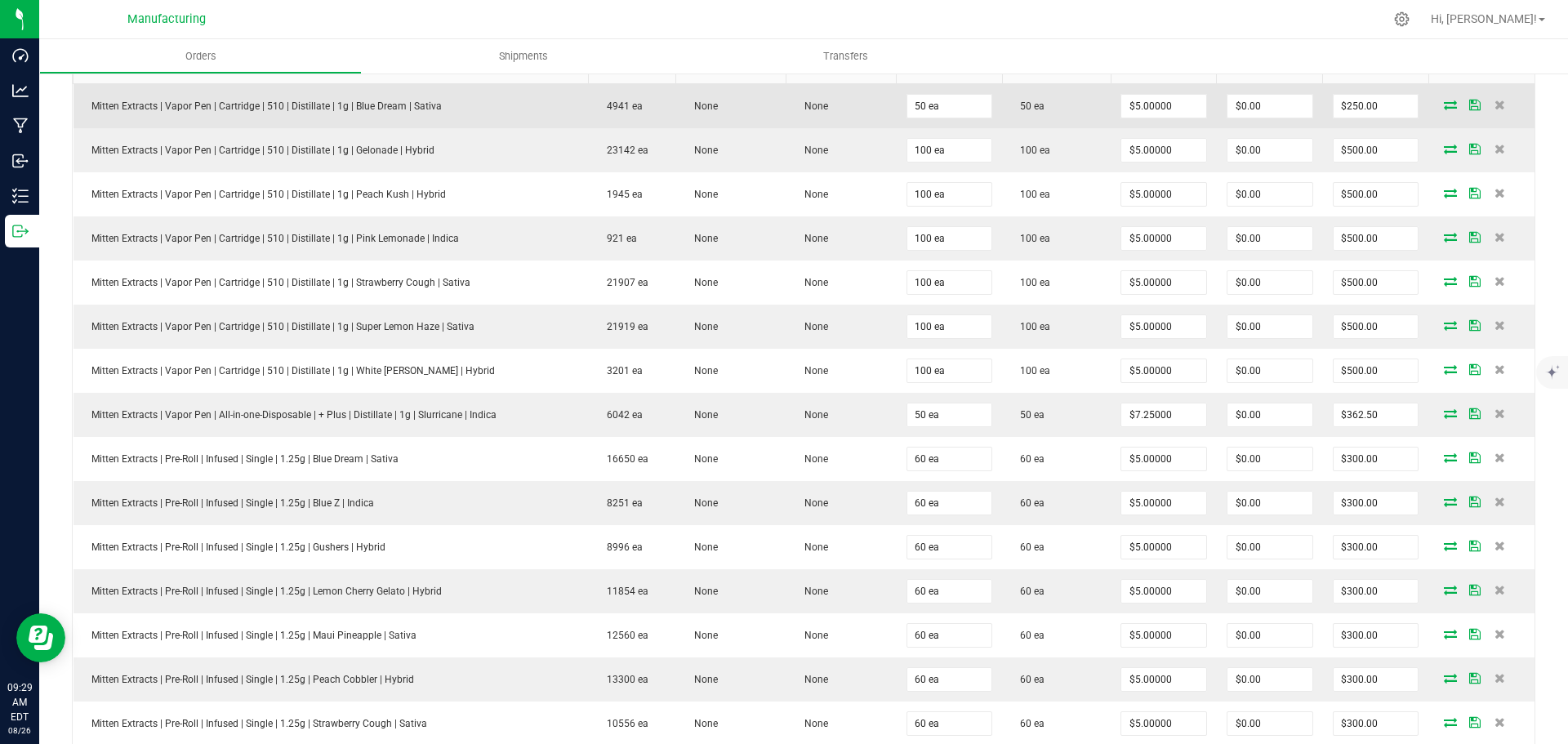
scroll to position [245, 0]
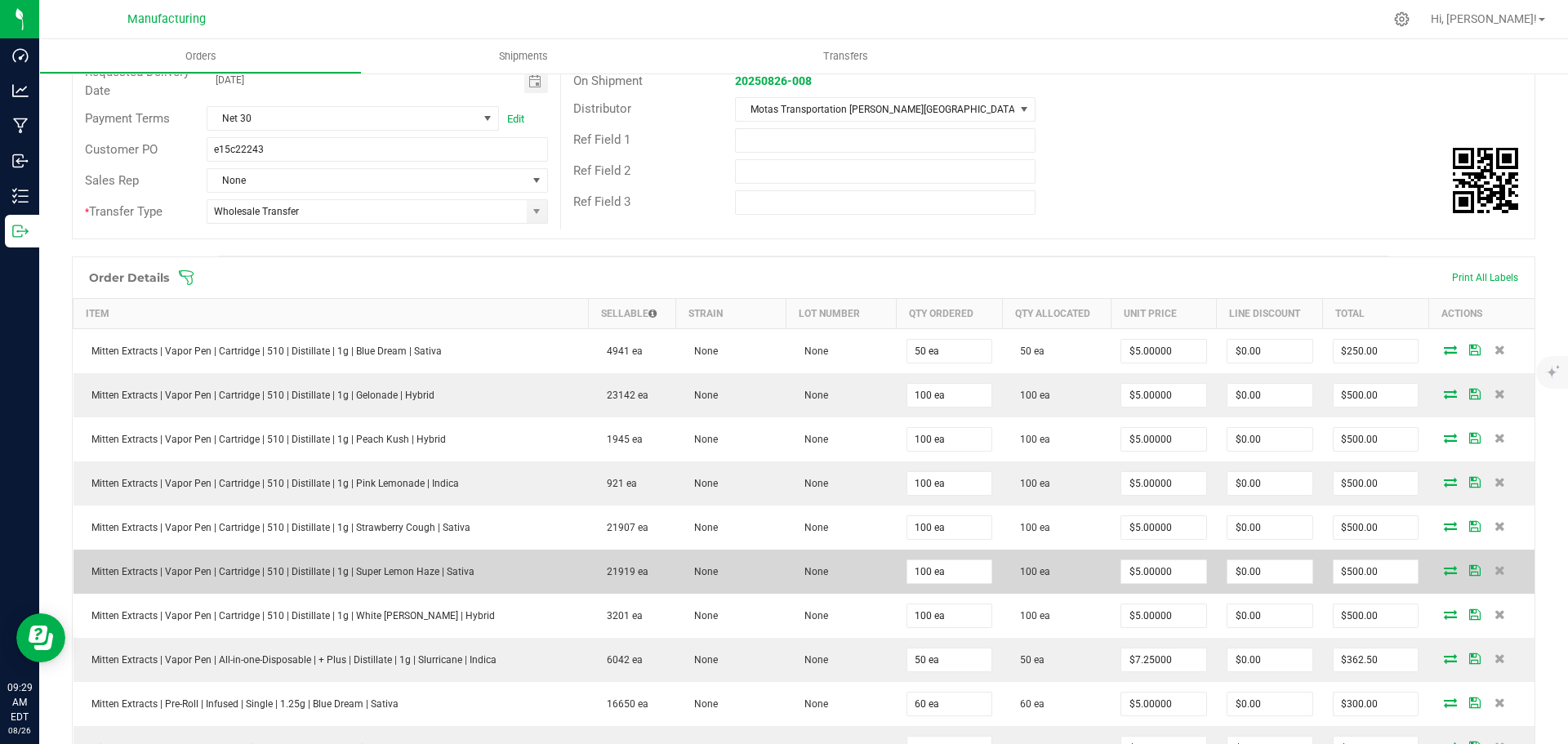
click at [1447, 568] on span at bounding box center [1450, 569] width 25 height 9
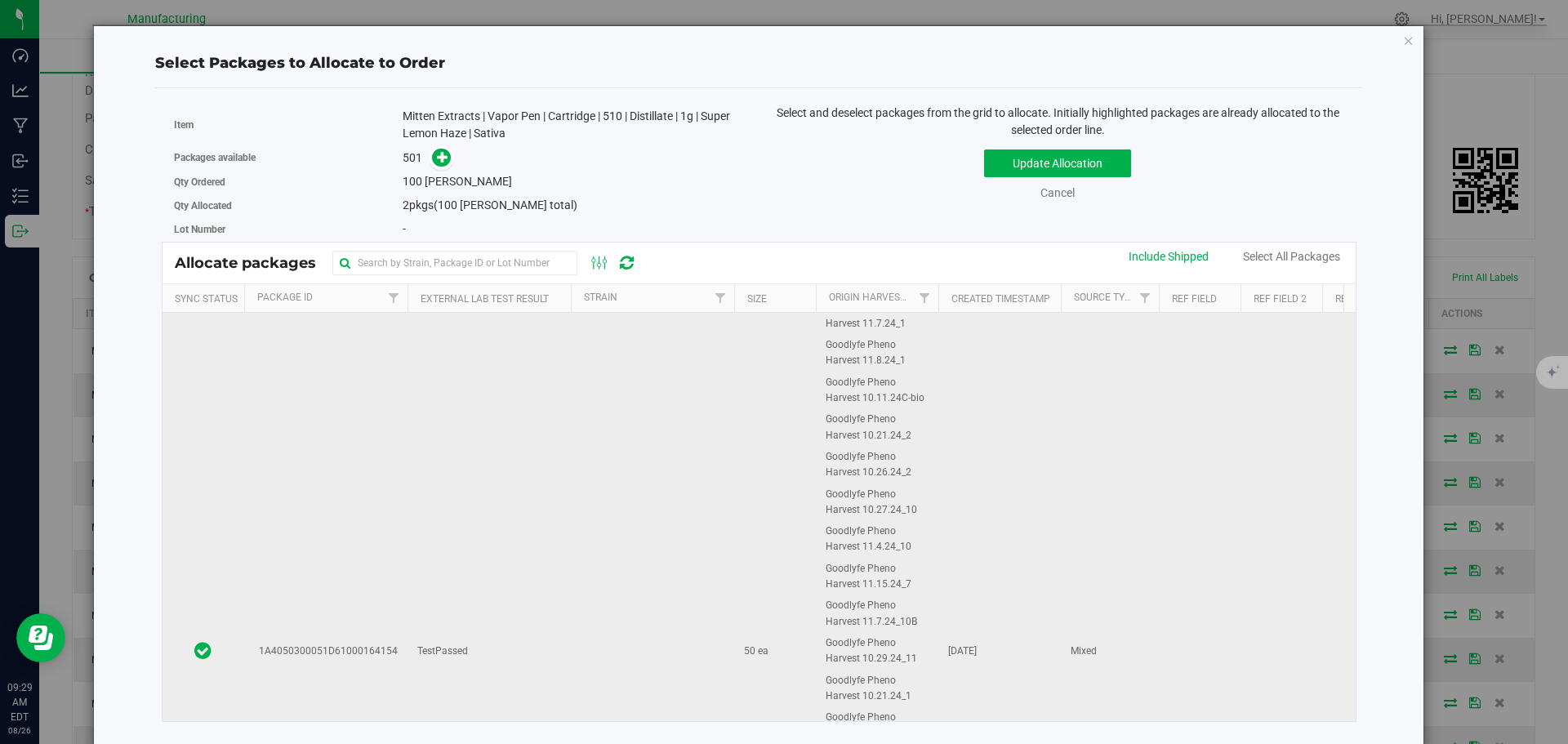
scroll to position [0, 0]
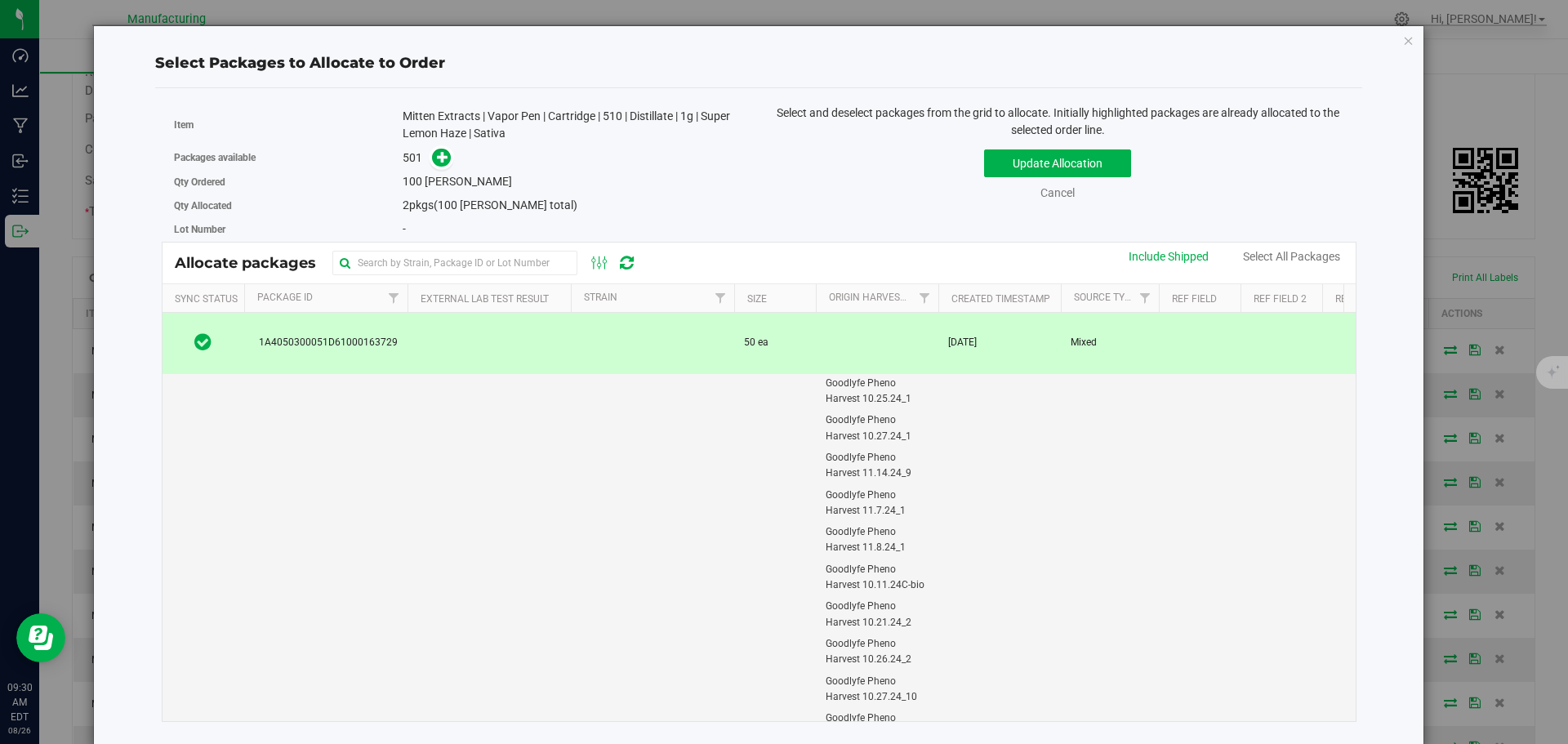
click at [472, 343] on td at bounding box center [489, 344] width 163 height 62
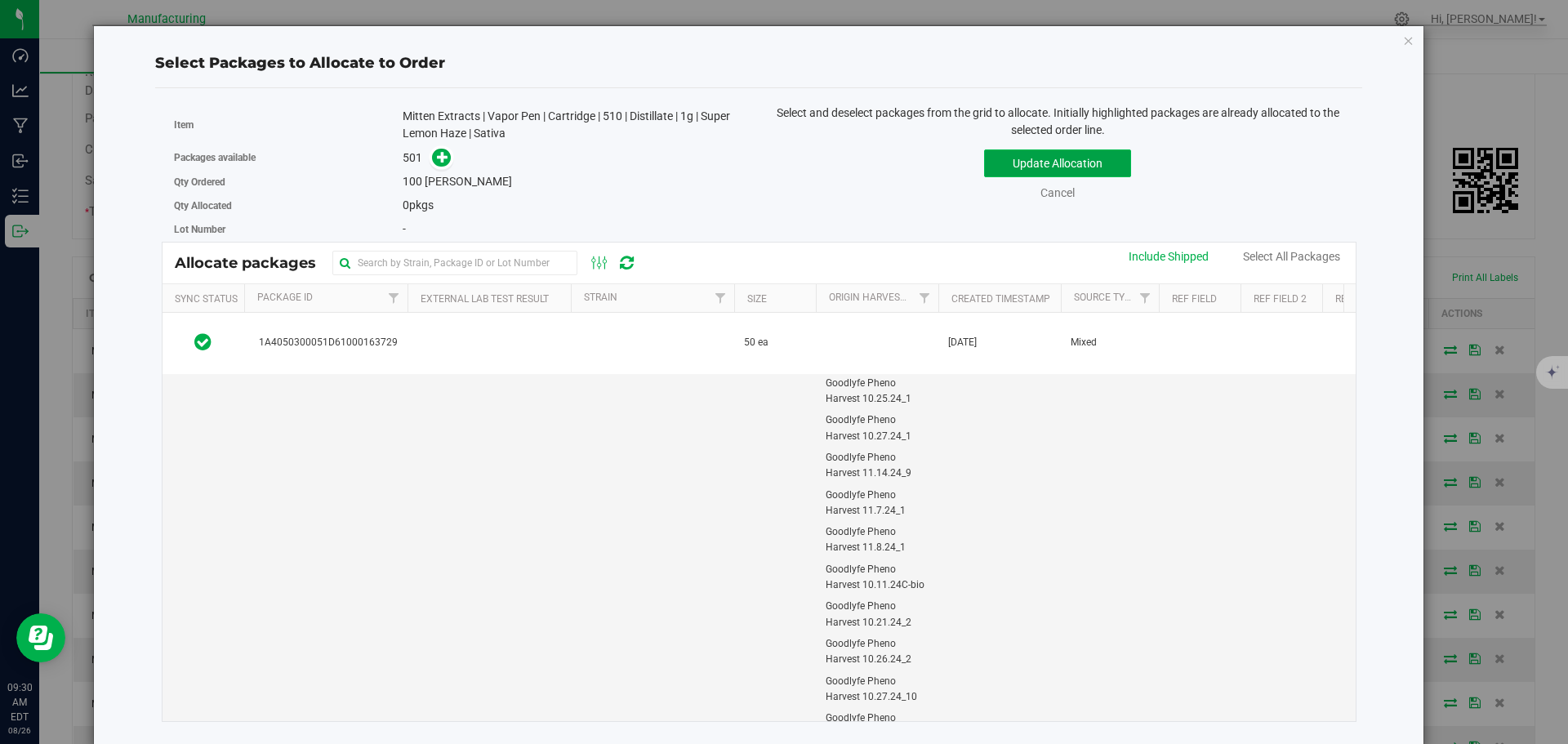
click at [1021, 161] on button "Update Allocation" at bounding box center [1057, 162] width 147 height 28
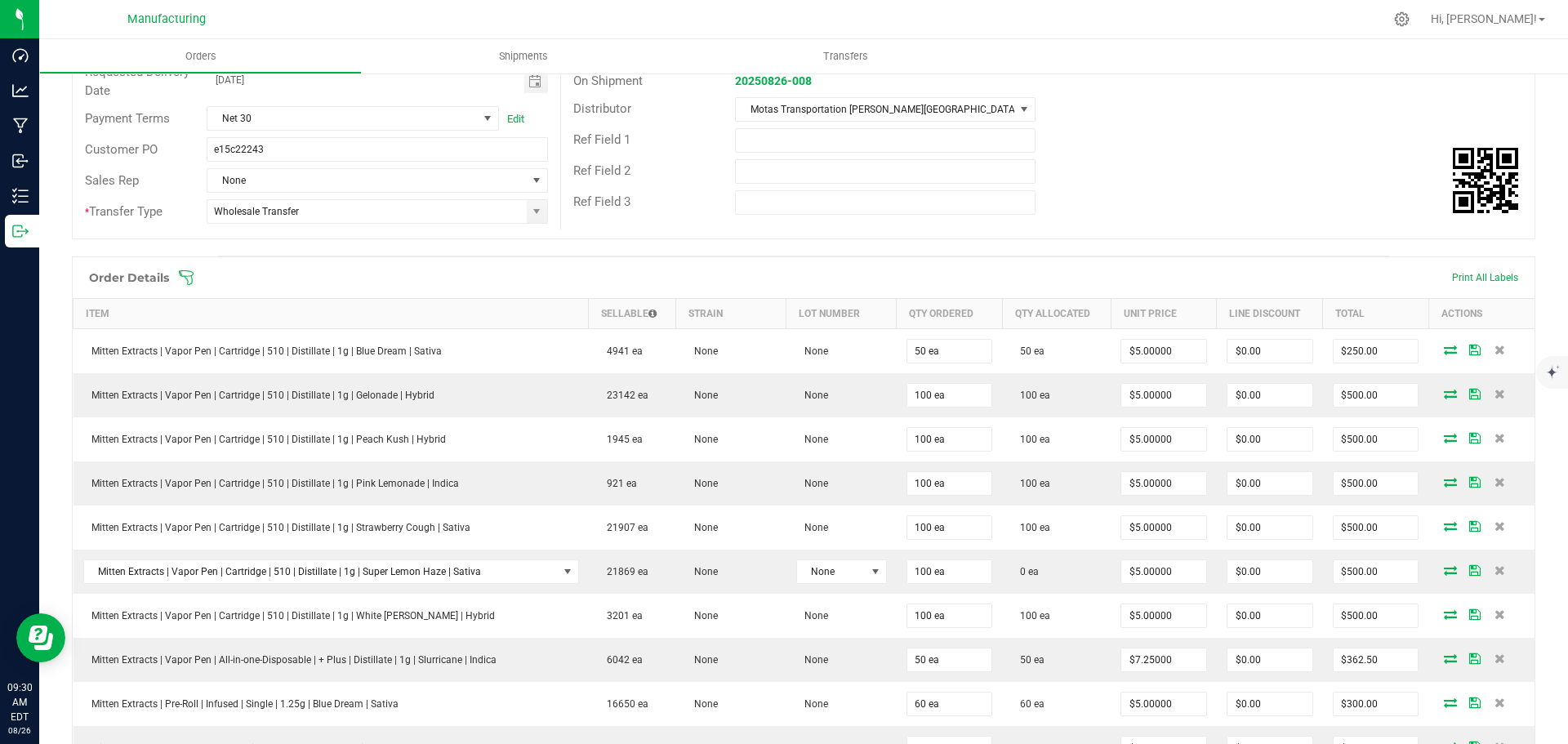
click at [184, 273] on icon at bounding box center [186, 277] width 16 height 16
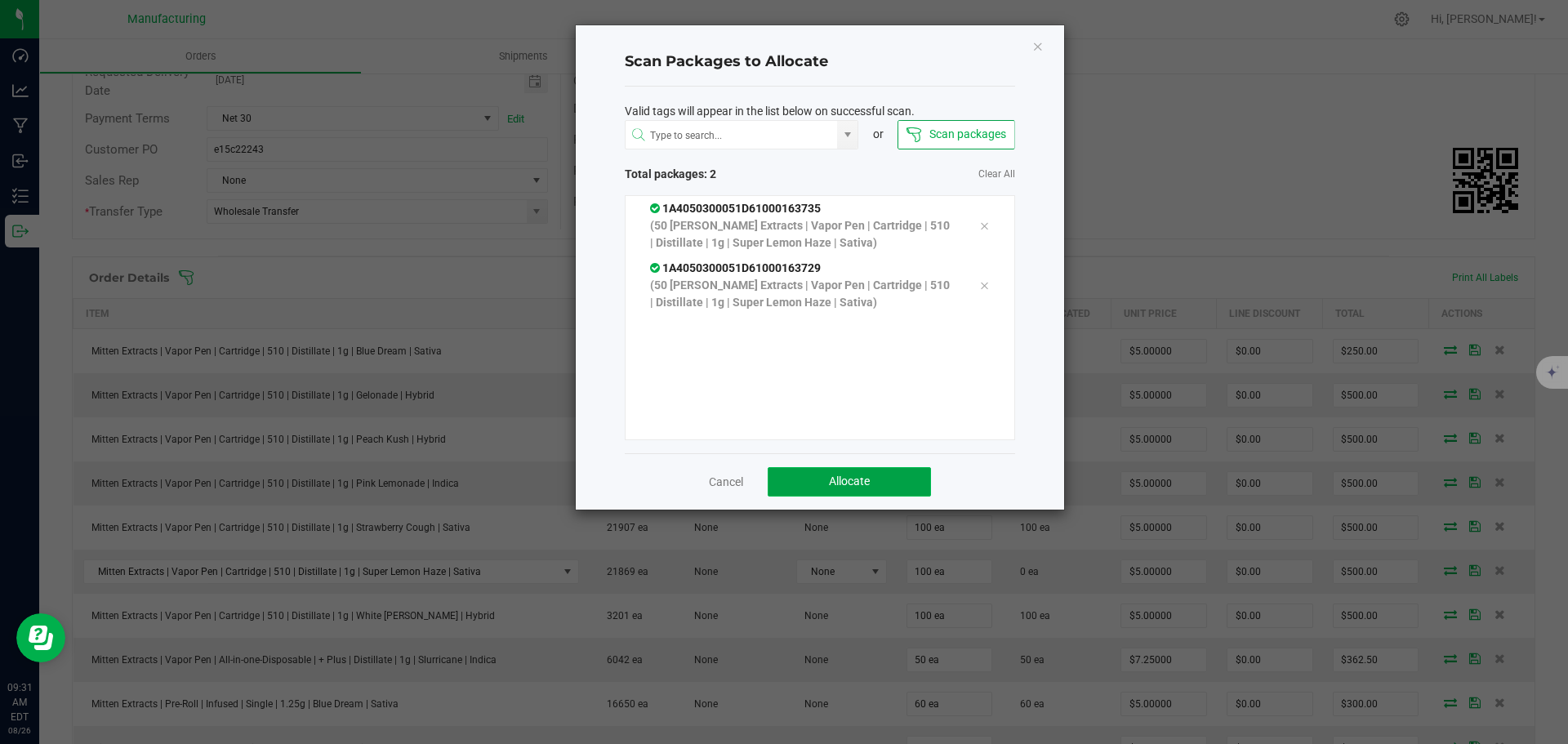
click at [856, 478] on span "Allocate" at bounding box center [849, 481] width 41 height 13
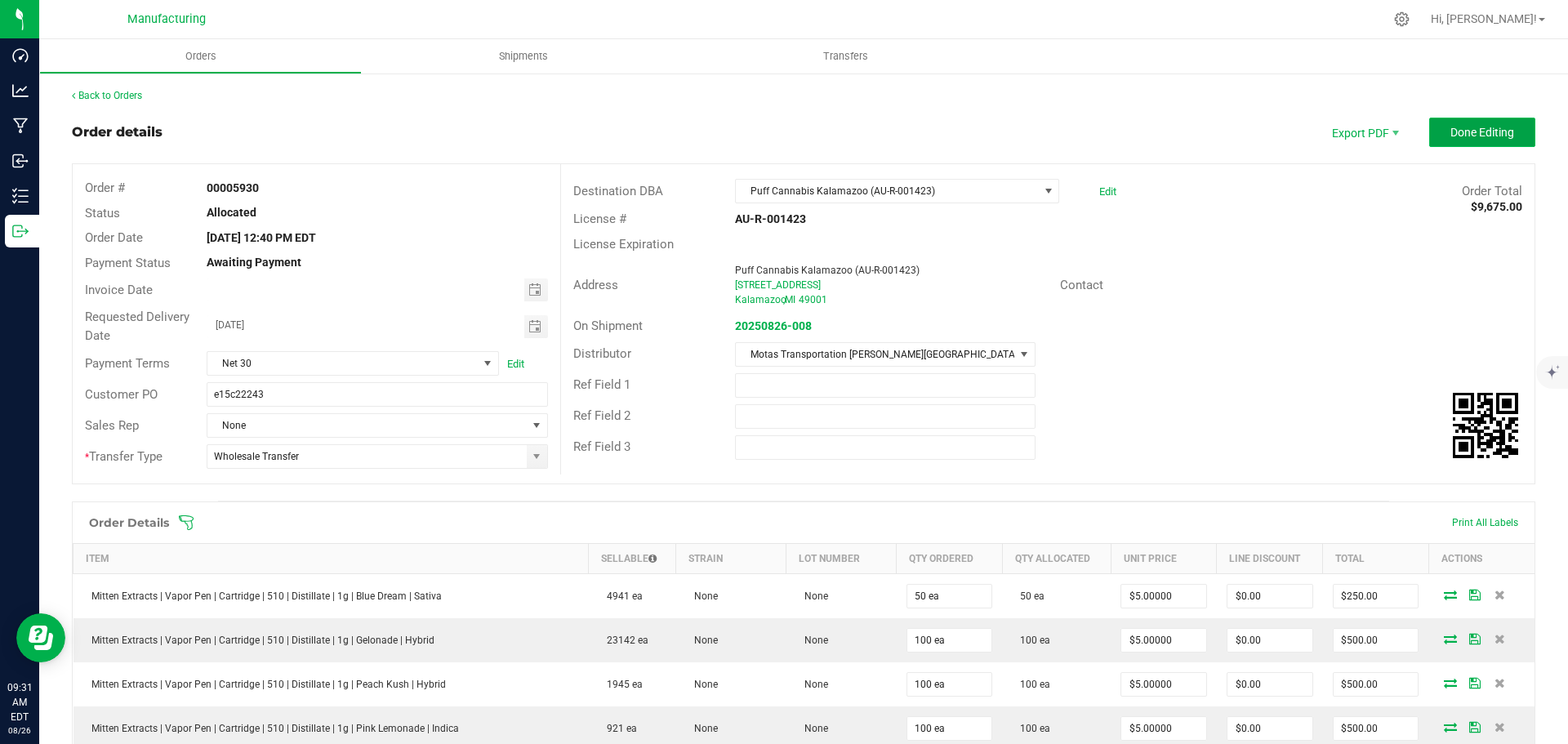
click at [1459, 138] on span "Done Editing" at bounding box center [1482, 133] width 64 height 13
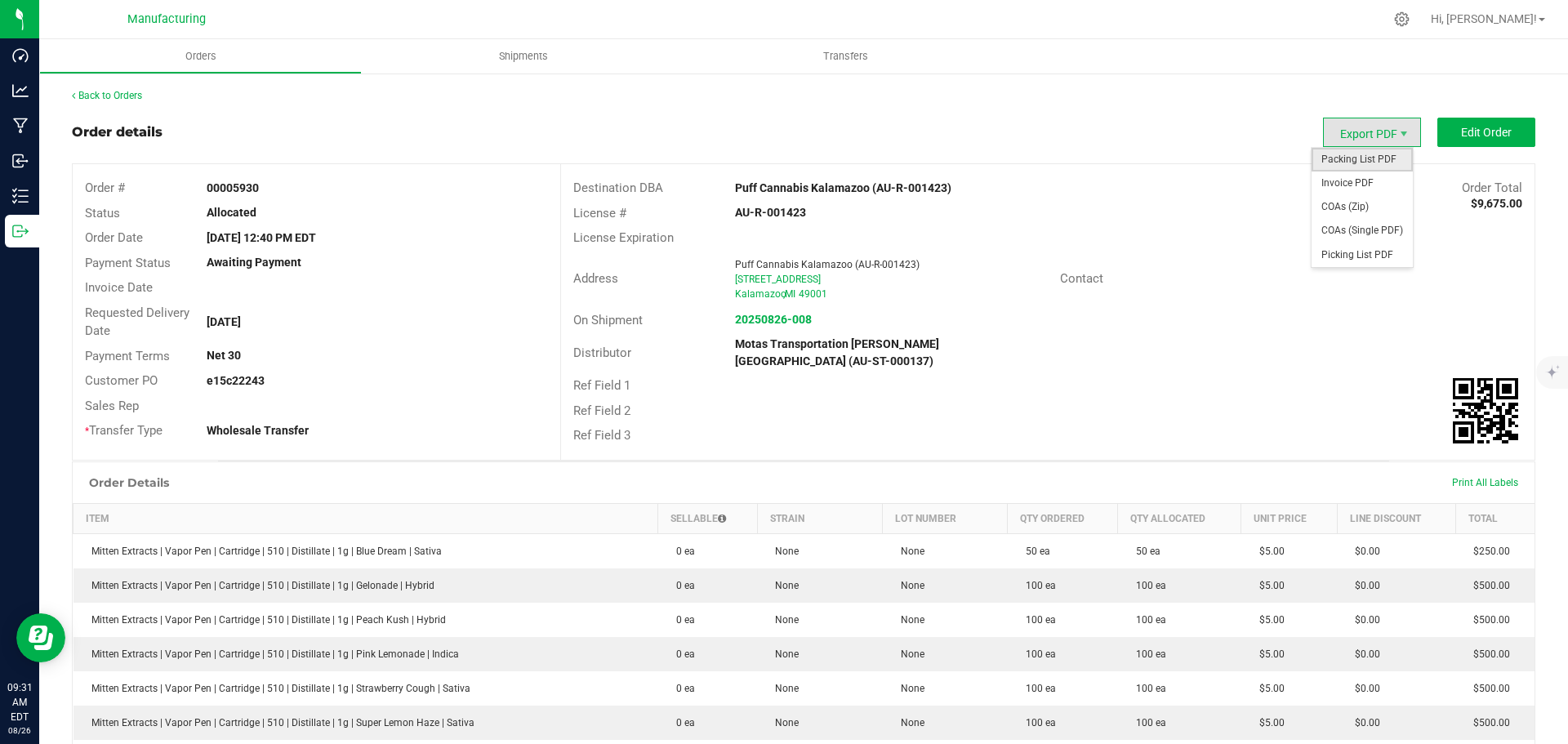
click at [1381, 158] on span "Packing List PDF" at bounding box center [1362, 159] width 102 height 24
click at [108, 91] on link "Back to Orders" at bounding box center [107, 96] width 70 height 11
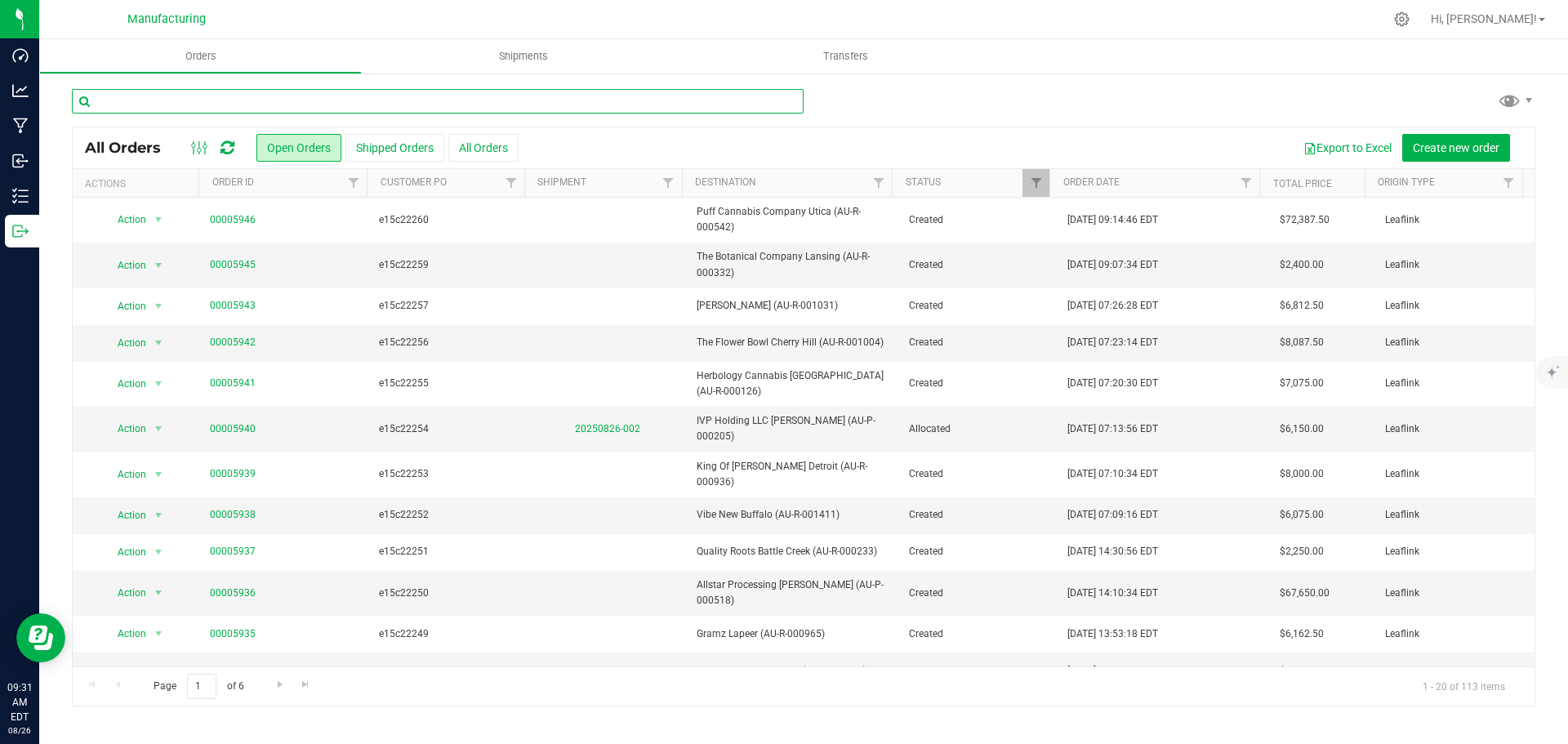
click at [365, 98] on input "text" at bounding box center [438, 102] width 732 height 25
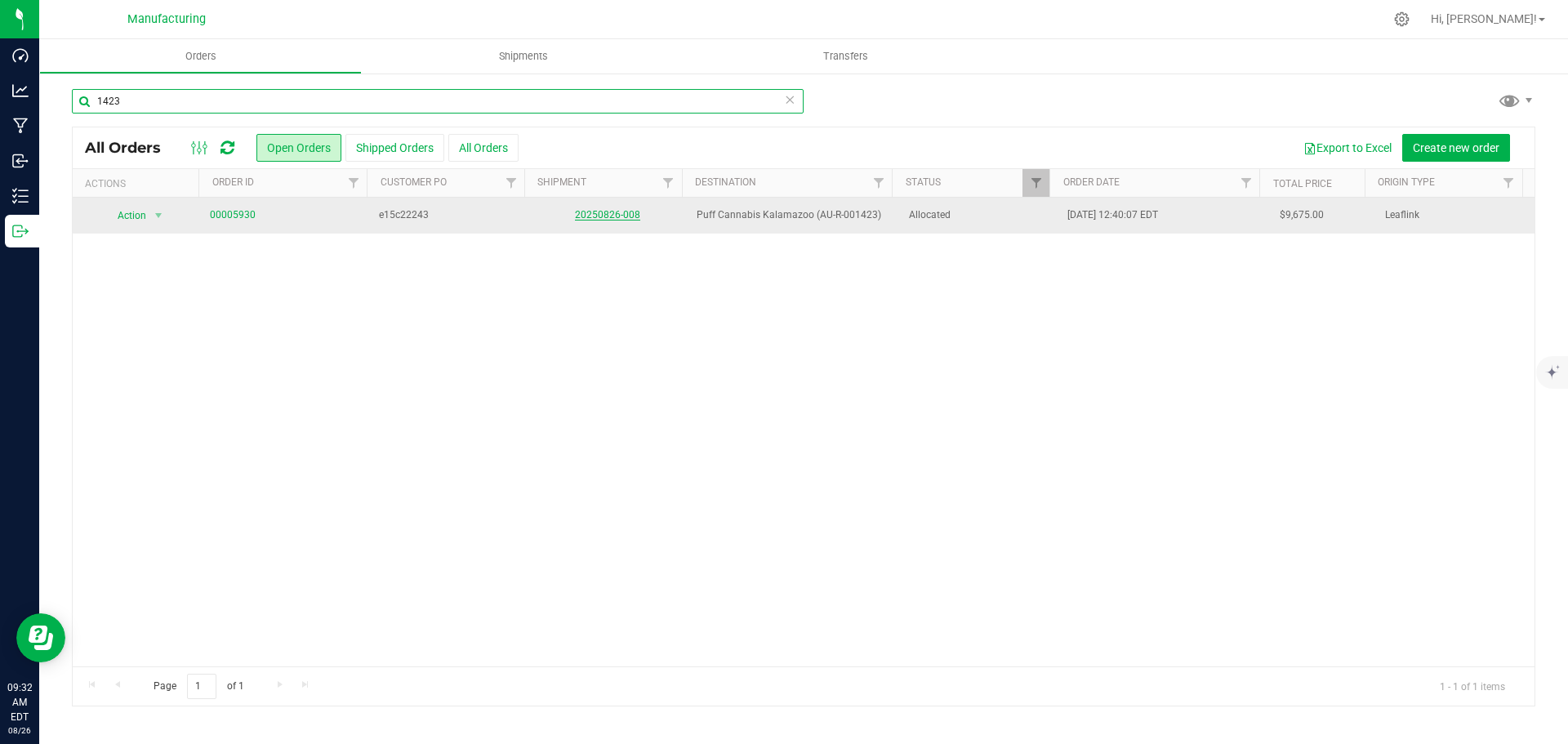
type input "1423"
click at [620, 219] on link "20250826-008" at bounding box center [607, 214] width 65 height 11
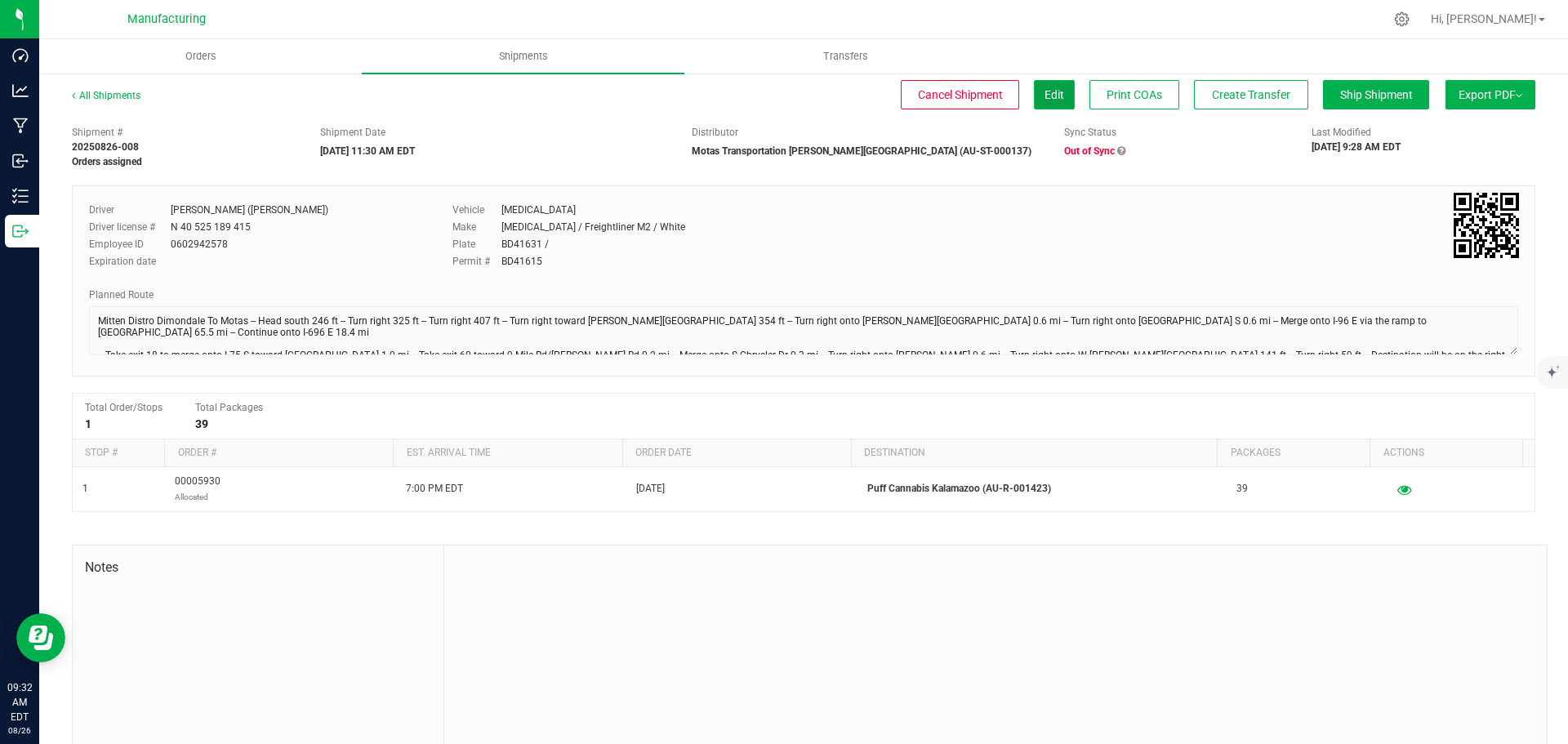
click at [1047, 99] on span "Edit" at bounding box center [1054, 95] width 20 height 13
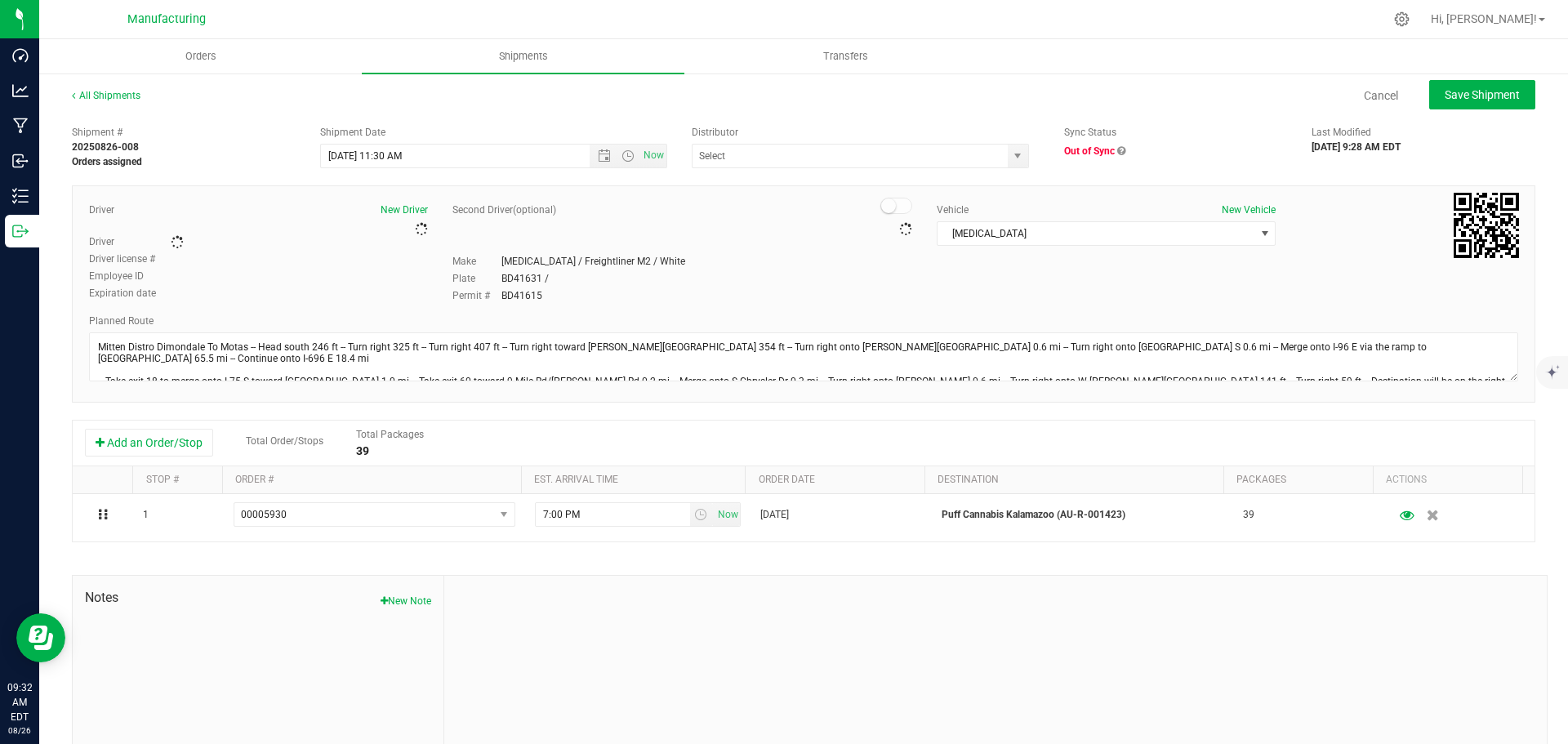
type input "Motas Transportation [PERSON_NAME][GEOGRAPHIC_DATA] (AU-ST-000137)"
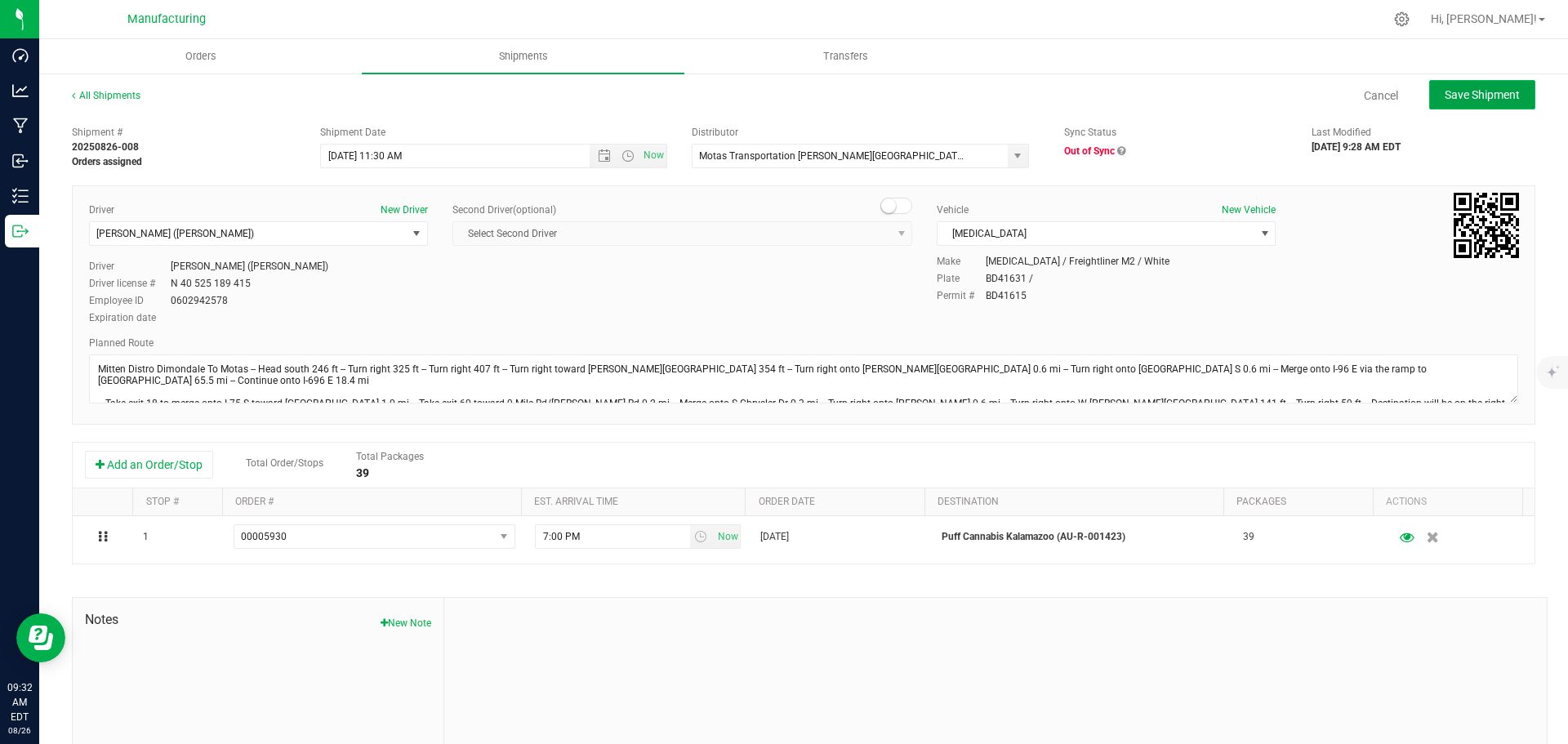
click at [1477, 97] on span "Save Shipment" at bounding box center [1482, 95] width 75 height 13
type input "[DATE] 3:30 PM"
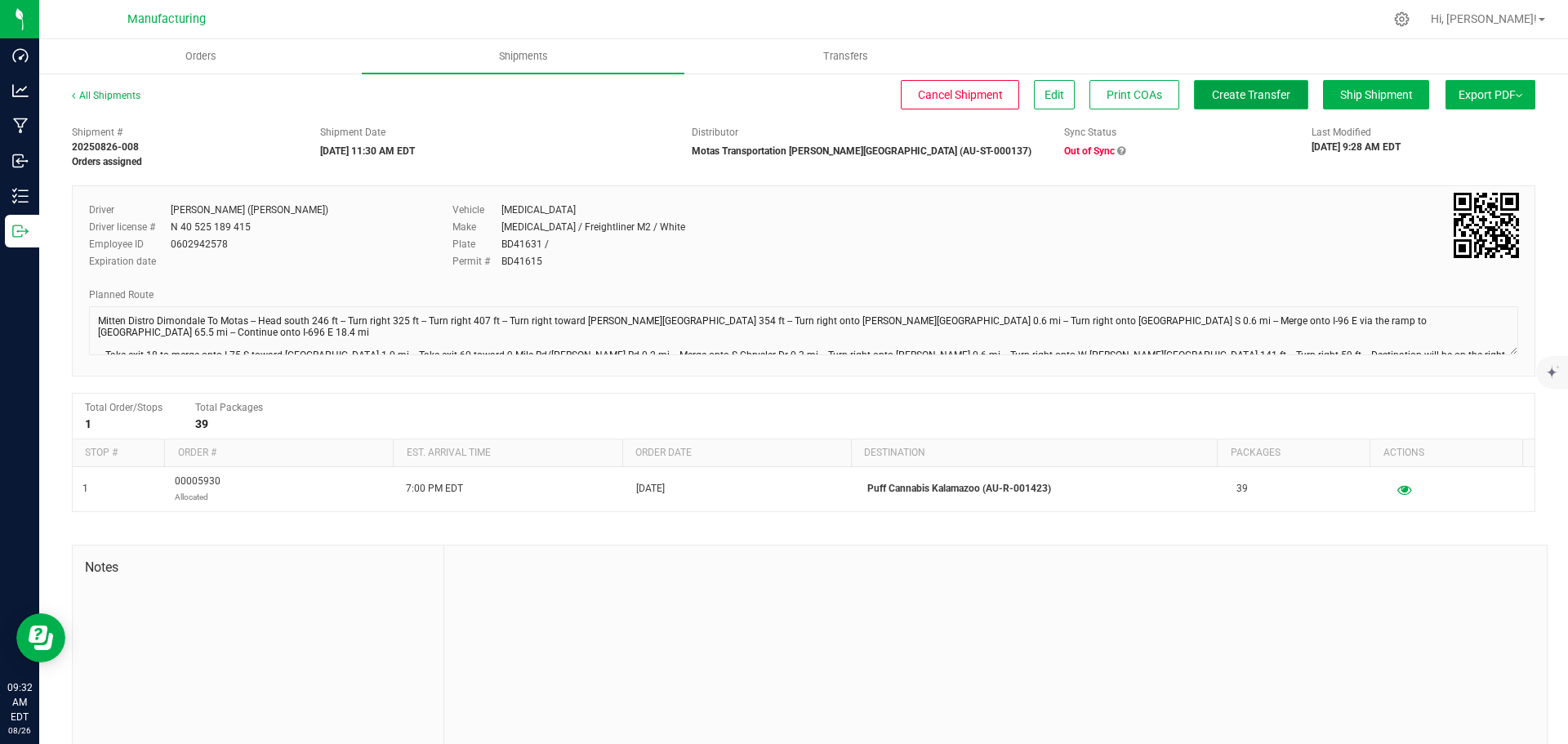
click at [1245, 101] on span "Create Transfer" at bounding box center [1251, 95] width 79 height 13
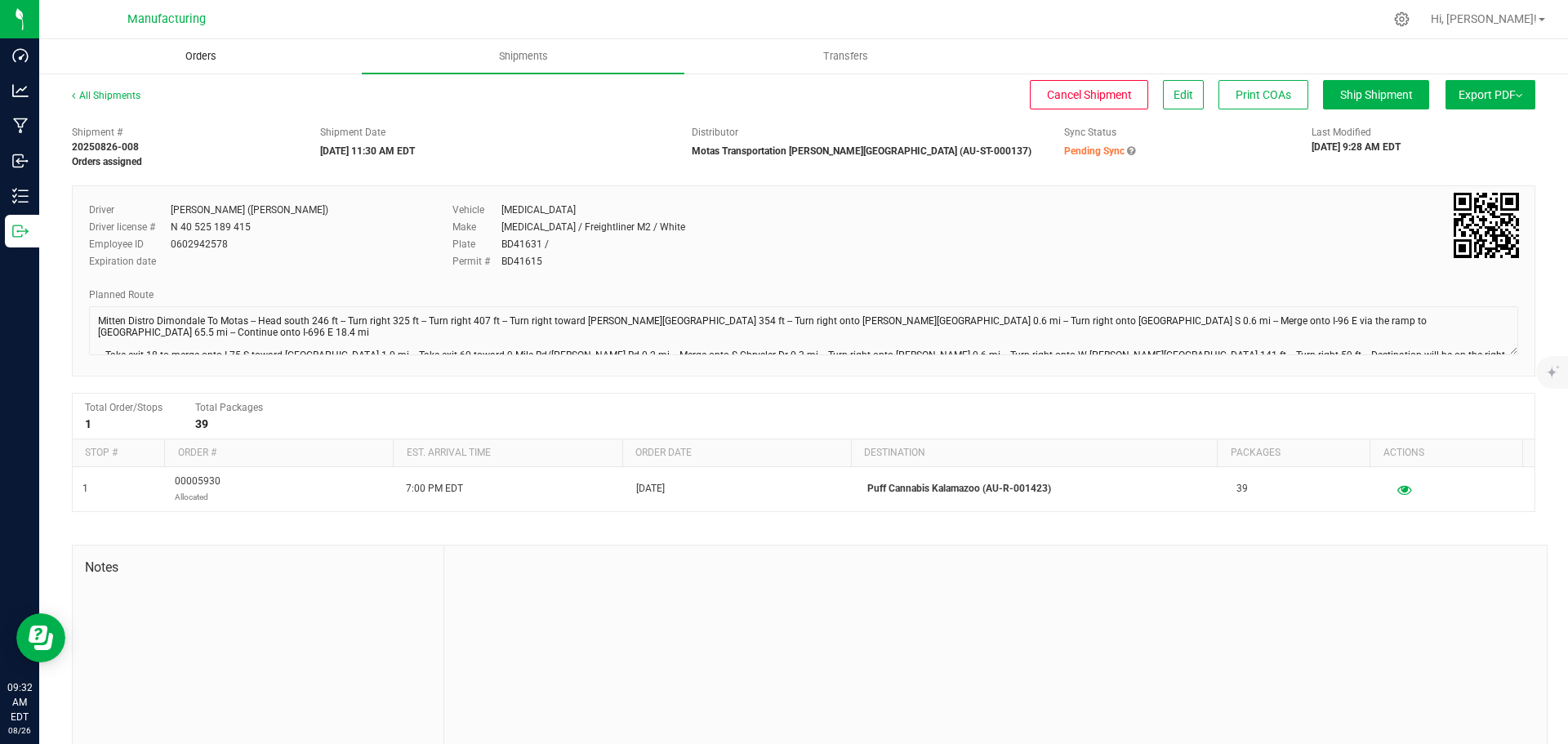
click at [204, 53] on span "Orders" at bounding box center [200, 56] width 75 height 14
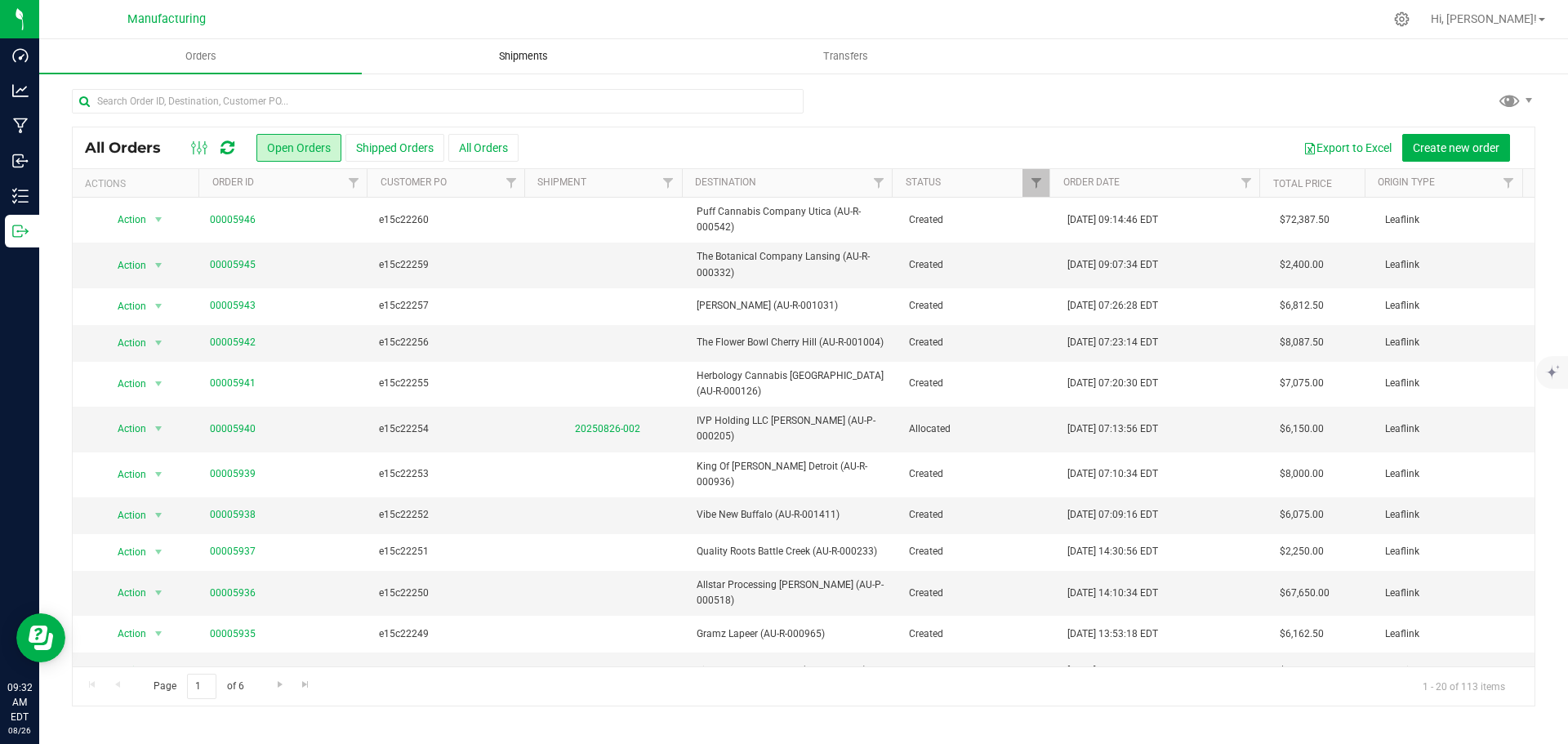
click at [518, 50] on span "Shipments" at bounding box center [523, 56] width 93 height 14
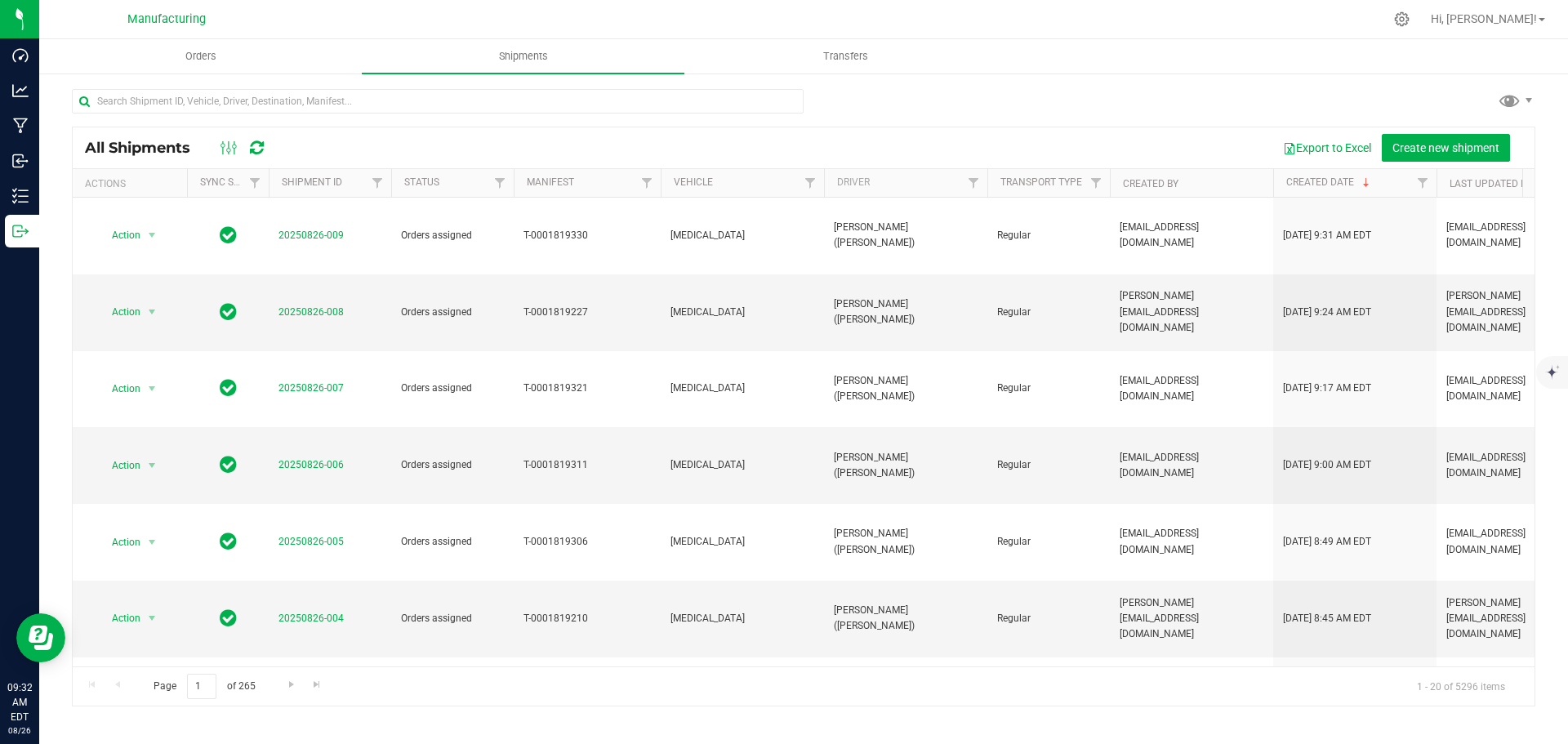
click at [260, 149] on icon at bounding box center [256, 147] width 14 height 16
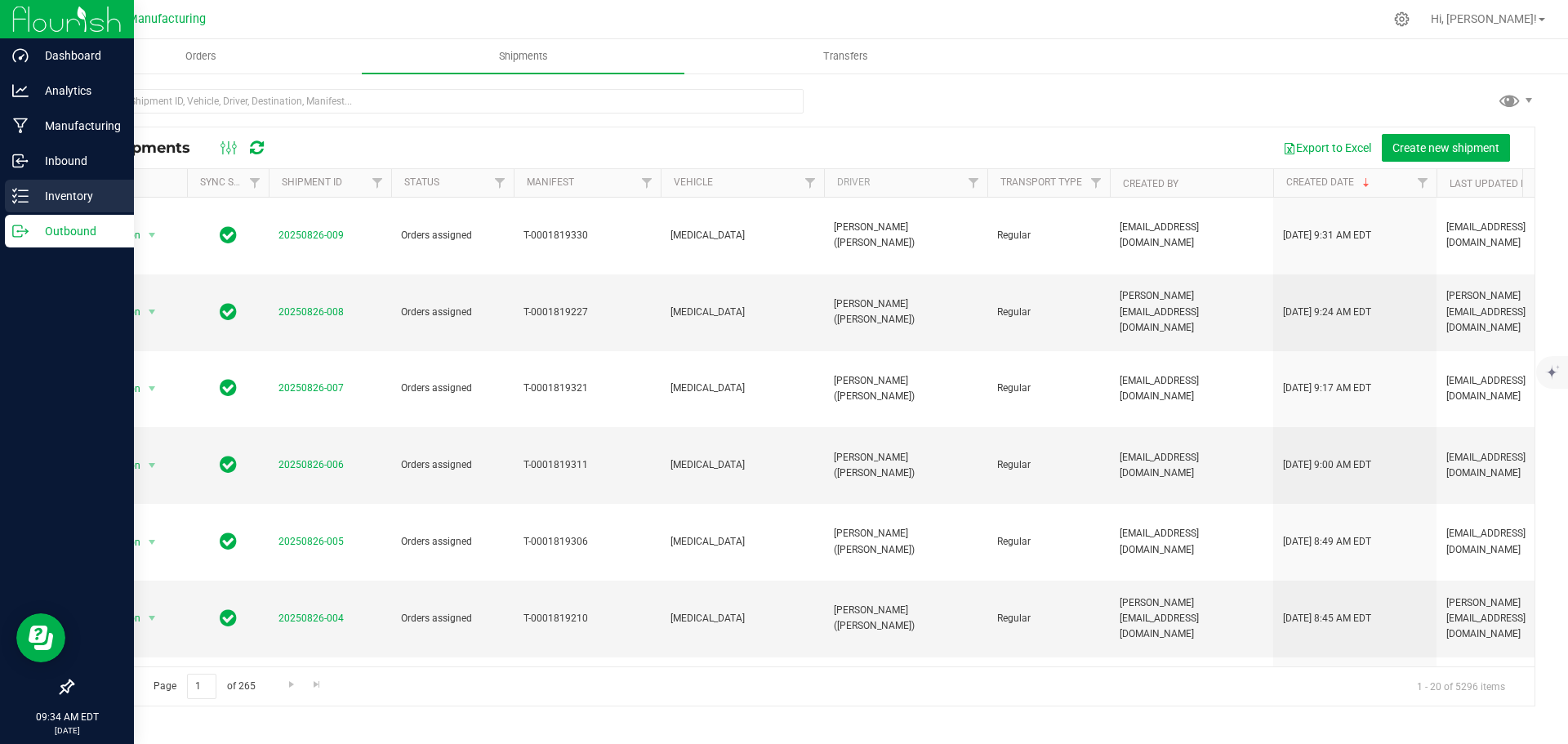
click at [6, 190] on div "Inventory" at bounding box center [69, 195] width 129 height 32
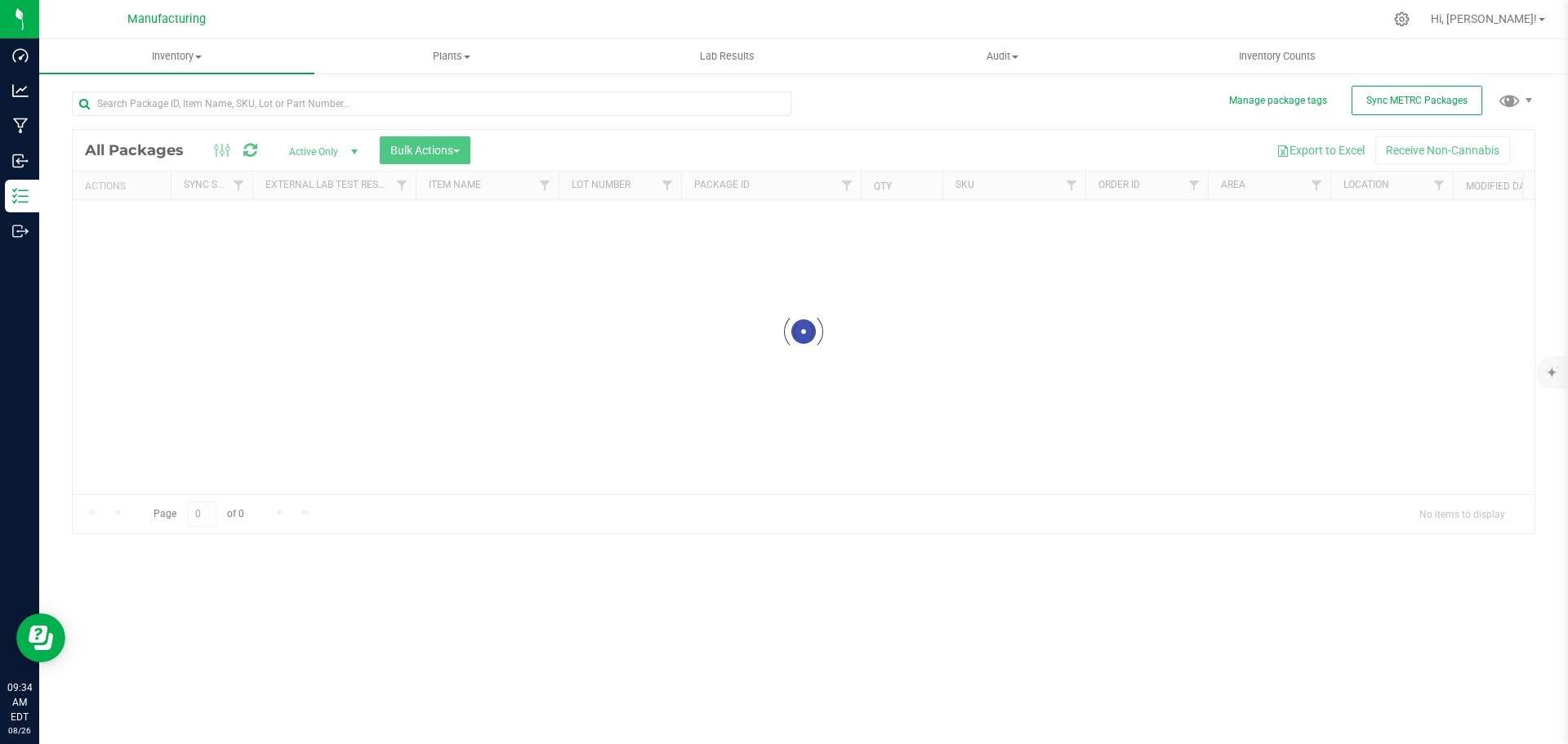
click at [353, 149] on div at bounding box center [804, 331] width 1462 height 403
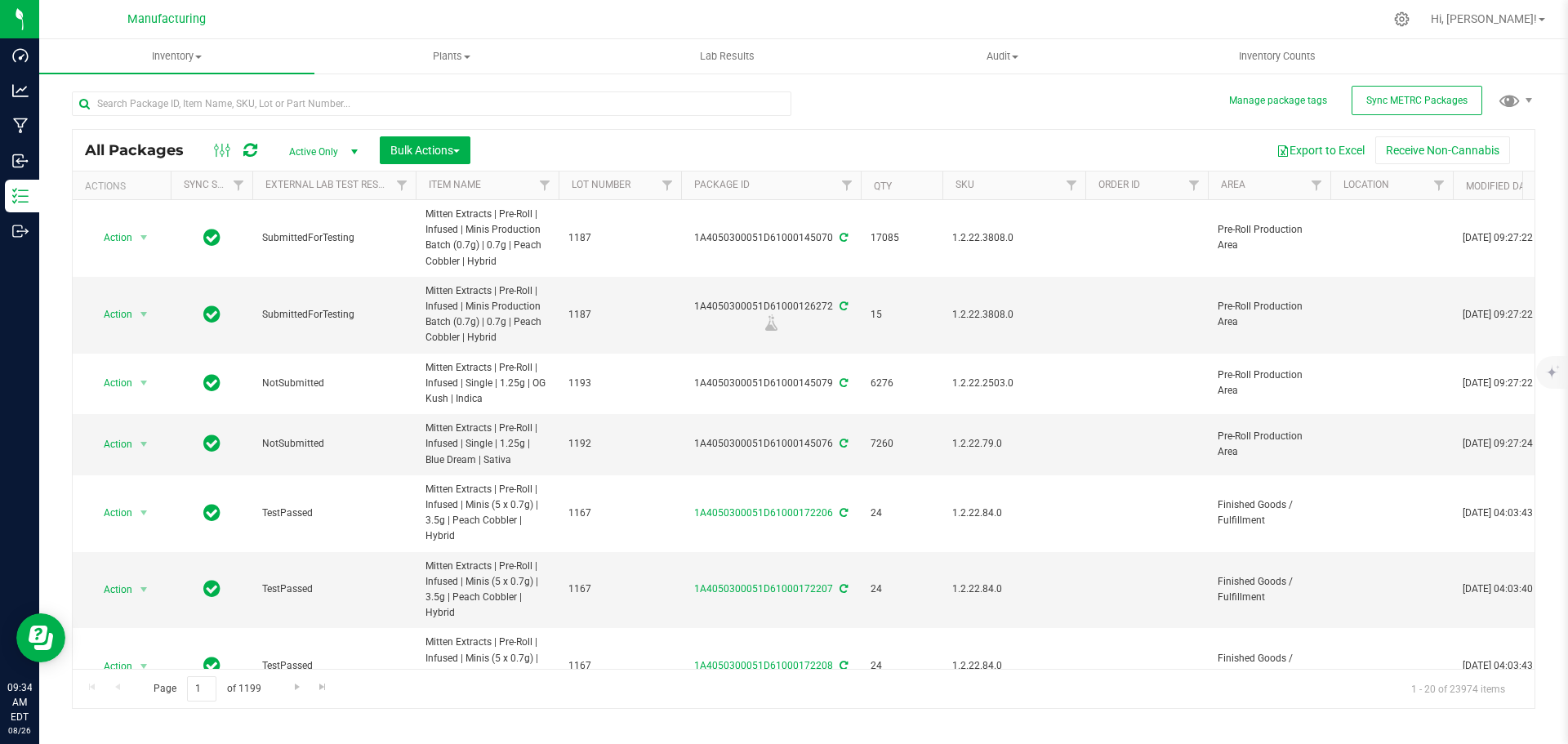
click at [353, 149] on span "select" at bounding box center [355, 152] width 13 height 13
click at [317, 249] on li "All" at bounding box center [319, 251] width 88 height 25
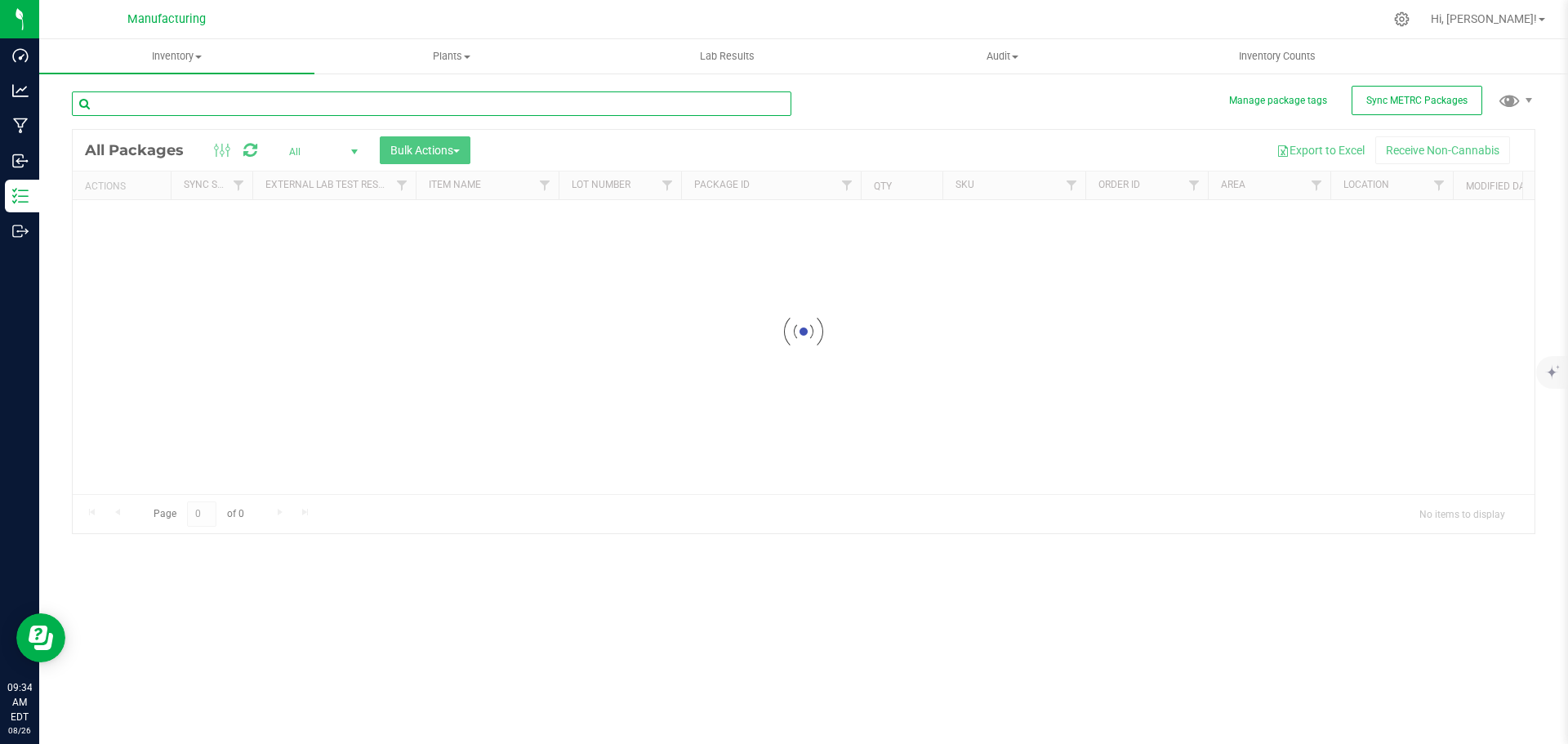
click at [329, 101] on input "text" at bounding box center [432, 103] width 719 height 25
type input "1A4050300051D61000163726"
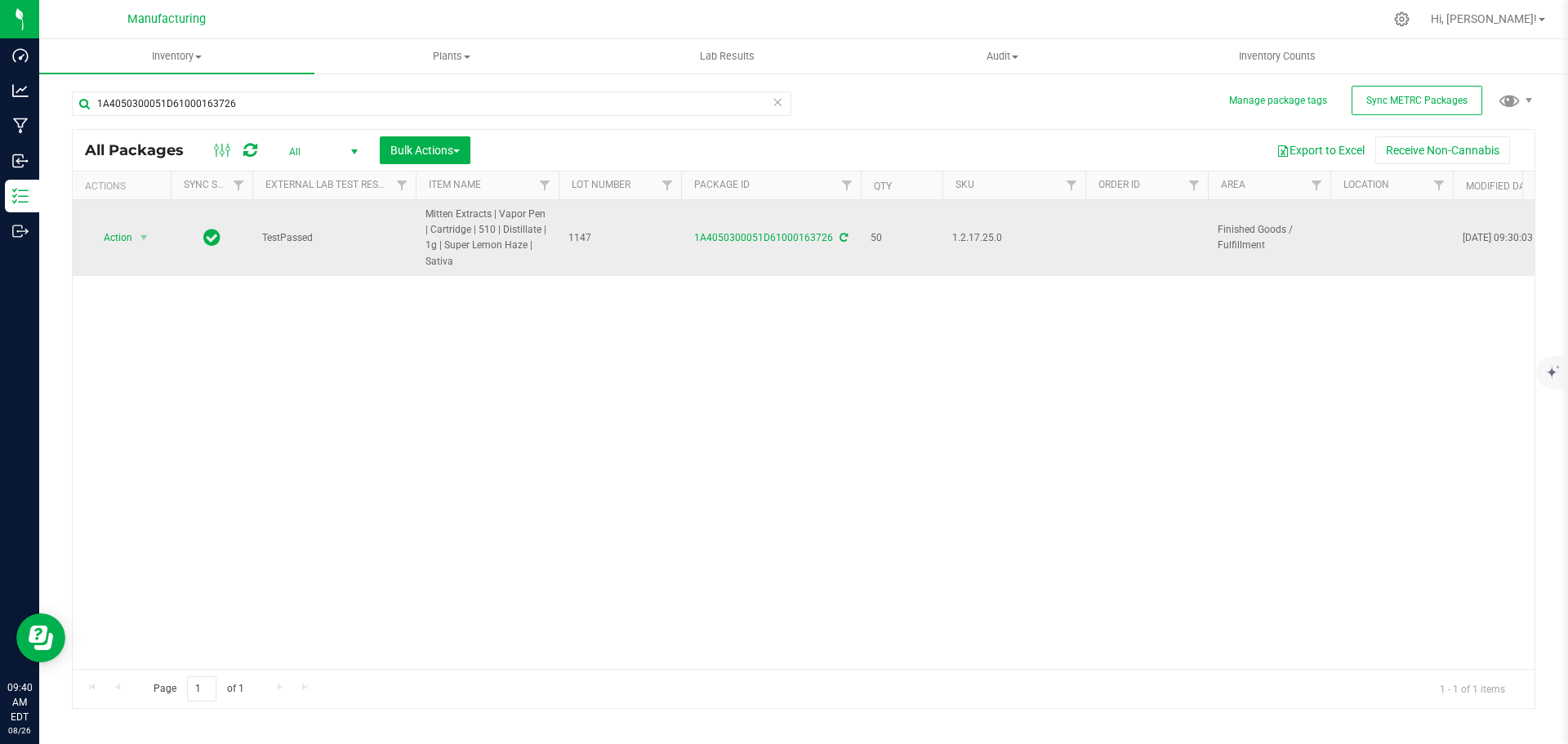
click at [840, 235] on icon at bounding box center [844, 237] width 9 height 9
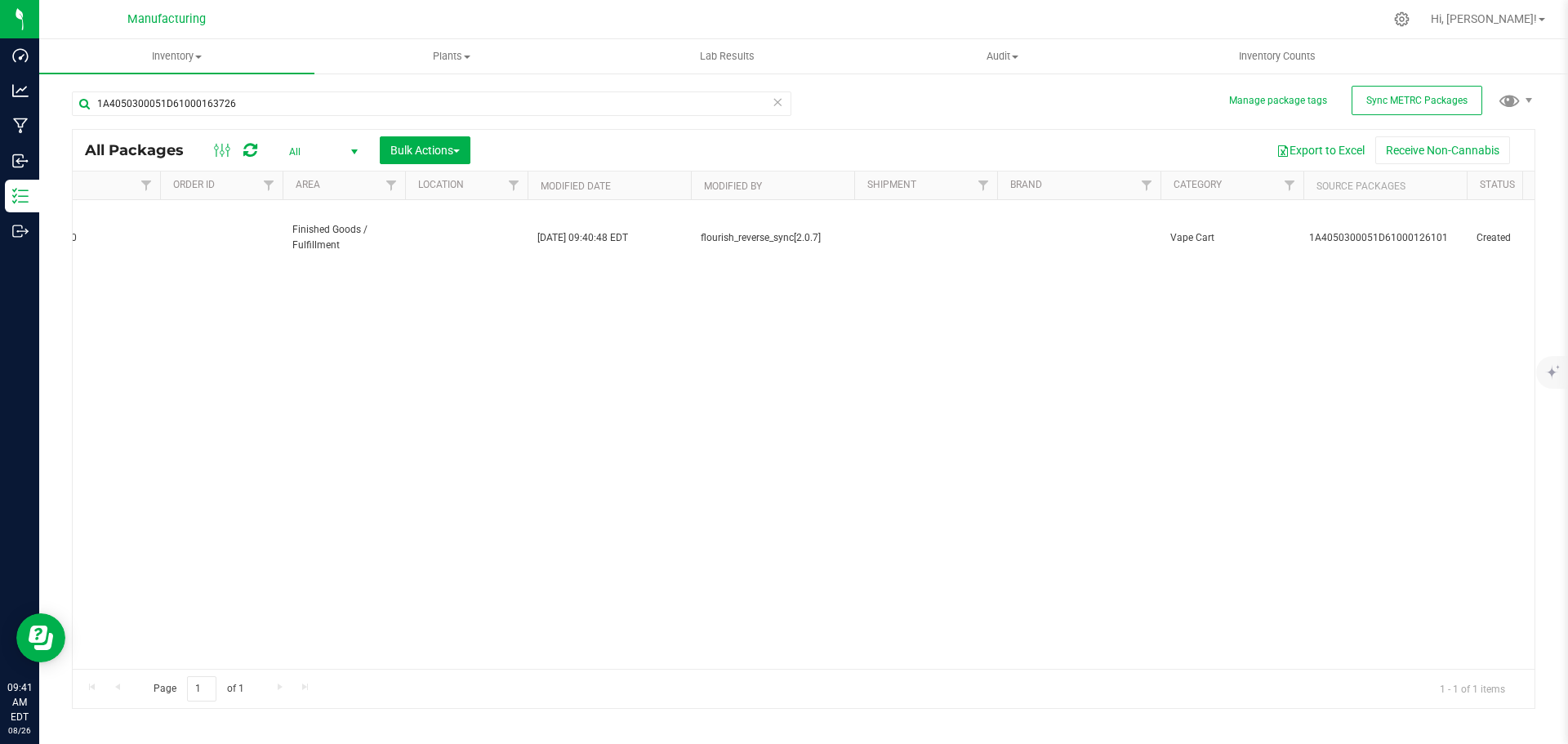
scroll to position [0, 960]
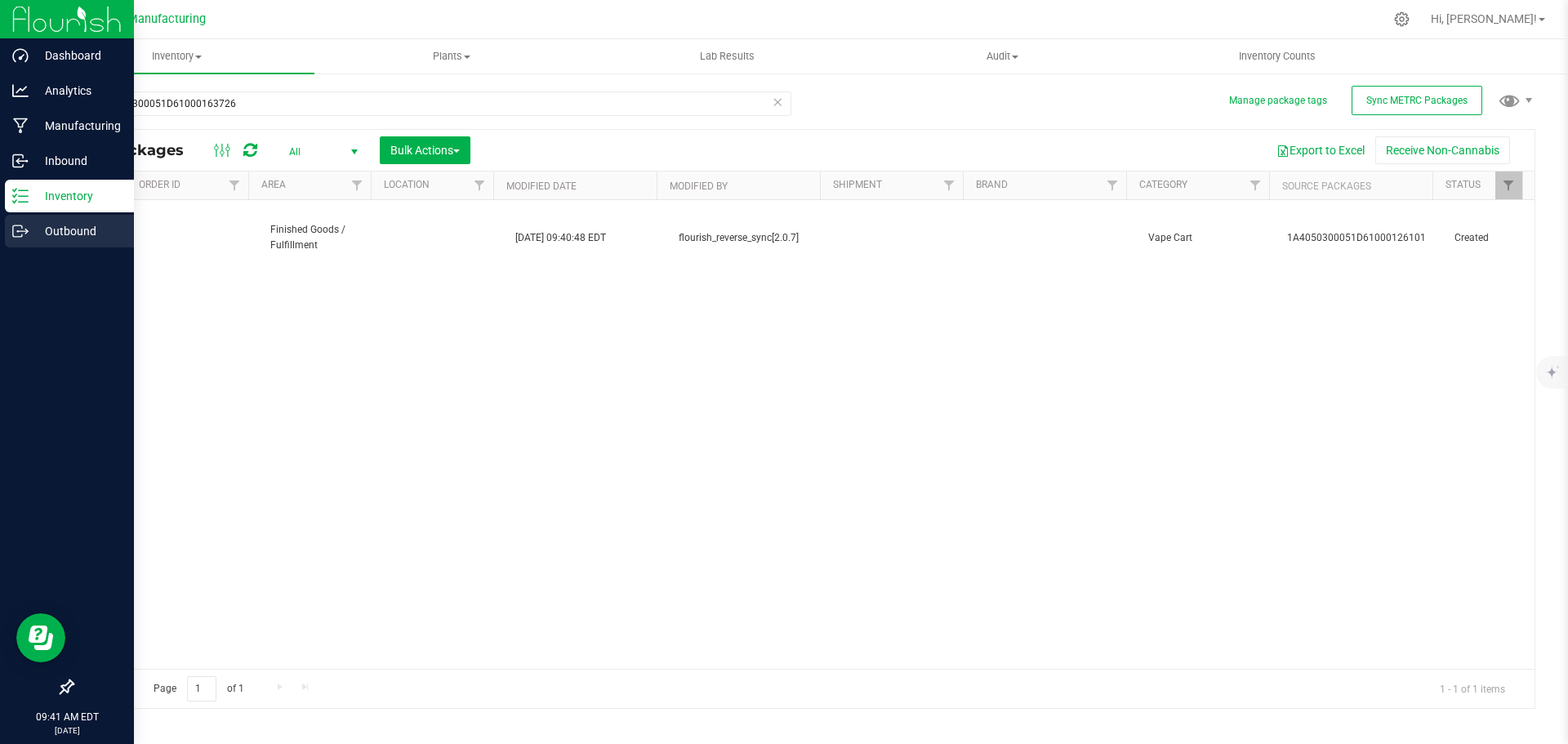
click at [9, 232] on div "Outbound" at bounding box center [69, 231] width 129 height 32
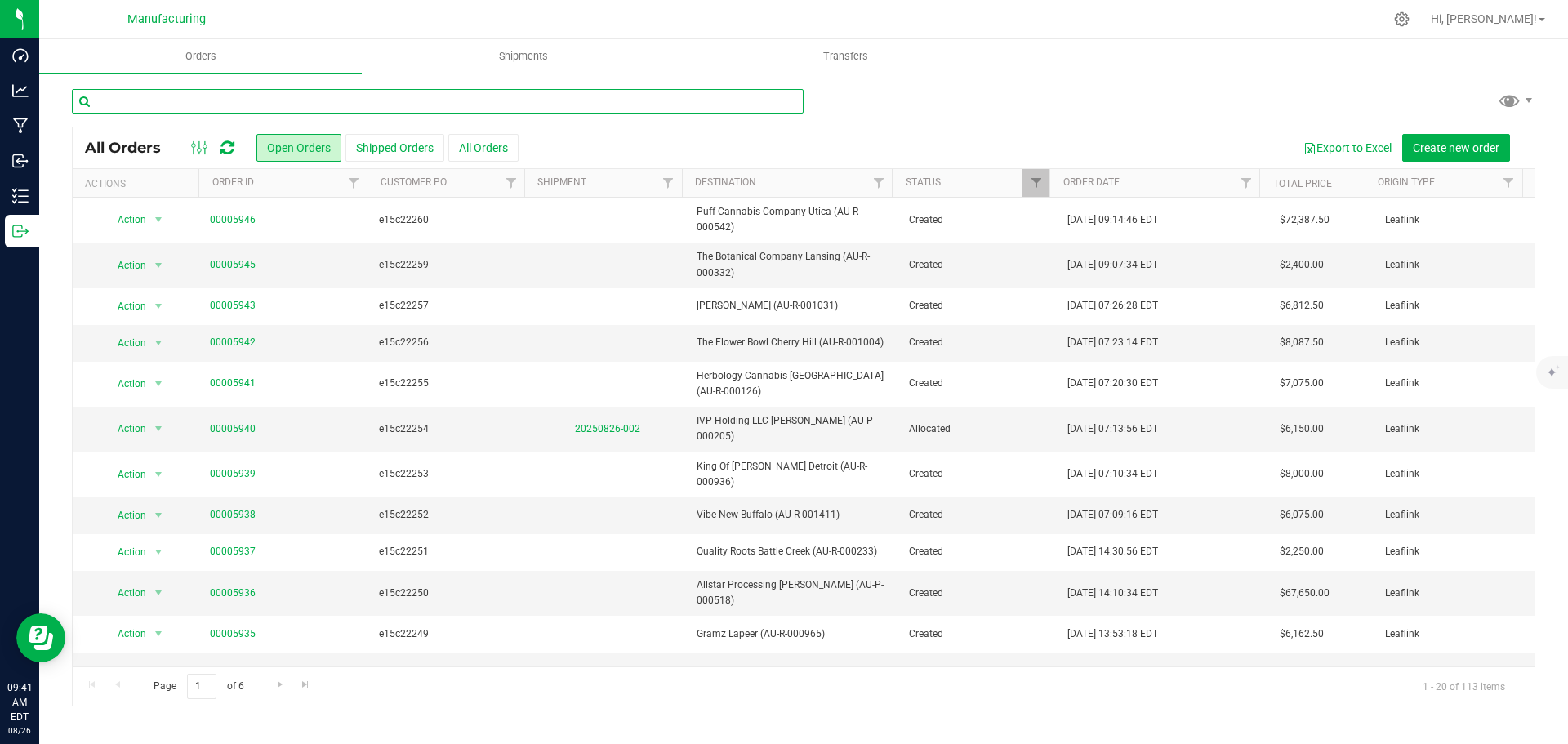
click at [421, 107] on input "text" at bounding box center [438, 102] width 732 height 25
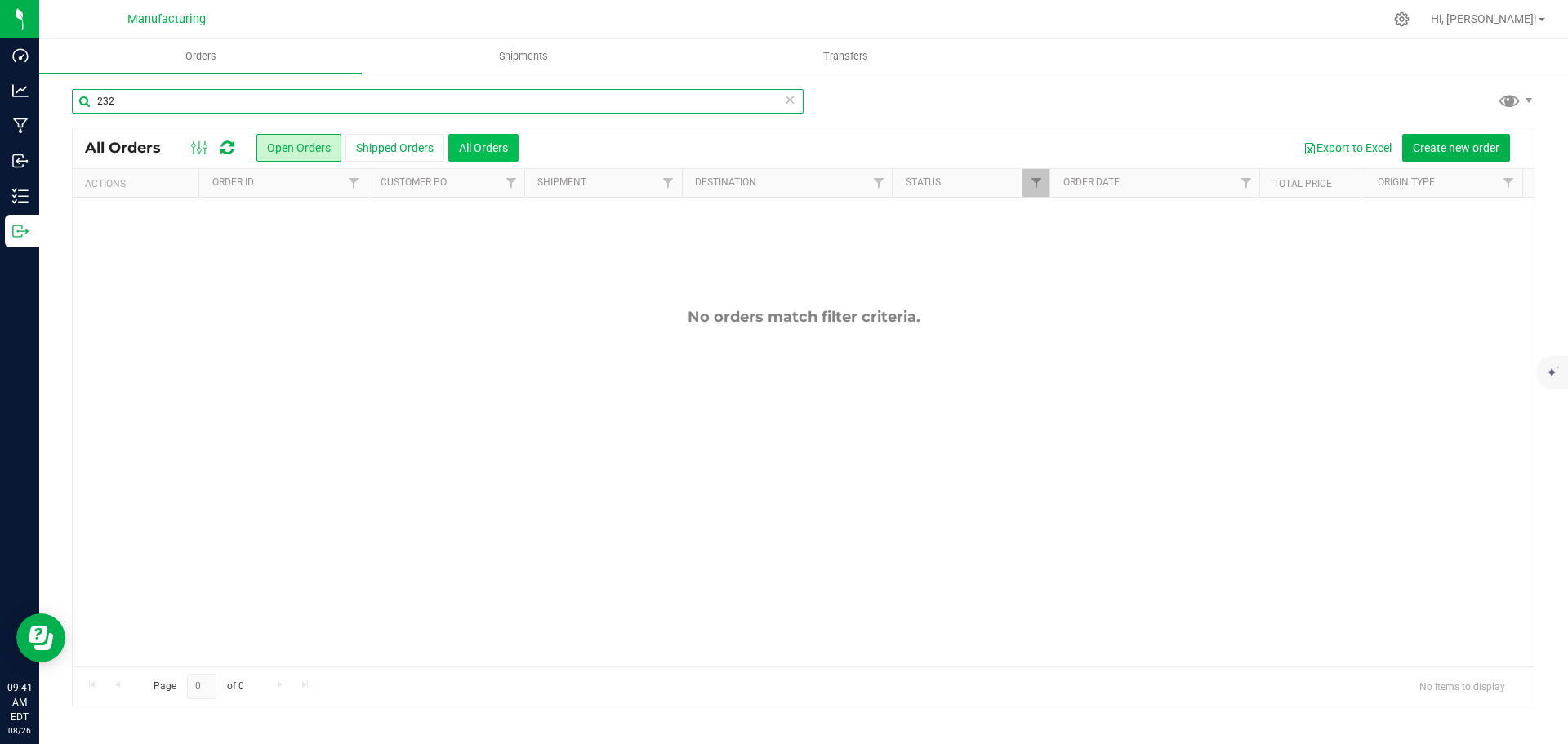
type input "232"
click at [489, 146] on button "All Orders" at bounding box center [483, 147] width 70 height 28
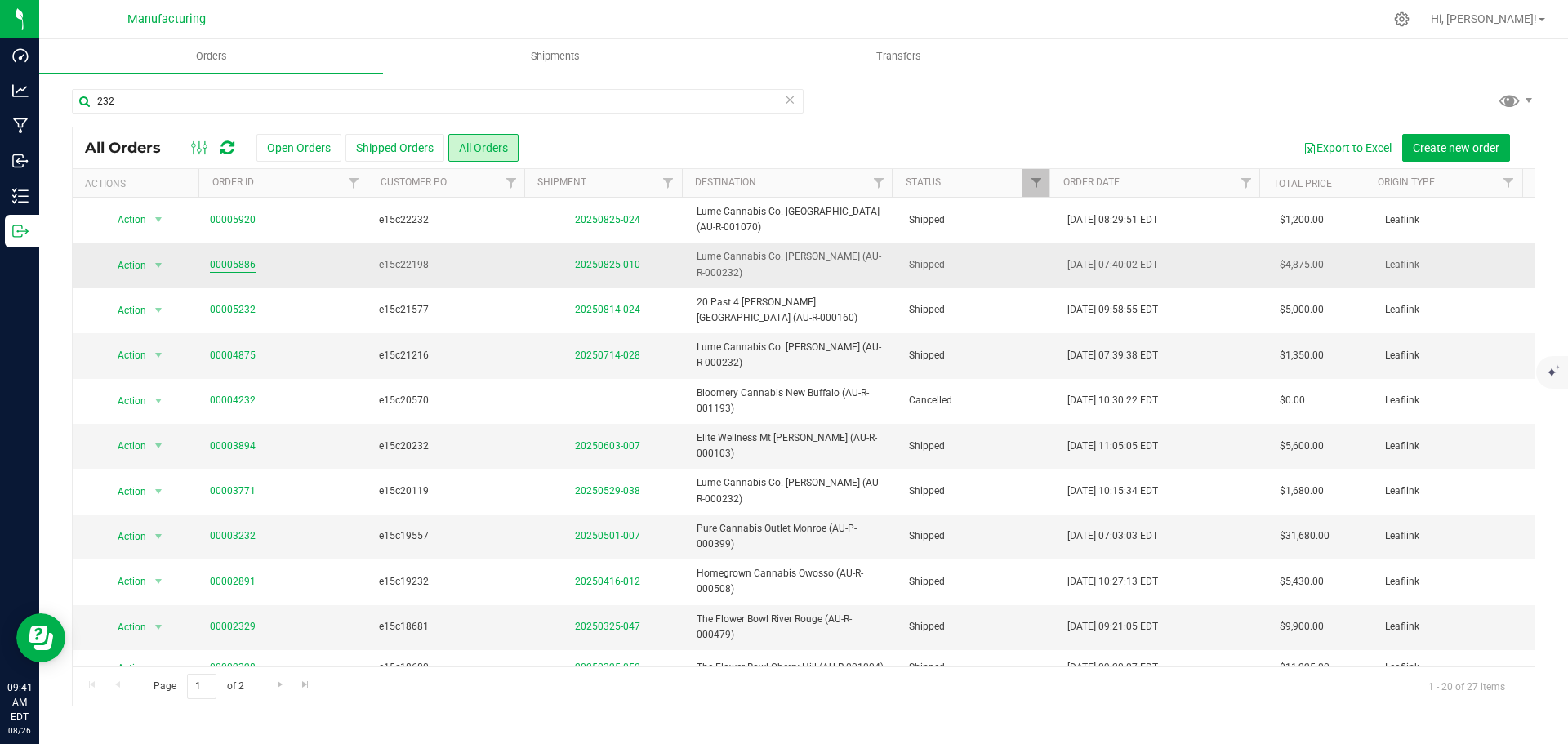
click at [219, 260] on link "00005886" at bounding box center [233, 265] width 46 height 15
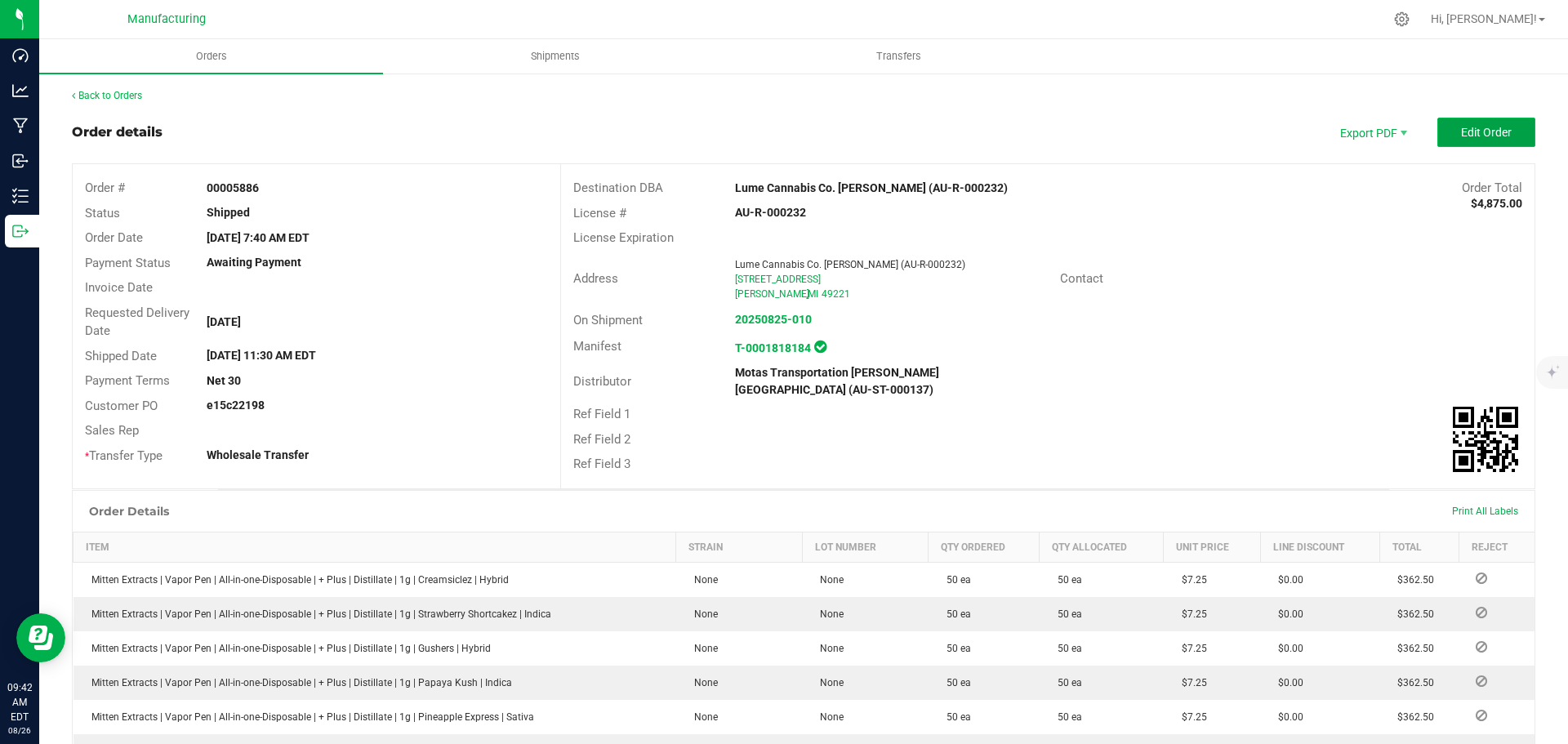
click at [1492, 132] on span "Edit Order" at bounding box center [1485, 133] width 50 height 13
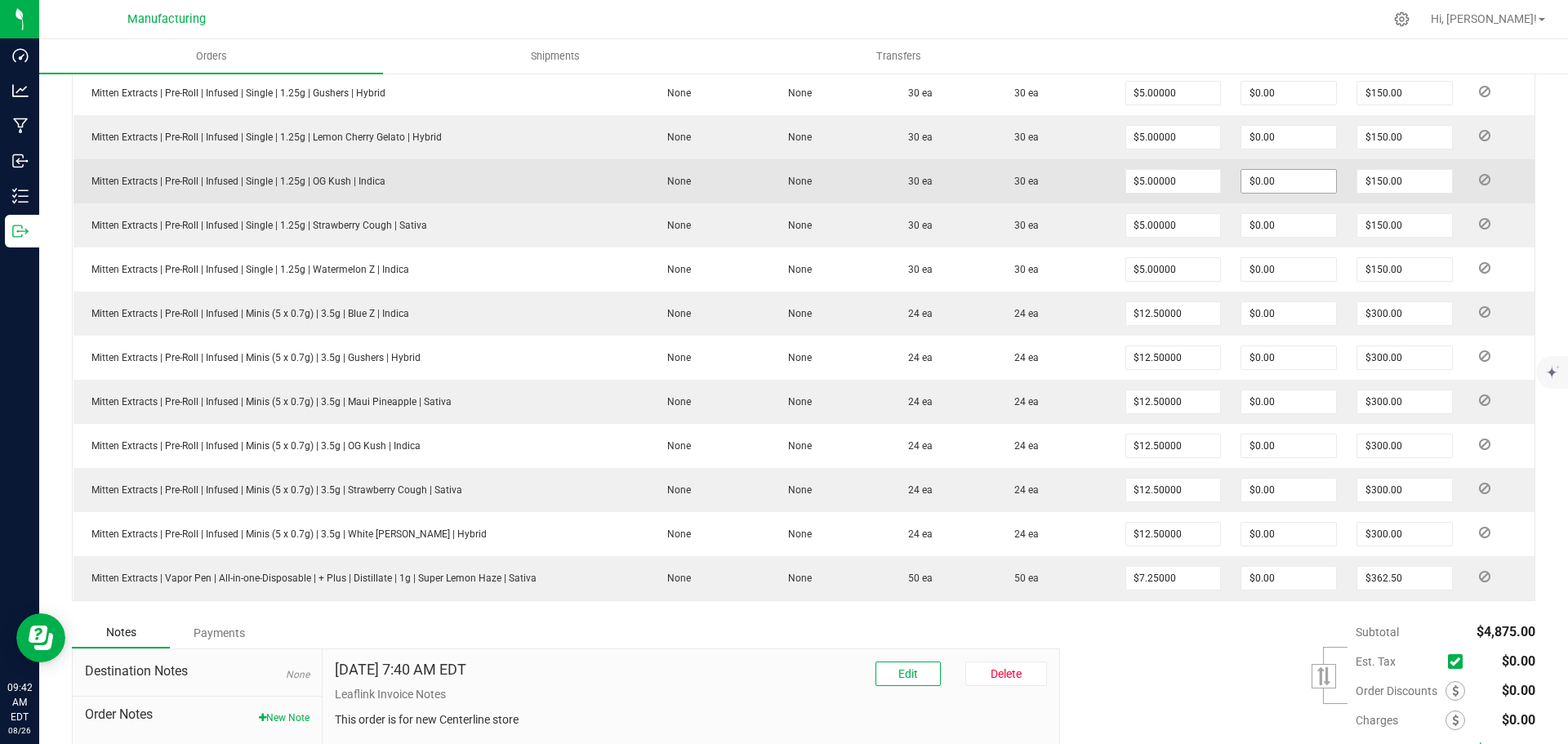
scroll to position [921, 0]
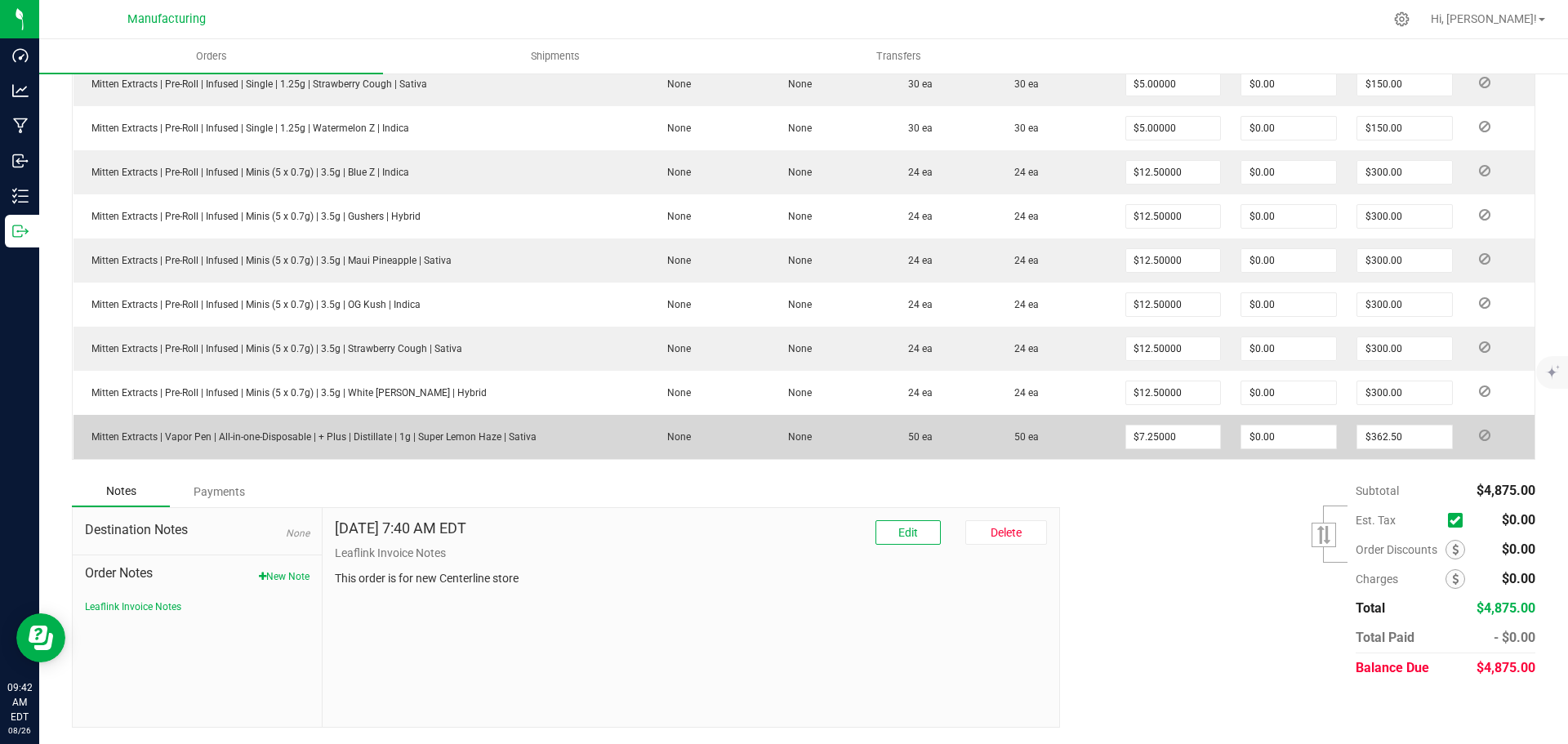
click at [1479, 430] on icon at bounding box center [1484, 435] width 11 height 9
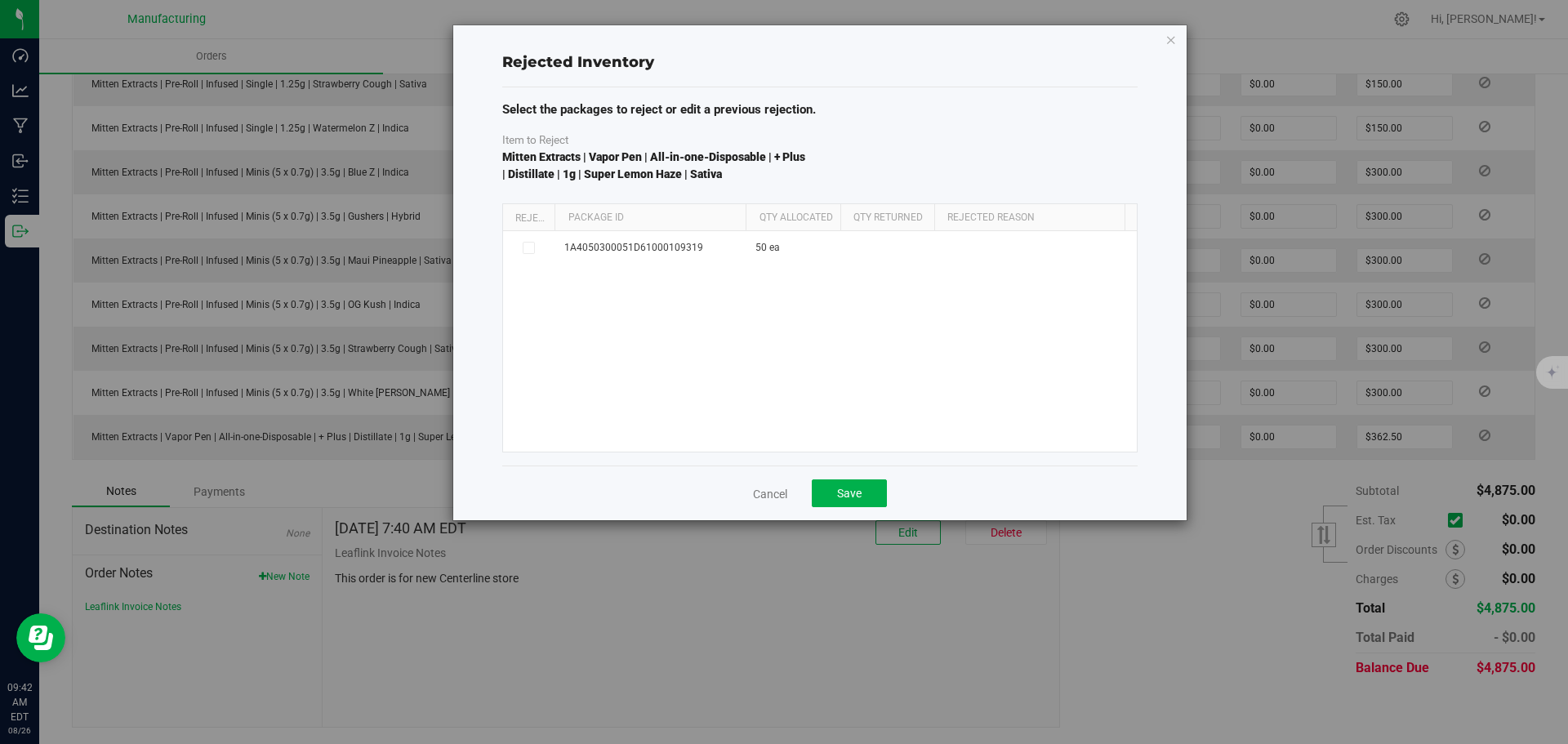
drag, startPoint x: 674, startPoint y: 214, endPoint x: 757, endPoint y: 215, distance: 83.0
click at [757, 215] on div "Reject Package Id Qty Allocated Qty Returned Rejected Reason" at bounding box center [814, 217] width 623 height 27
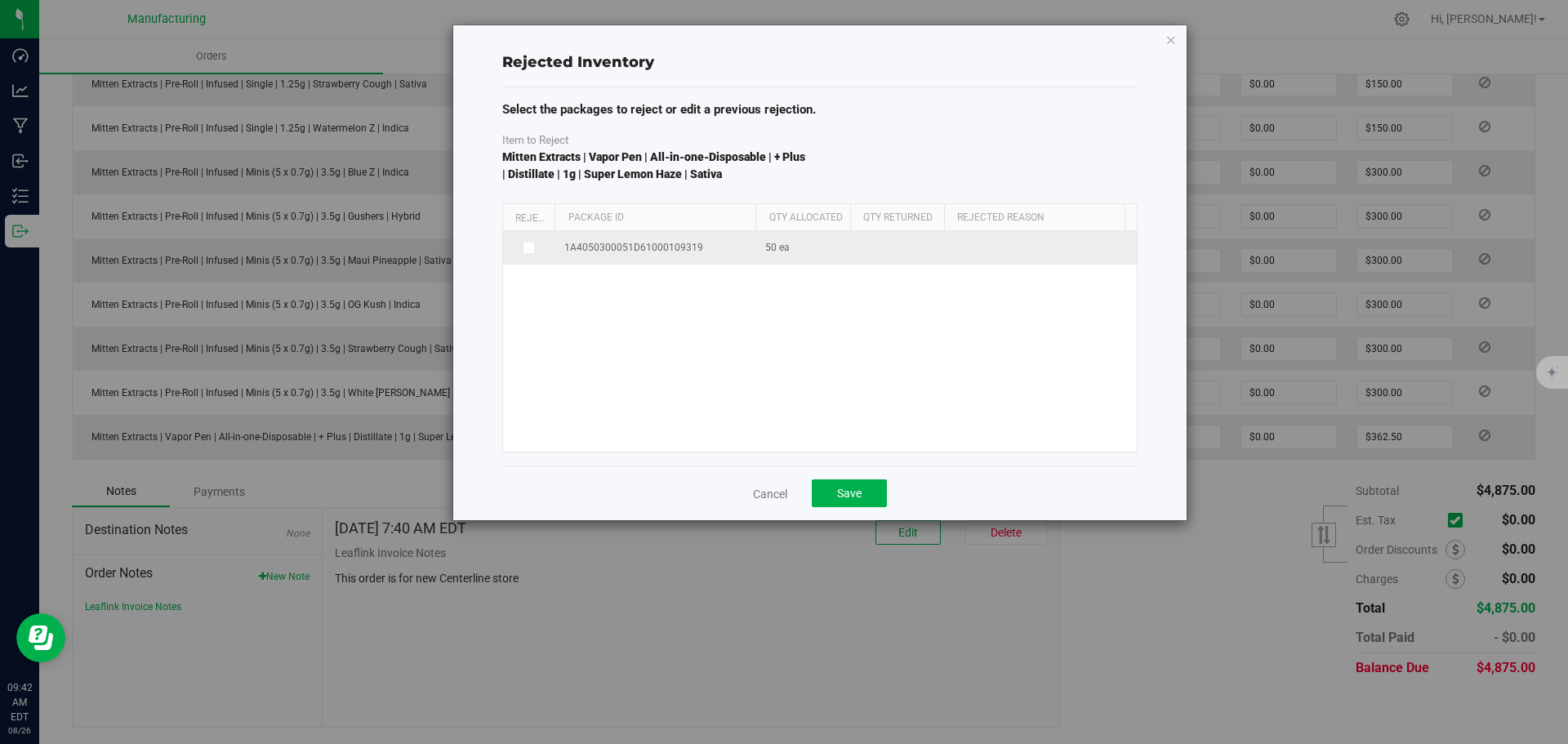
drag, startPoint x: 564, startPoint y: 245, endPoint x: 703, endPoint y: 247, distance: 139.0
click at [703, 247] on td "1A4050300051D61000109319" at bounding box center [655, 248] width 201 height 33
copy span "1A4050300051D61000109319"
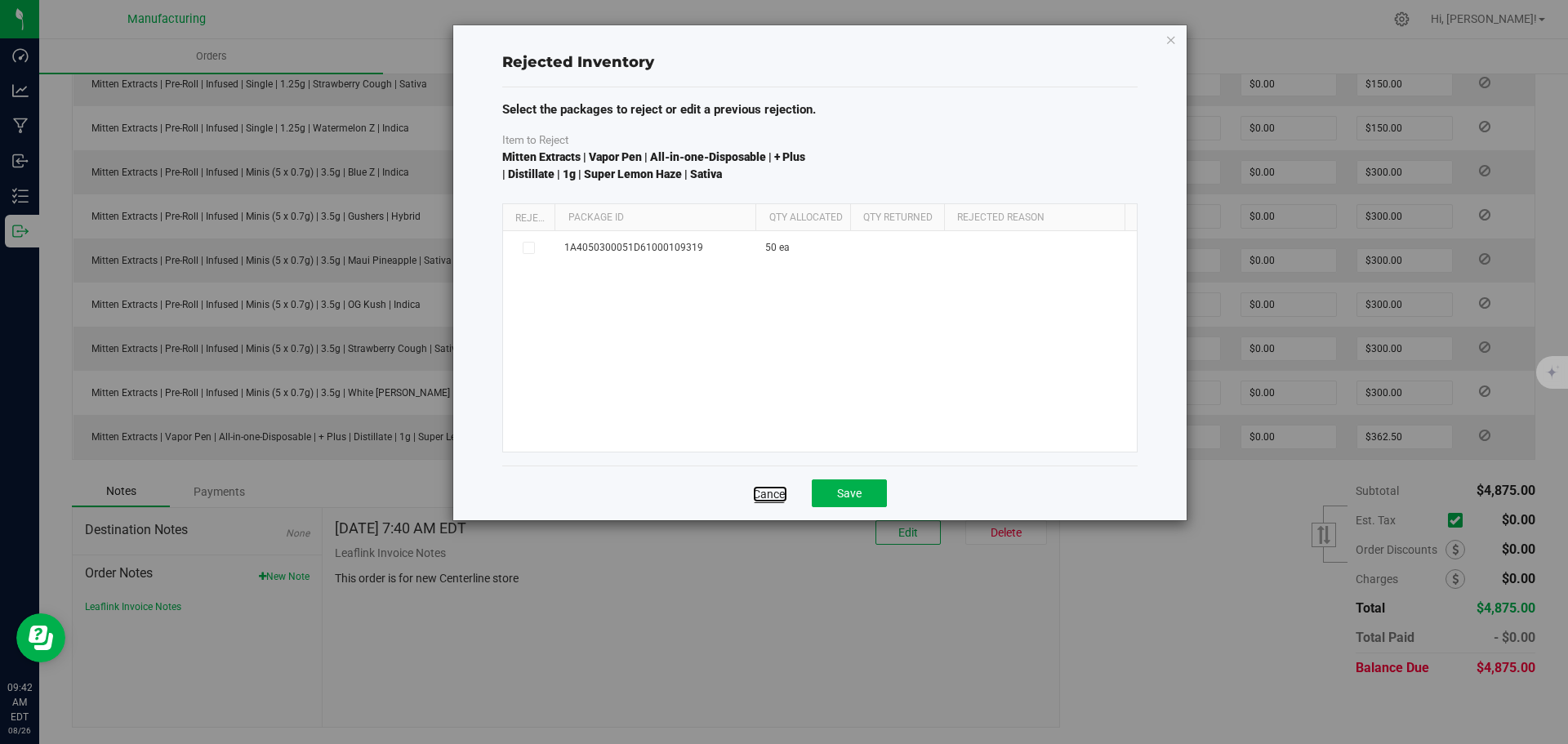
click at [764, 493] on link "Cancel" at bounding box center [770, 493] width 34 height 16
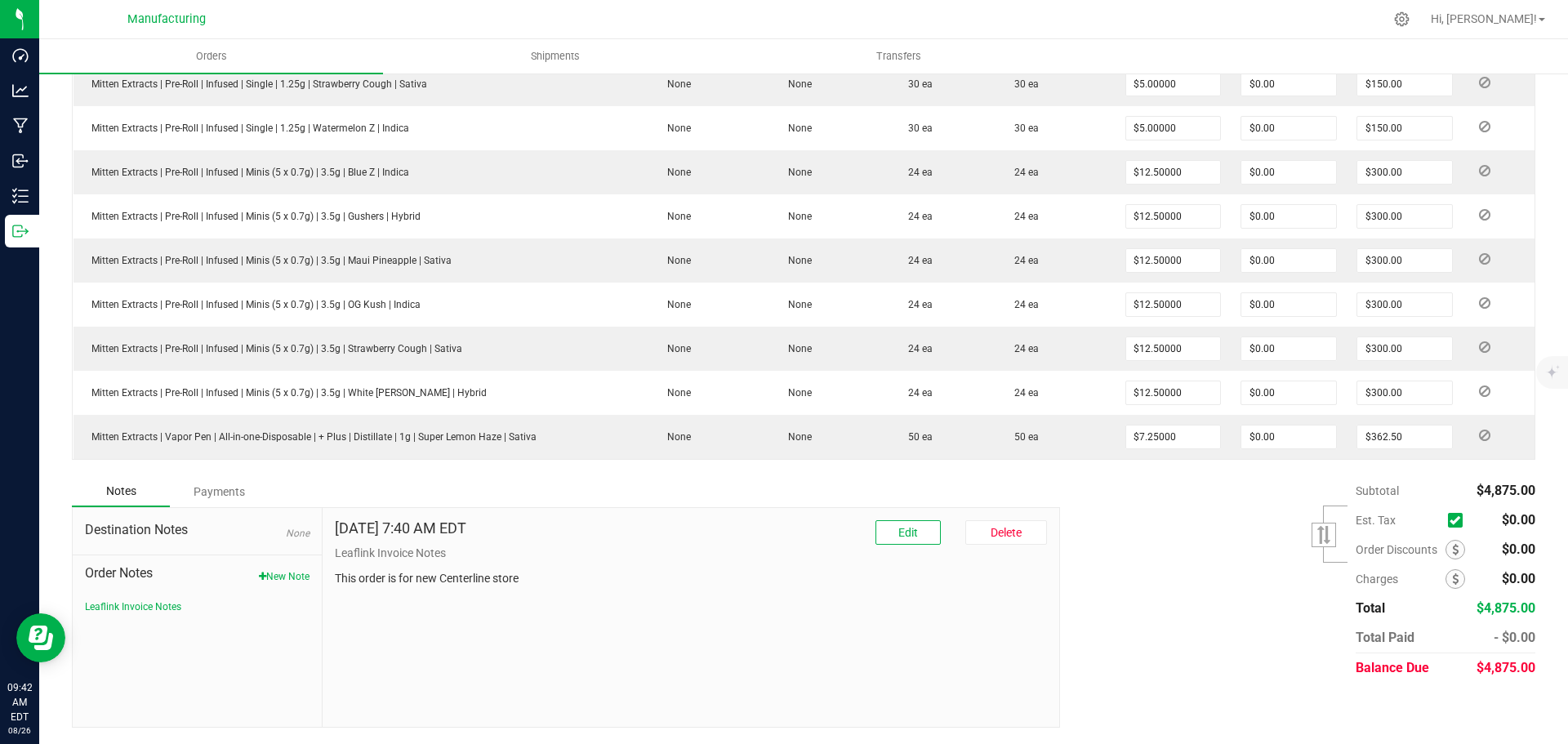
click at [1214, 609] on div "Subtotal $4,875.00 Est. Tax" at bounding box center [1292, 580] width 488 height 207
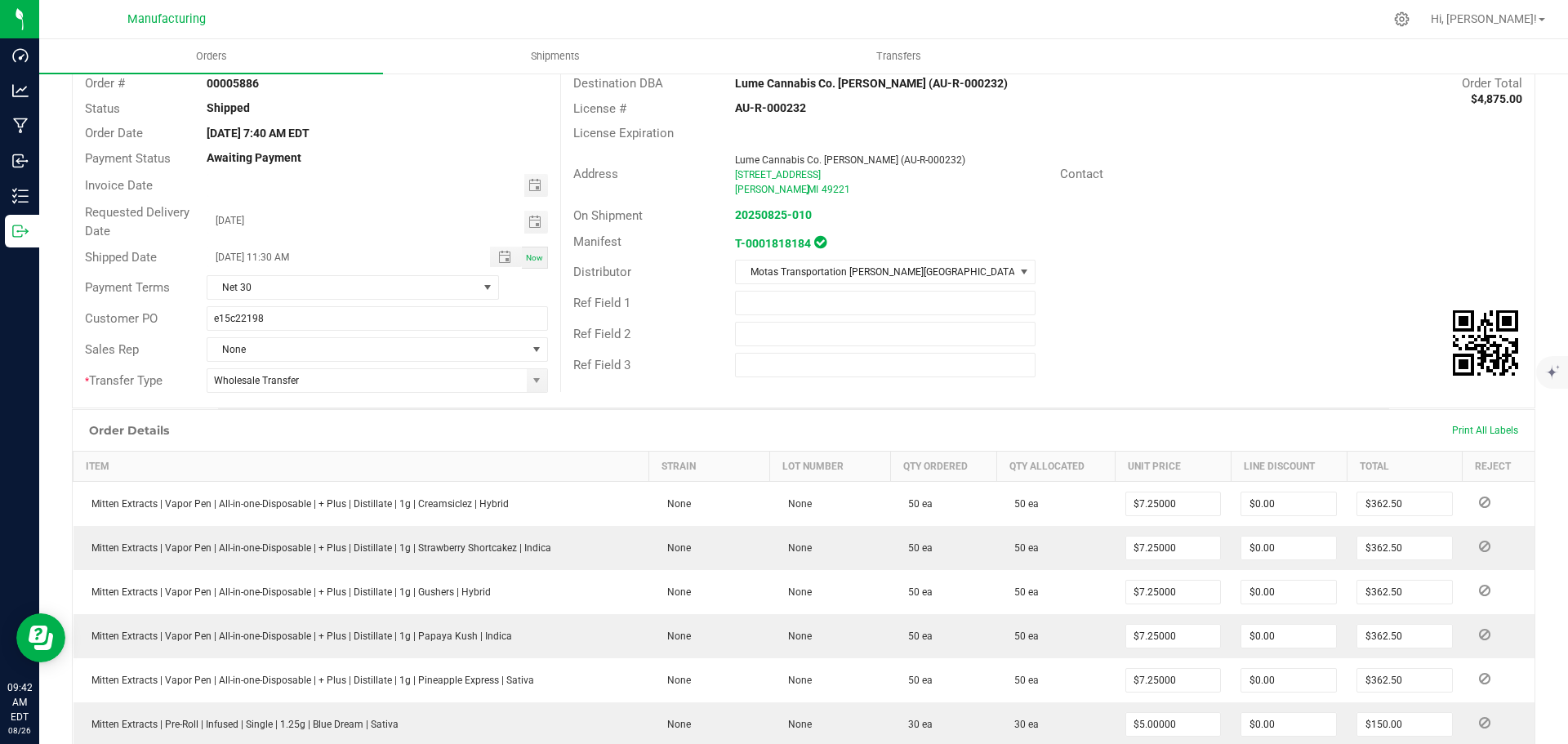
scroll to position [0, 0]
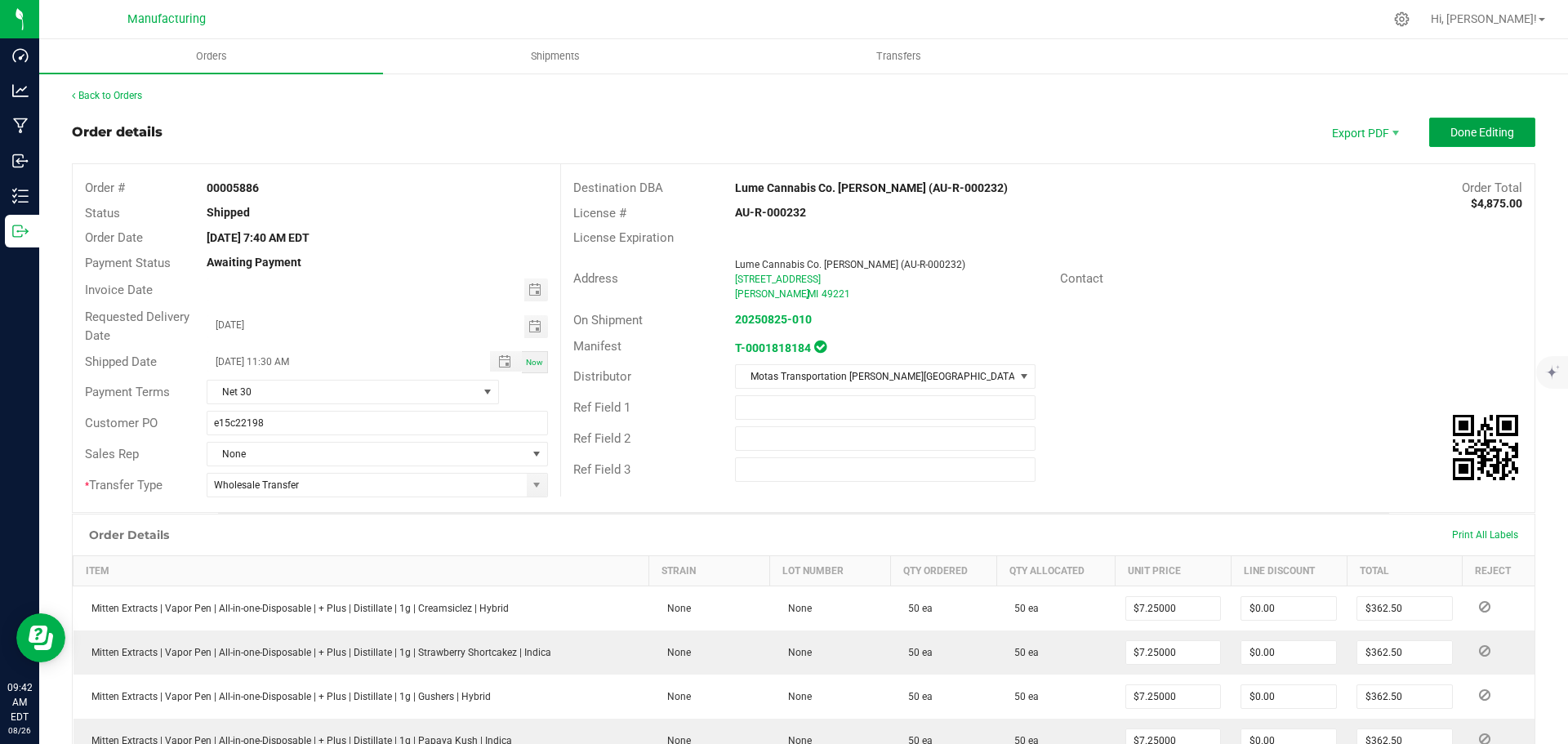
drag, startPoint x: 1484, startPoint y: 138, endPoint x: 1468, endPoint y: 134, distance: 16.5
click at [1482, 138] on span "Done Editing" at bounding box center [1482, 133] width 64 height 13
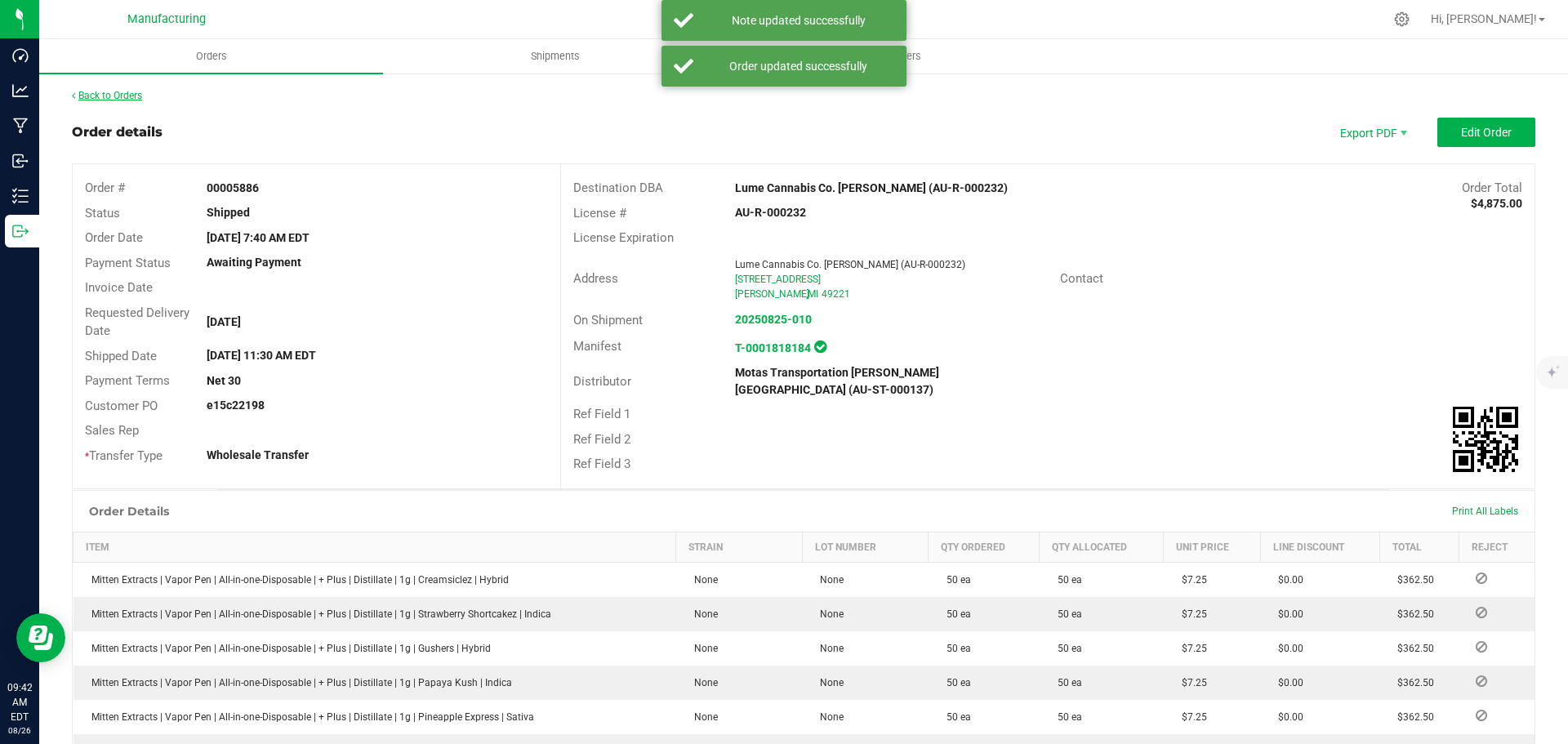
click at [103, 94] on link "Back to Orders" at bounding box center [107, 96] width 70 height 11
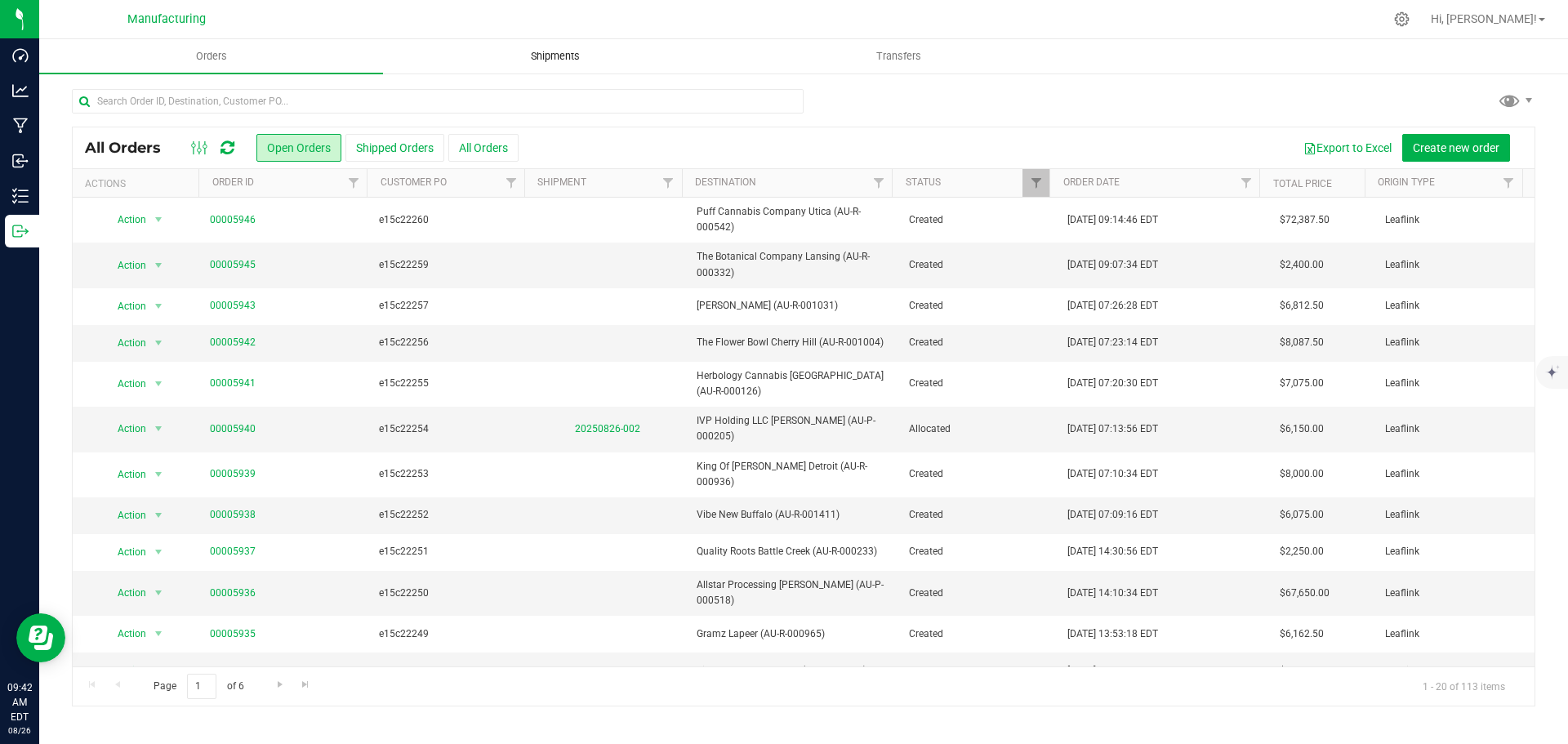
click at [570, 51] on span "Shipments" at bounding box center [555, 56] width 93 height 14
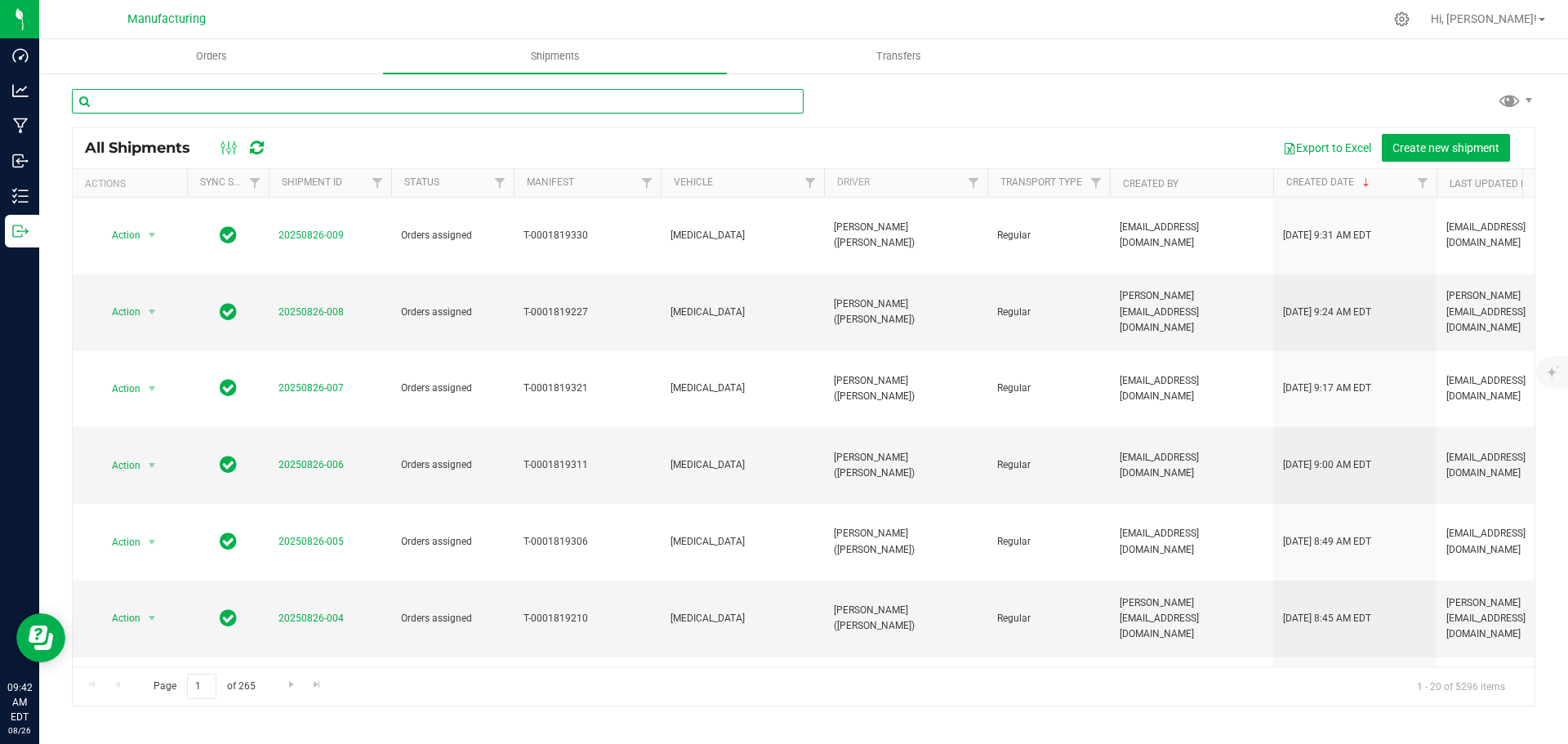
click at [555, 99] on input "text" at bounding box center [438, 102] width 732 height 25
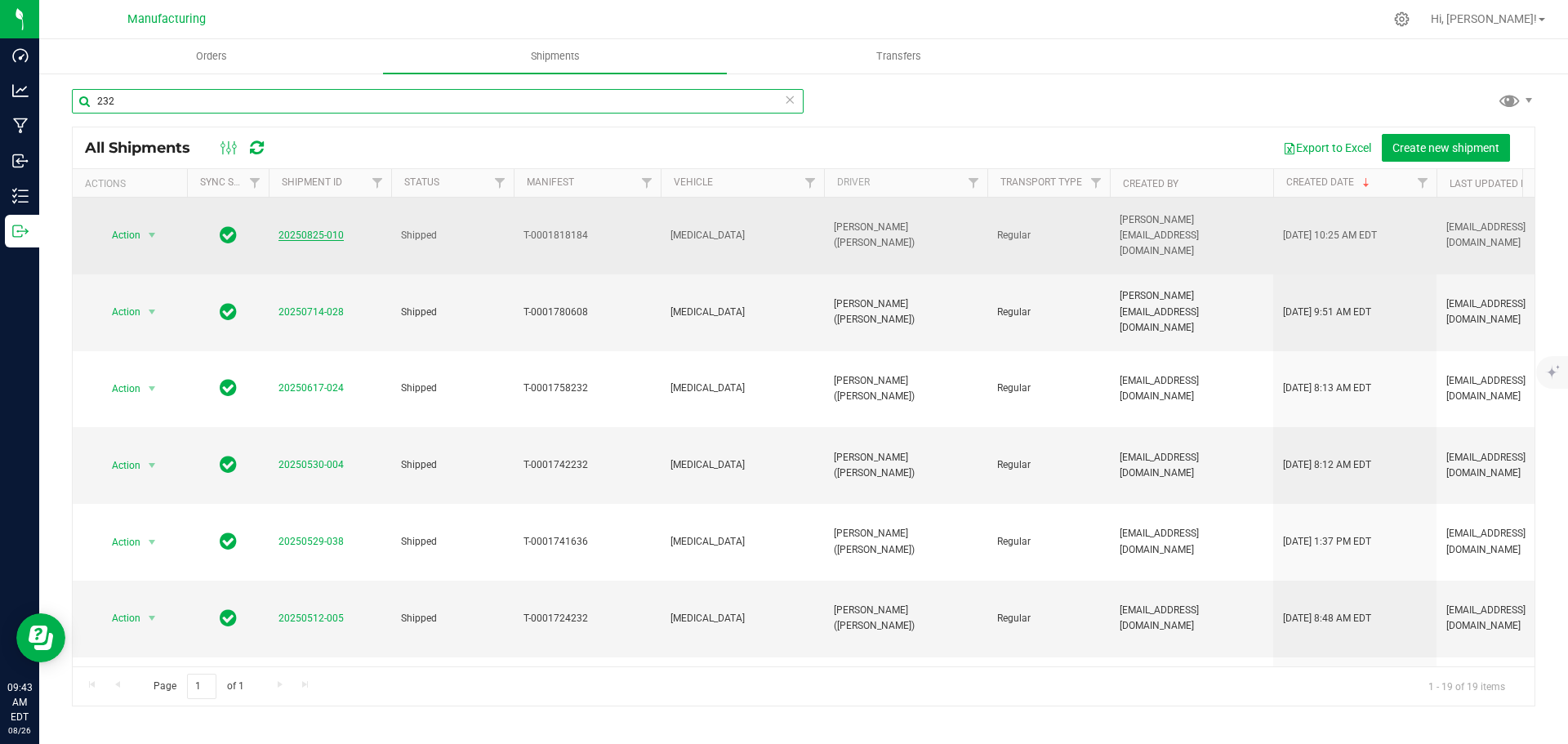
type input "232"
click at [320, 230] on link "20250825-010" at bounding box center [310, 235] width 65 height 11
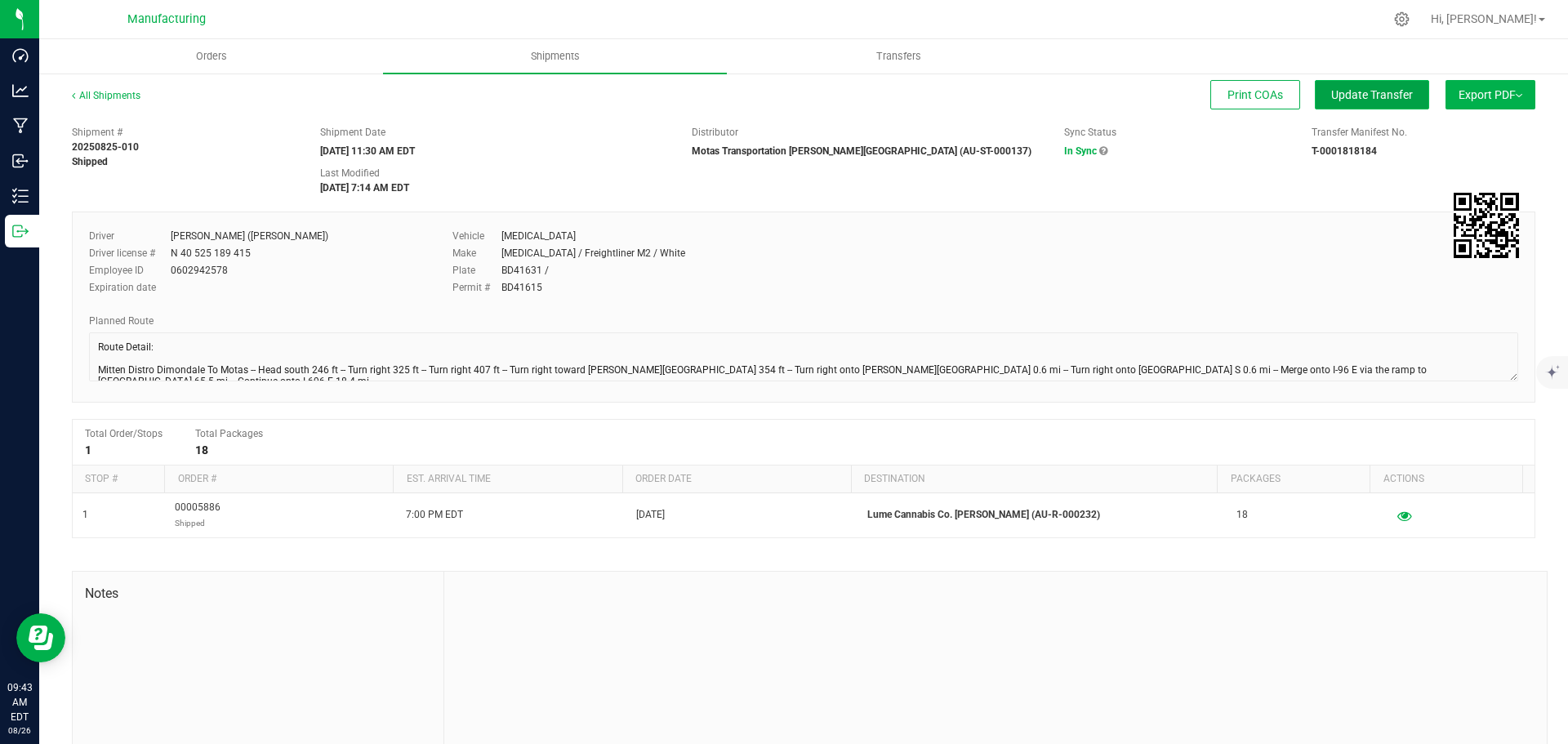
click at [1347, 98] on span "Update Transfer" at bounding box center [1372, 95] width 82 height 13
click at [96, 97] on link "All Shipments" at bounding box center [106, 96] width 68 height 11
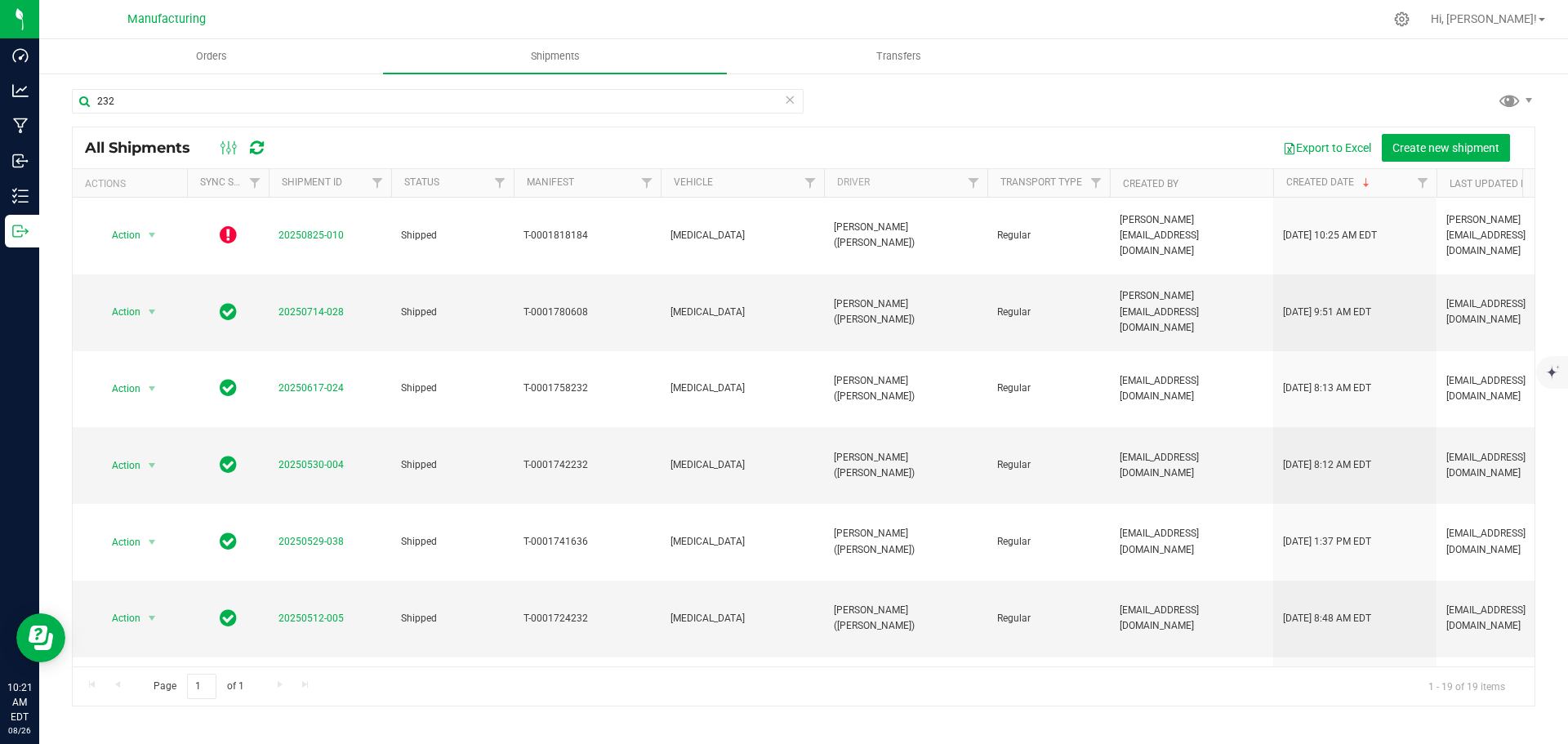
click at [263, 141] on icon at bounding box center [256, 147] width 14 height 16
click at [263, 140] on icon at bounding box center [256, 147] width 14 height 16
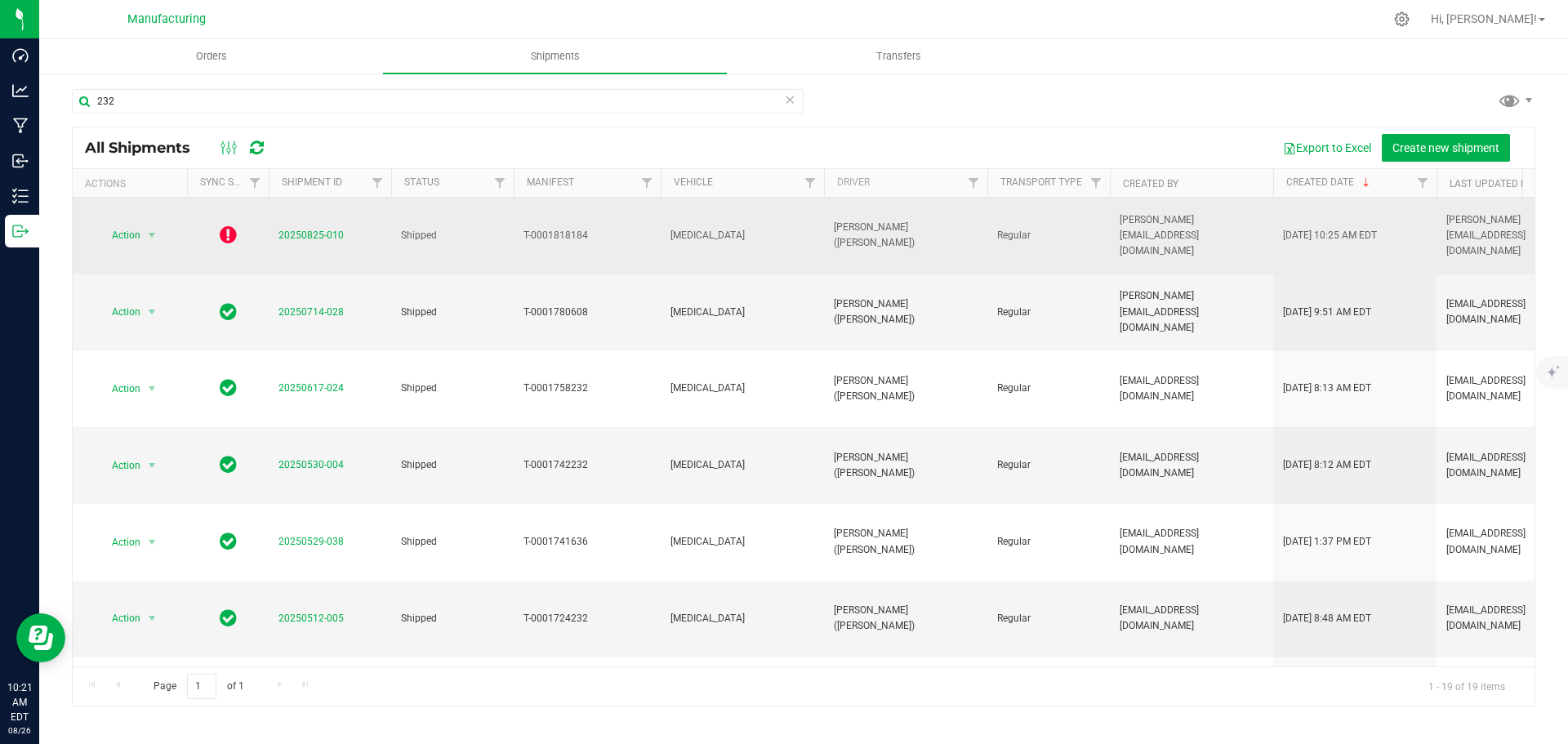
click at [228, 225] on icon at bounding box center [228, 234] width 17 height 20
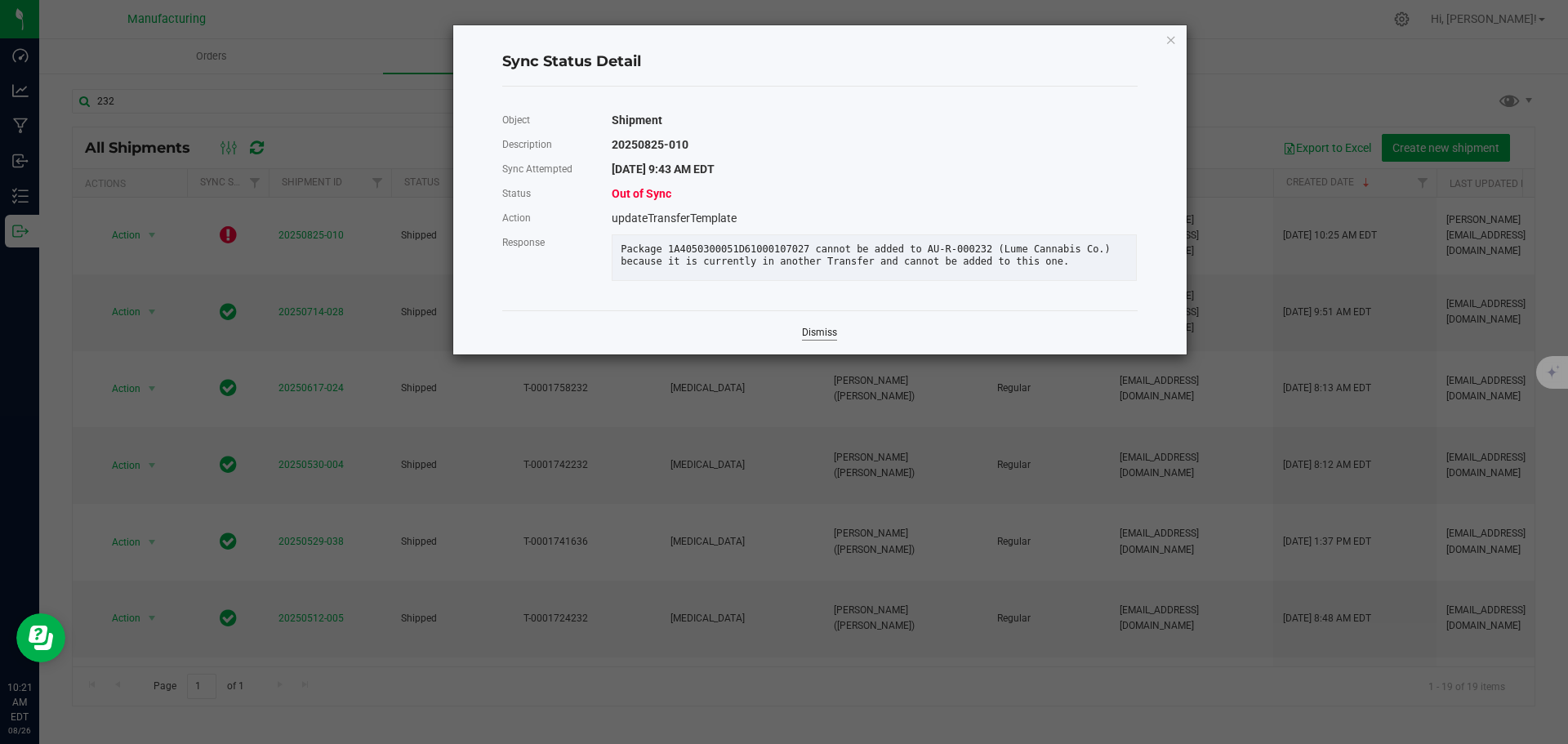
click at [815, 340] on link "Dismiss" at bounding box center [819, 332] width 35 height 14
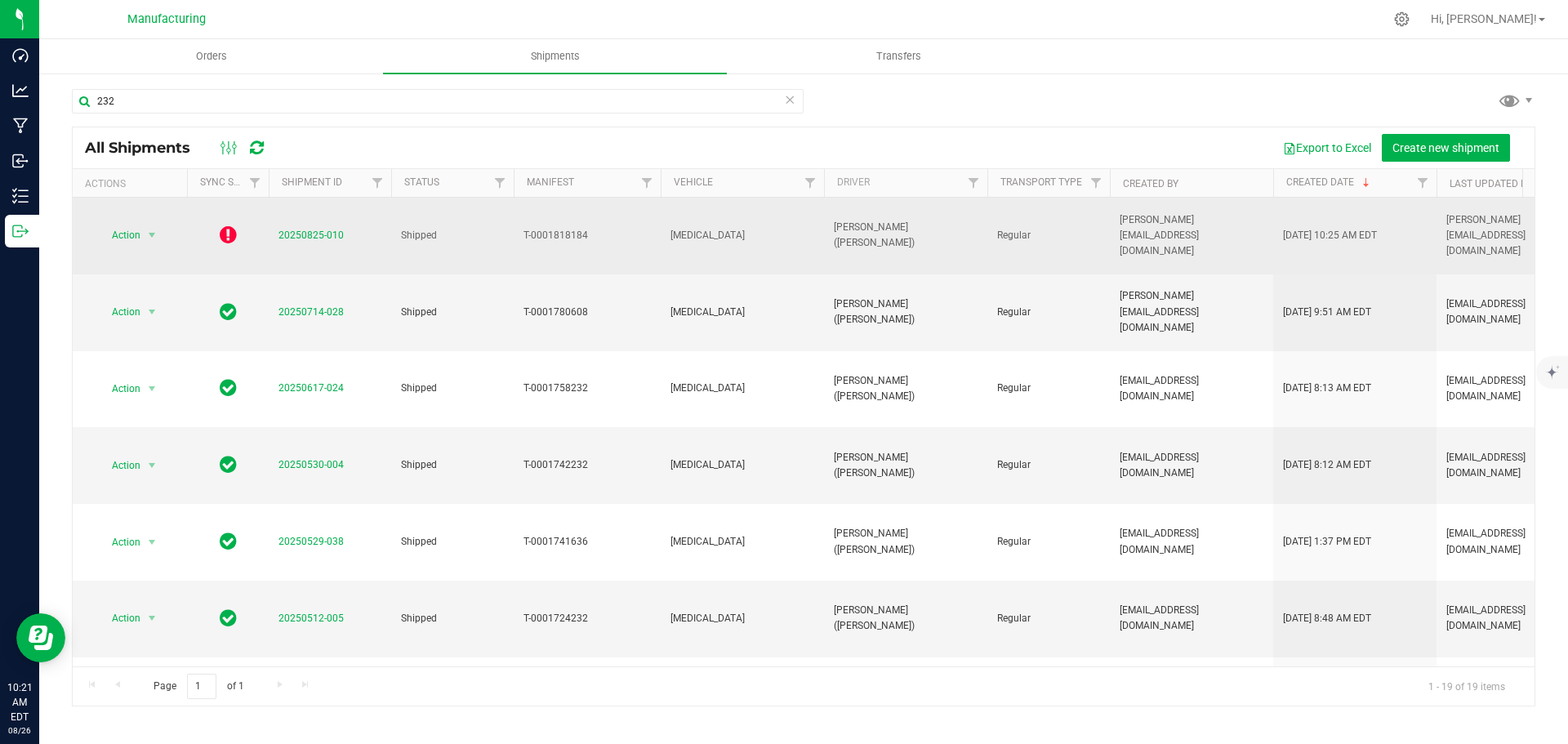
click at [224, 225] on icon at bounding box center [228, 234] width 17 height 20
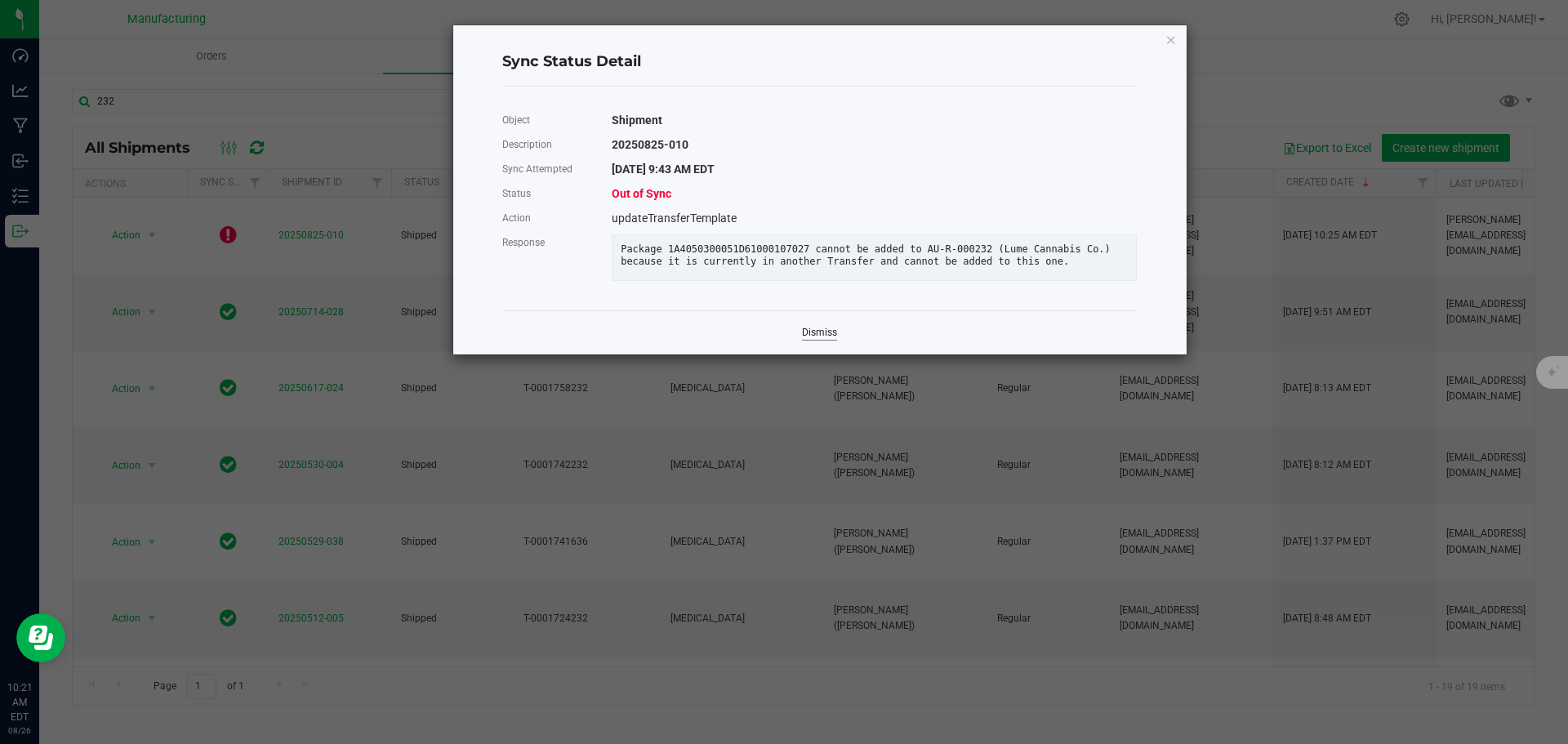
click at [822, 340] on link "Dismiss" at bounding box center [819, 332] width 35 height 14
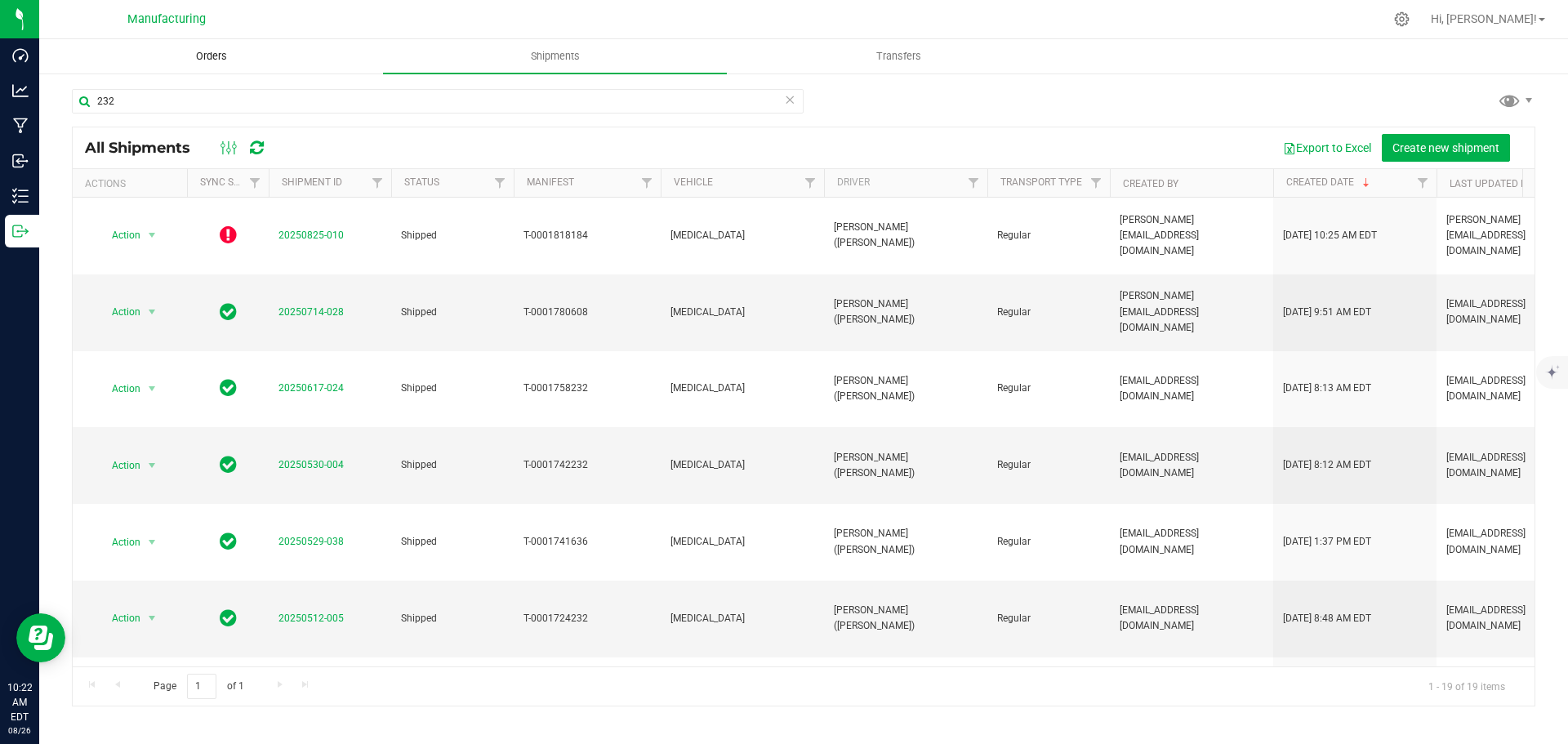
click at [215, 58] on span "Orders" at bounding box center [211, 56] width 75 height 14
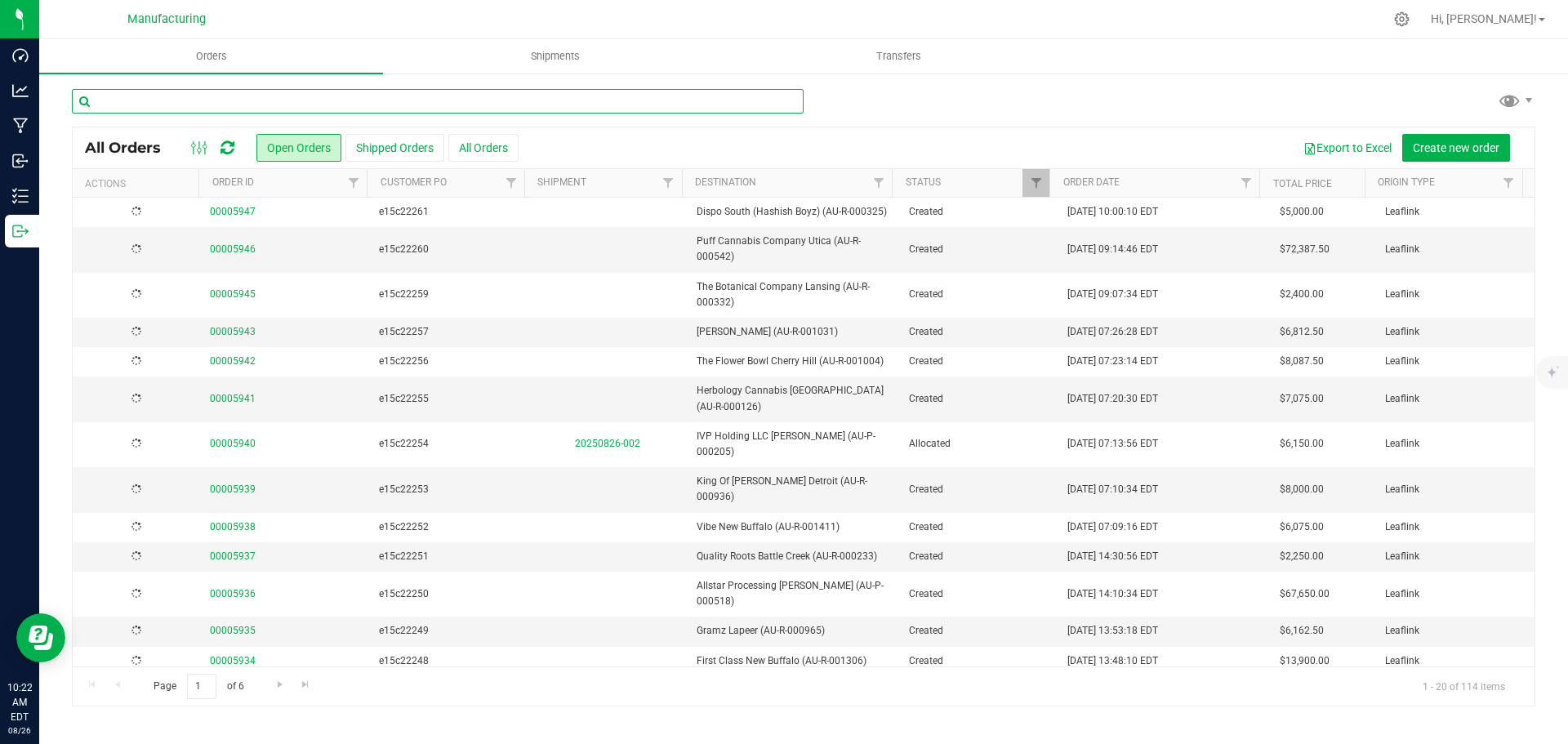
click at [305, 101] on input "text" at bounding box center [438, 102] width 732 height 25
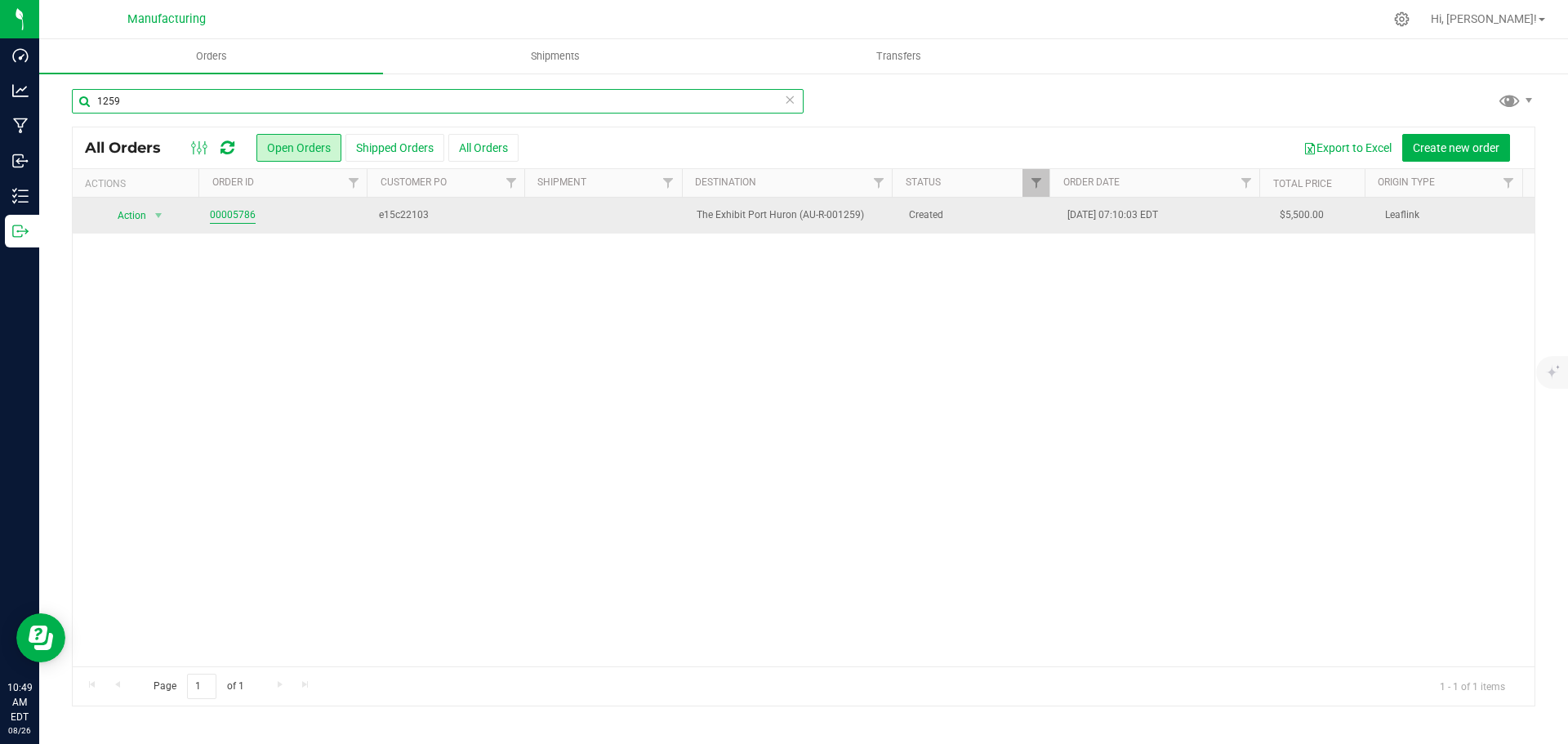
type input "1259"
click at [233, 214] on link "00005786" at bounding box center [233, 215] width 46 height 15
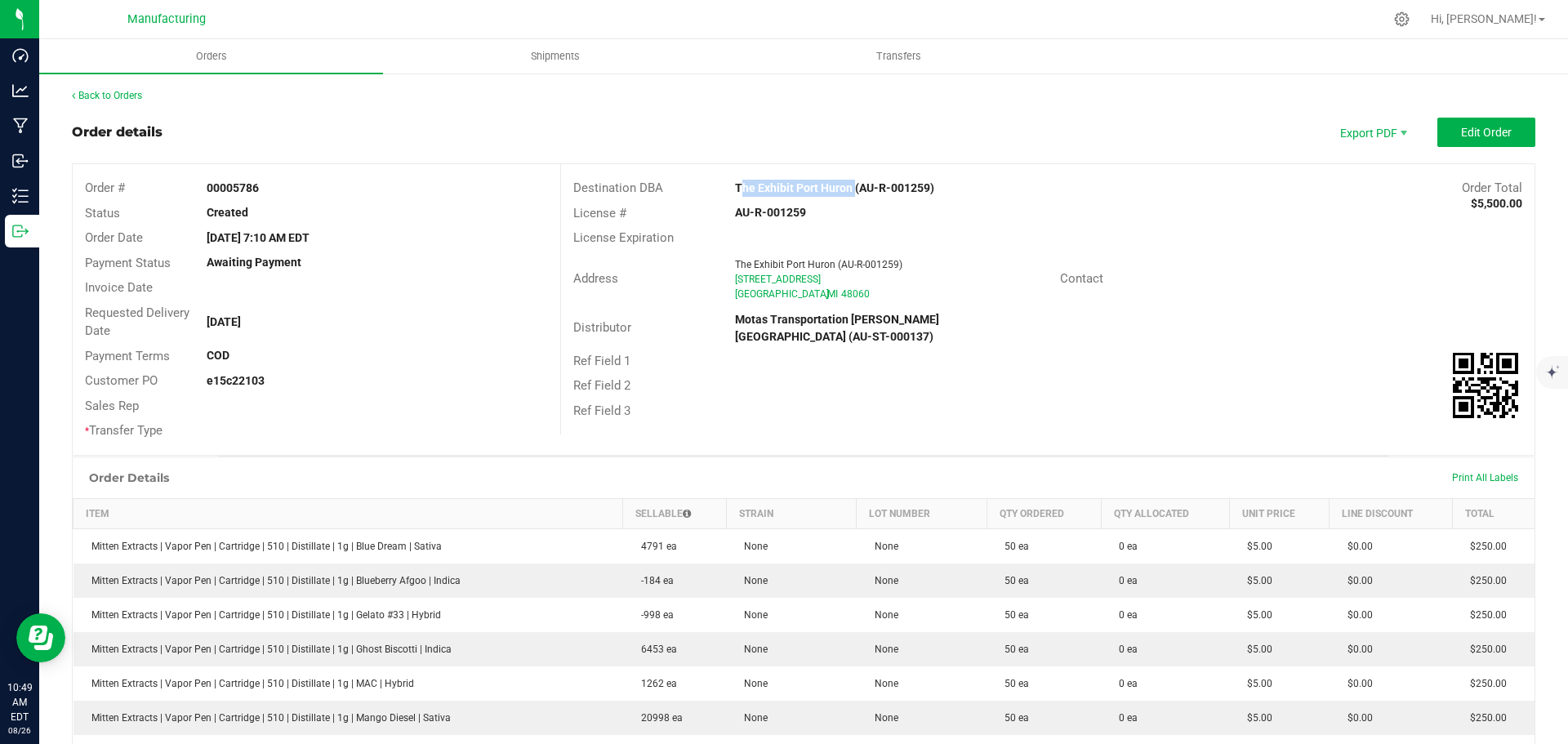
drag, startPoint x: 730, startPoint y: 190, endPoint x: 847, endPoint y: 190, distance: 117.0
click at [847, 190] on strong "The Exhibit Port Huron (AU-R-001259)" at bounding box center [834, 188] width 199 height 13
click at [1159, 270] on div "Contact" at bounding box center [1129, 279] width 162 height 19
click at [1461, 135] on span "Edit Order" at bounding box center [1485, 133] width 50 height 13
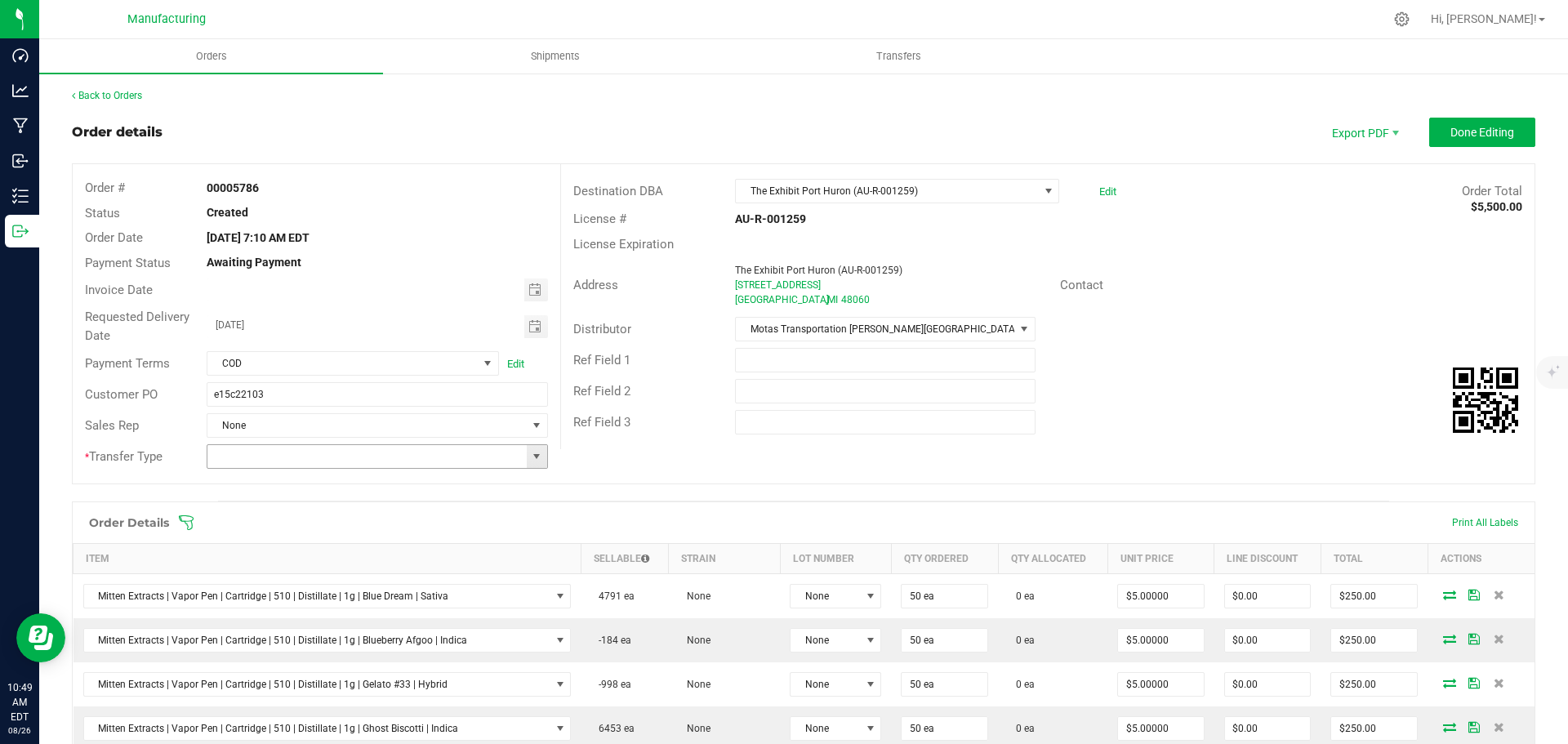
click at [530, 459] on span at bounding box center [536, 456] width 13 height 13
click at [260, 598] on li "Wholesale Transfer" at bounding box center [375, 593] width 336 height 28
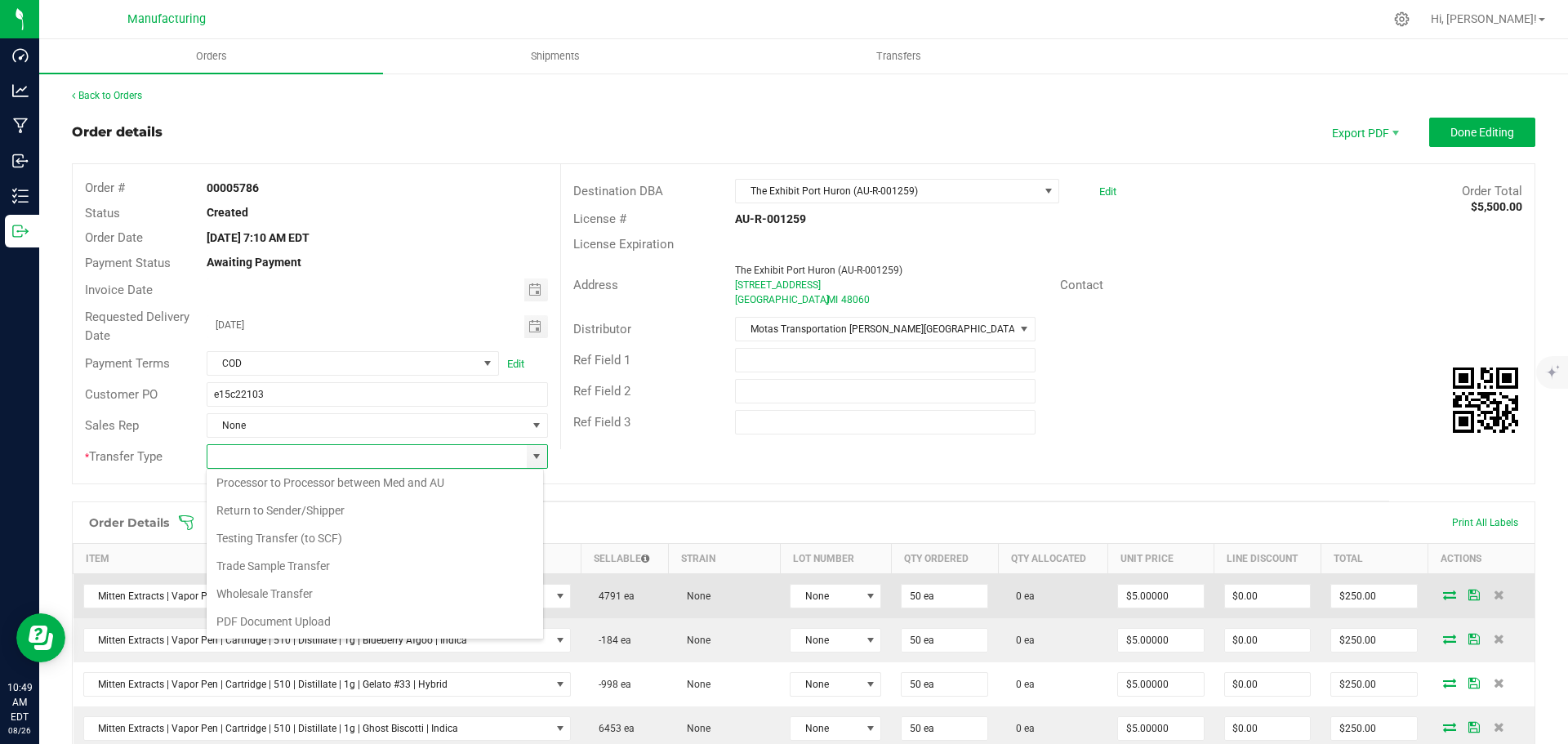
type input "Wholesale Transfer"
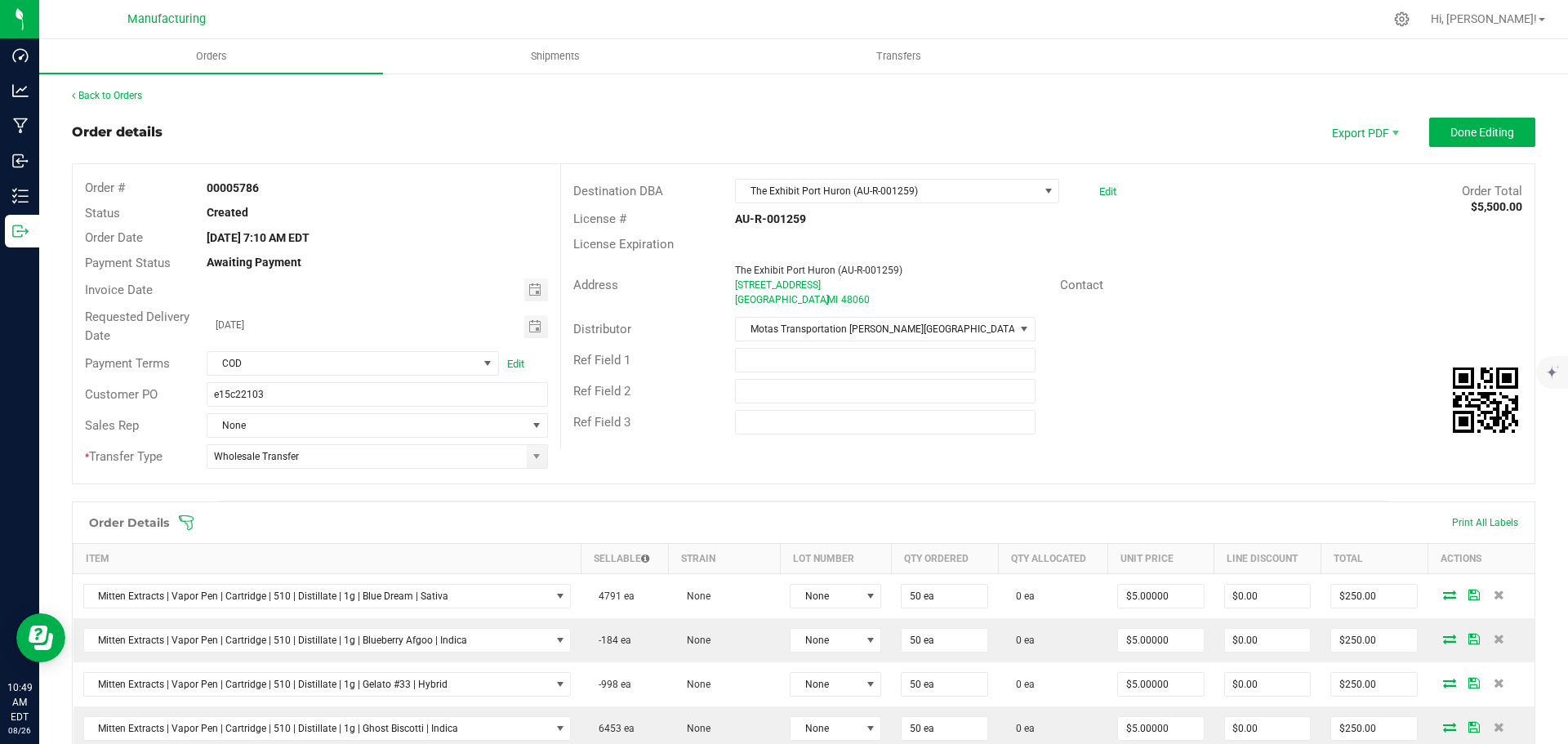
click at [185, 515] on icon at bounding box center [185, 522] width 14 height 14
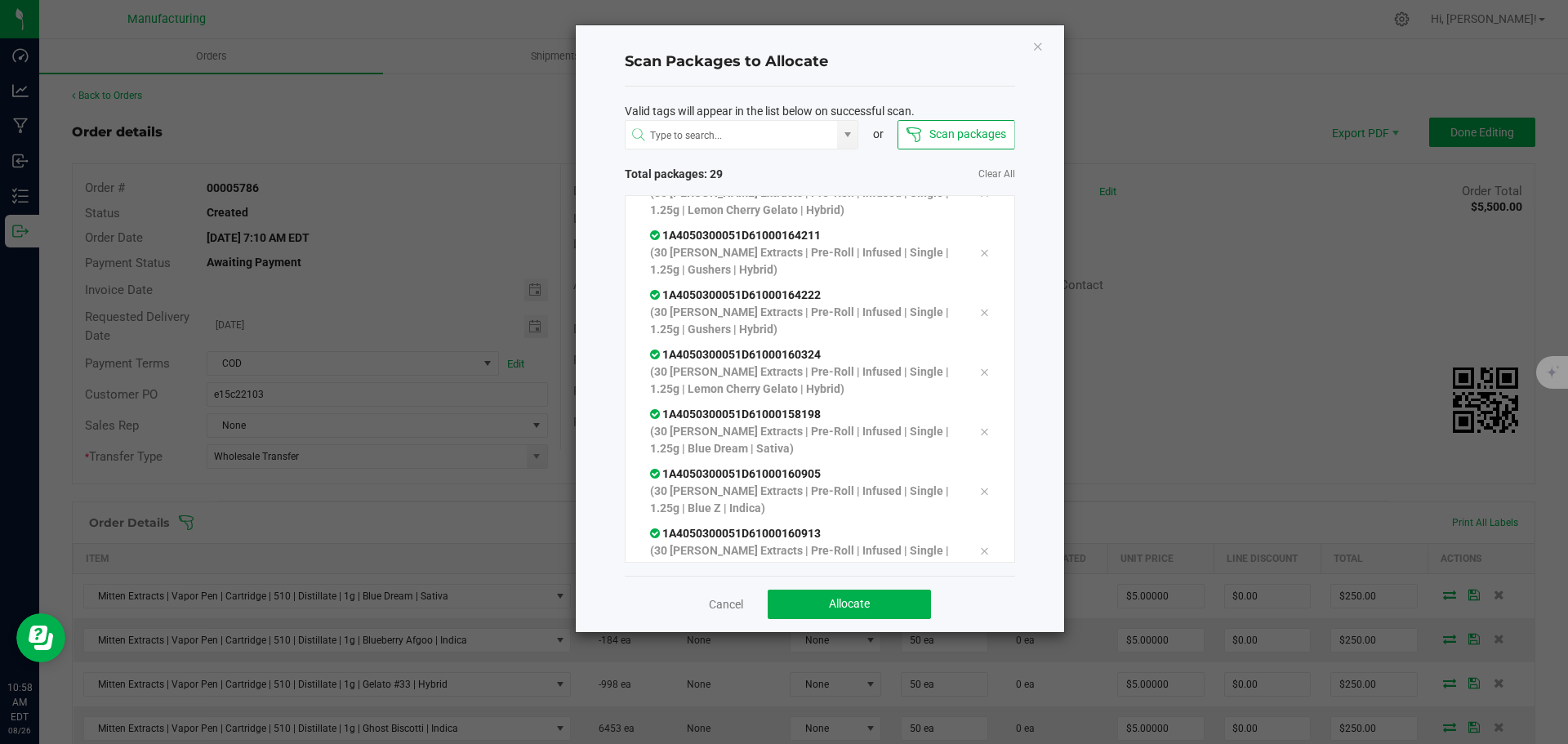
scroll to position [1404, 0]
click at [867, 604] on span "Allocate" at bounding box center [849, 604] width 41 height 13
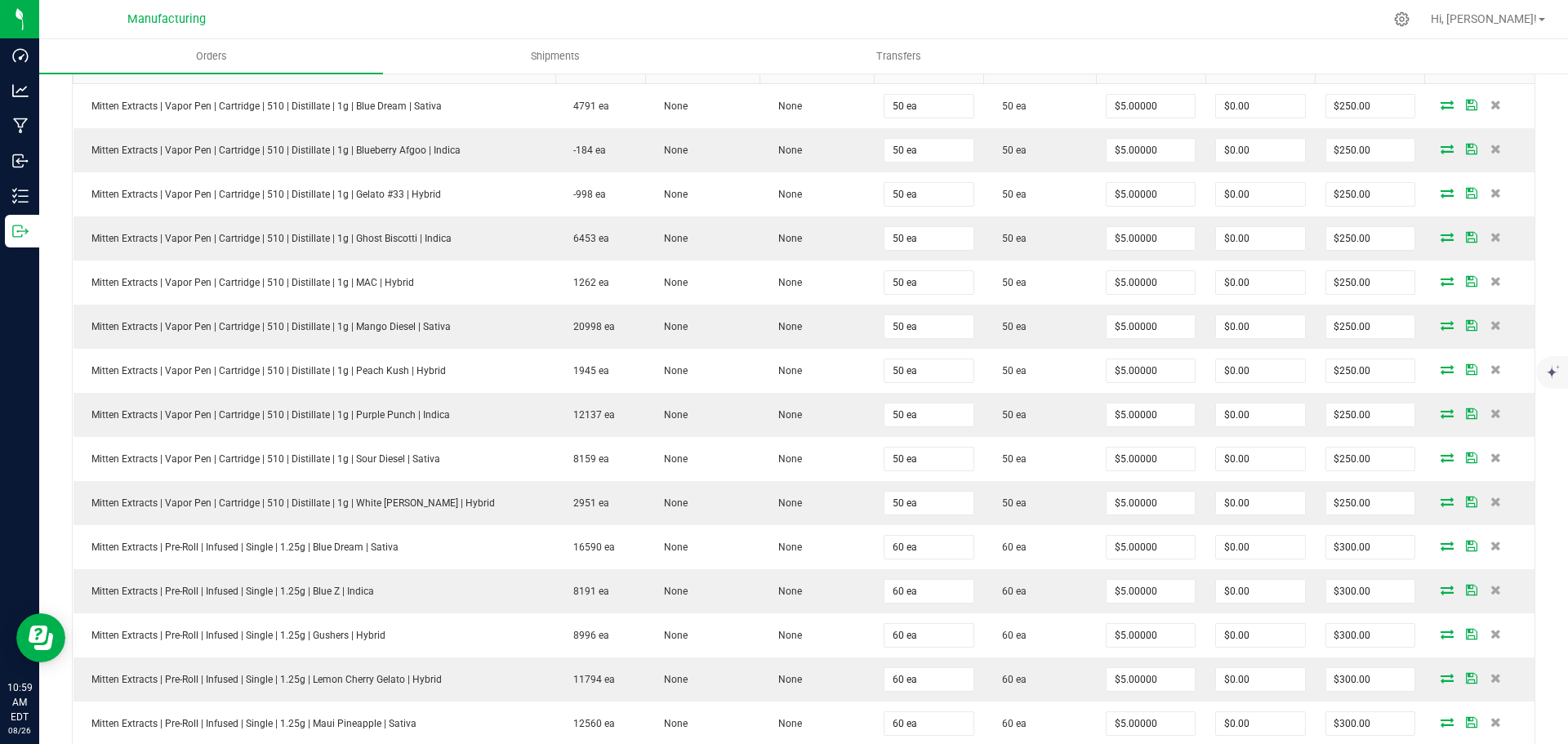
scroll to position [0, 0]
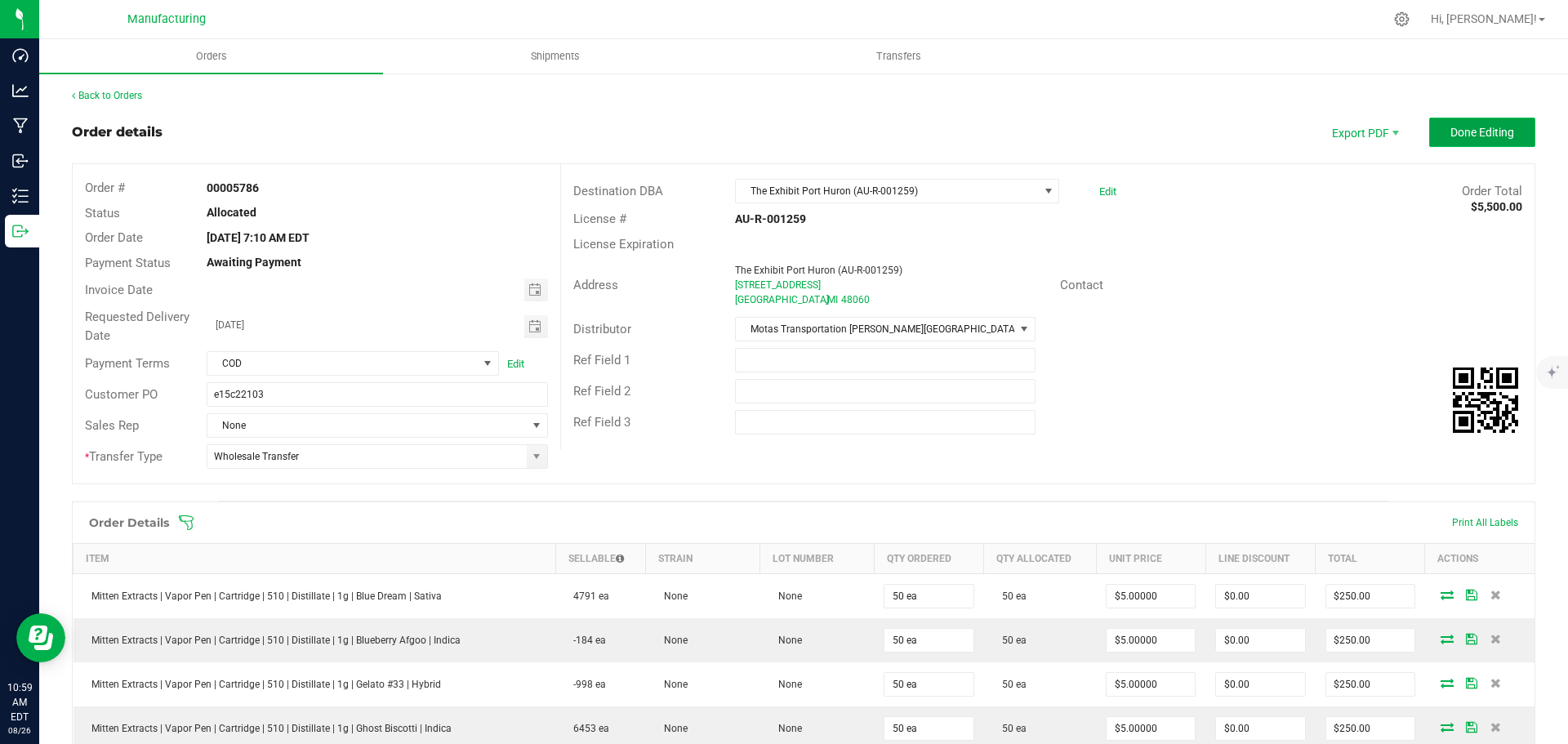
click at [1468, 134] on span "Done Editing" at bounding box center [1482, 133] width 64 height 13
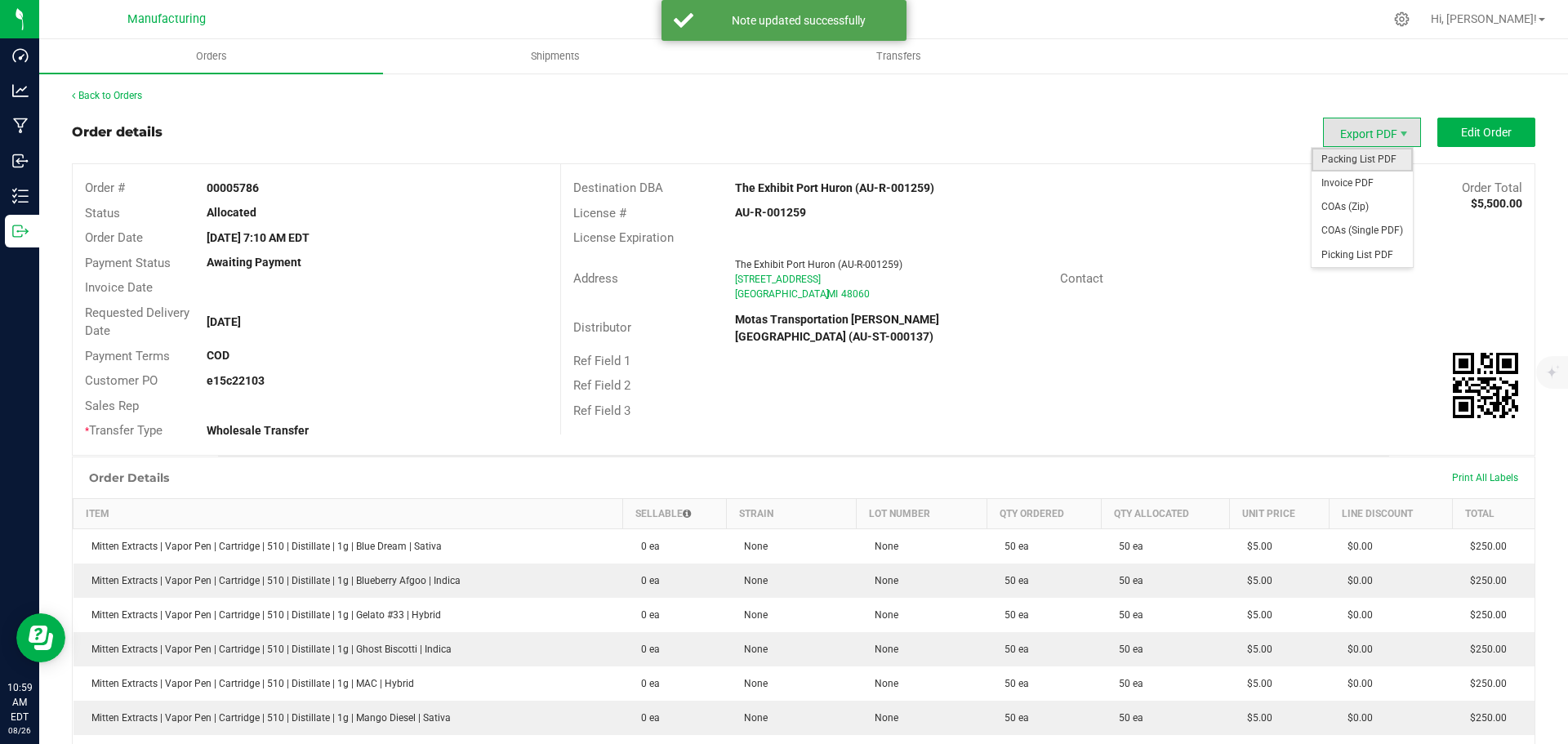
click at [1357, 164] on span "Packing List PDF" at bounding box center [1362, 159] width 102 height 24
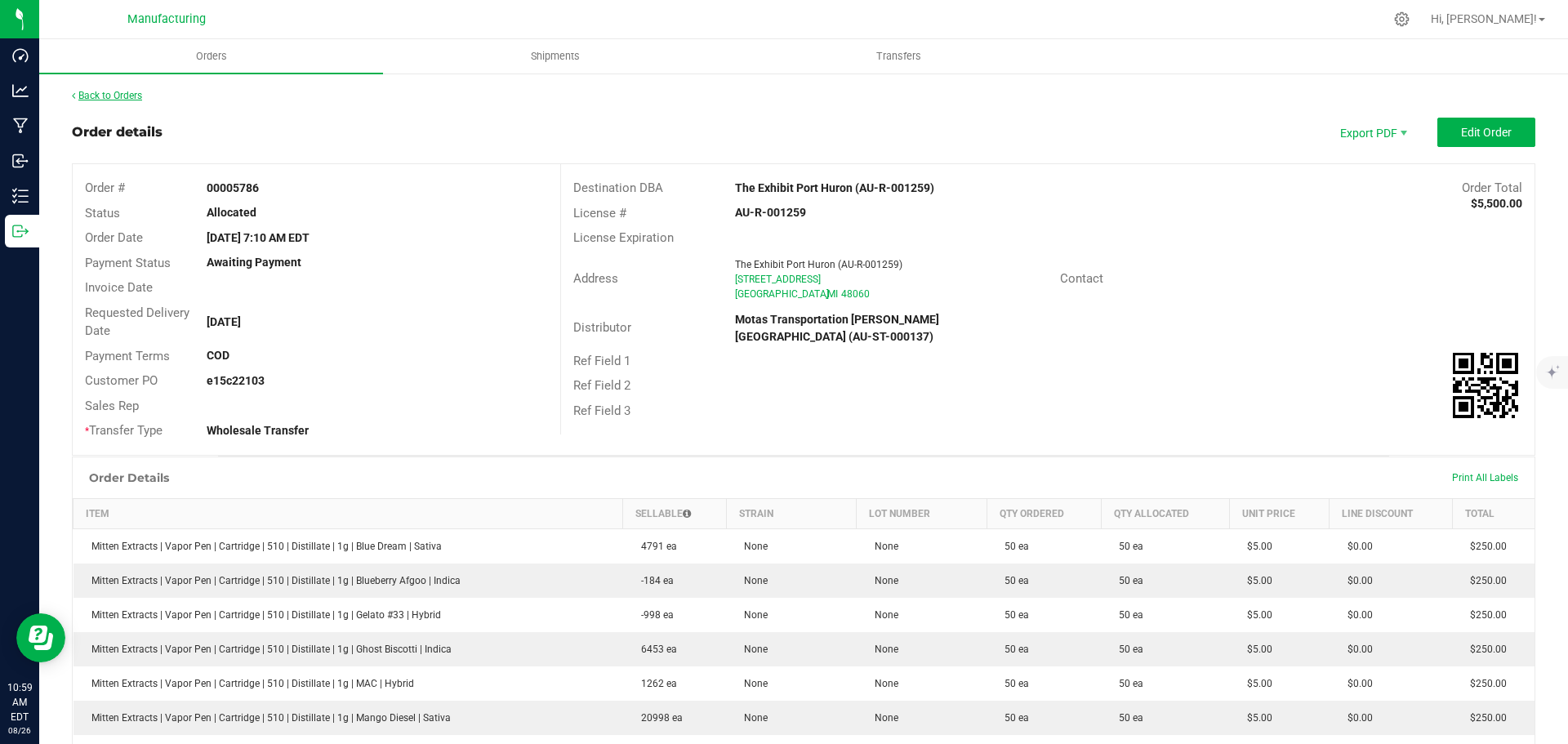
click at [120, 97] on link "Back to Orders" at bounding box center [107, 96] width 70 height 11
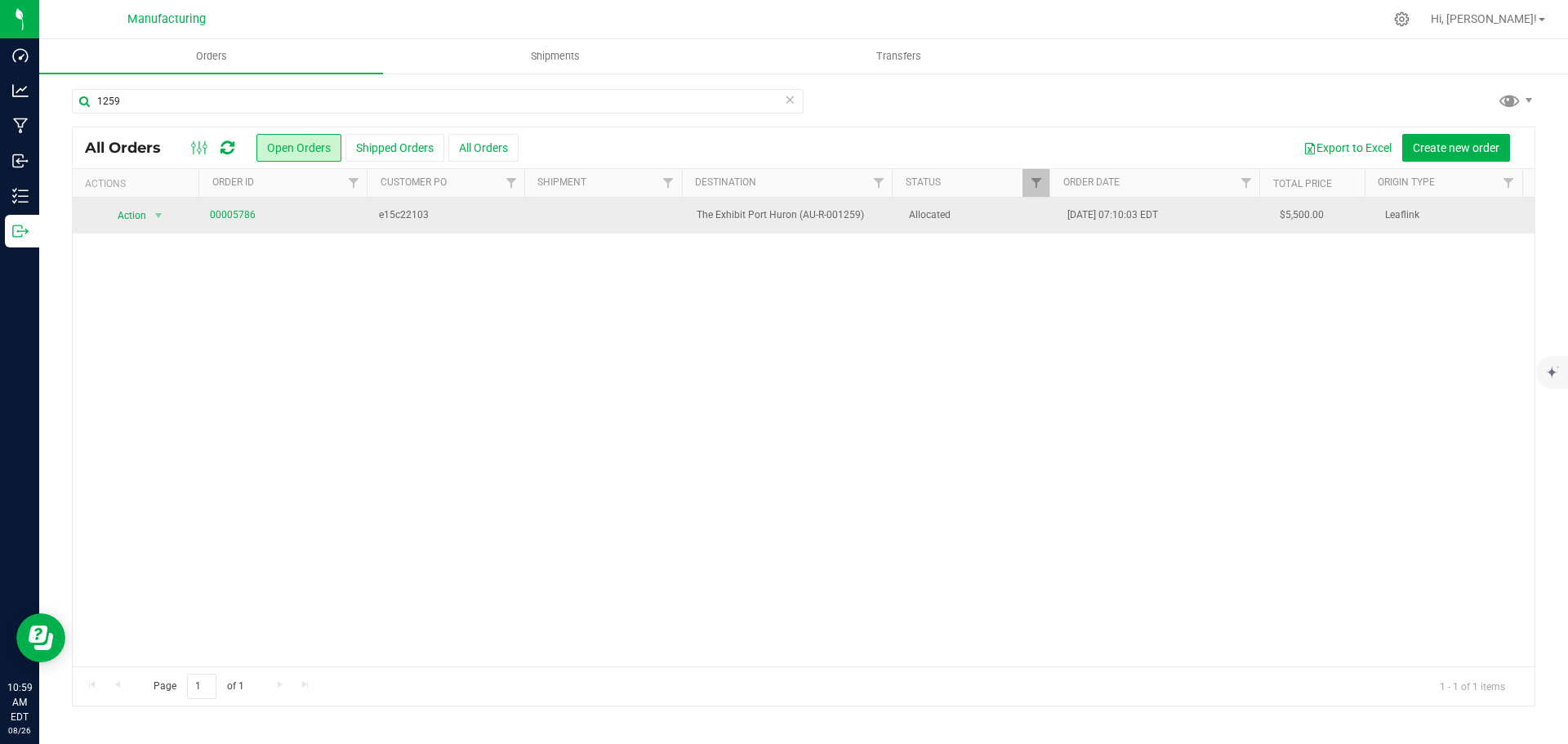
click at [995, 226] on td "Allocated" at bounding box center [979, 215] width 159 height 36
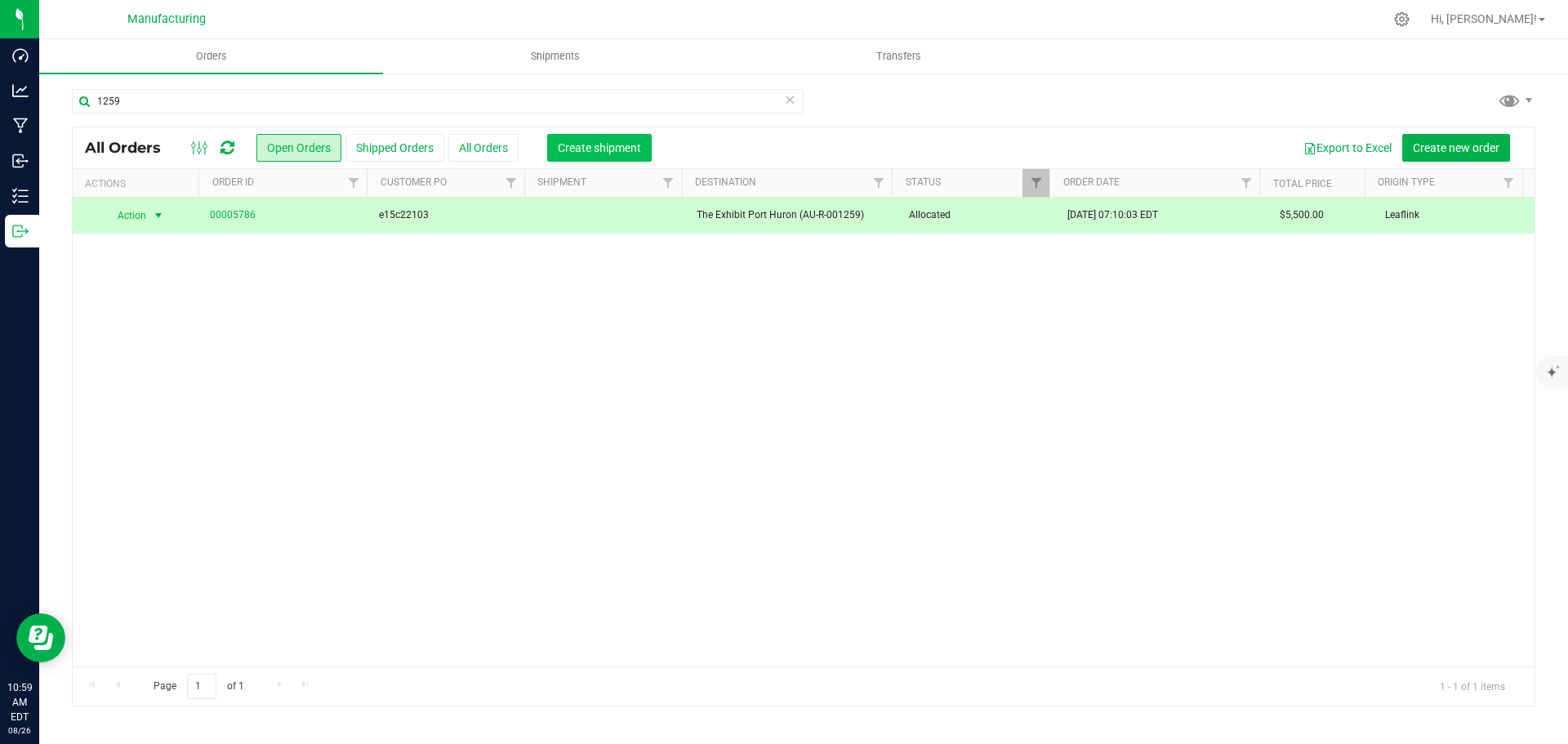
click at [627, 148] on span "Create shipment" at bounding box center [600, 148] width 84 height 13
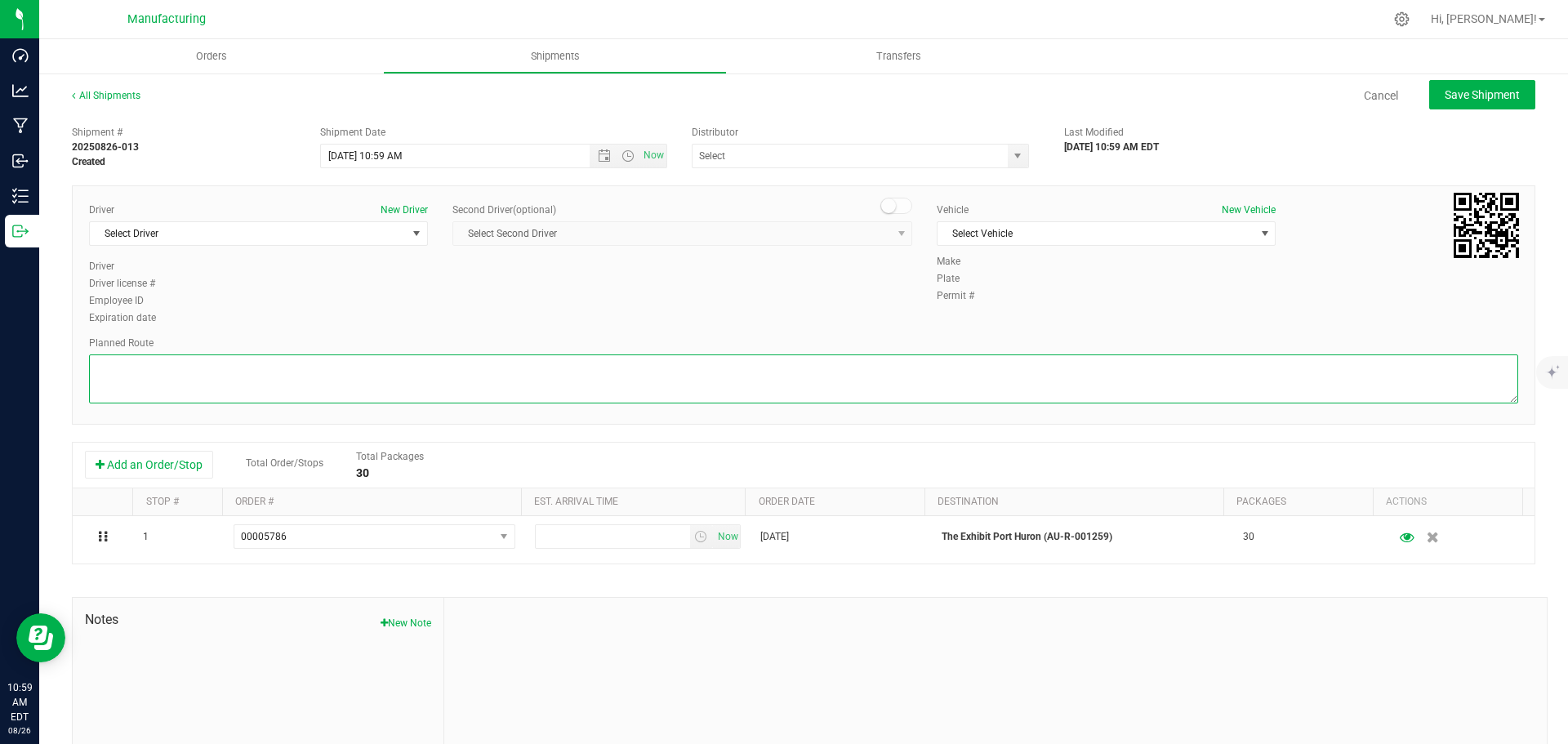
drag, startPoint x: 1204, startPoint y: 381, endPoint x: 1213, endPoint y: 378, distance: 9.5
click at [1204, 381] on textarea at bounding box center [804, 379] width 1429 height 49
paste textarea "Mitten Distro Dimondale To Motas -- Head south 246 ft -- Turn right 325 ft -- T…"
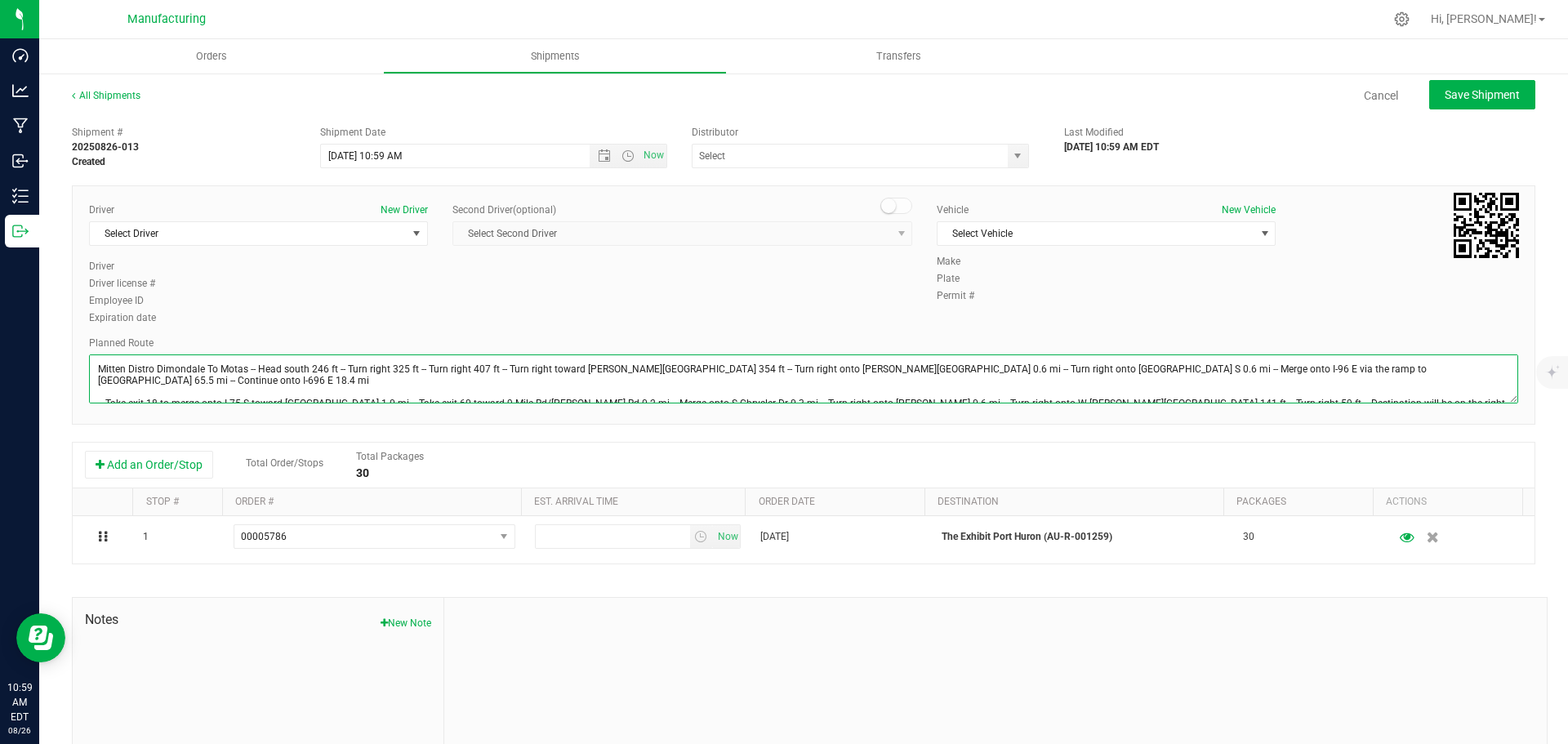
scroll to position [18, 0]
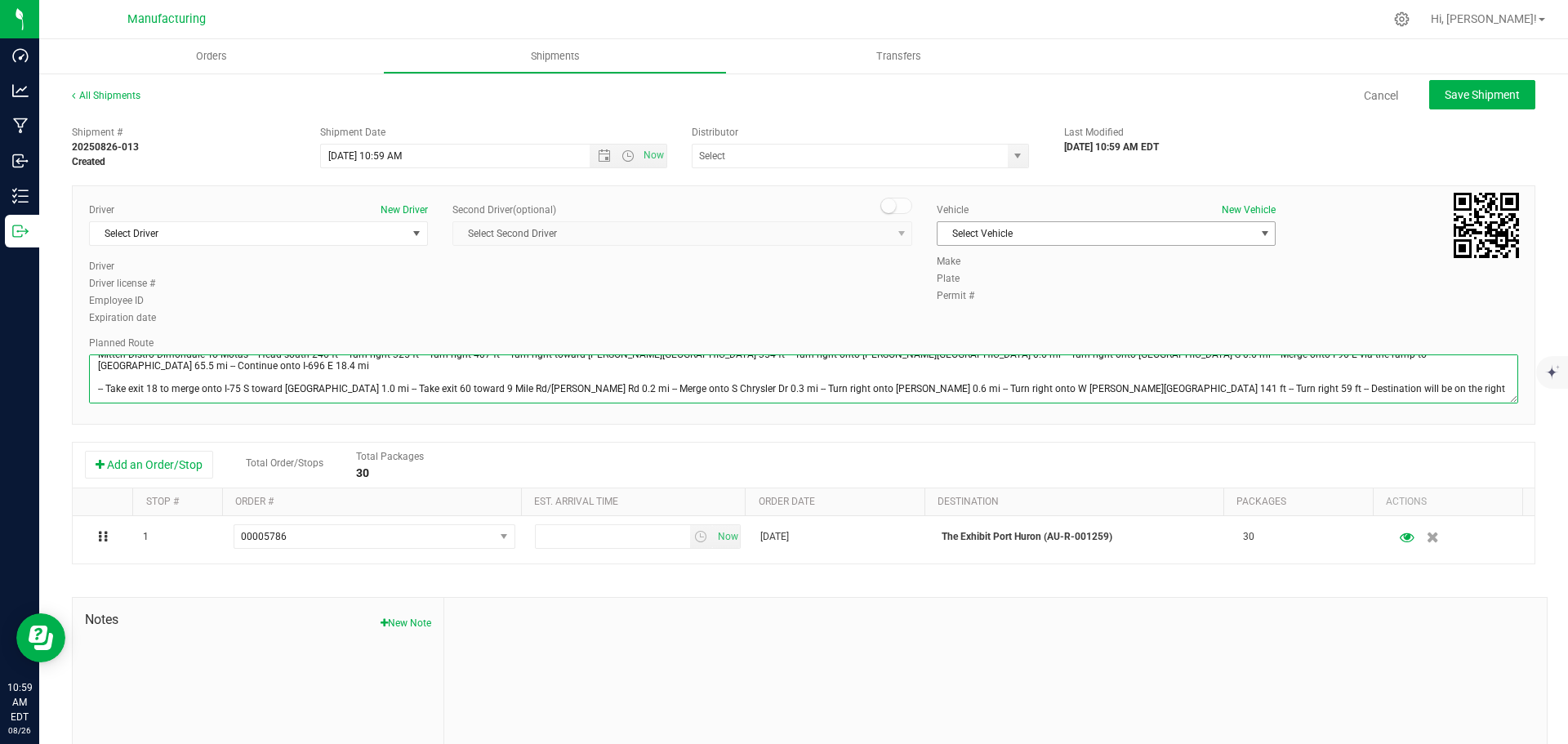
type textarea "Mitten Distro Dimondale To Motas -- Head south 246 ft -- Turn right 325 ft -- T…"
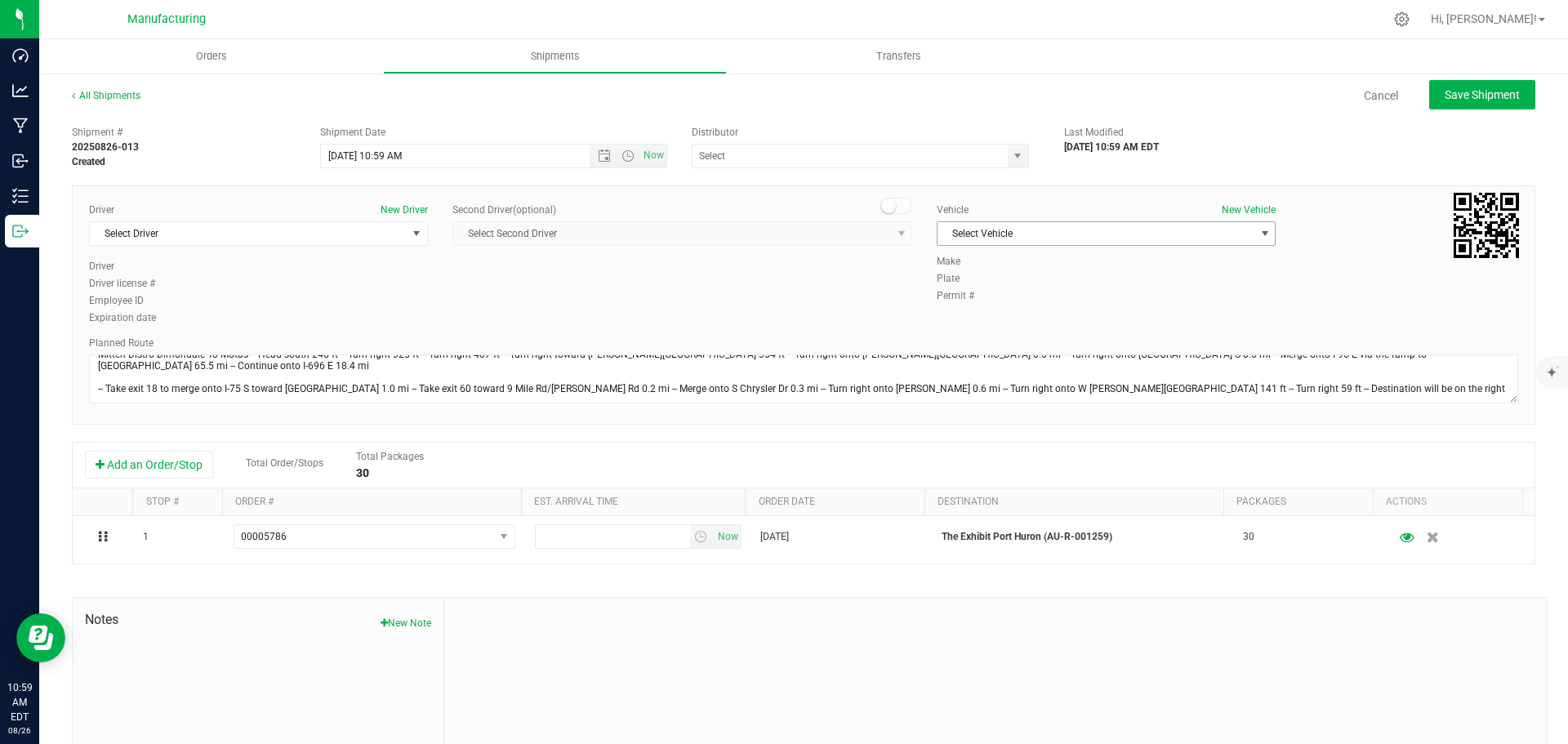
click at [1259, 231] on span "select" at bounding box center [1265, 233] width 13 height 13
click at [990, 317] on li "[MEDICAL_DATA]" at bounding box center [1098, 310] width 334 height 25
click at [1011, 161] on span "select" at bounding box center [1017, 156] width 13 height 13
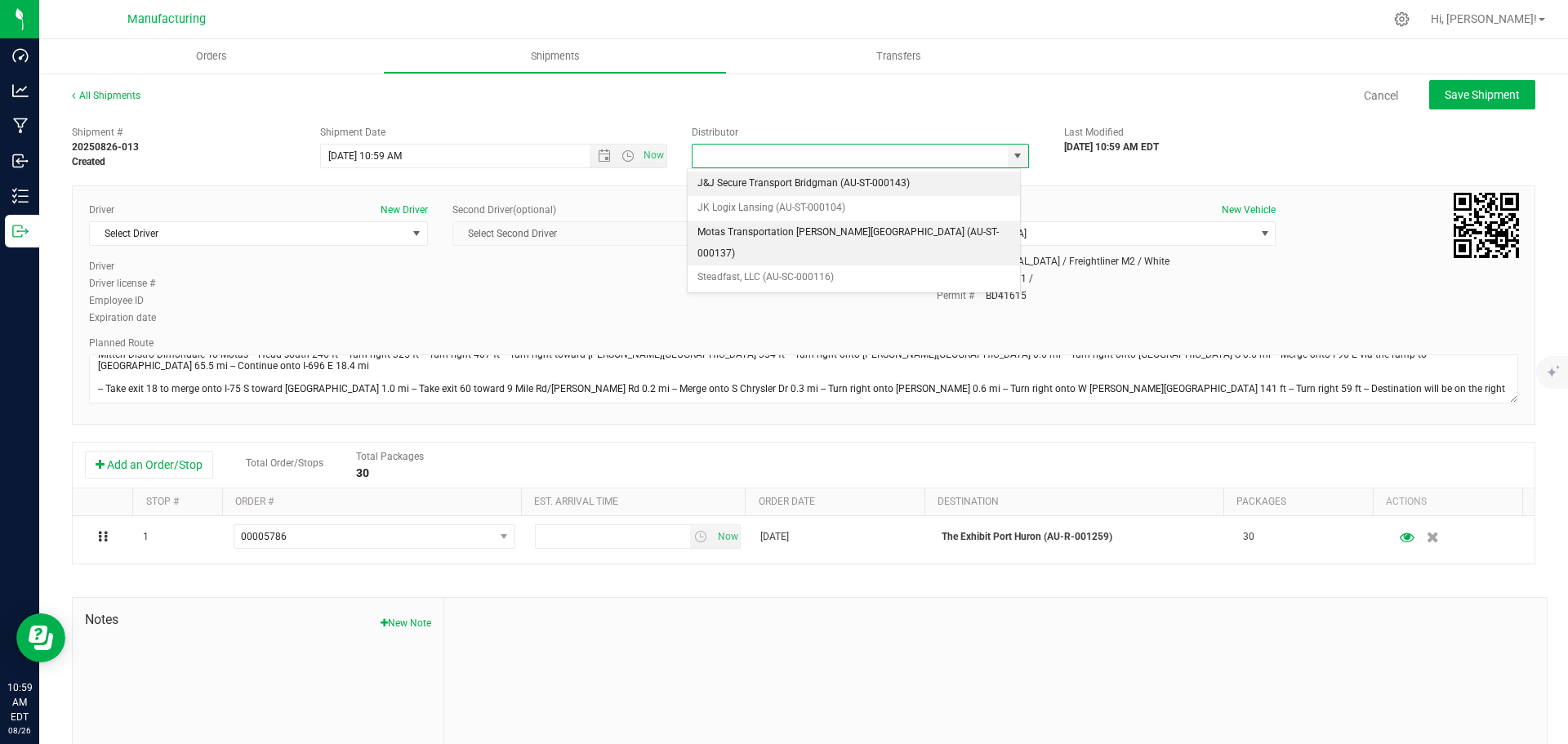
click at [719, 231] on li "Motas Transportation [PERSON_NAME][GEOGRAPHIC_DATA] (AU-ST-000137)" at bounding box center [853, 242] width 332 height 45
type input "Motas Transportation [PERSON_NAME][GEOGRAPHIC_DATA] (AU-ST-000137)"
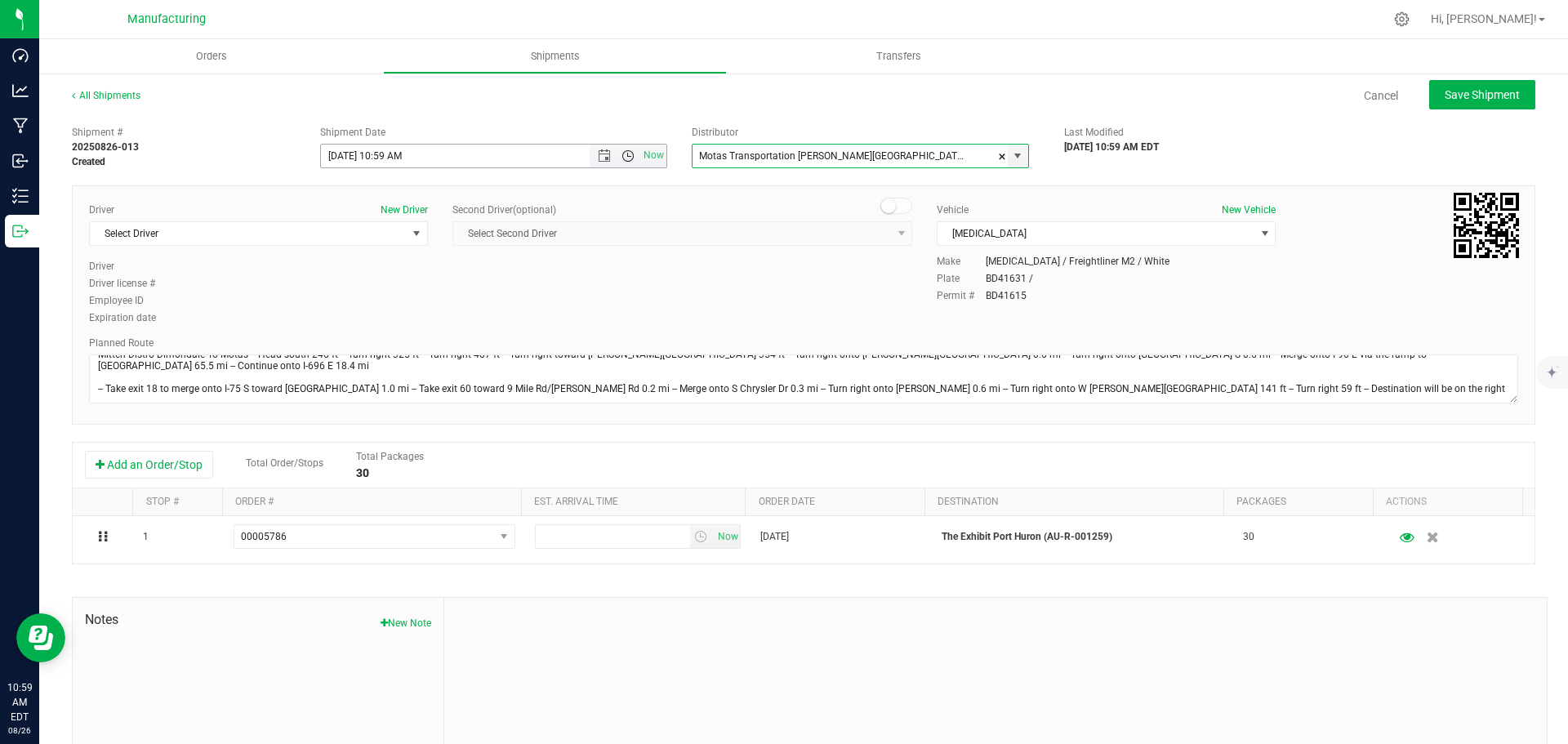
click at [622, 157] on span "Open the time view" at bounding box center [628, 156] width 13 height 13
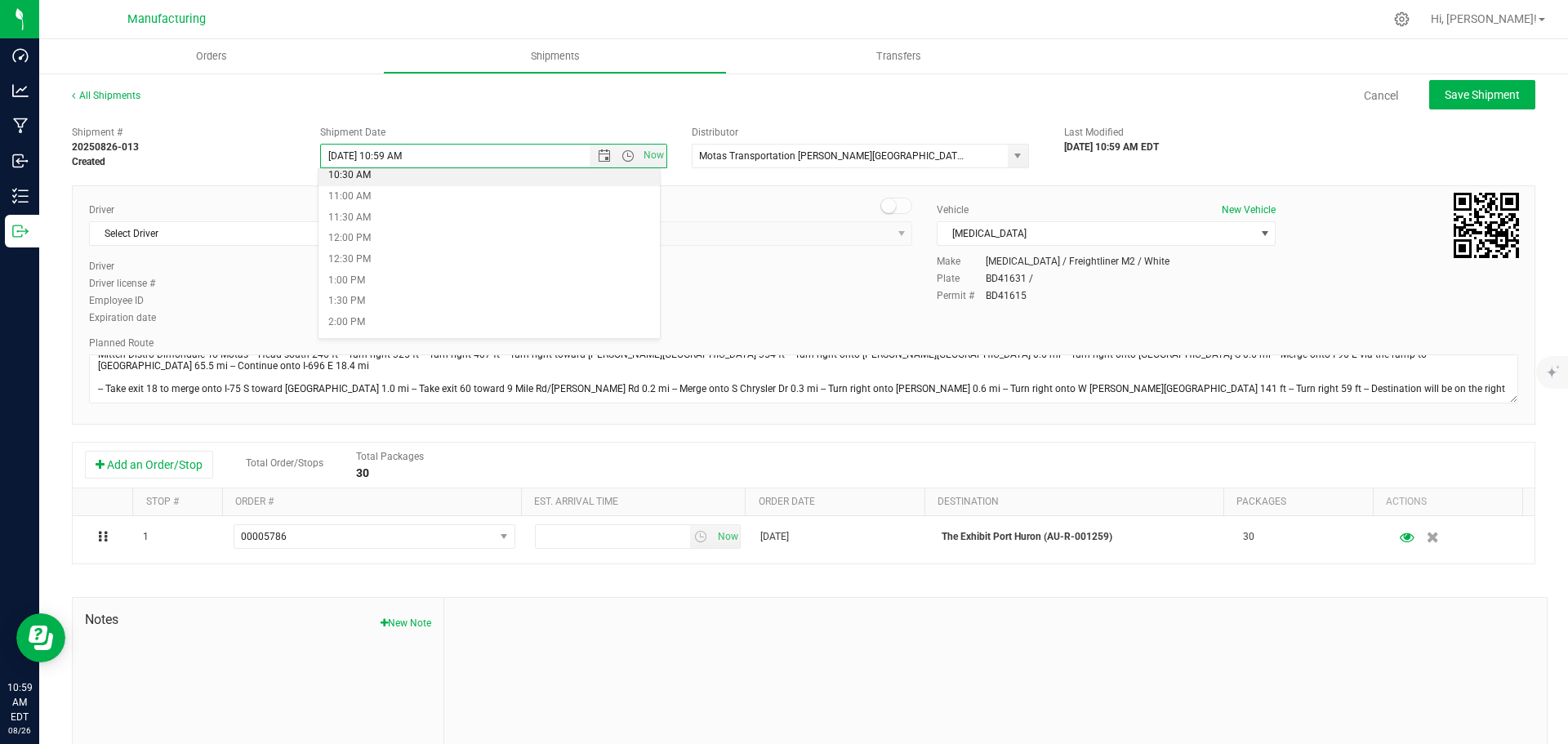
scroll to position [490, 0]
click at [377, 178] on li "11:30 AM" at bounding box center [490, 176] width 342 height 21
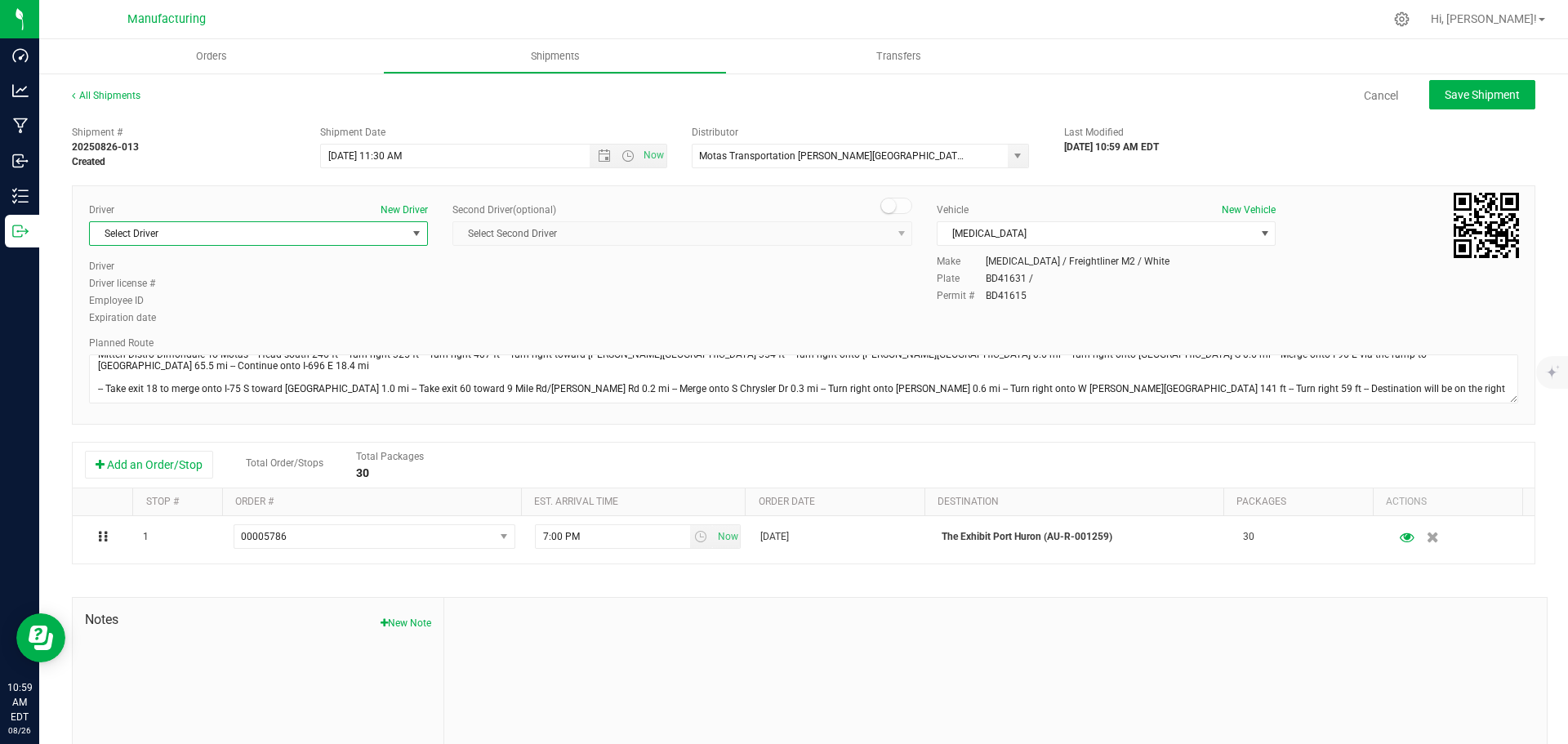
click at [410, 233] on span "select" at bounding box center [417, 233] width 13 height 13
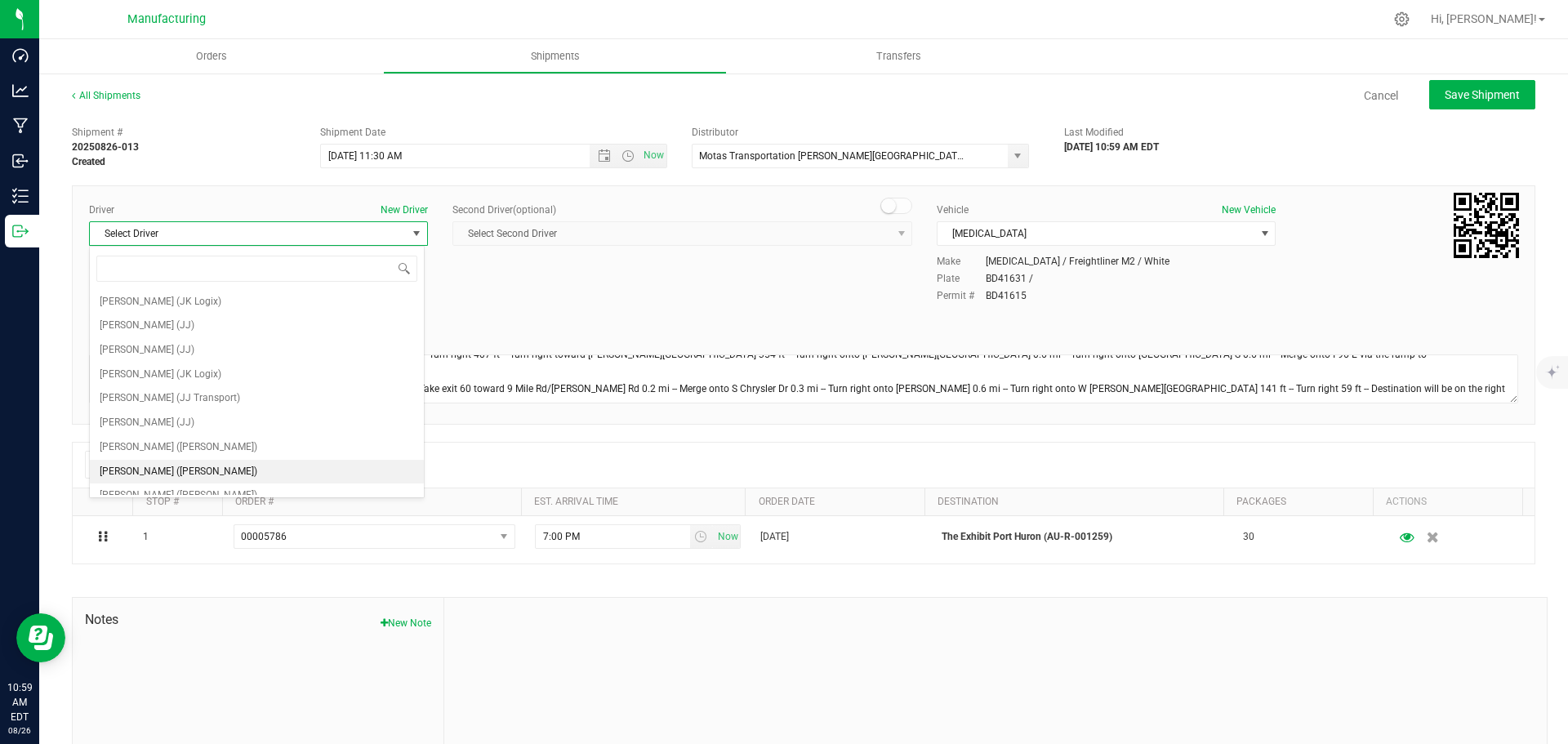
scroll to position [82, 0]
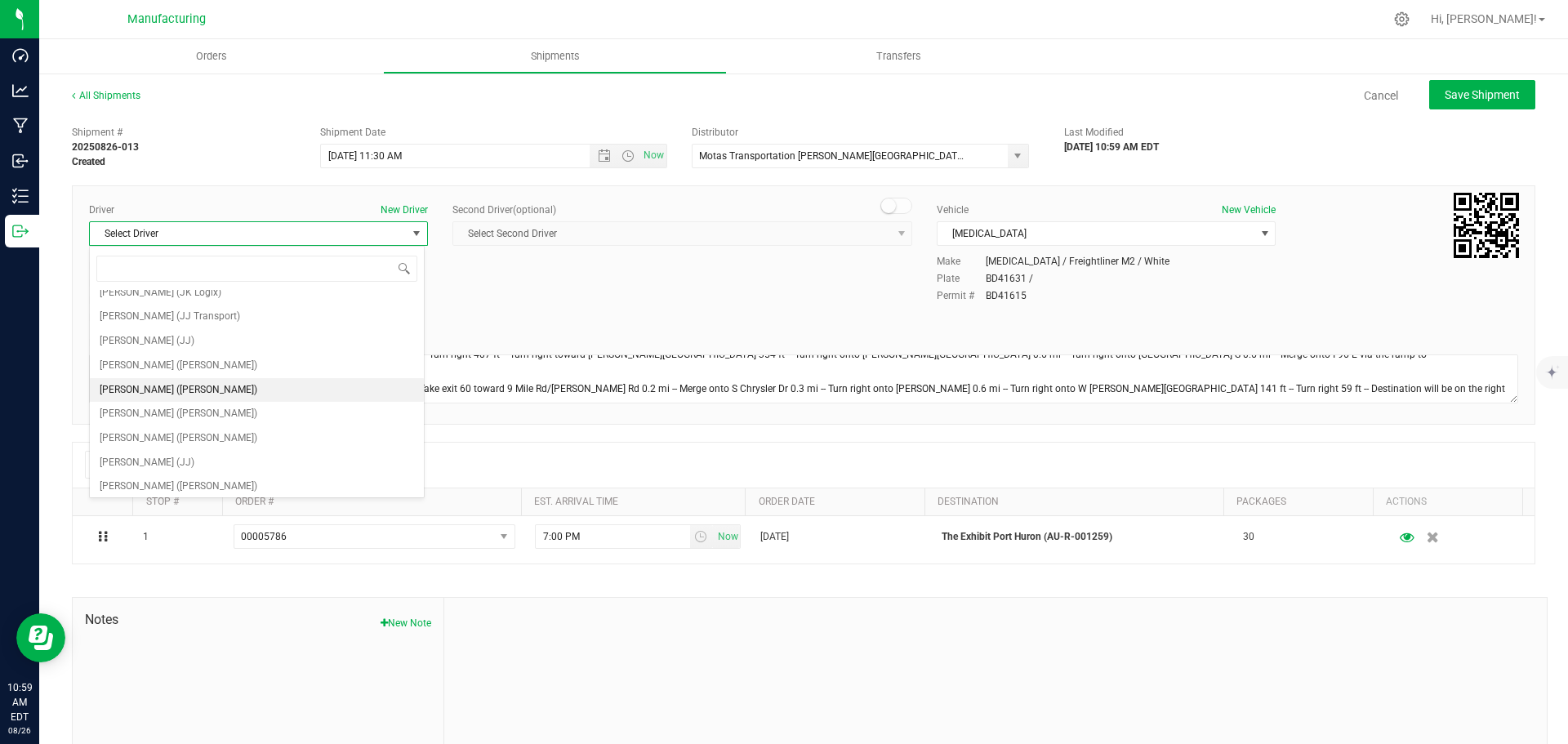
click at [161, 392] on span "[PERSON_NAME] ([PERSON_NAME])" at bounding box center [178, 390] width 158 height 21
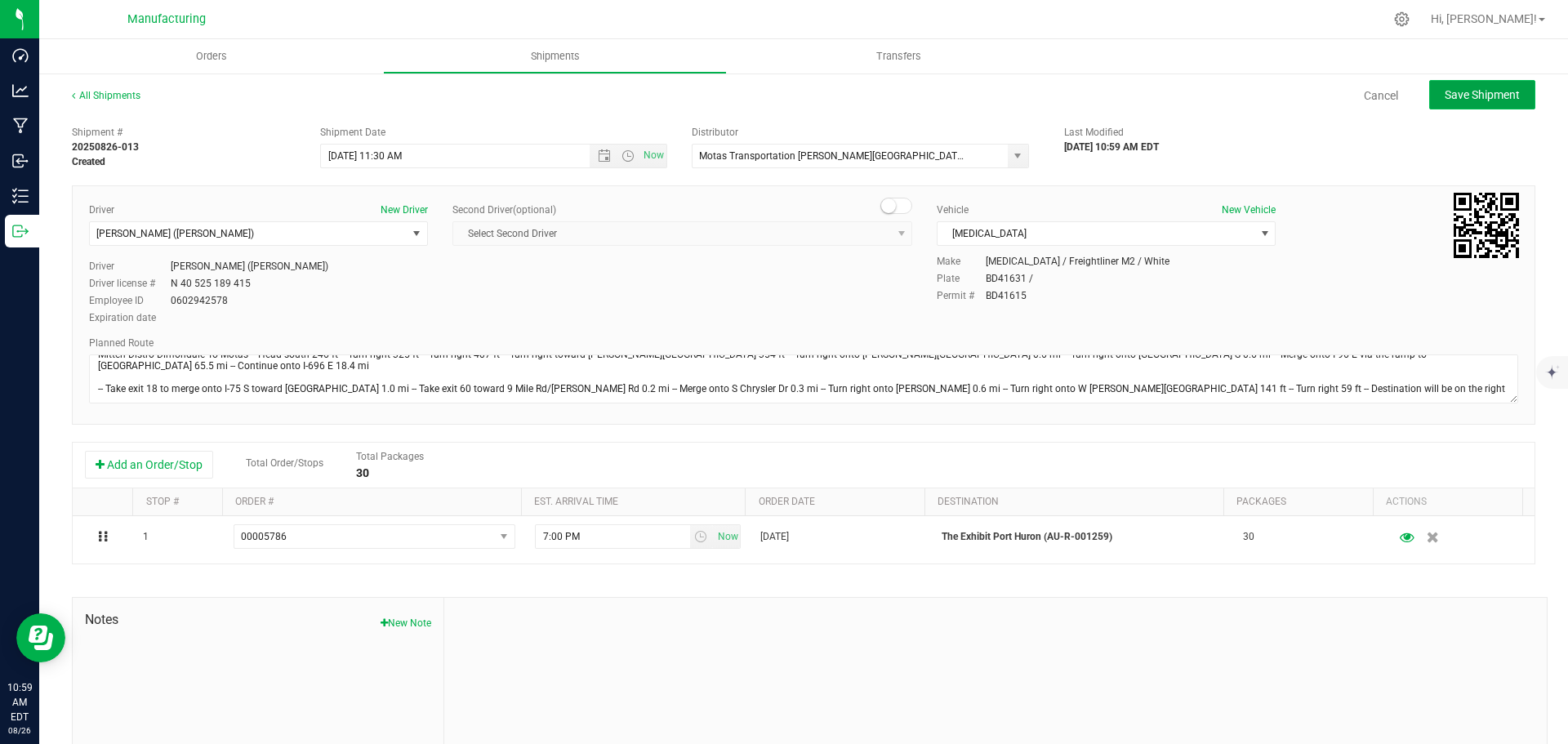
click at [1450, 102] on button "Save Shipment" at bounding box center [1483, 94] width 106 height 29
type input "[DATE] 3:30 PM"
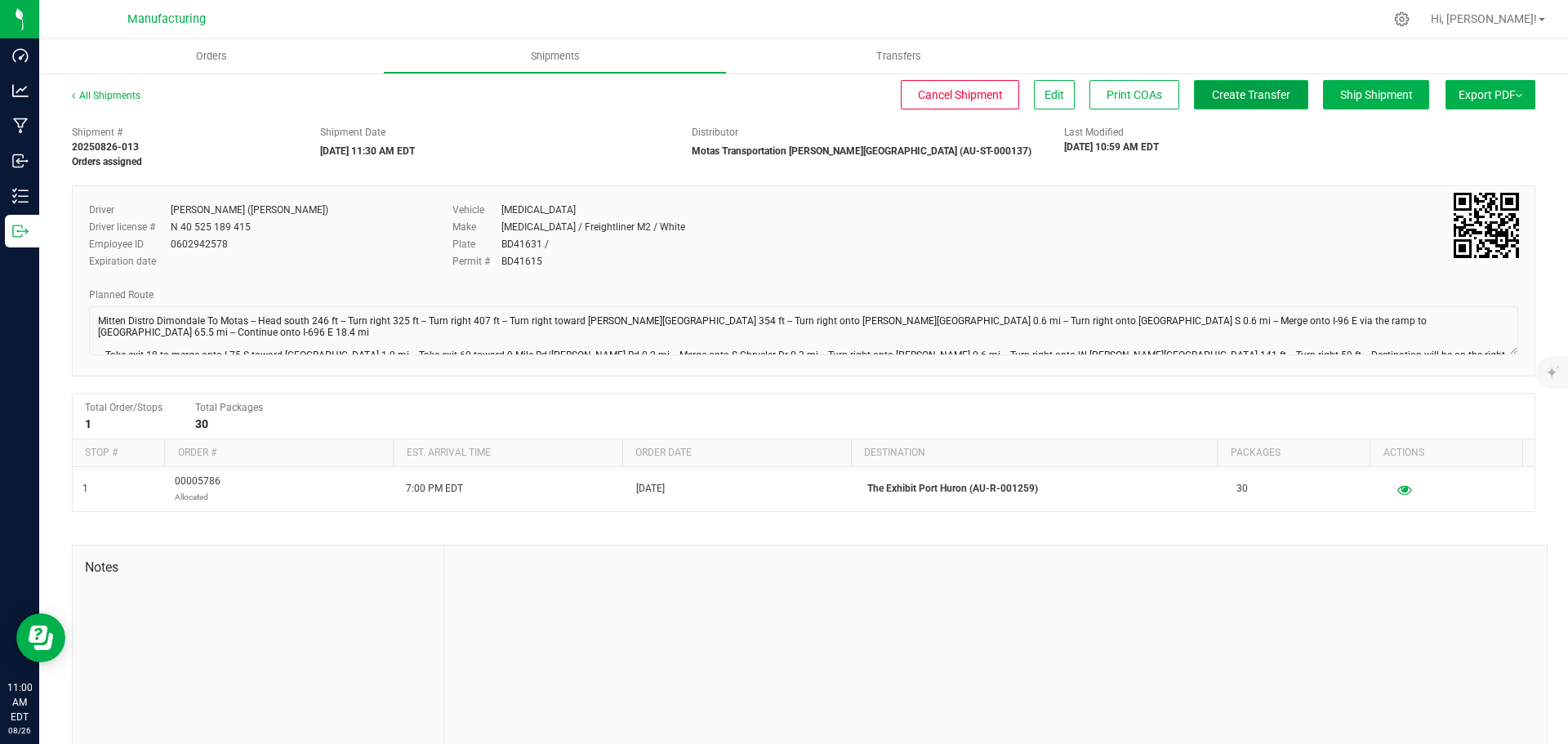
click at [1241, 89] on span "Create Transfer" at bounding box center [1251, 95] width 79 height 13
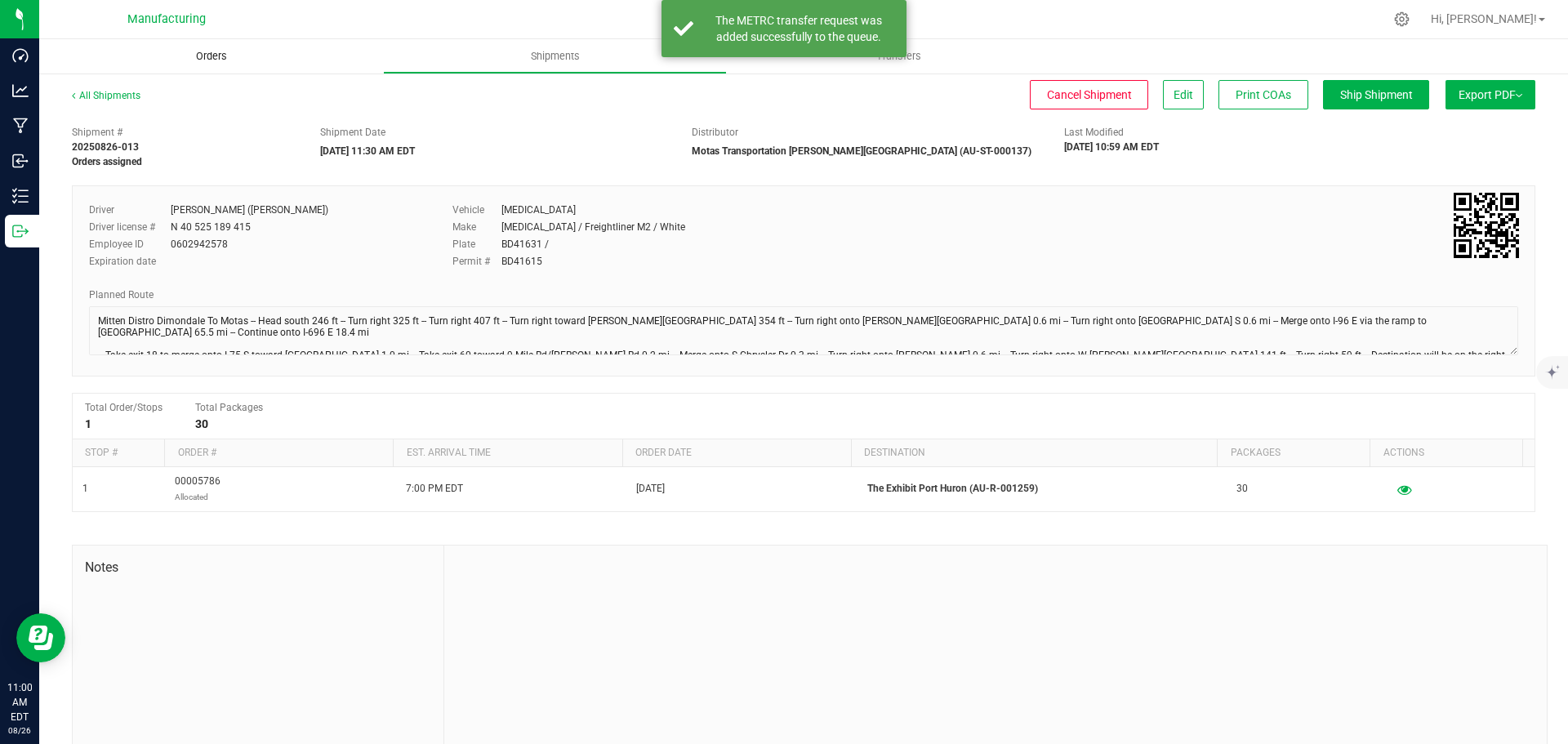
click at [214, 57] on span "Orders" at bounding box center [211, 56] width 75 height 14
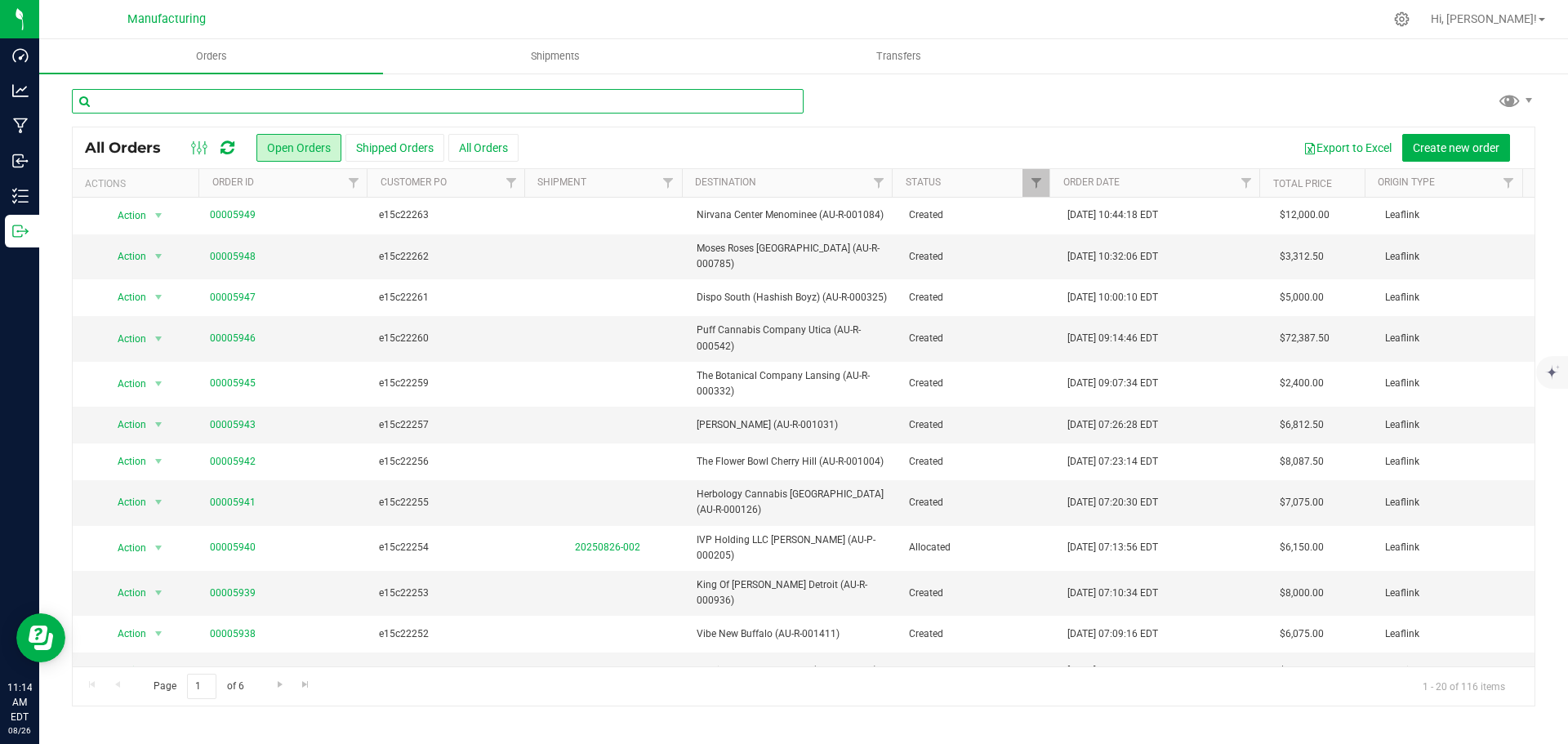
click at [193, 98] on input "text" at bounding box center [438, 102] width 732 height 25
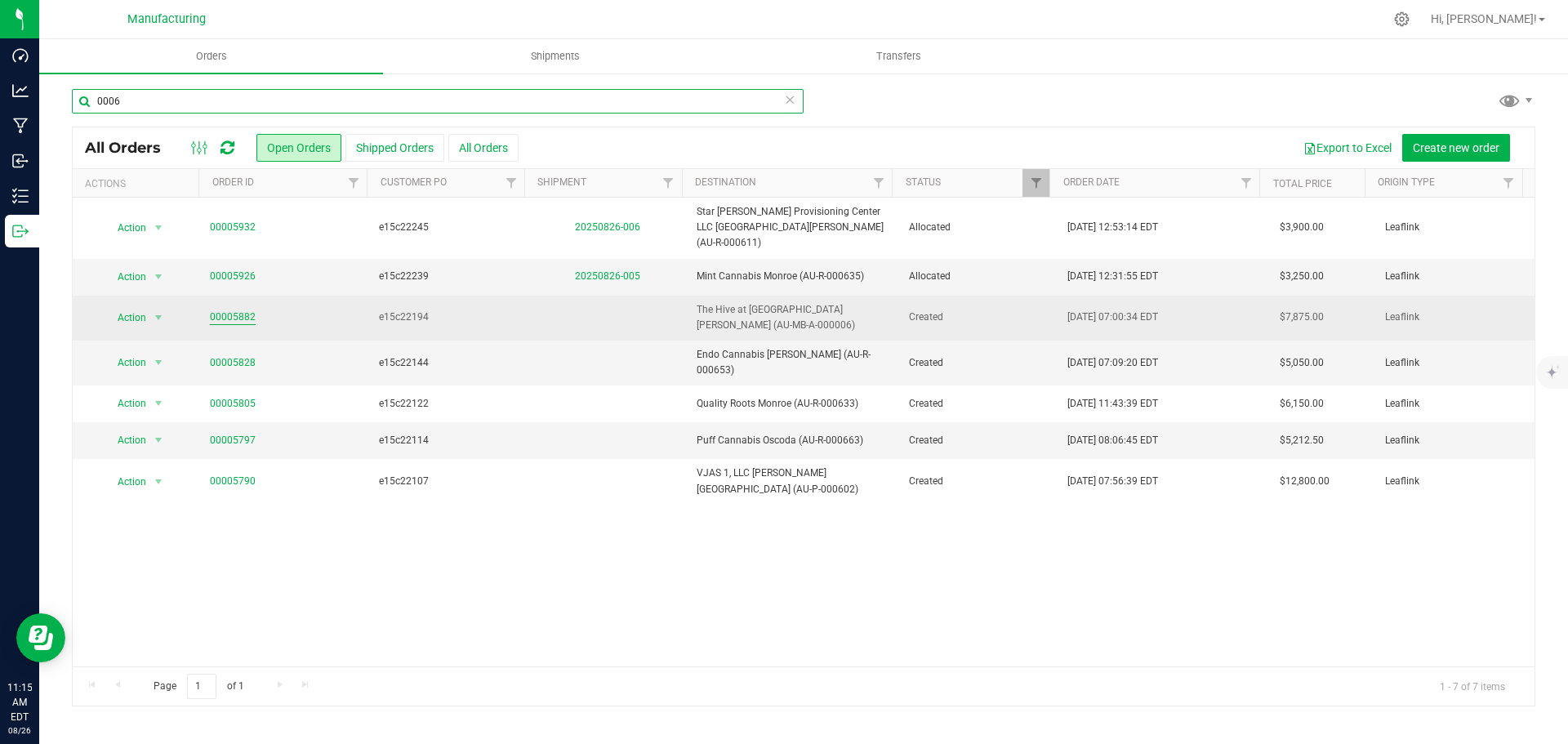
type input "0006"
click at [230, 309] on link "00005882" at bounding box center [233, 317] width 46 height 15
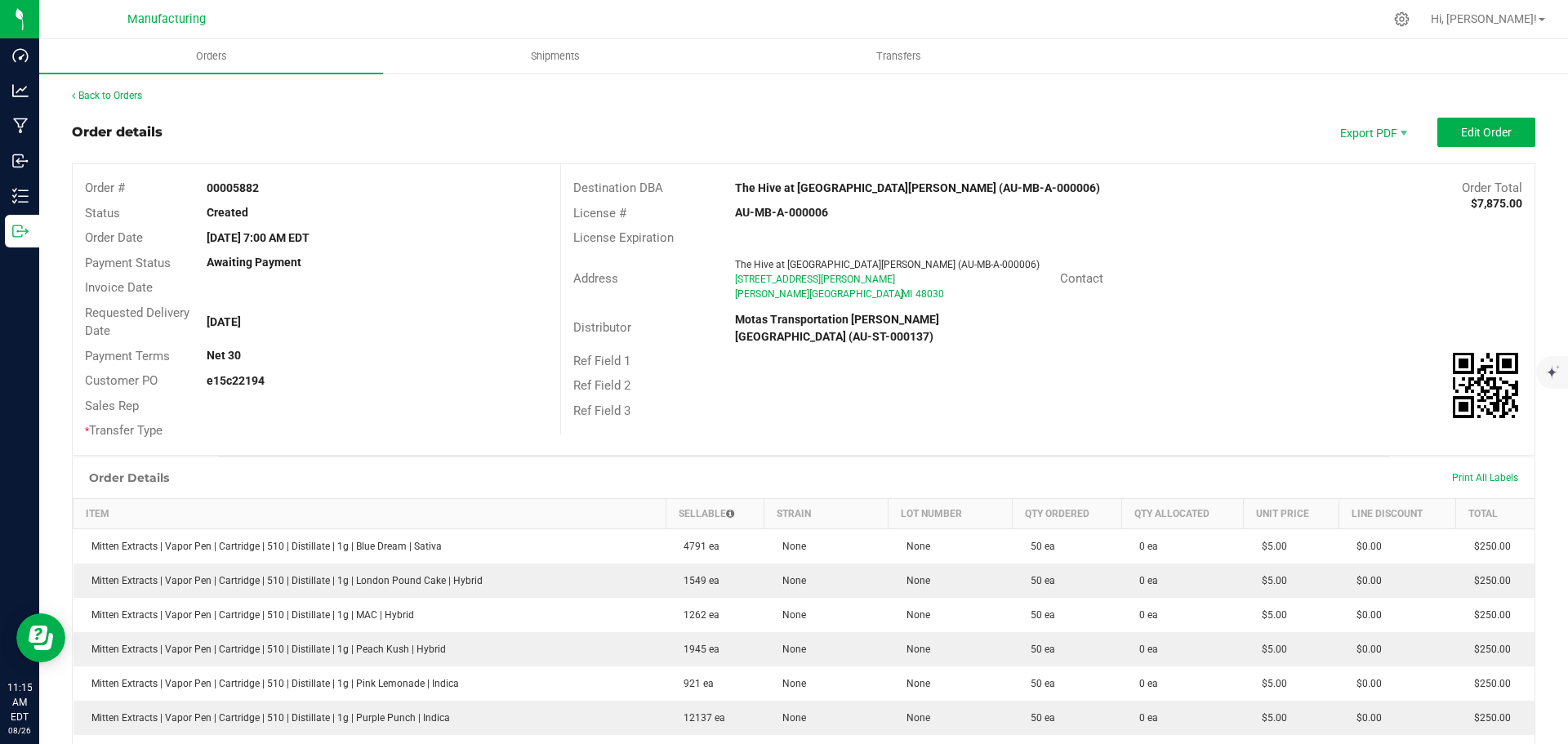
drag, startPoint x: 727, startPoint y: 208, endPoint x: 833, endPoint y: 215, distance: 106.2
click at [833, 215] on div "AU-MB-A-000006" at bounding box center [885, 213] width 325 height 17
copy strong "AU-MB-A-000006"
drag, startPoint x: 724, startPoint y: 177, endPoint x: 875, endPoint y: 166, distance: 151.4
click at [875, 166] on div "Destination DBA The Hive at [GEOGRAPHIC_DATA][PERSON_NAME] (AU-MB-A-000006) Ord…" at bounding box center [1047, 299] width 974 height 270
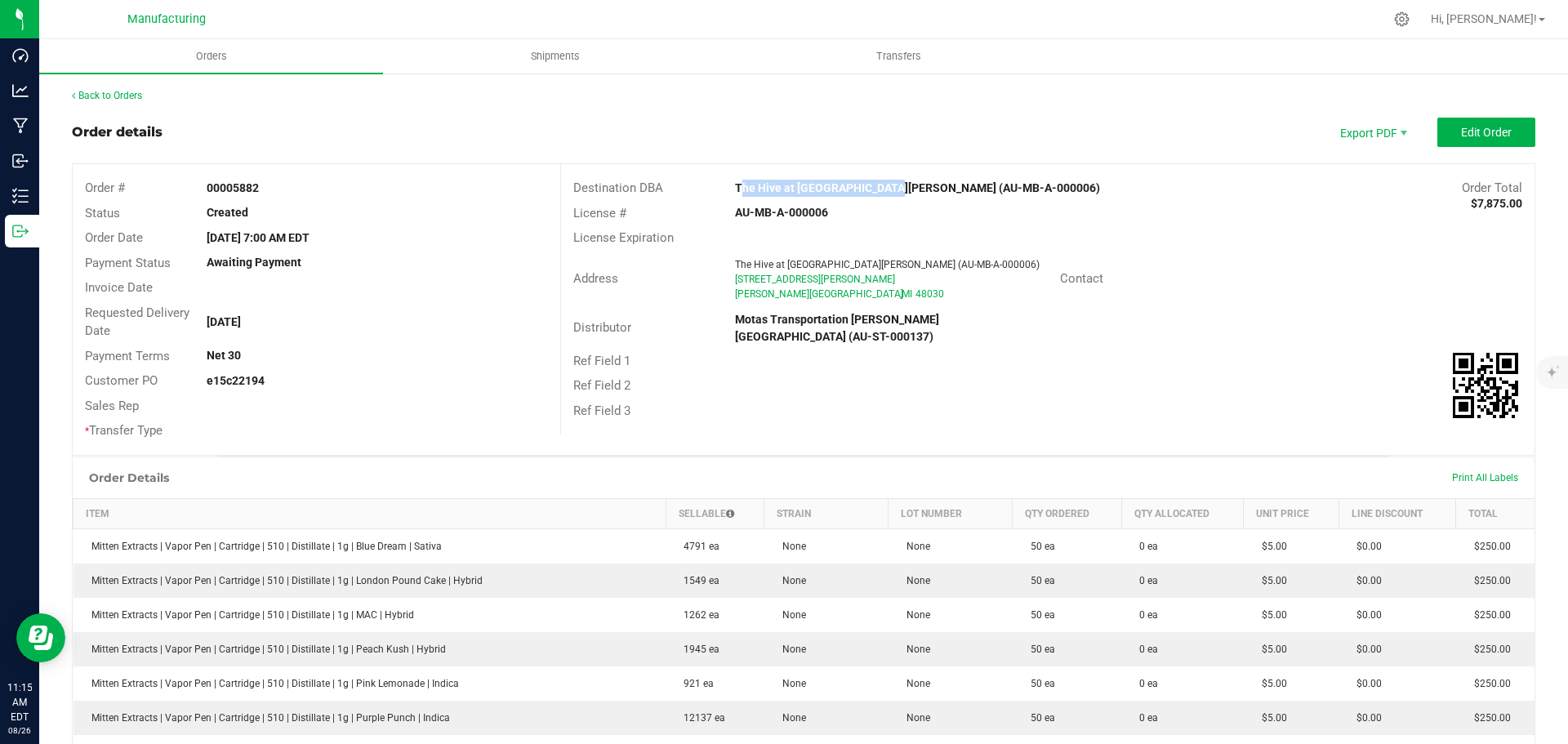
copy strong "The Hive at [GEOGRAPHIC_DATA][PERSON_NAME]"
click at [1156, 373] on div "Ref Field 2" at bounding box center [1048, 385] width 974 height 26
click at [1470, 132] on span "Edit Order" at bounding box center [1485, 133] width 50 height 13
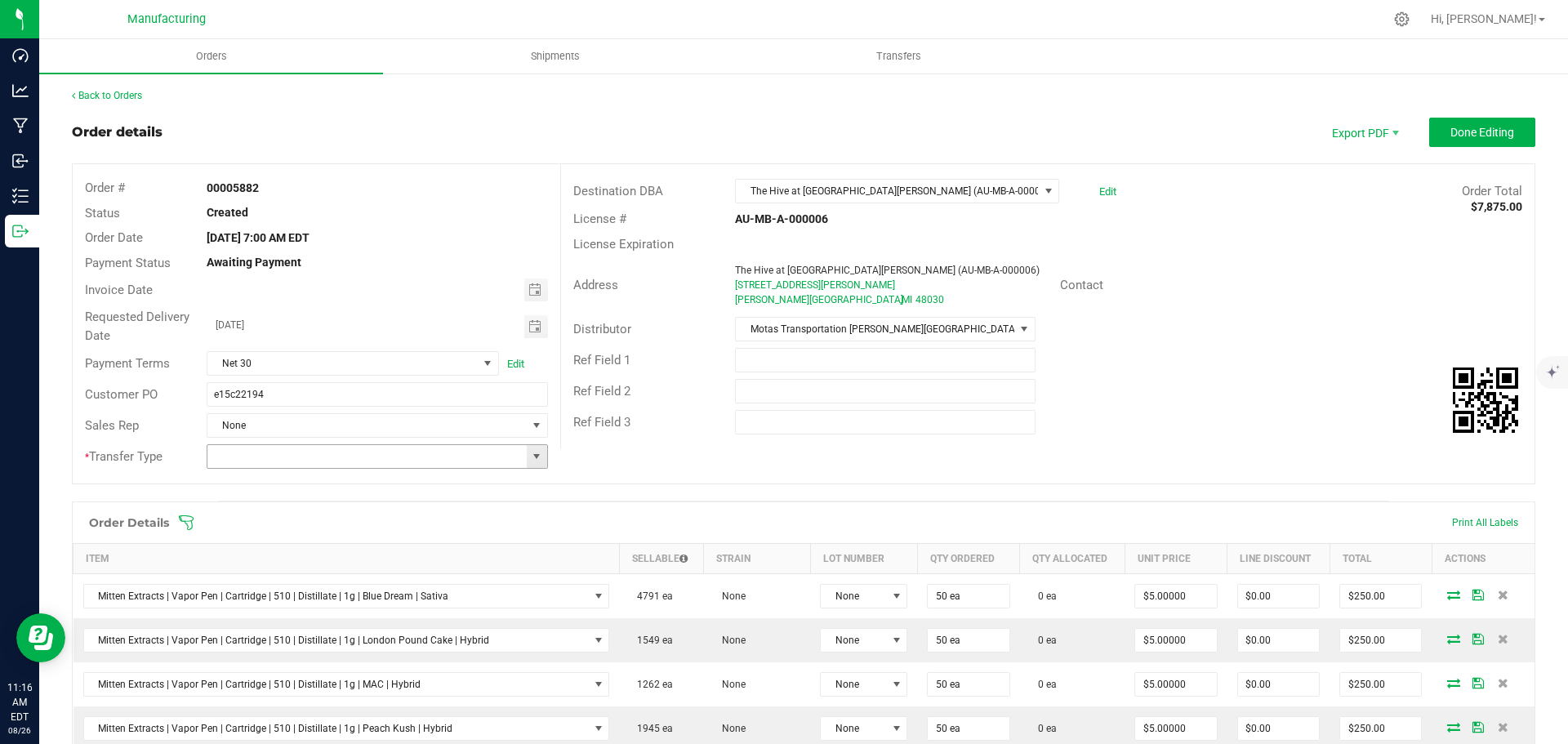
click at [535, 455] on span at bounding box center [536, 456] width 13 height 13
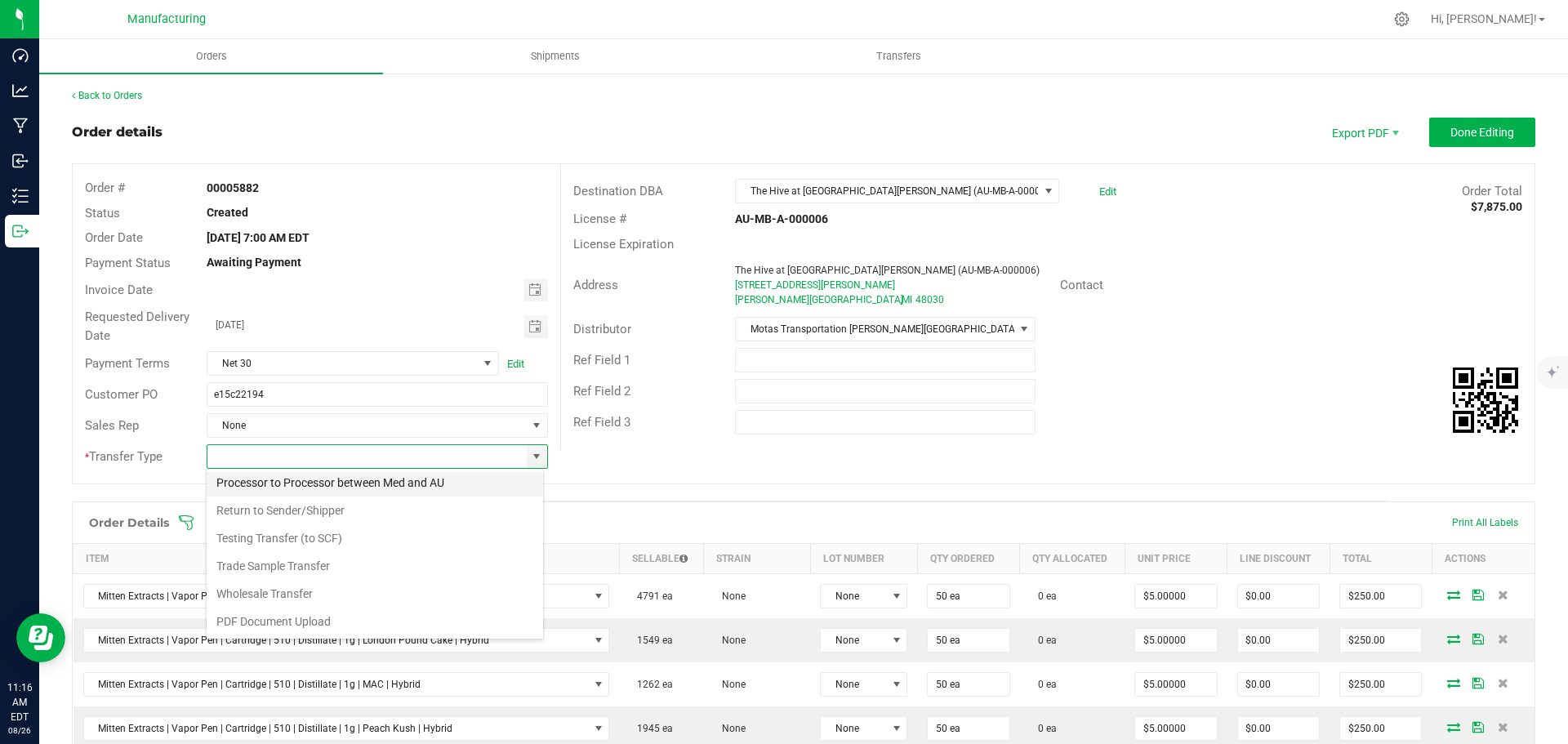
click at [252, 592] on li "Wholesale Transfer" at bounding box center [375, 593] width 336 height 28
type input "Wholesale Transfer"
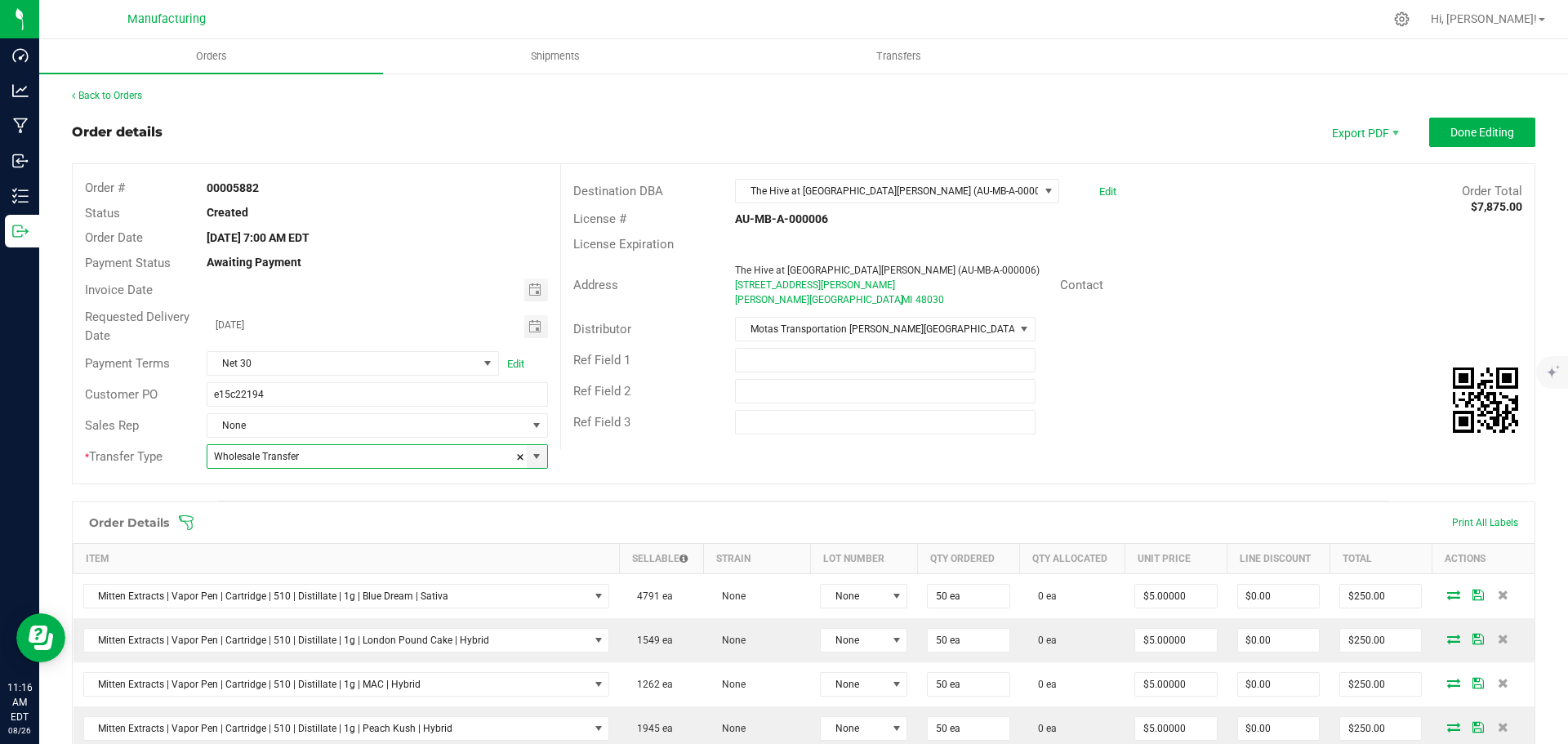
click at [184, 519] on icon at bounding box center [186, 522] width 16 height 16
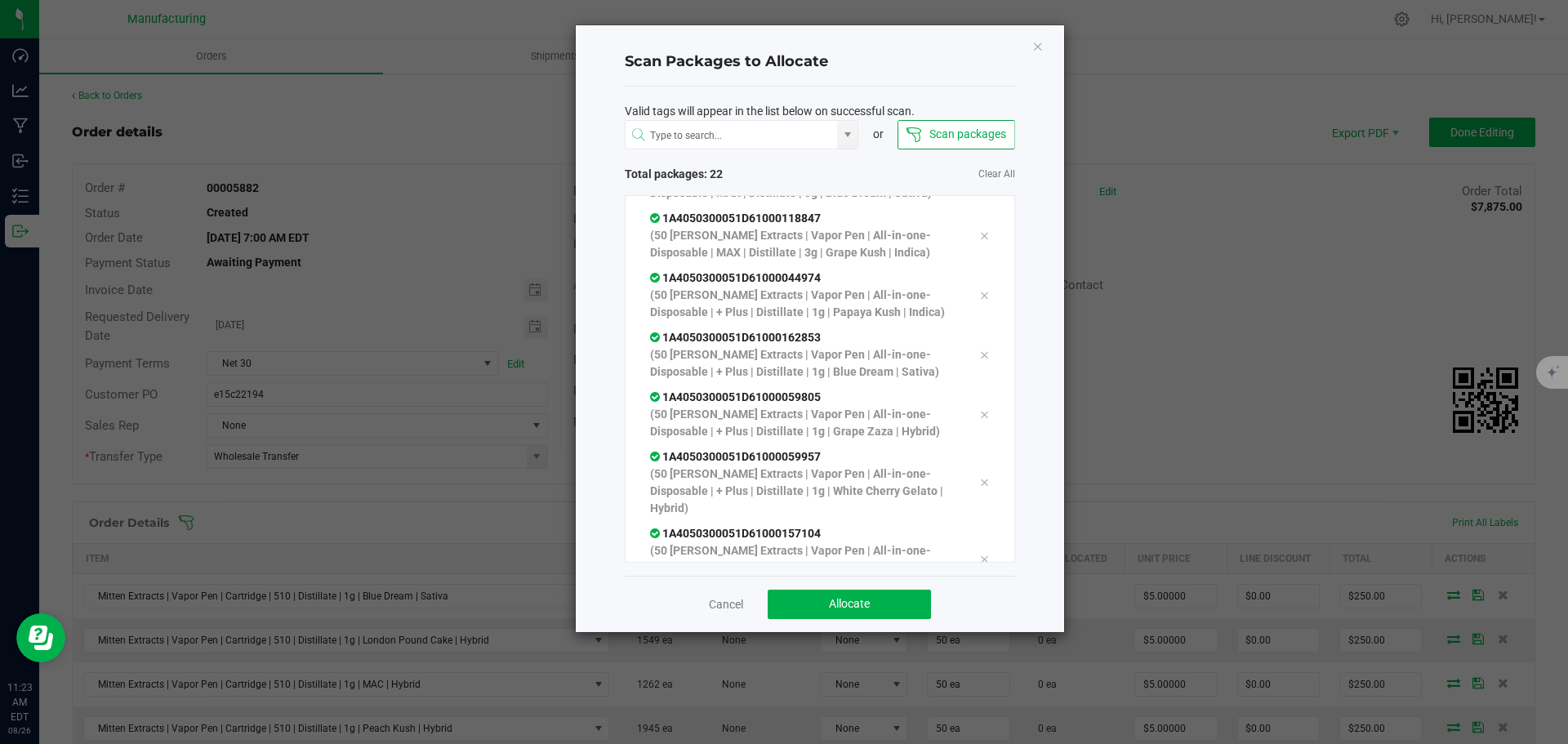
scroll to position [1038, 0]
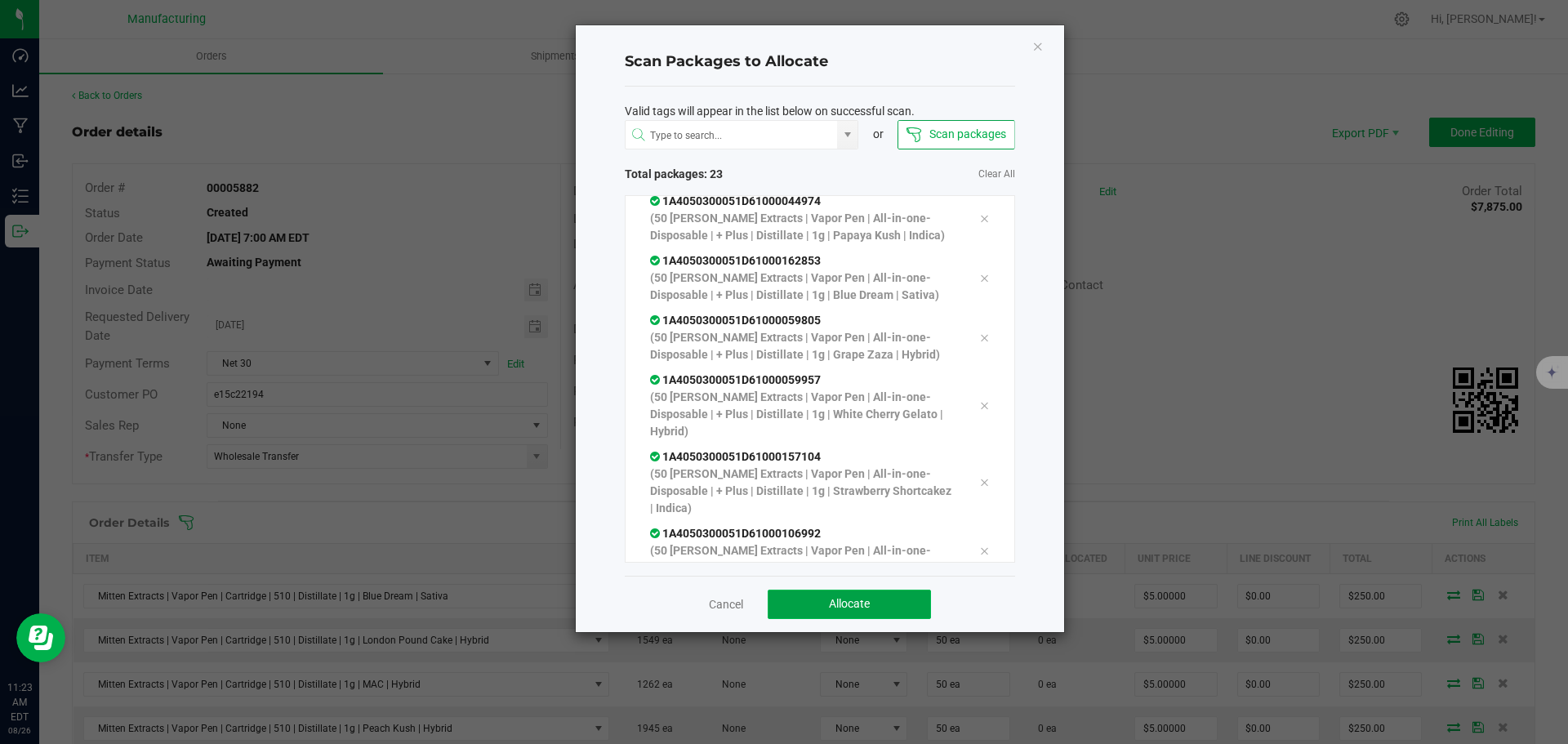
click at [864, 610] on span "Allocate" at bounding box center [849, 604] width 41 height 13
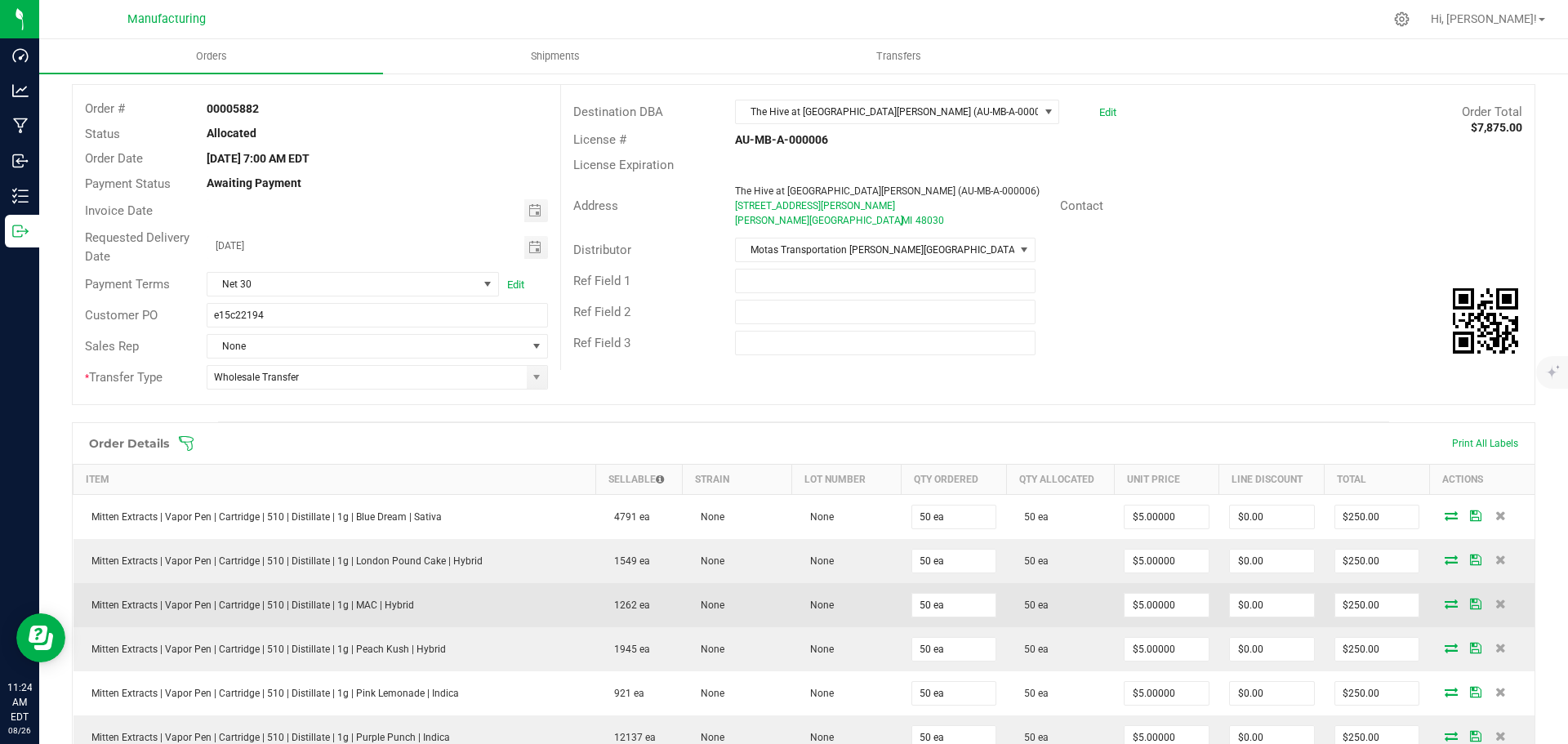
scroll to position [0, 0]
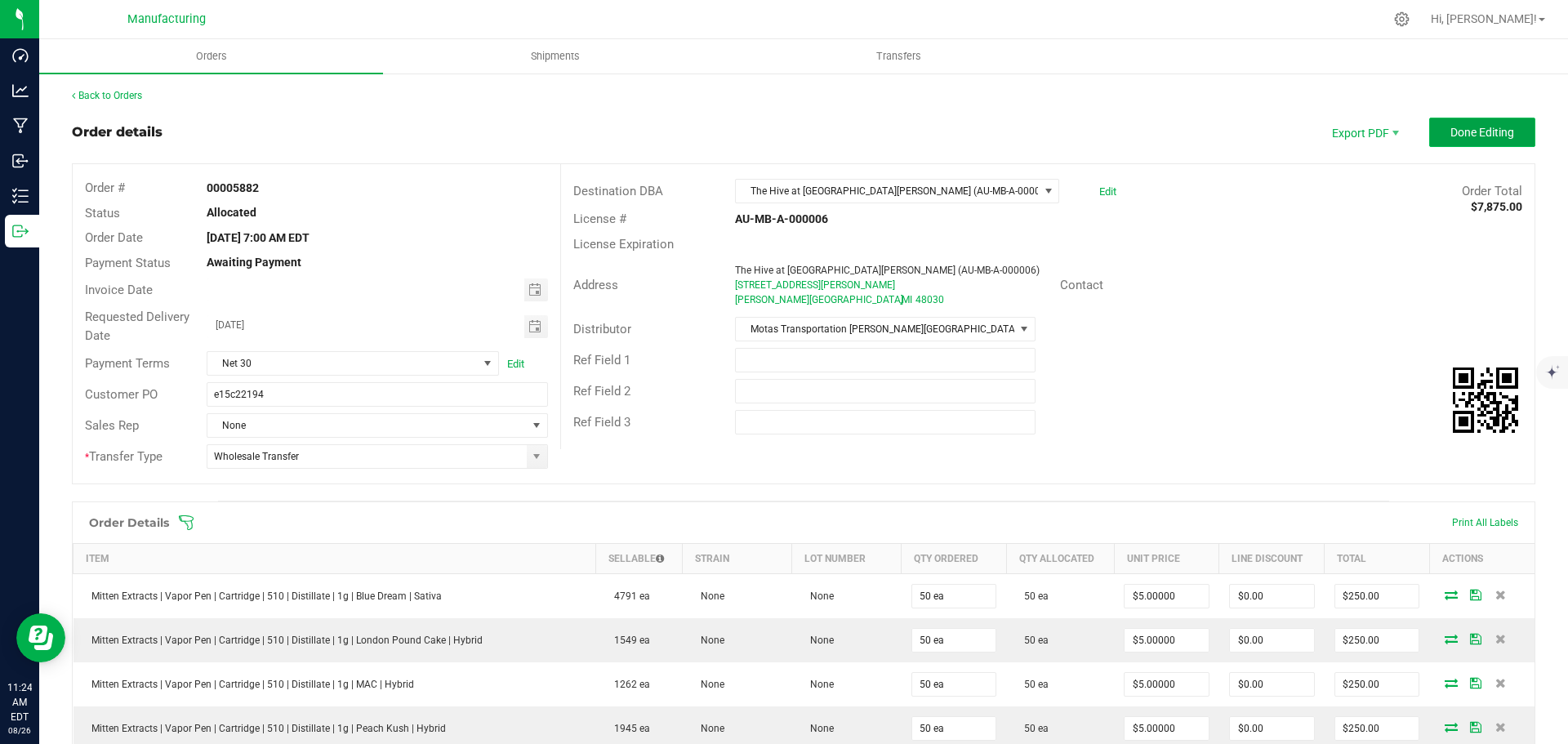
click at [1503, 134] on button "Done Editing" at bounding box center [1483, 132] width 106 height 29
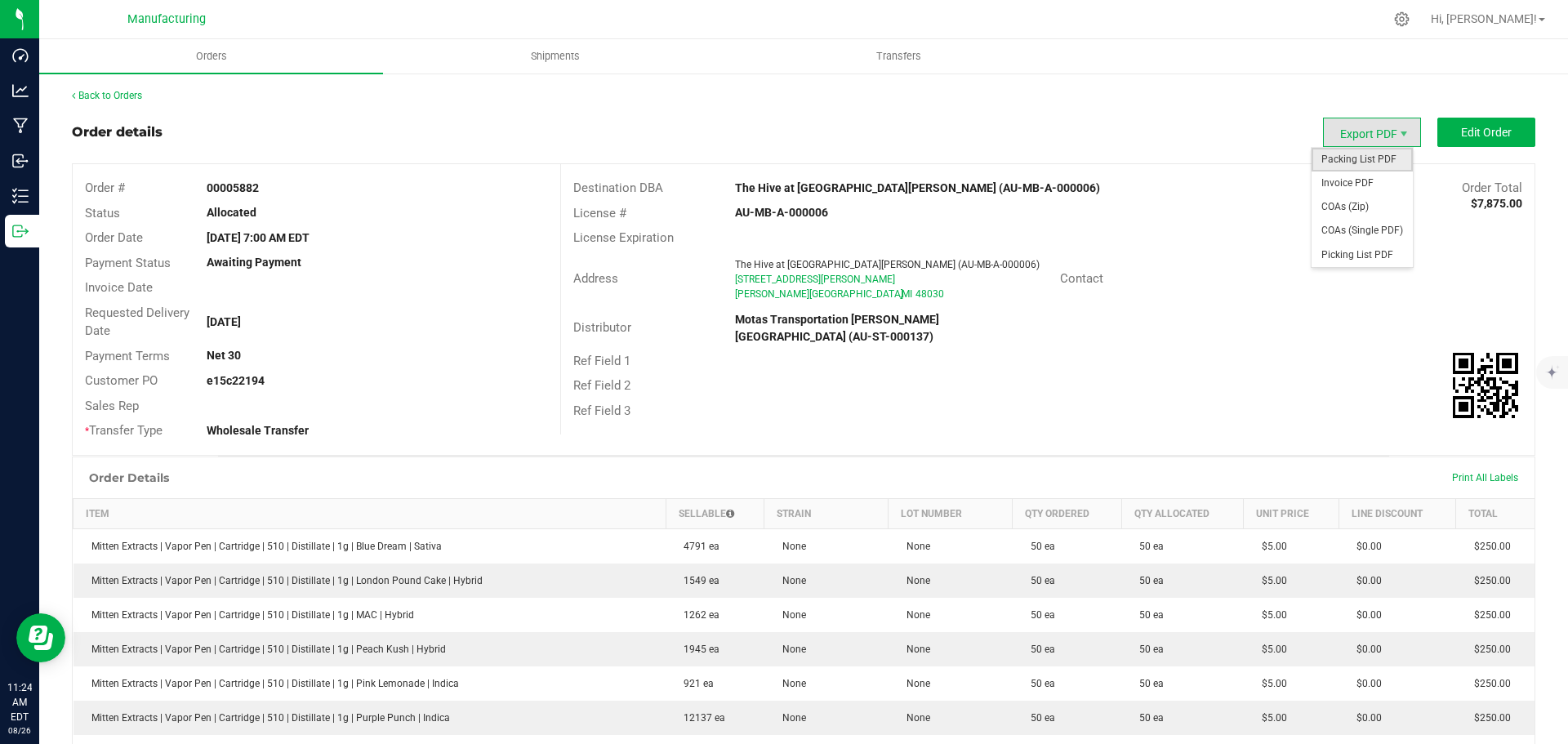
click at [1359, 150] on span "Packing List PDF" at bounding box center [1362, 159] width 102 height 24
click at [124, 92] on link "Back to Orders" at bounding box center [107, 96] width 70 height 11
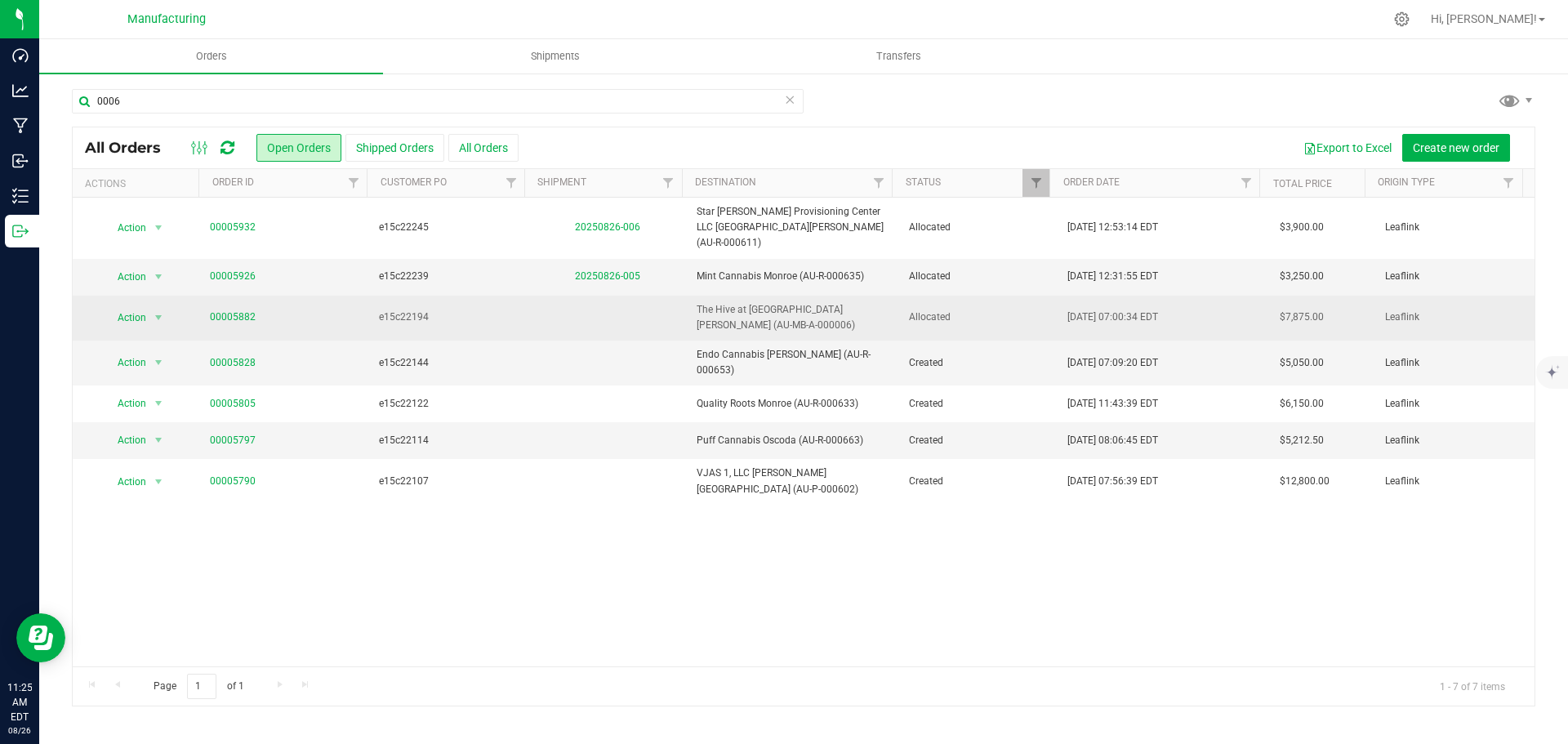
click at [1017, 309] on span "Allocated" at bounding box center [979, 317] width 140 height 15
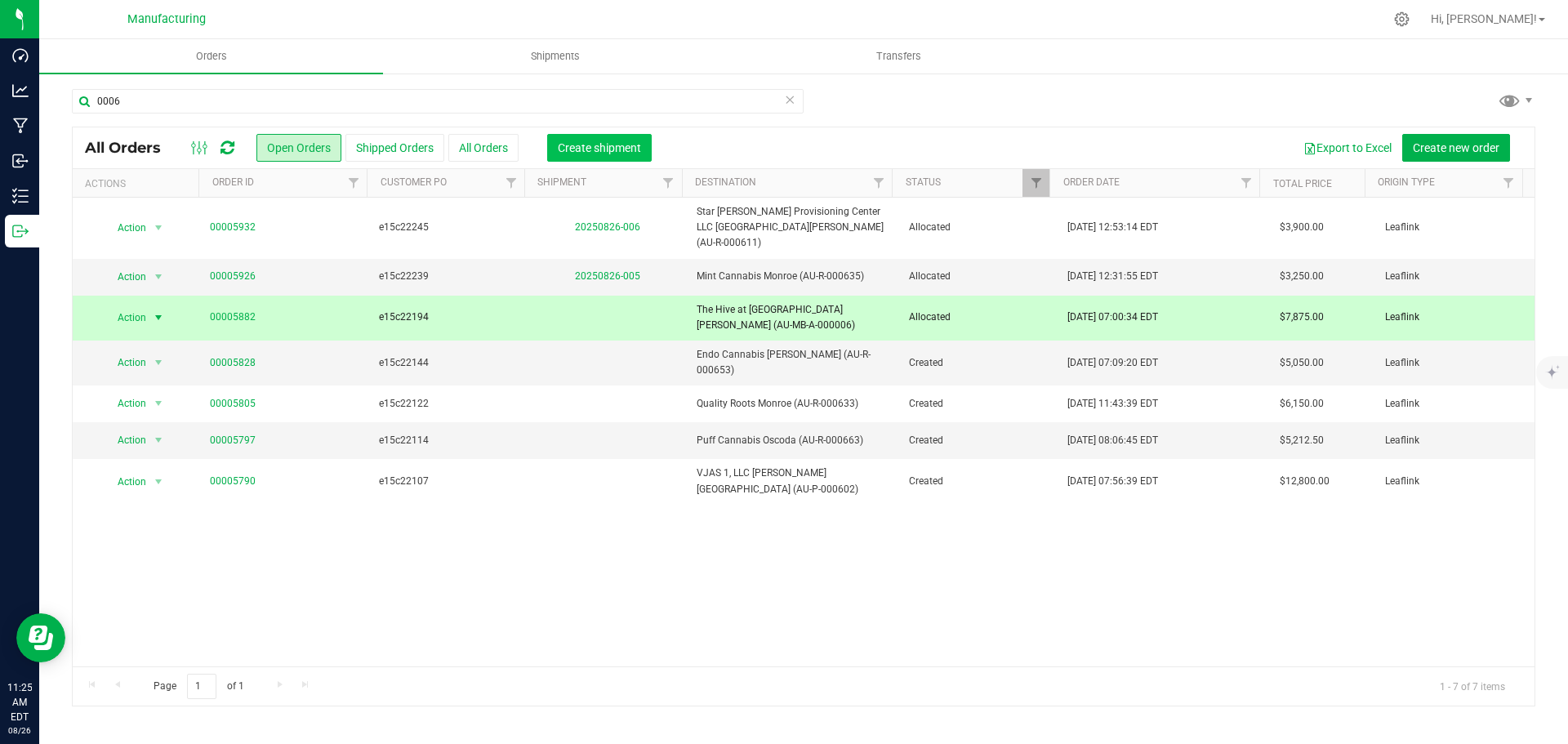
click at [616, 150] on span "Create shipment" at bounding box center [600, 148] width 84 height 13
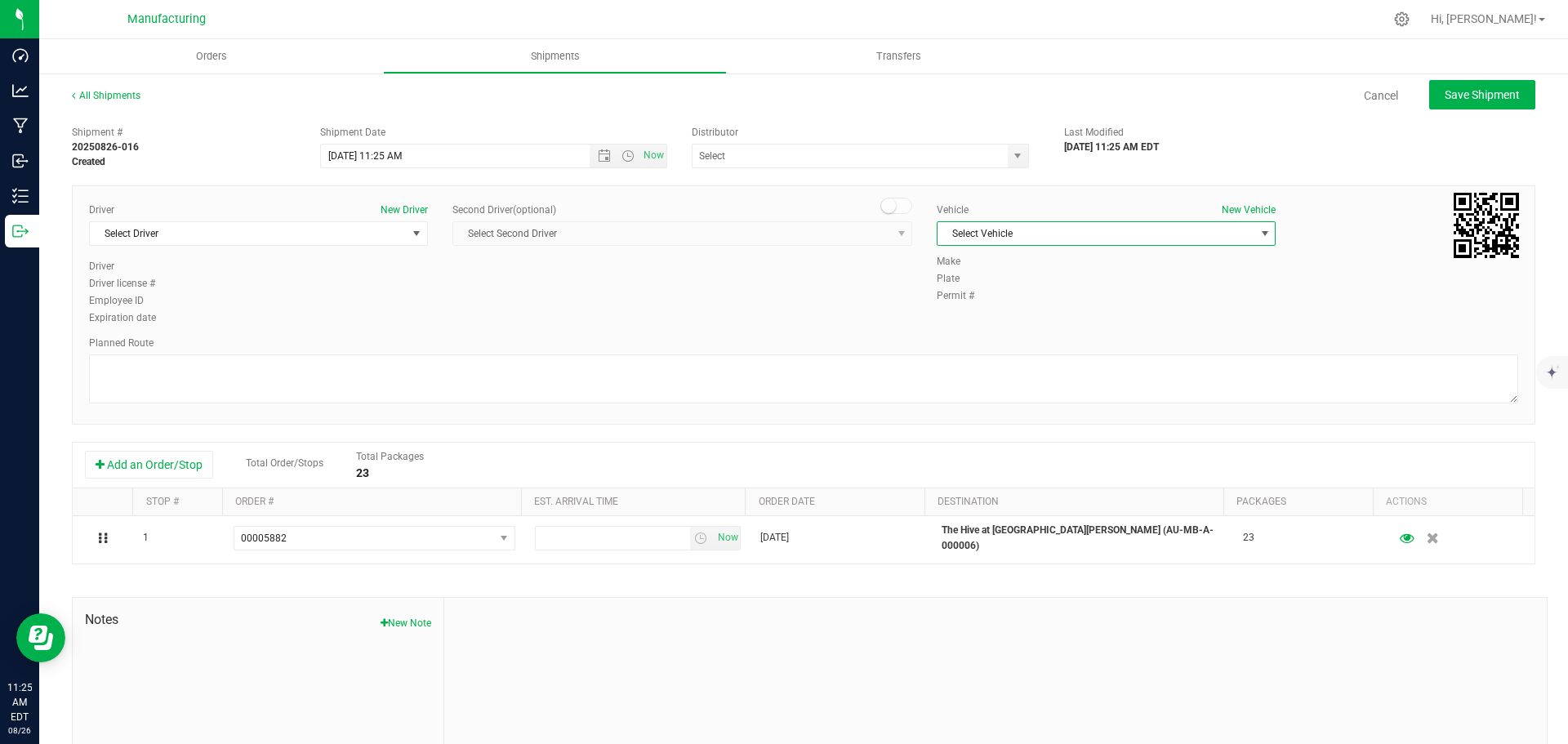
click at [1049, 233] on span "Select Vehicle" at bounding box center [1096, 233] width 317 height 23
click at [974, 298] on li "[MEDICAL_DATA]" at bounding box center [1098, 310] width 334 height 25
click at [1011, 154] on span "select" at bounding box center [1017, 156] width 13 height 13
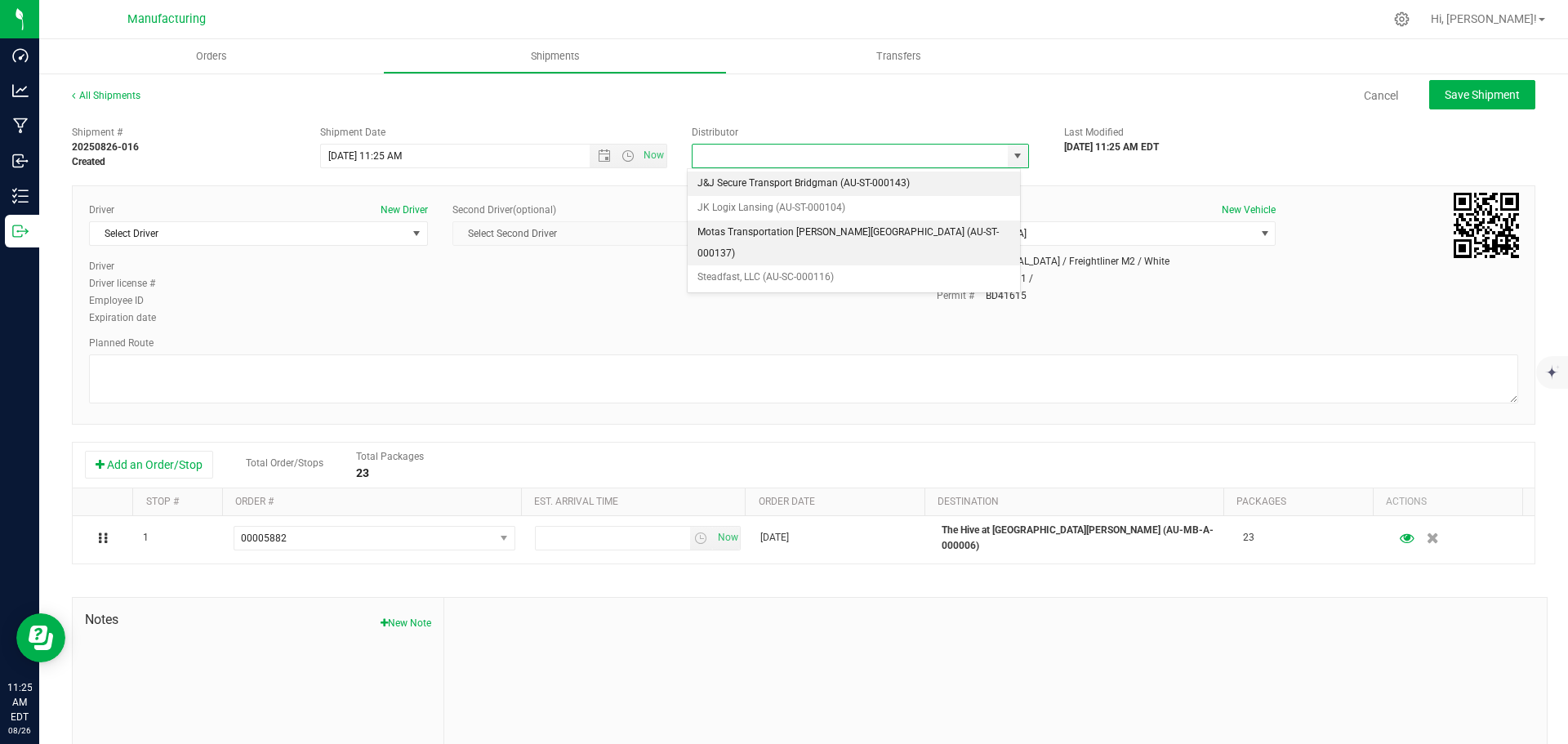
click at [747, 232] on li "Motas Transportation [PERSON_NAME][GEOGRAPHIC_DATA] (AU-ST-000137)" at bounding box center [853, 242] width 332 height 45
type input "Motas Transportation [PERSON_NAME][GEOGRAPHIC_DATA] (AU-ST-000137)"
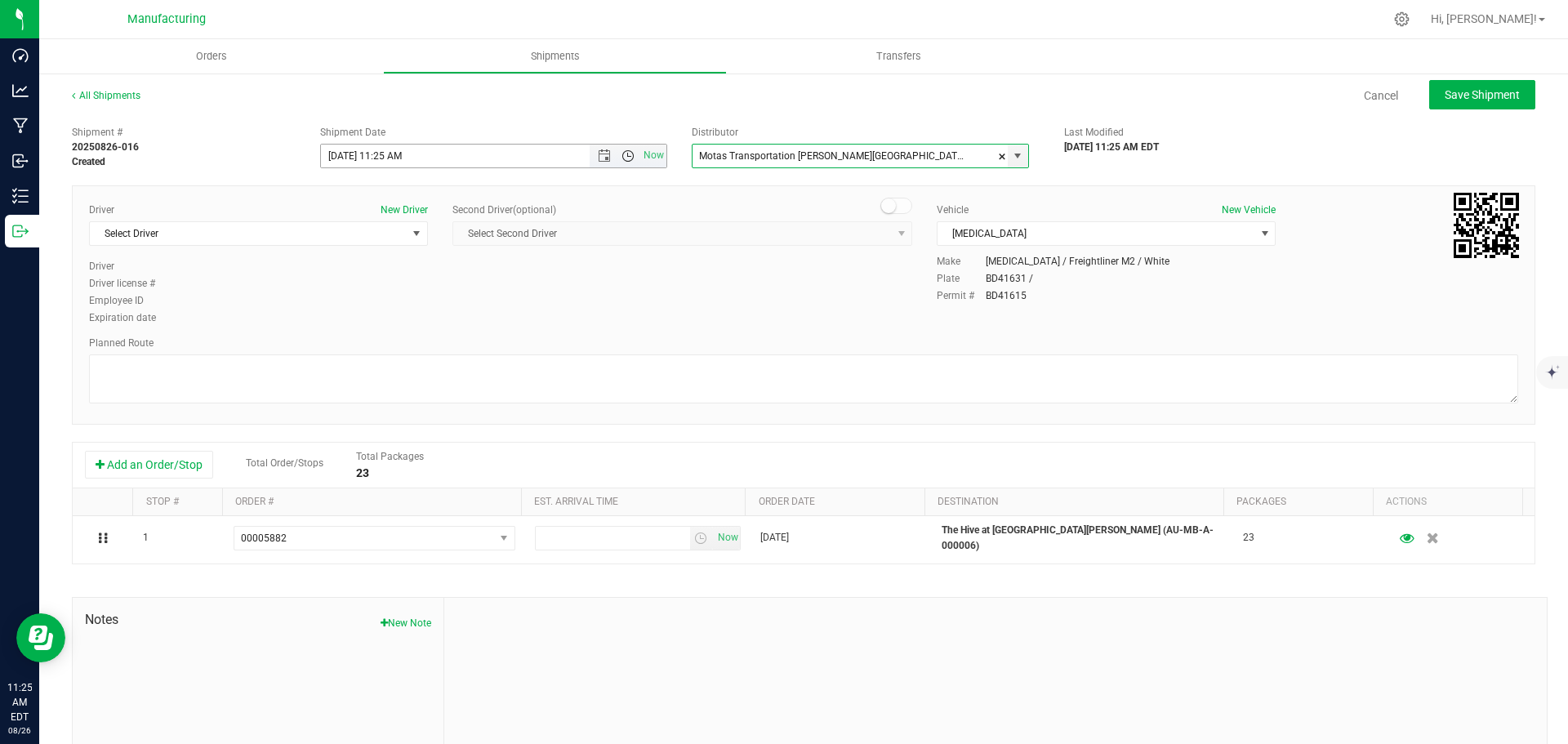
click at [624, 158] on span "Open the time view" at bounding box center [628, 156] width 13 height 13
click at [393, 330] on li "11:30 AM" at bounding box center [490, 339] width 342 height 21
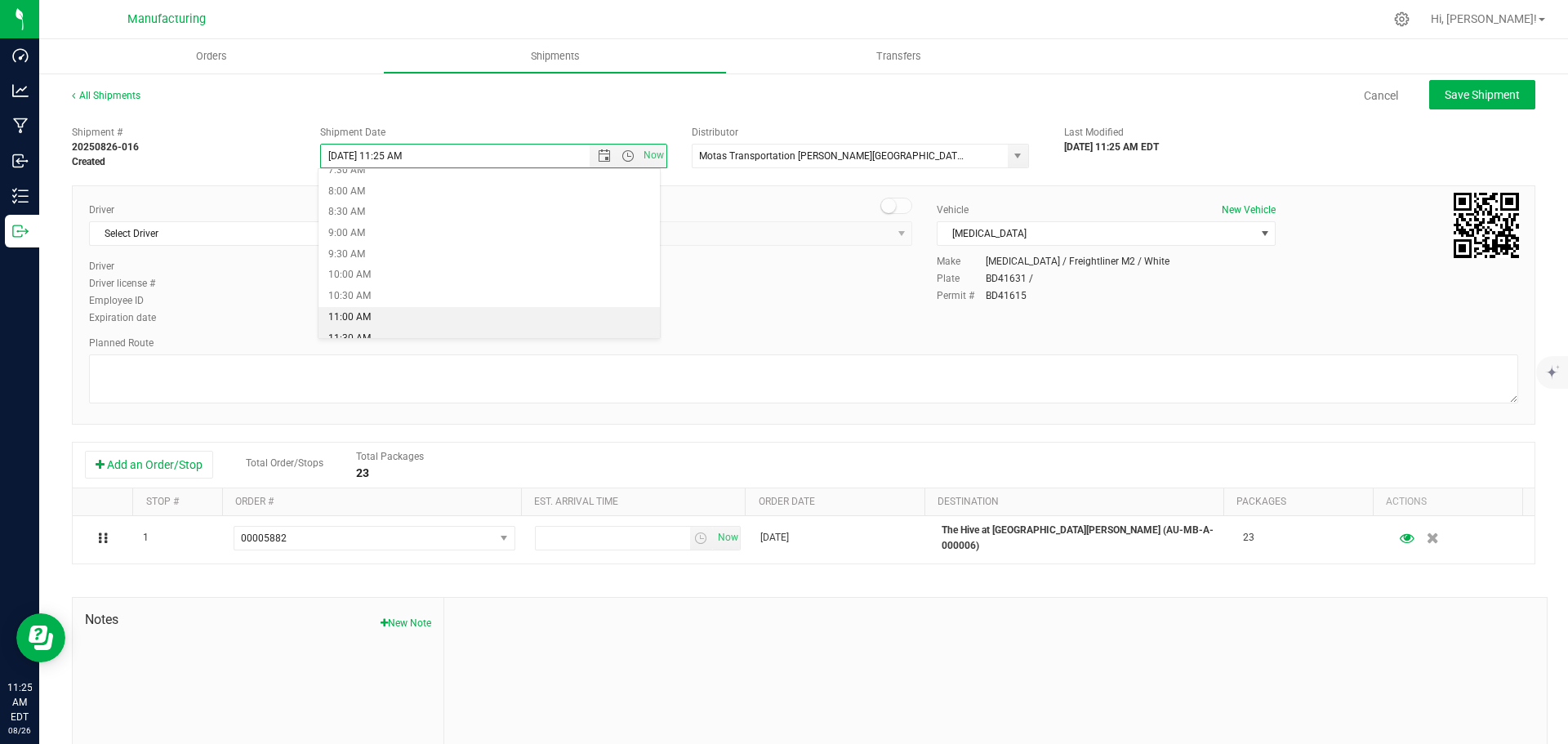
type input "[DATE] 11:30 AM"
click at [412, 234] on span "select" at bounding box center [417, 233] width 13 height 13
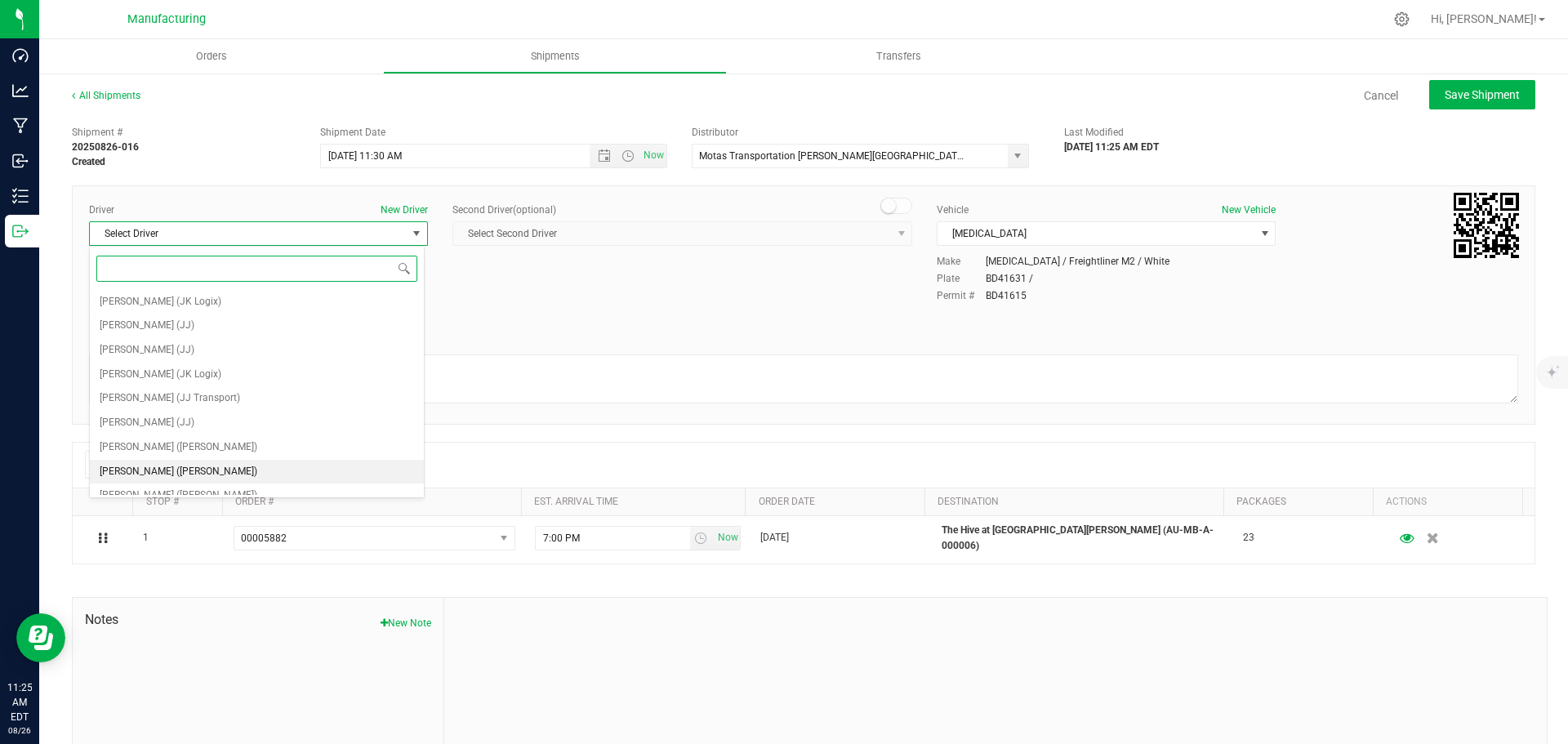
click at [169, 463] on span "[PERSON_NAME] ([PERSON_NAME])" at bounding box center [178, 472] width 158 height 21
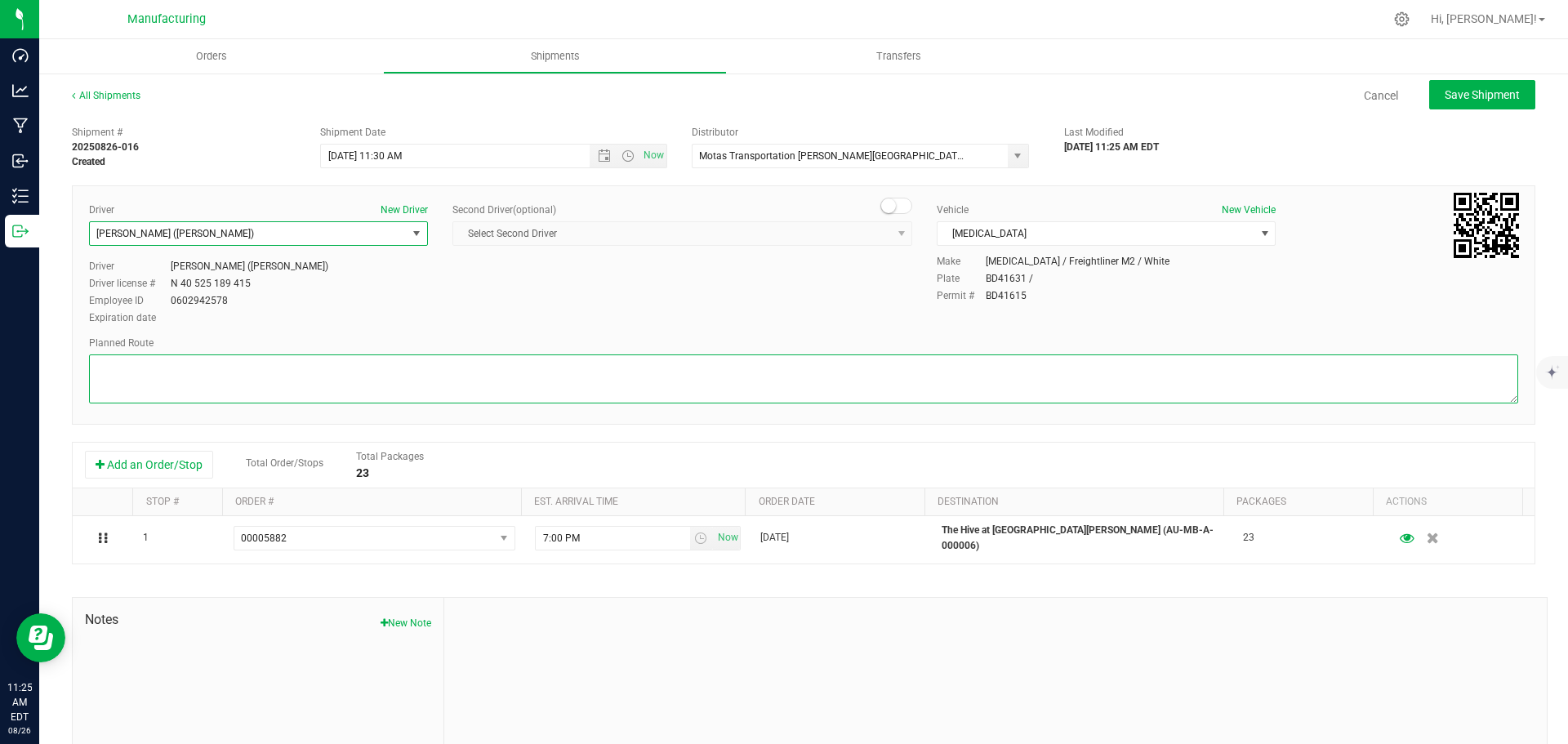
click at [880, 383] on textarea at bounding box center [804, 379] width 1429 height 49
paste textarea "Mitten Distro Dimondale To Motas -- Head south 246 ft -- Turn right 325 ft -- T…"
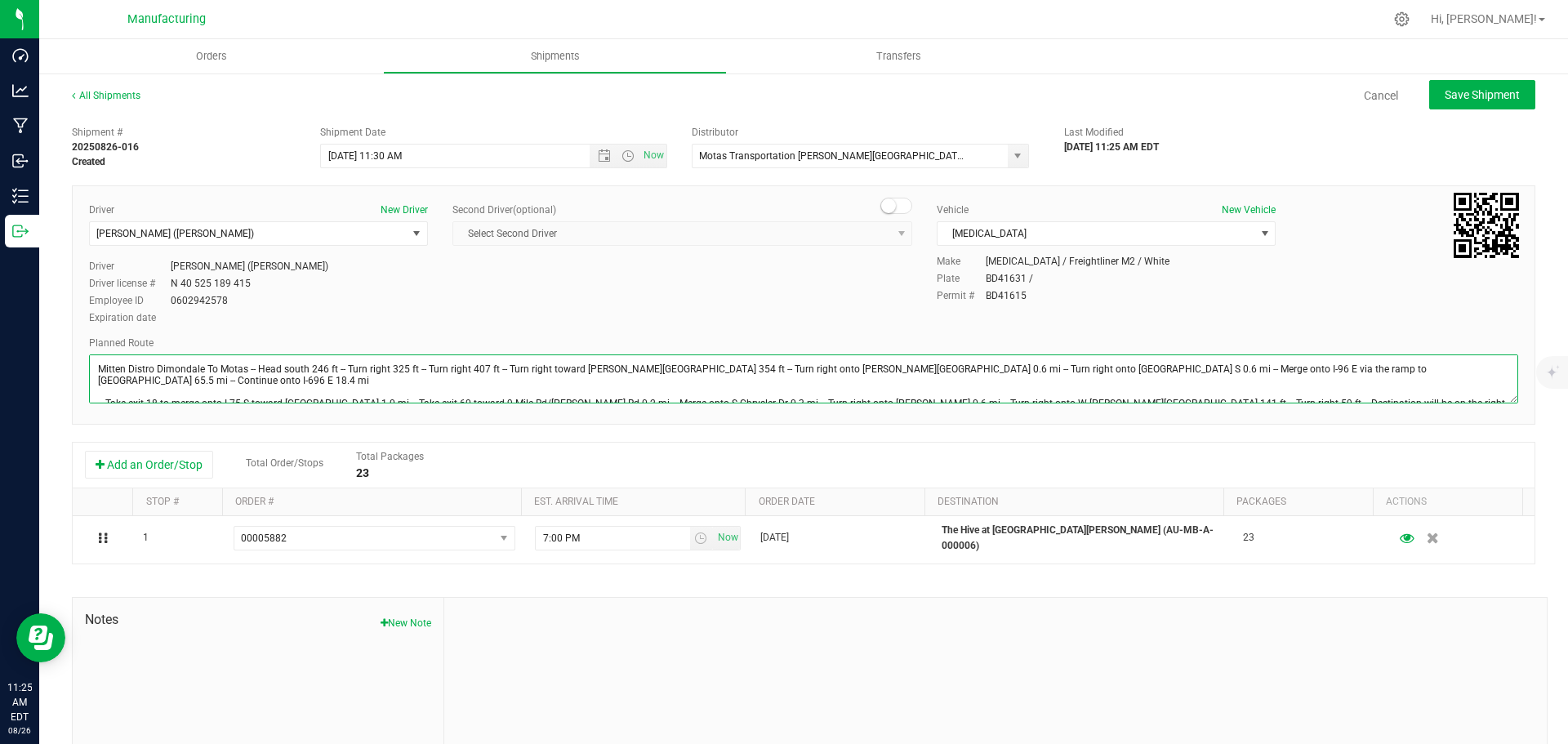
scroll to position [18, 0]
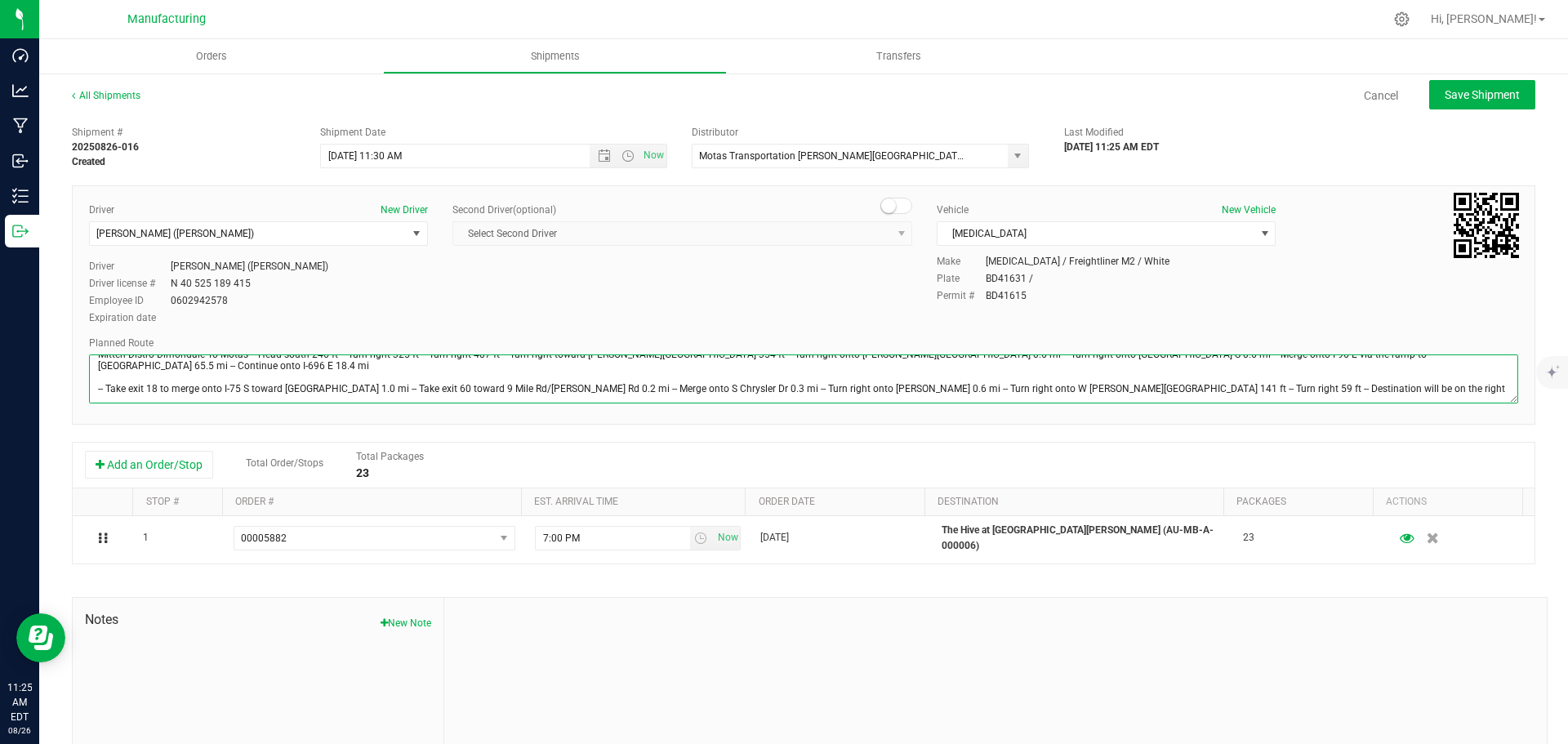
type textarea "Mitten Distro Dimondale To Motas -- Head south 246 ft -- Turn right 325 ft -- T…"
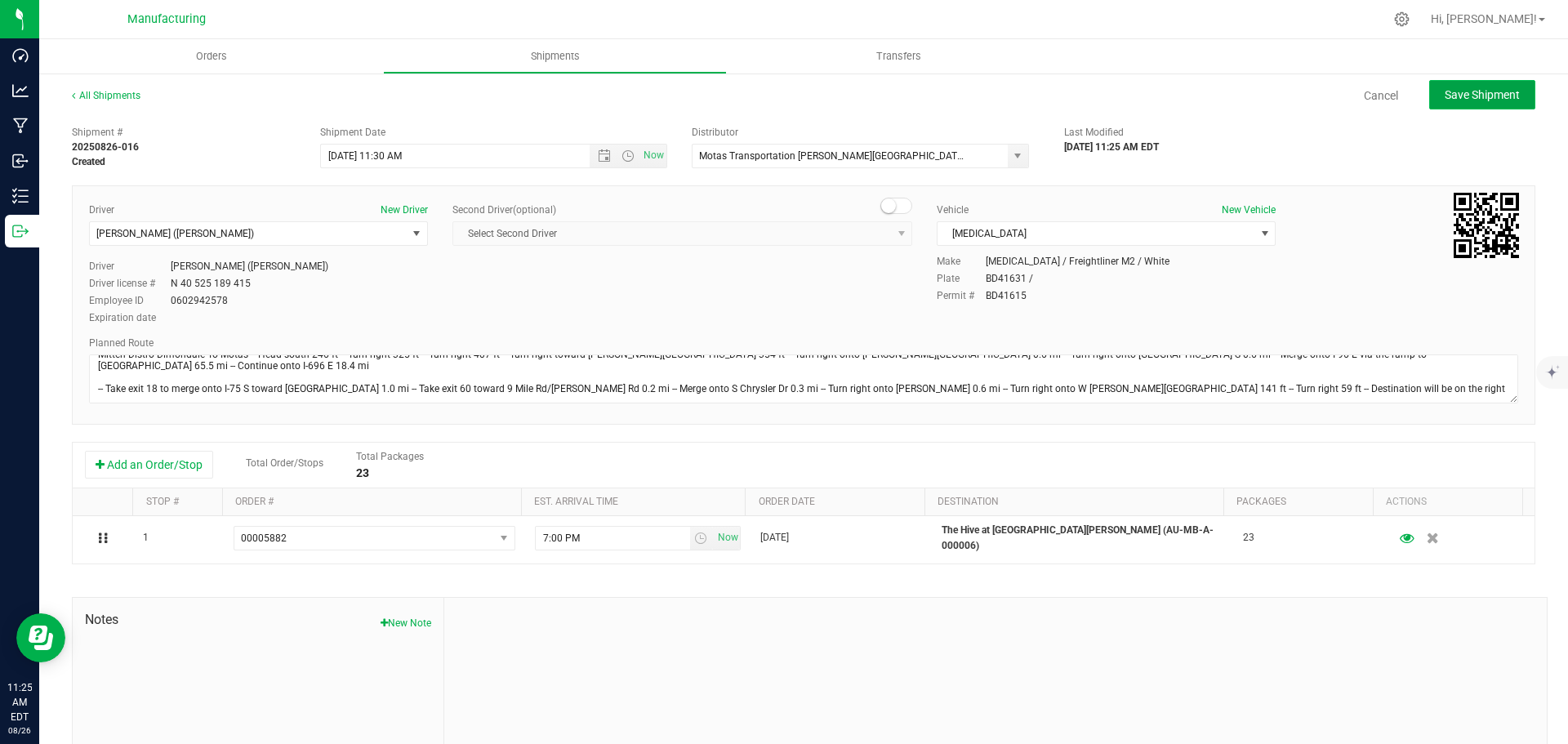
click at [1474, 88] on span "Save Shipment" at bounding box center [1482, 95] width 75 height 13
type input "[DATE] 3:30 PM"
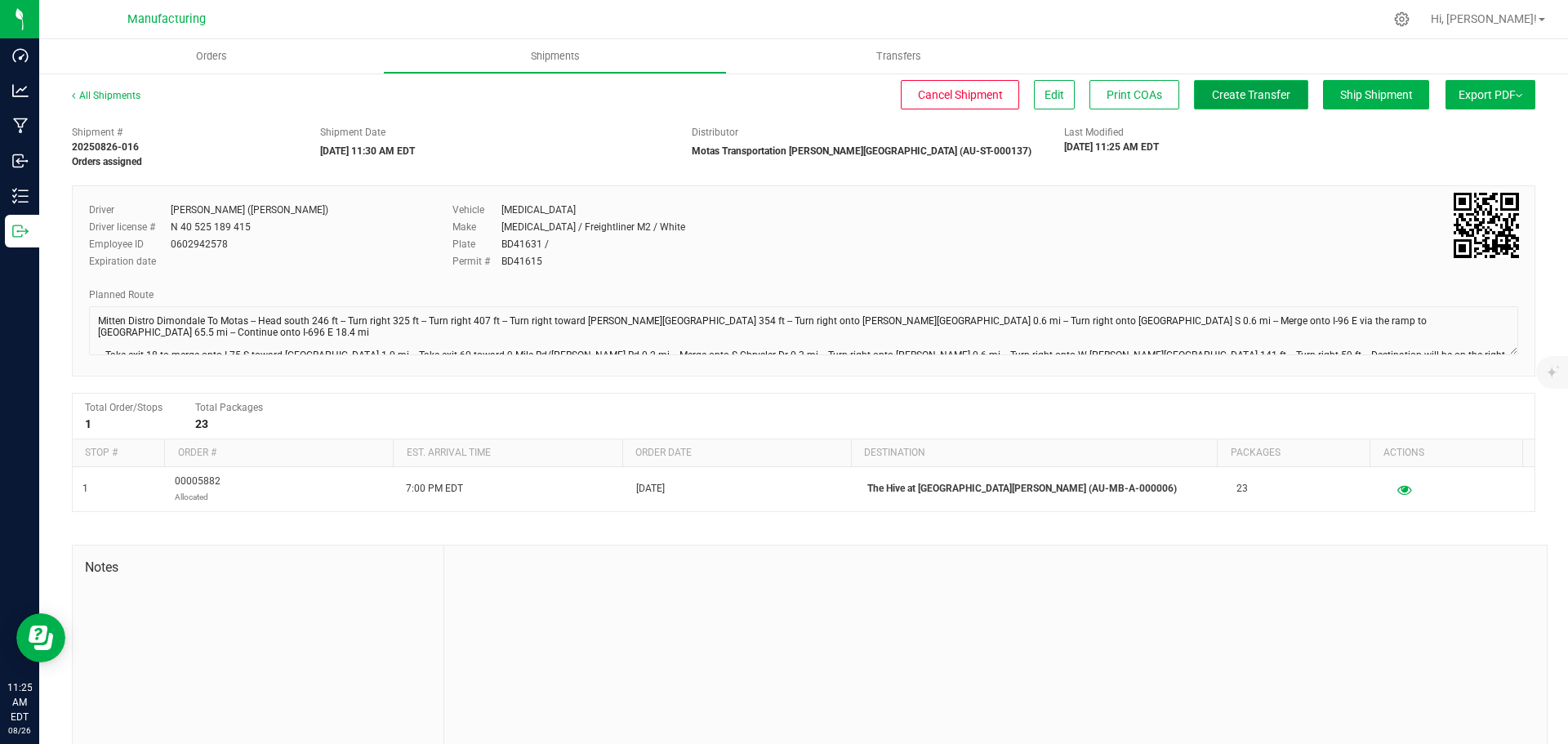
click at [1267, 96] on span "Create Transfer" at bounding box center [1251, 95] width 79 height 13
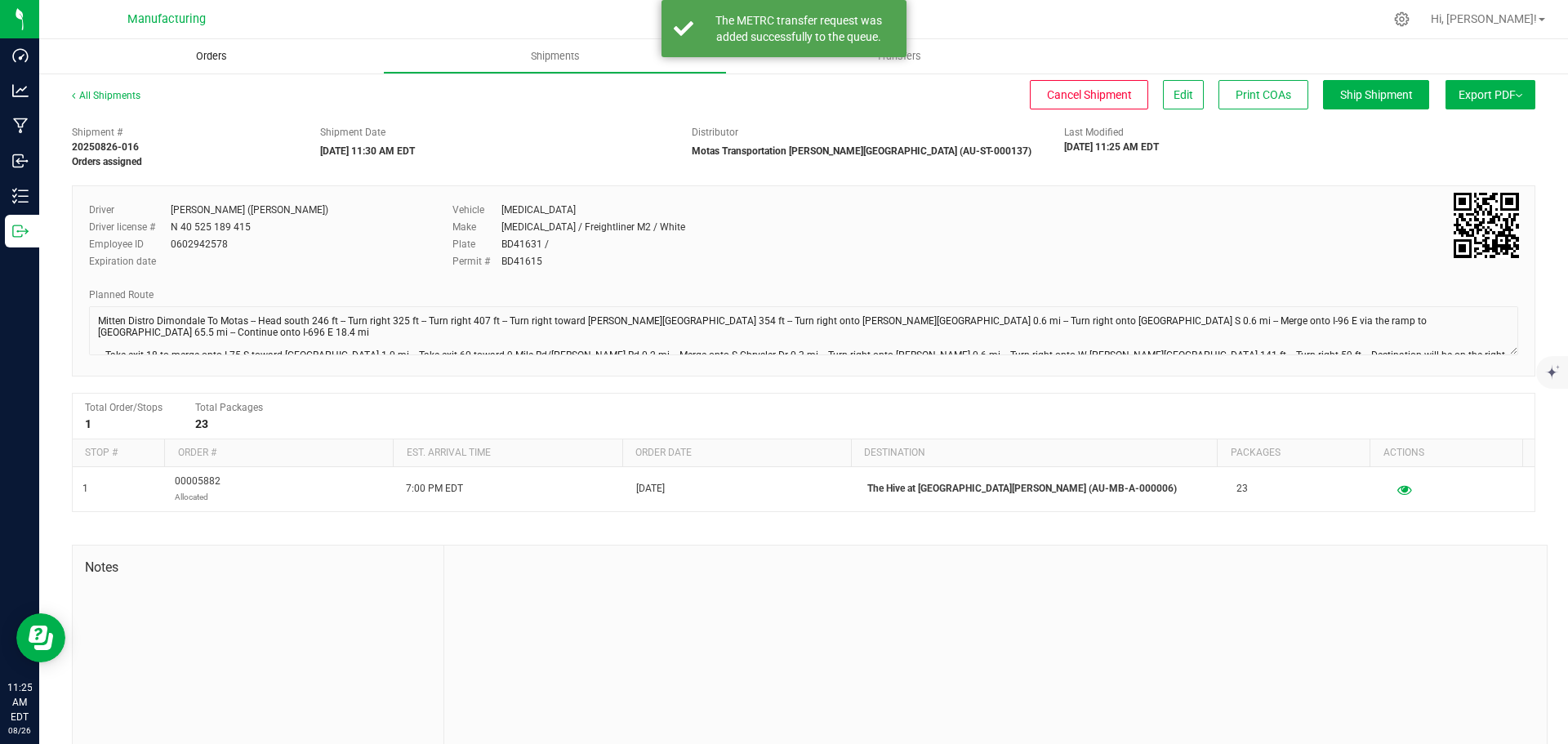
click at [219, 63] on span "Orders" at bounding box center [211, 56] width 75 height 14
